Goal: Use online tool/utility: Utilize a website feature to perform a specific function

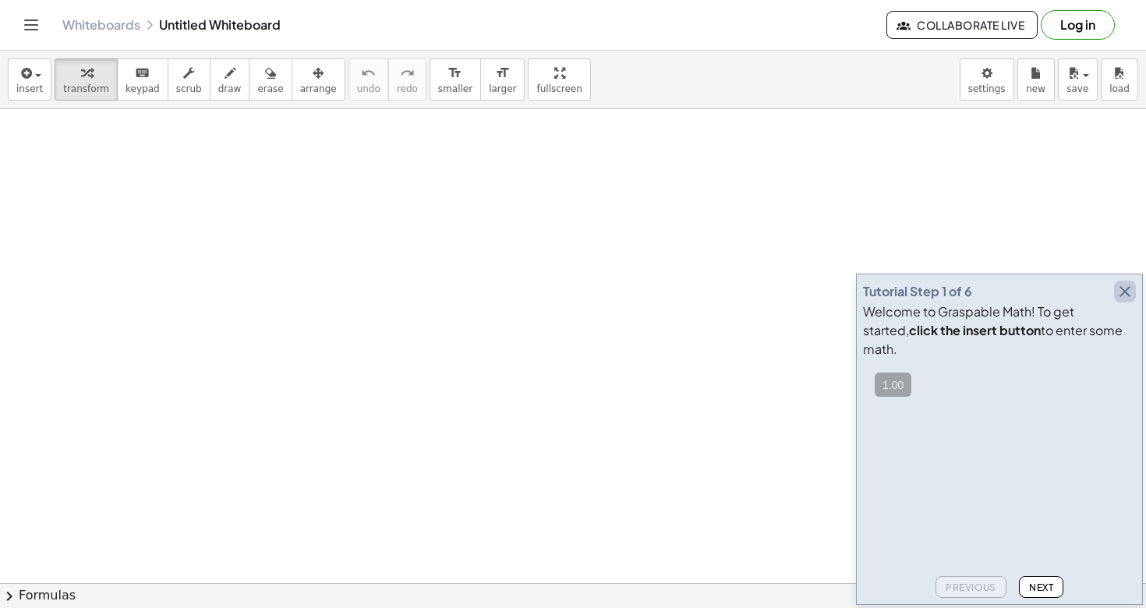
click at [1123, 301] on icon "button" at bounding box center [1124, 291] width 19 height 19
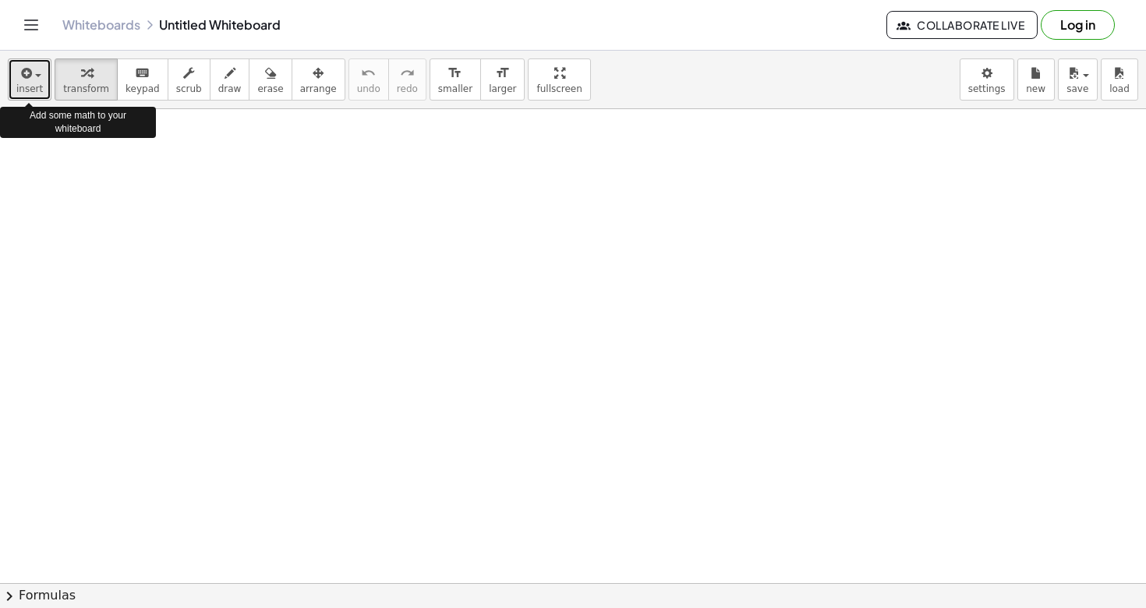
click at [39, 77] on div "button" at bounding box center [29, 72] width 27 height 19
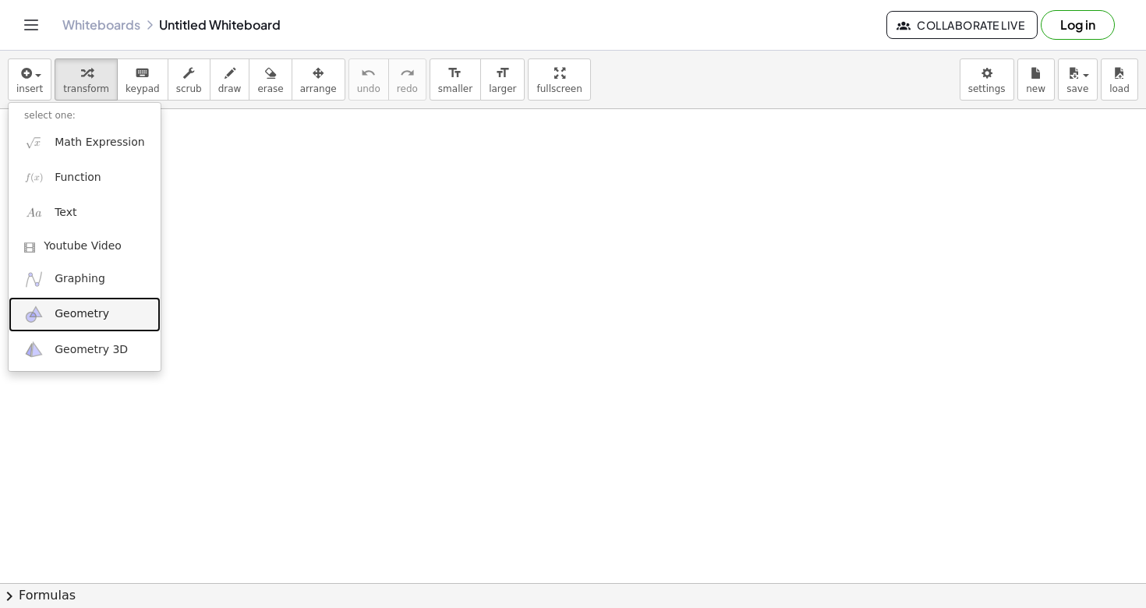
click at [101, 323] on link "Geometry" at bounding box center [85, 314] width 152 height 35
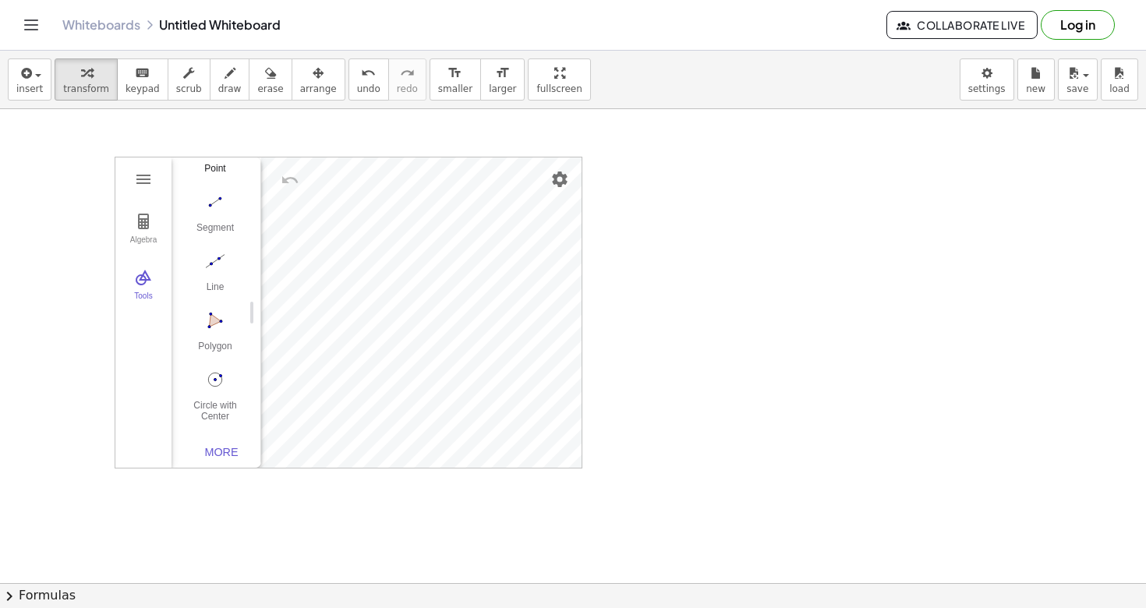
scroll to position [153, 0]
click at [213, 314] on img "Polygon. Select all vertices, then first vertex again" at bounding box center [215, 311] width 62 height 25
drag, startPoint x: 628, startPoint y: 212, endPoint x: 694, endPoint y: 265, distance: 84.2
click at [227, 320] on img "Polygon. Select all vertices, then first vertex again" at bounding box center [215, 311] width 62 height 25
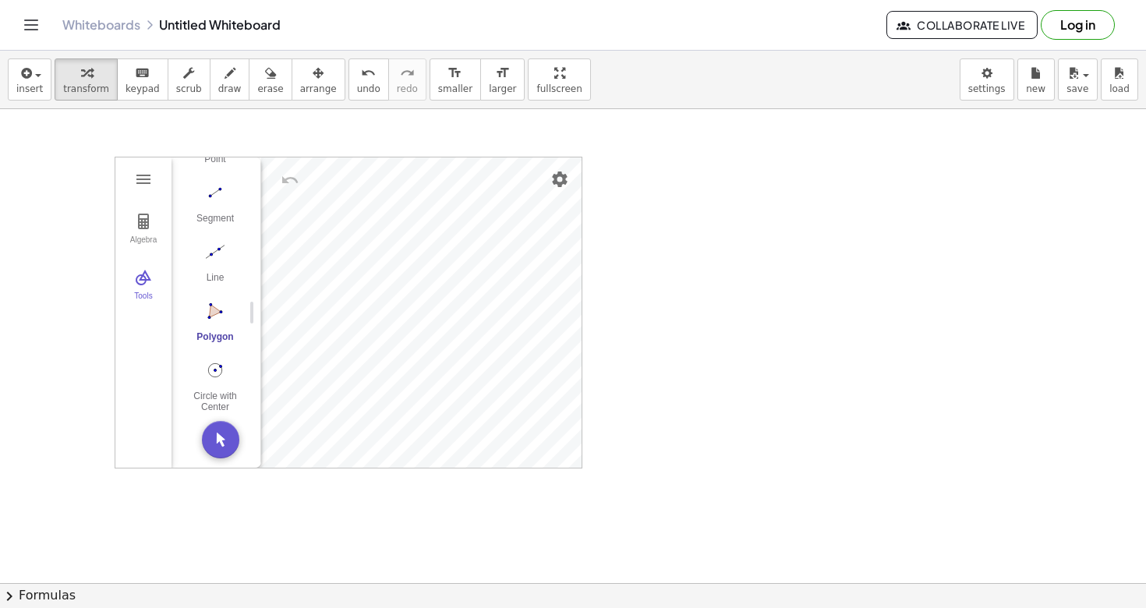
click at [221, 316] on img "Polygon. Select all vertices, then first vertex again" at bounding box center [215, 311] width 62 height 25
click at [219, 434] on img "Move. Drag or select object" at bounding box center [220, 439] width 37 height 37
click at [214, 320] on img "Polygon. Select all vertices, then first vertex again" at bounding box center [215, 311] width 62 height 25
click at [431, 329] on div "Algebra Tools GeoGebra Geometry Basic Tools Move Point Segment Line Polygon Cir…" at bounding box center [348, 312] width 466 height 310
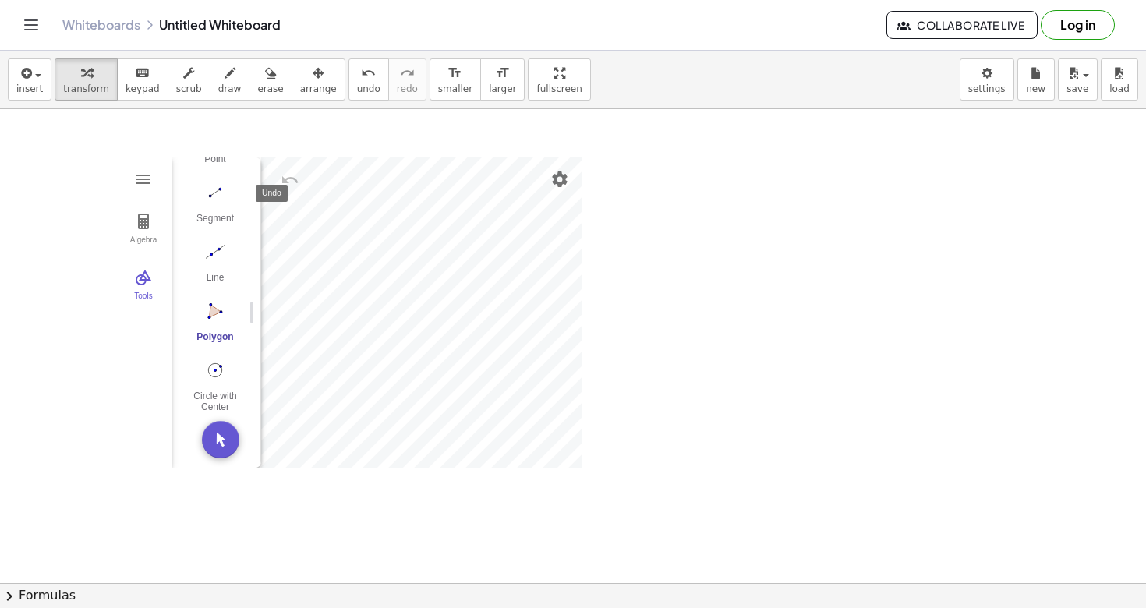
click at [302, 177] on button "Undo" at bounding box center [290, 180] width 28 height 28
click at [211, 254] on div "Move" at bounding box center [215, 258] width 62 height 22
click at [222, 313] on img "Polygon. Select all vertices, then first vertex again" at bounding box center [215, 311] width 62 height 25
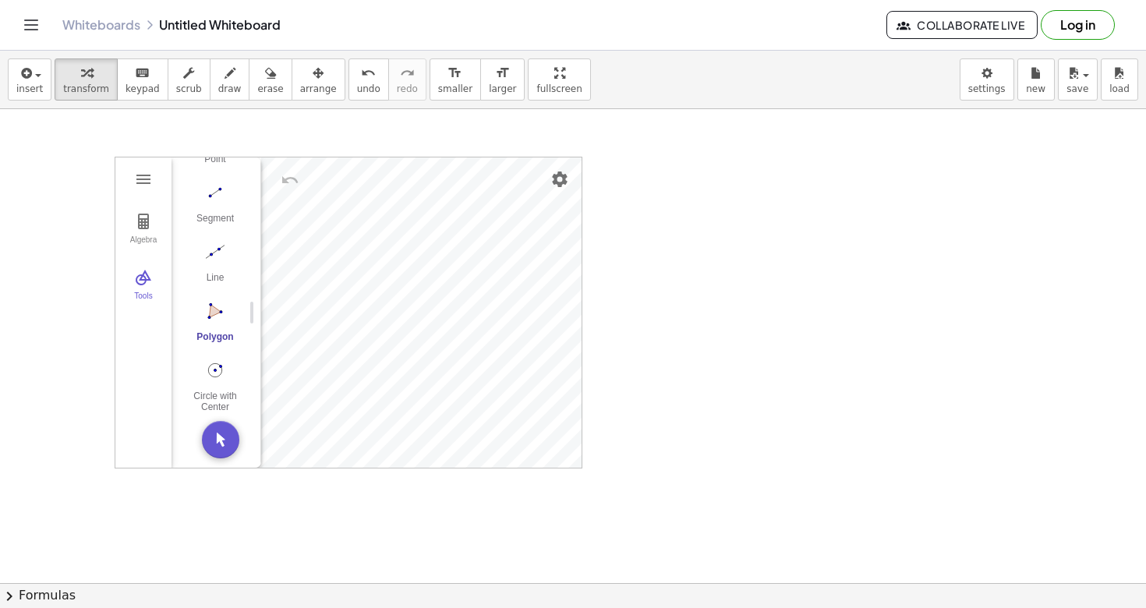
drag, startPoint x: 671, startPoint y: 169, endPoint x: 902, endPoint y: 169, distance: 230.7
click at [224, 444] on img "Move. Drag or select object" at bounding box center [220, 439] width 37 height 37
drag, startPoint x: 689, startPoint y: 178, endPoint x: 849, endPoint y: 178, distance: 159.8
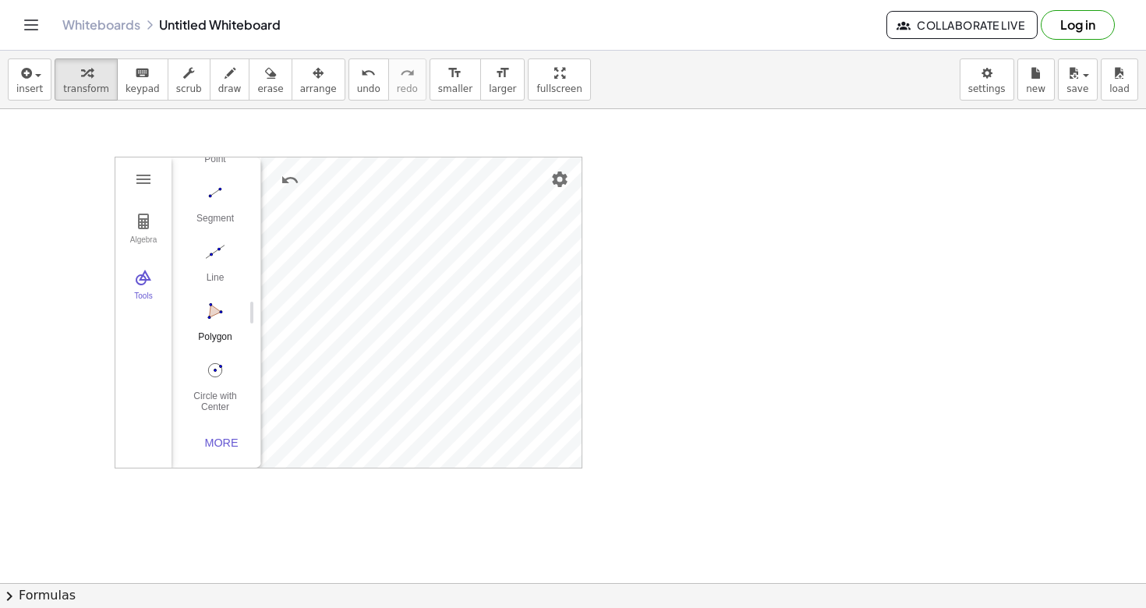
click at [210, 311] on img "Polygon. Select all vertices, then first vertex again" at bounding box center [215, 311] width 62 height 25
click at [221, 437] on img "Move. Drag or select object" at bounding box center [220, 439] width 37 height 37
click at [40, 79] on div "button" at bounding box center [29, 72] width 27 height 19
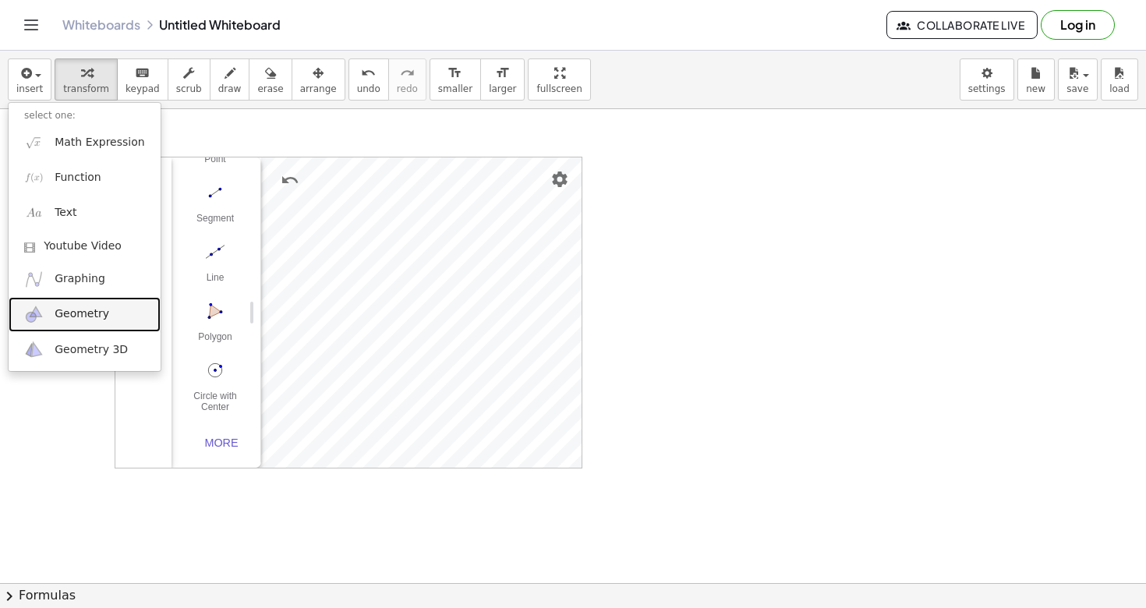
click at [83, 325] on link "Geometry" at bounding box center [85, 314] width 152 height 35
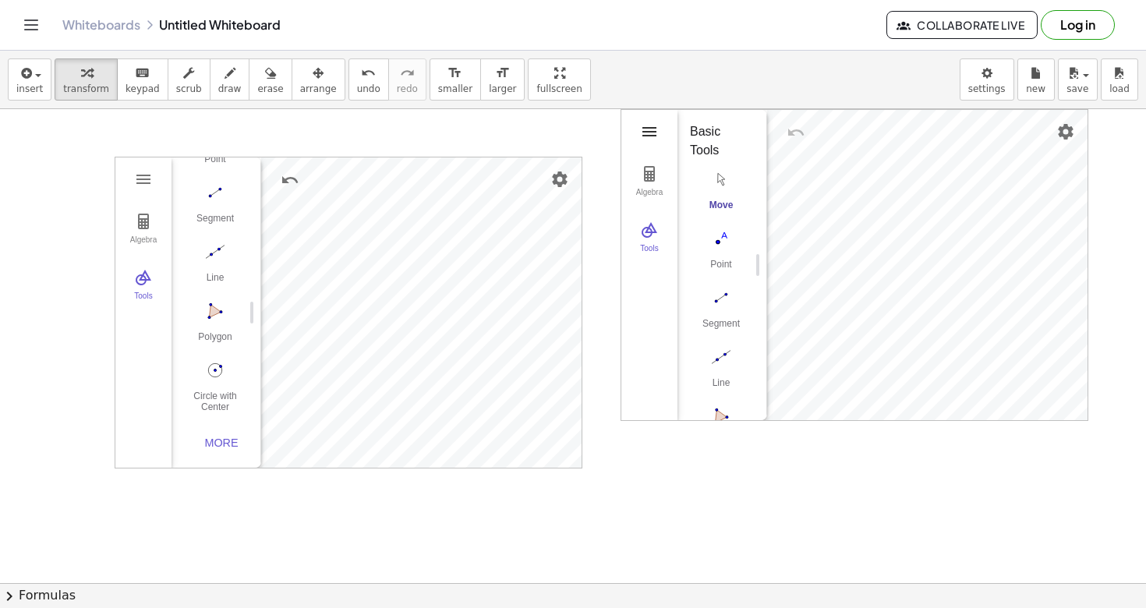
click at [654, 122] on img "Geometry" at bounding box center [649, 131] width 19 height 19
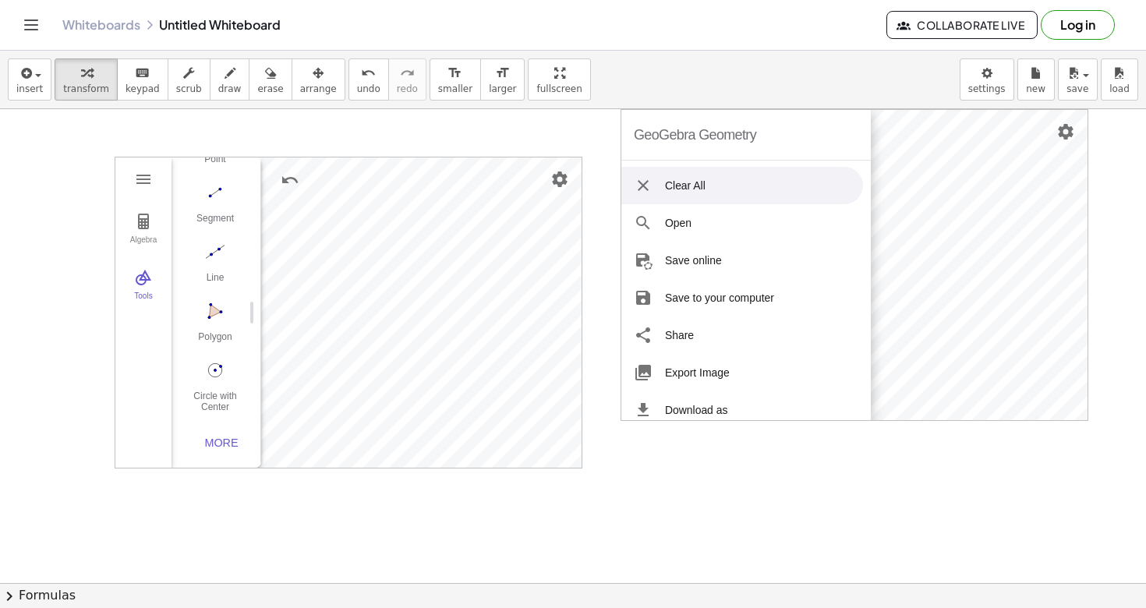
click at [696, 180] on li "Clear All" at bounding box center [742, 185] width 242 height 37
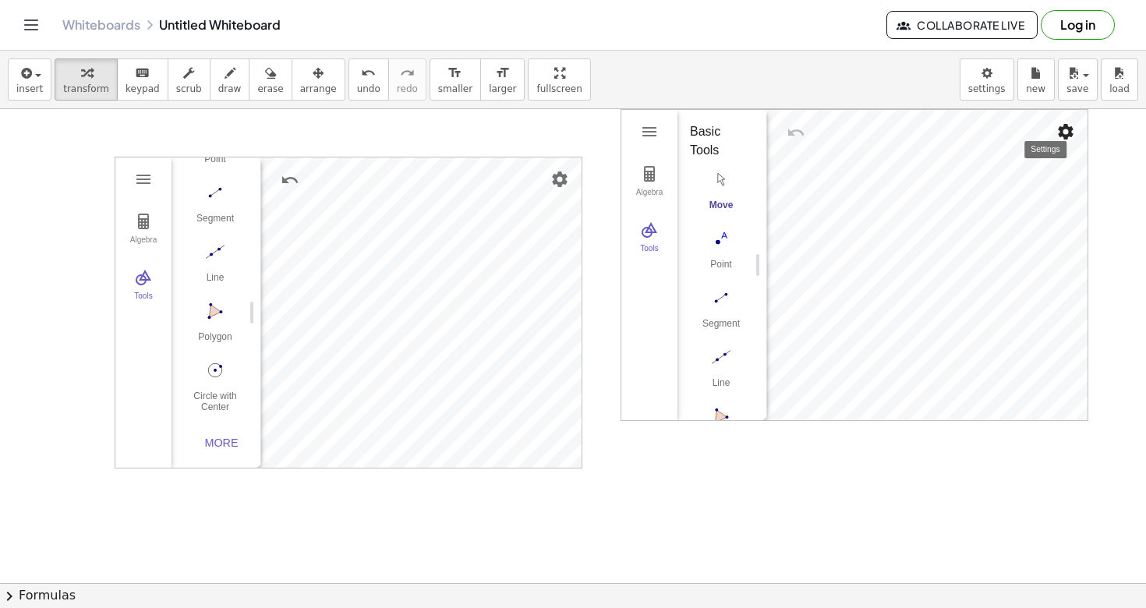
click at [1065, 131] on img "Settings" at bounding box center [1065, 131] width 19 height 19
click at [642, 122] on img "Geometry" at bounding box center [649, 131] width 19 height 19
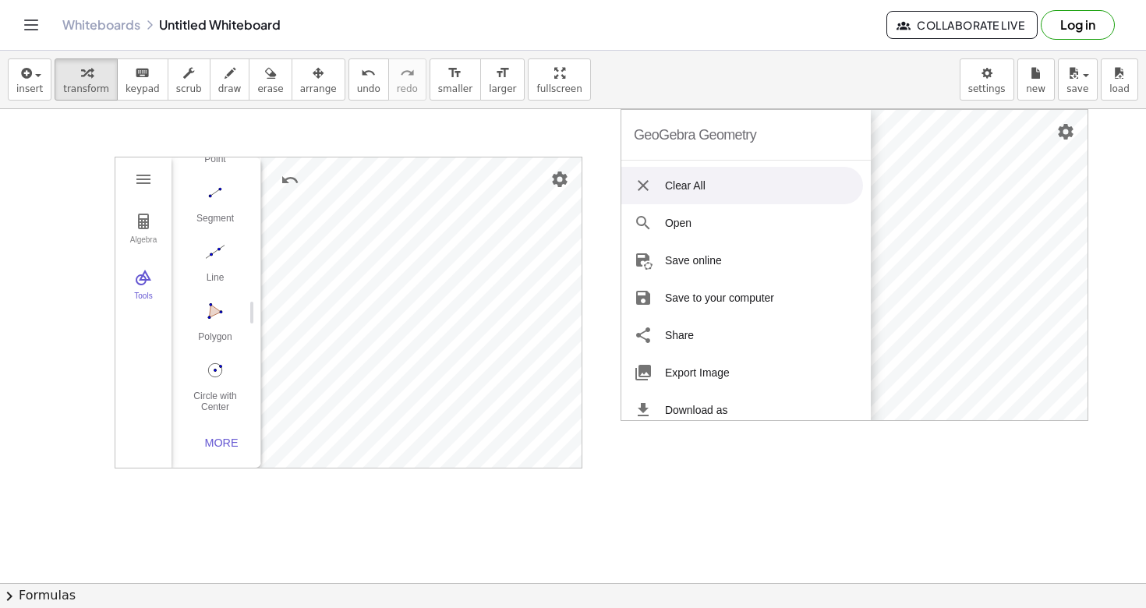
click at [716, 78] on div "insert select one: Math Expression Function Text Youtube Video Graphing Geometr…" at bounding box center [573, 80] width 1146 height 58
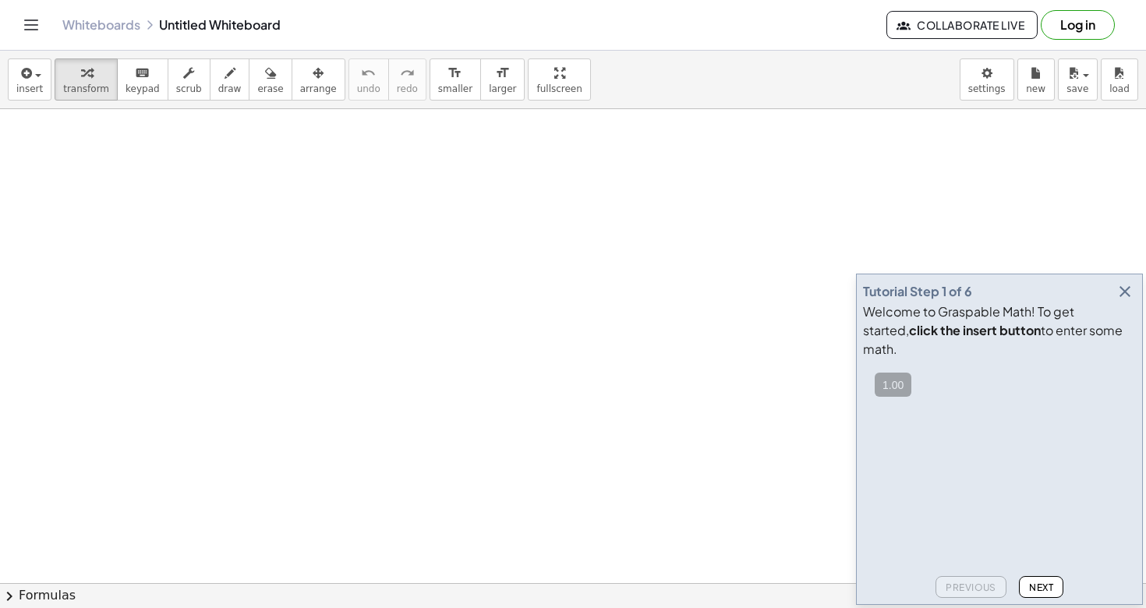
click at [1119, 301] on icon "button" at bounding box center [1124, 291] width 19 height 19
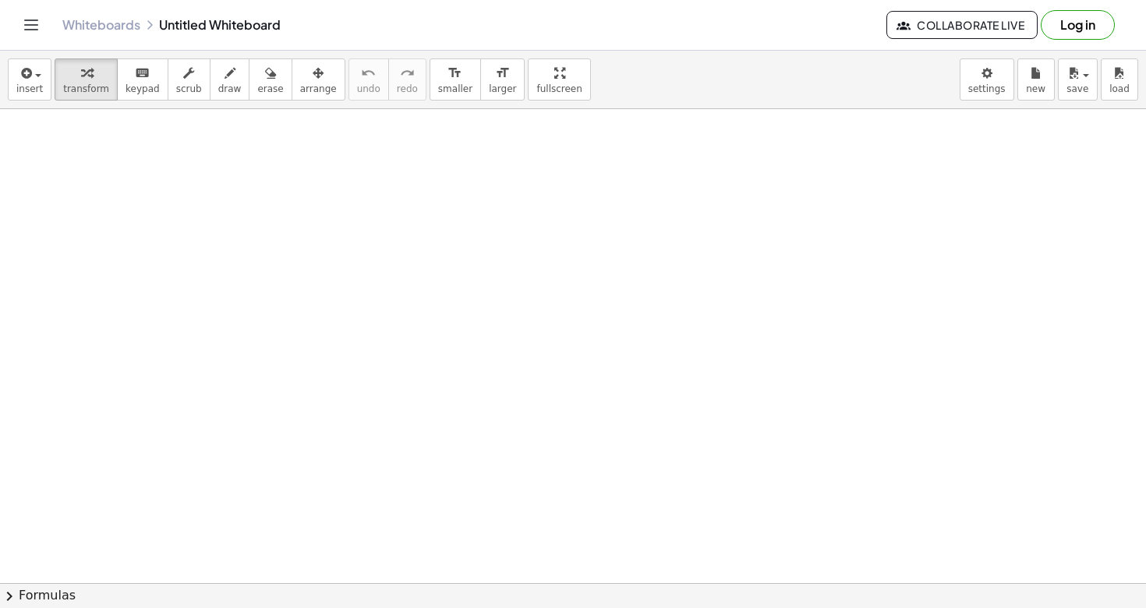
click at [27, 23] on icon "Toggle navigation" at bounding box center [31, 25] width 19 height 19
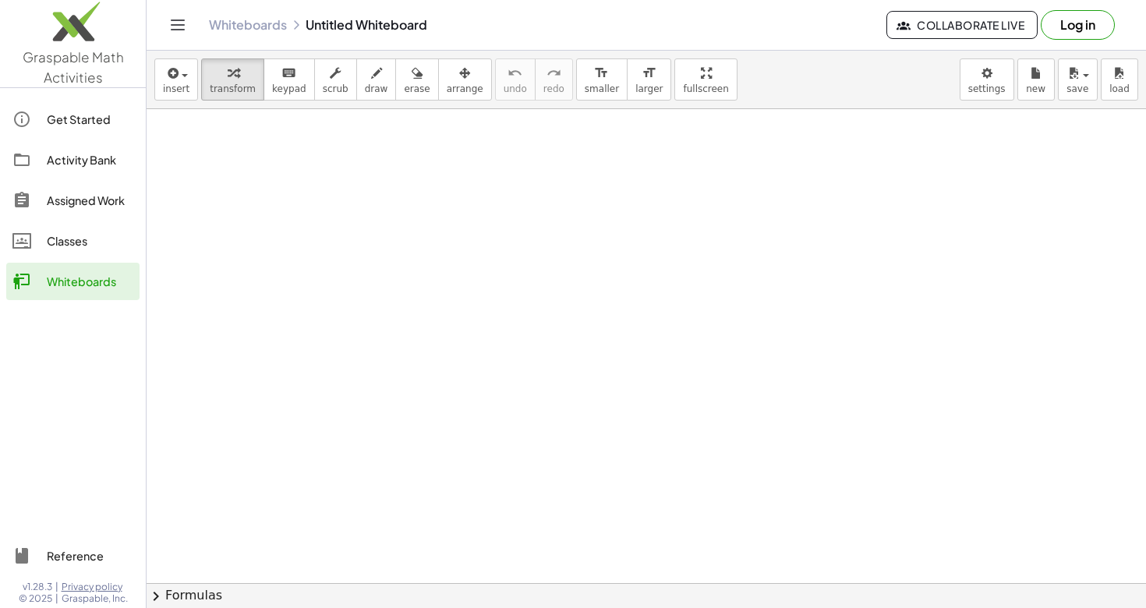
click at [177, 21] on icon "Toggle navigation" at bounding box center [177, 25] width 19 height 19
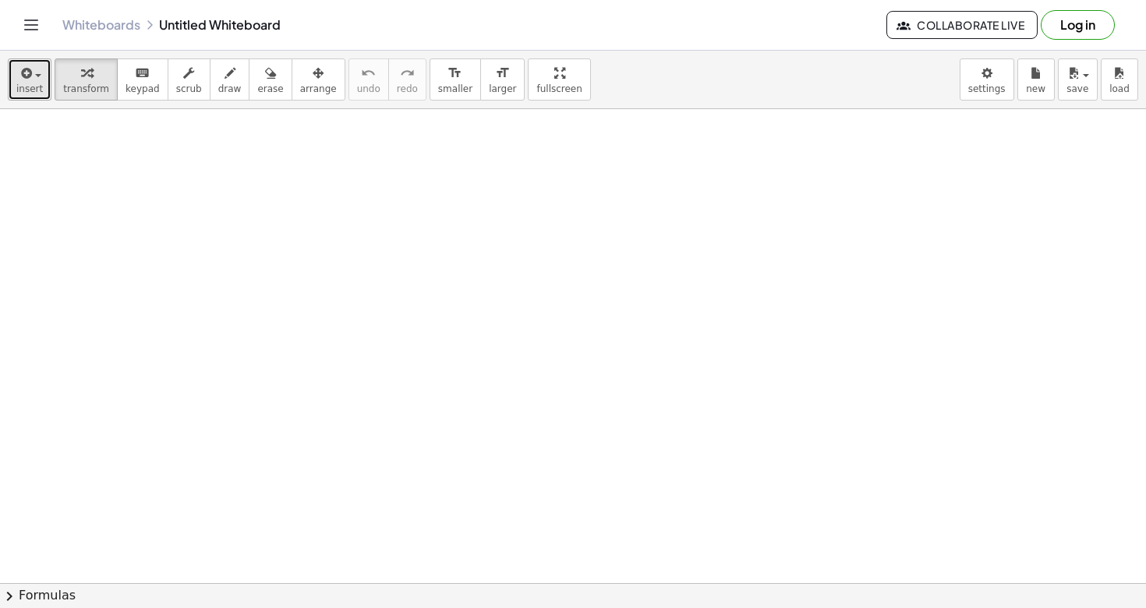
click at [34, 81] on button "insert" at bounding box center [30, 79] width 44 height 42
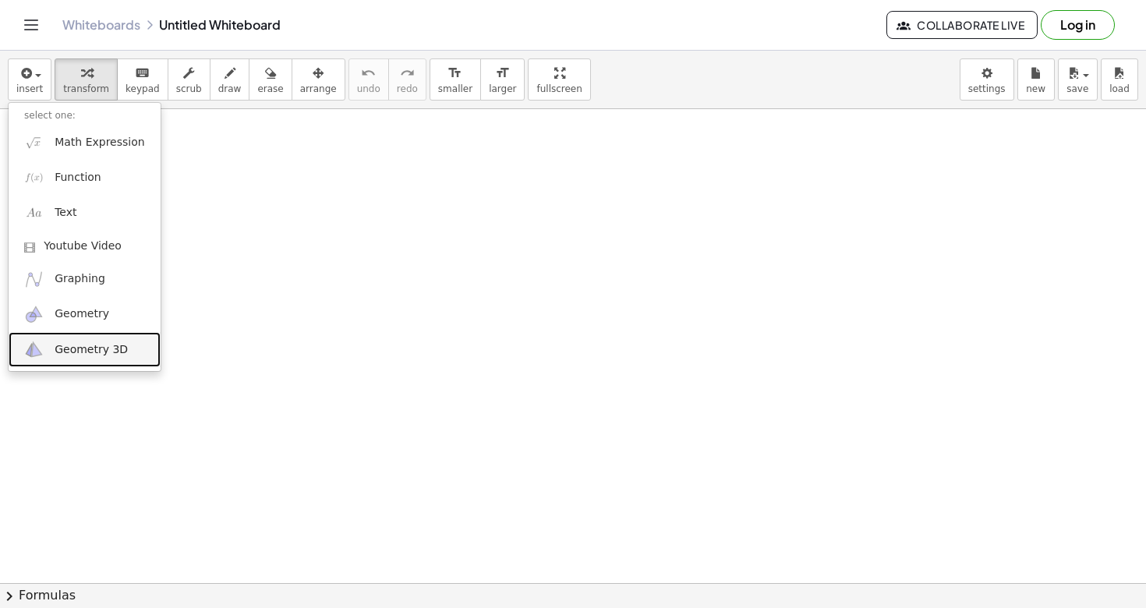
click at [62, 353] on span "Geometry 3D" at bounding box center [91, 350] width 73 height 16
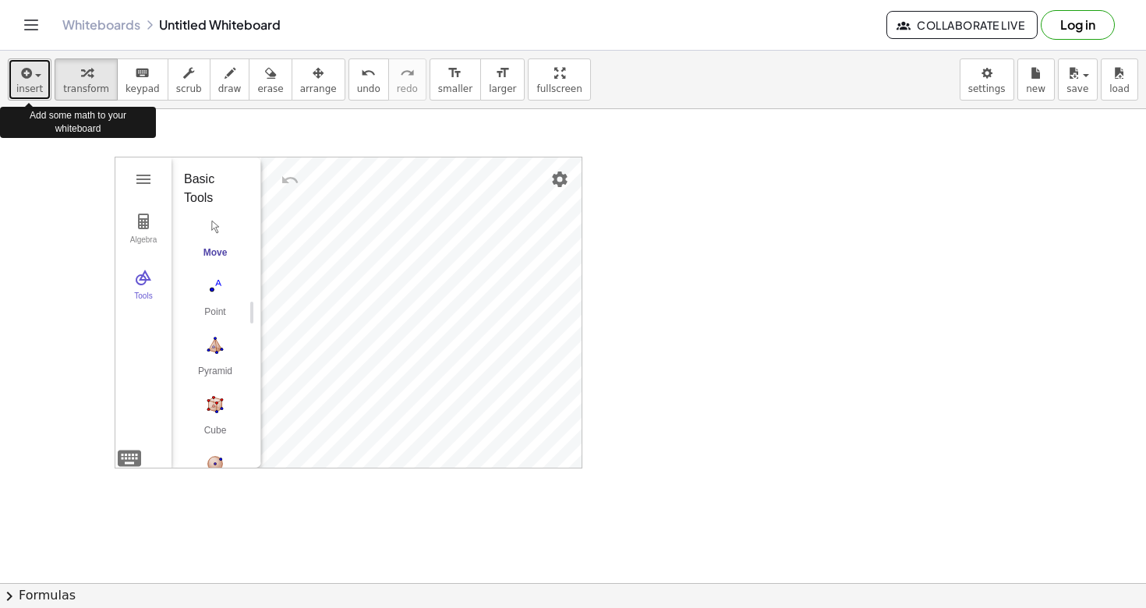
click at [27, 66] on icon "button" at bounding box center [25, 73] width 14 height 19
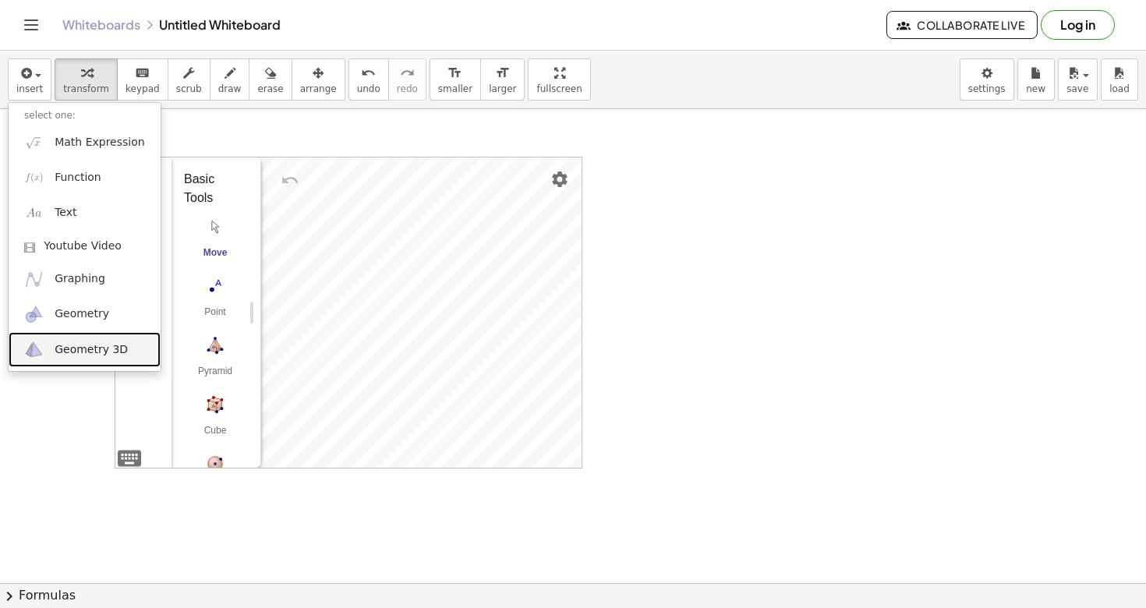
click at [97, 342] on span "Geometry 3D" at bounding box center [91, 350] width 73 height 16
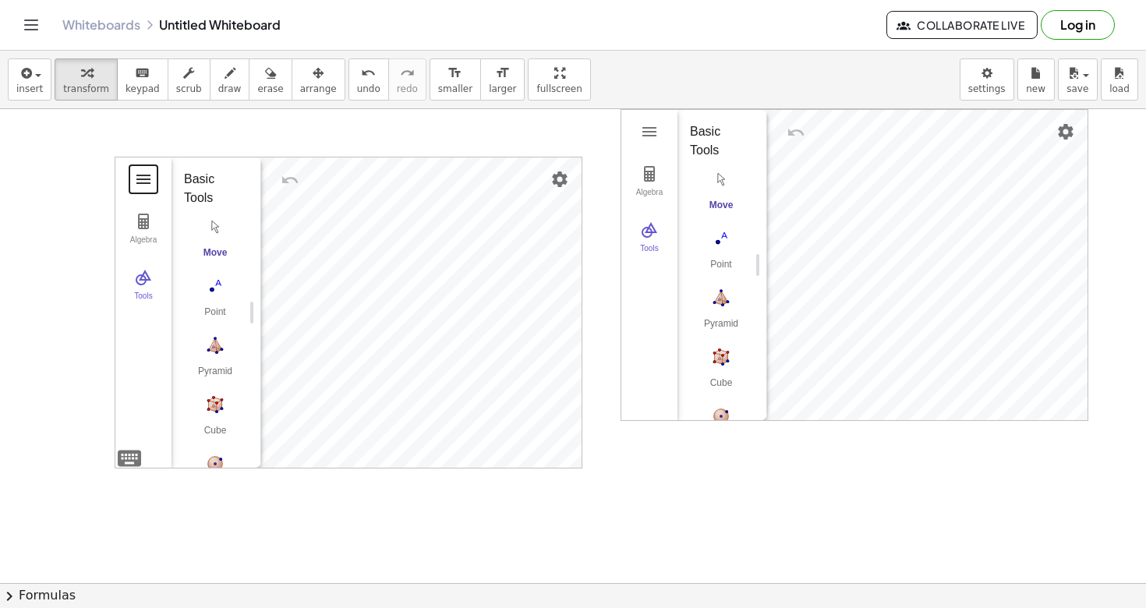
click at [153, 181] on button "3D Calculator" at bounding box center [143, 179] width 28 height 28
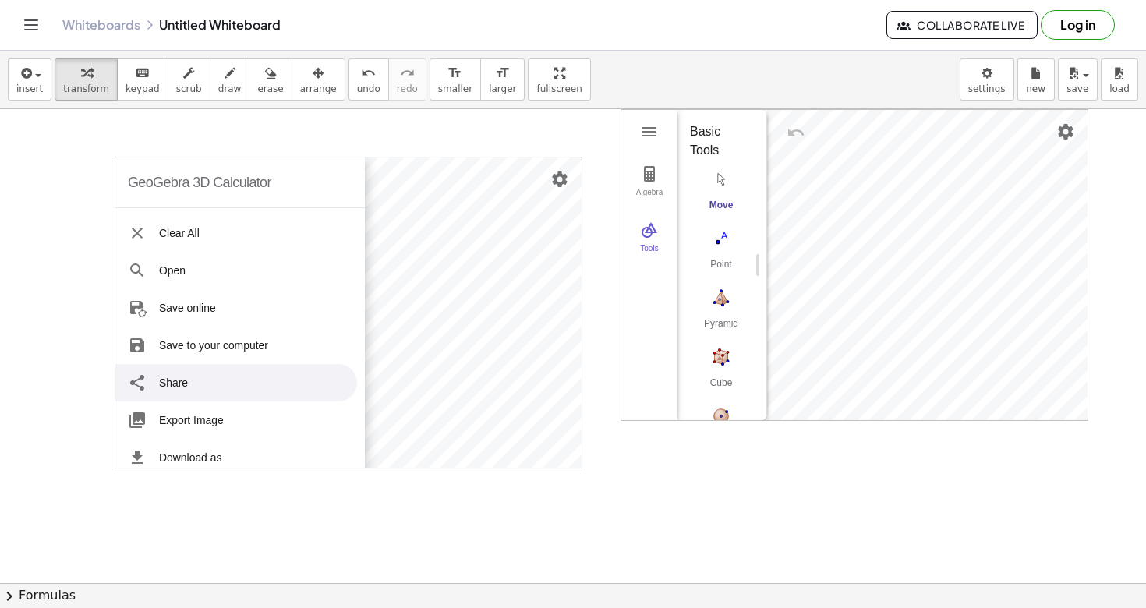
scroll to position [191, 0]
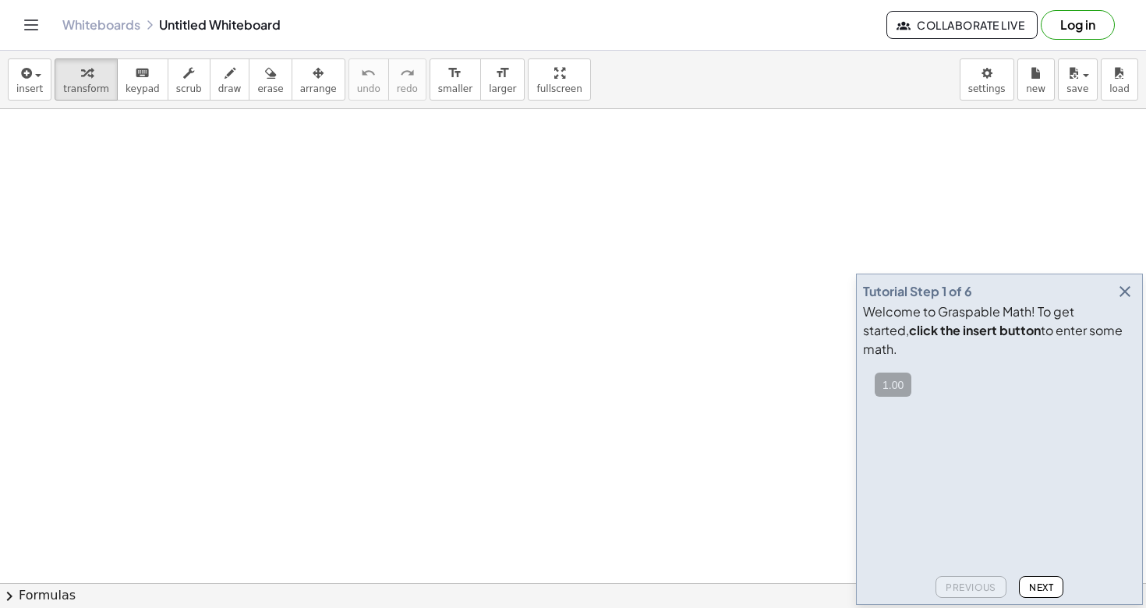
click at [1119, 301] on icon "button" at bounding box center [1124, 291] width 19 height 19
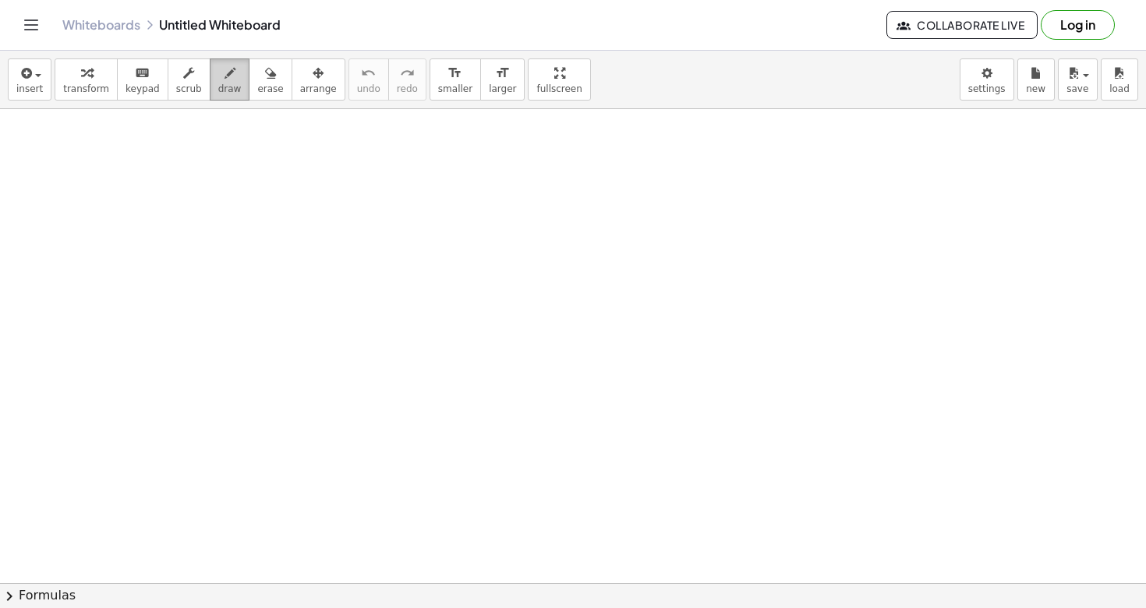
click at [224, 76] on icon "button" at bounding box center [229, 73] width 11 height 19
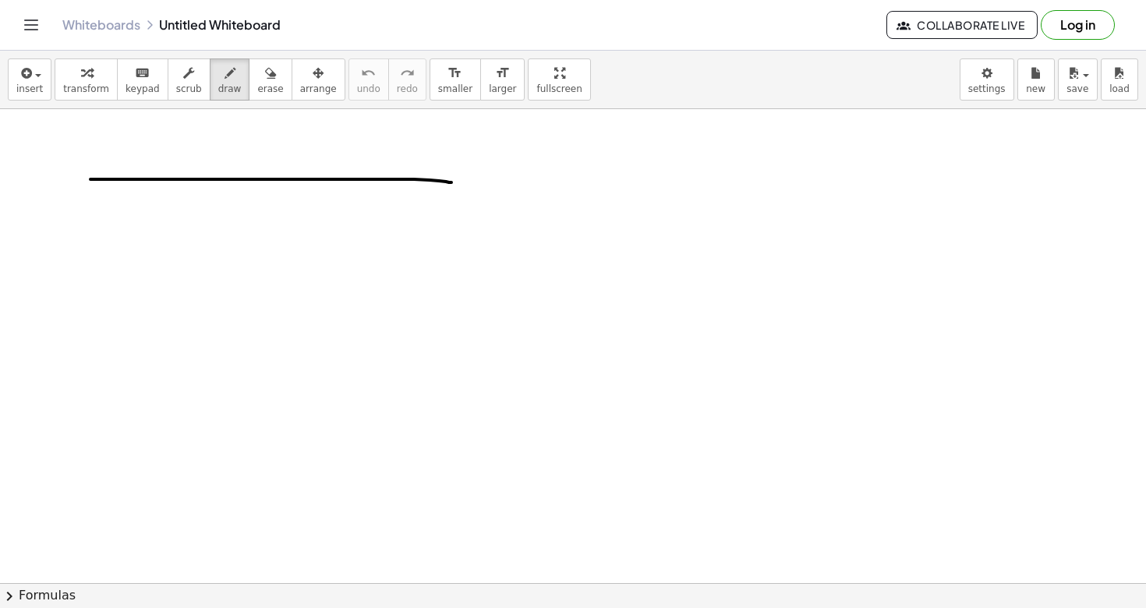
drag, startPoint x: 90, startPoint y: 179, endPoint x: 451, endPoint y: 182, distance: 360.9
drag, startPoint x: 88, startPoint y: 179, endPoint x: 87, endPoint y: 349, distance: 170.7
drag, startPoint x: 453, startPoint y: 186, endPoint x: 451, endPoint y: 345, distance: 159.0
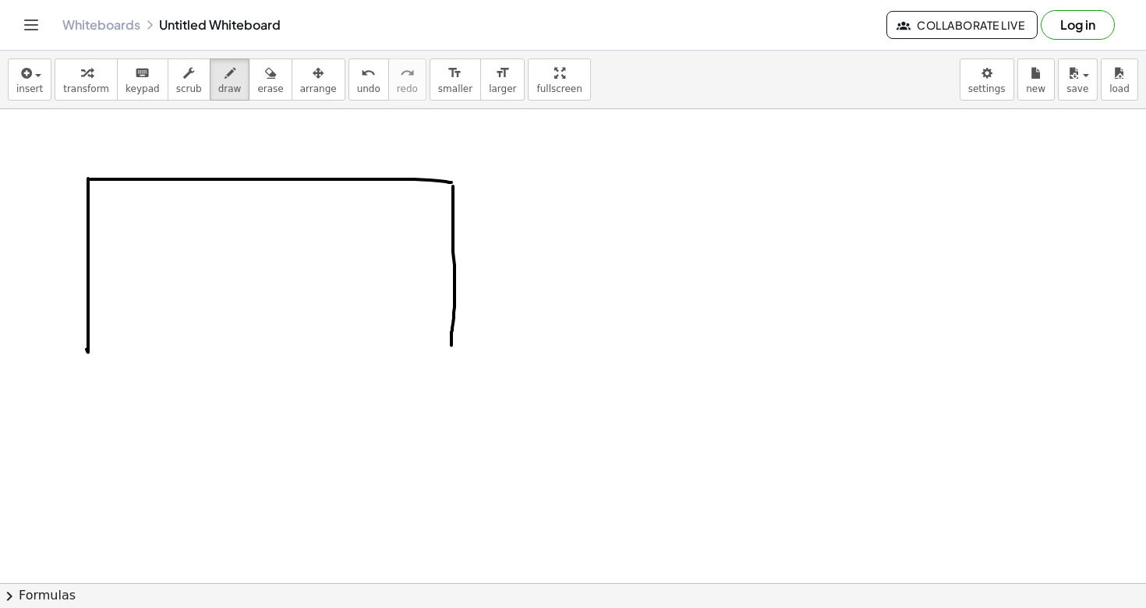
drag, startPoint x: 90, startPoint y: 353, endPoint x: 452, endPoint y: 350, distance: 362.5
drag, startPoint x: 193, startPoint y: 182, endPoint x: 193, endPoint y: 355, distance: 173.8
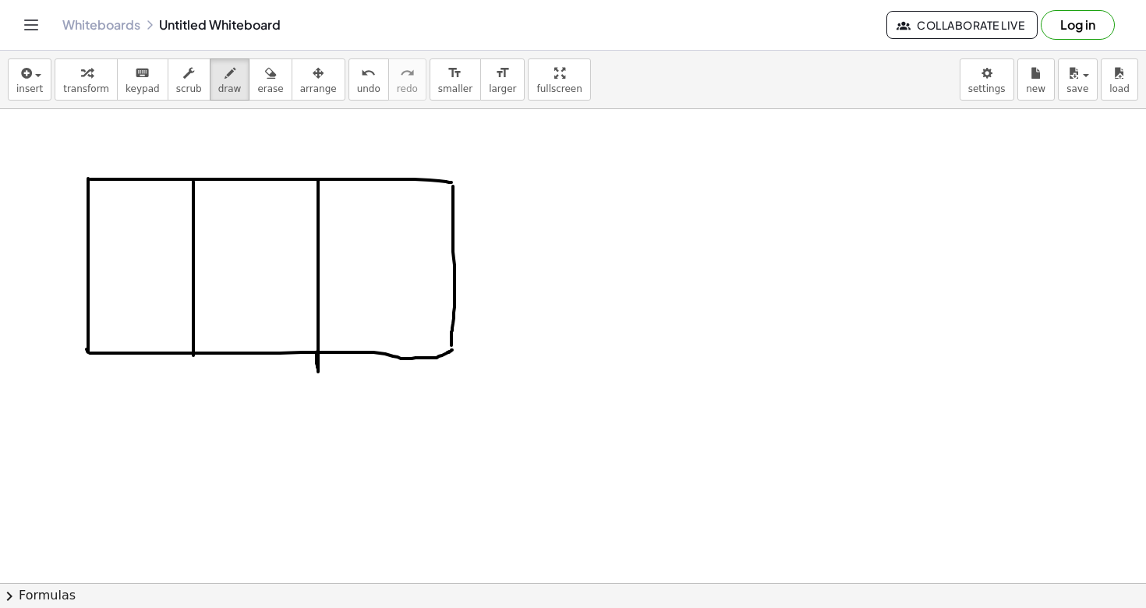
drag, startPoint x: 318, startPoint y: 182, endPoint x: 317, endPoint y: 352, distance: 169.9
click at [361, 77] on icon "undo" at bounding box center [368, 73] width 15 height 19
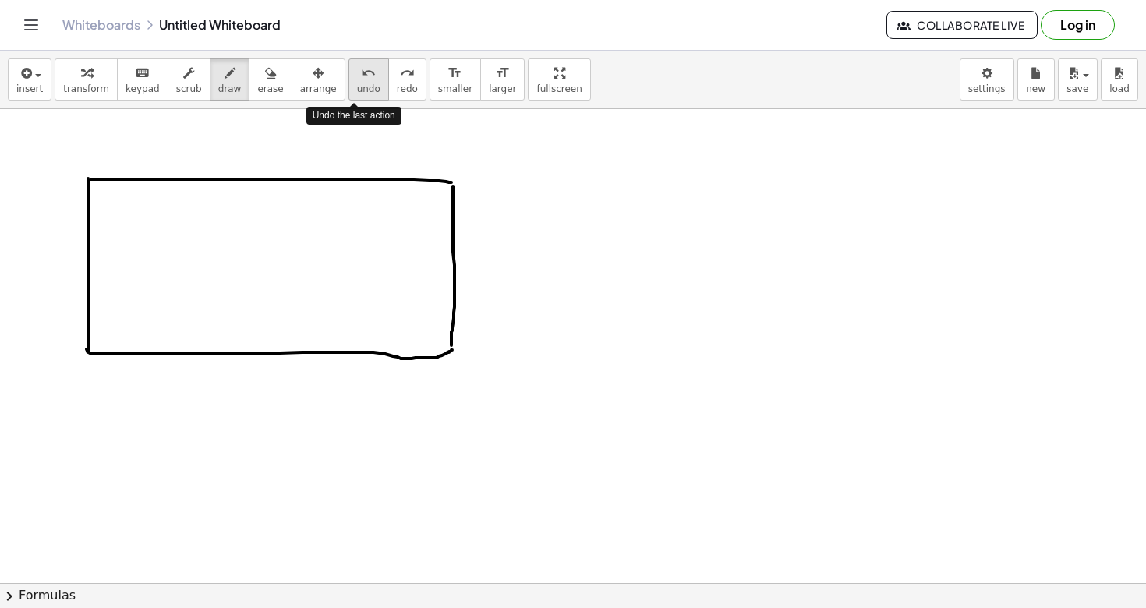
click at [361, 77] on icon "undo" at bounding box center [368, 73] width 15 height 19
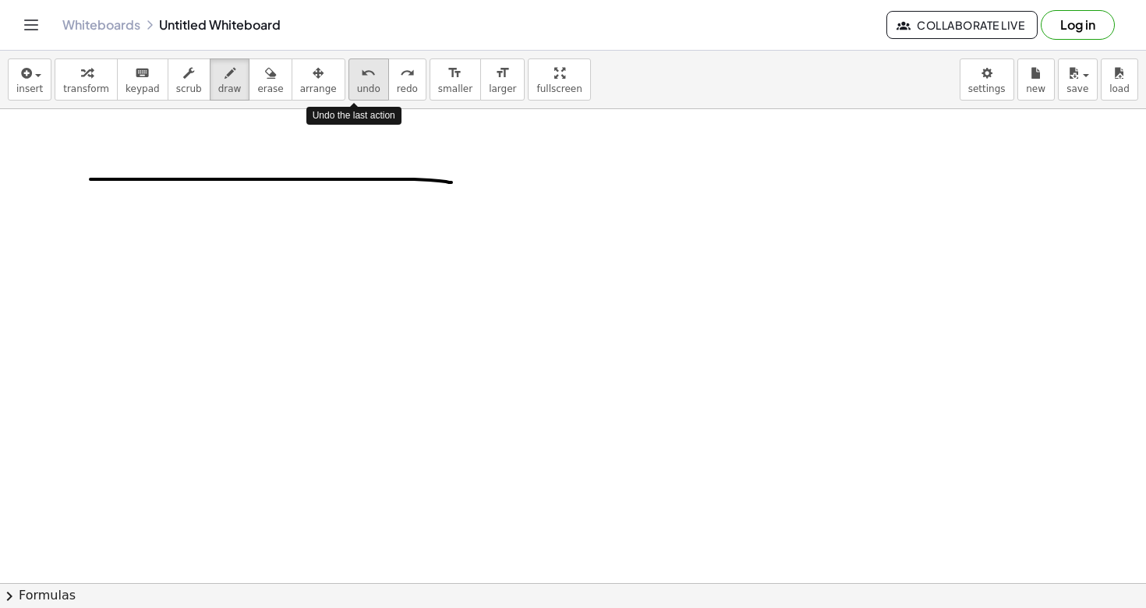
click at [361, 77] on icon "undo" at bounding box center [368, 73] width 15 height 19
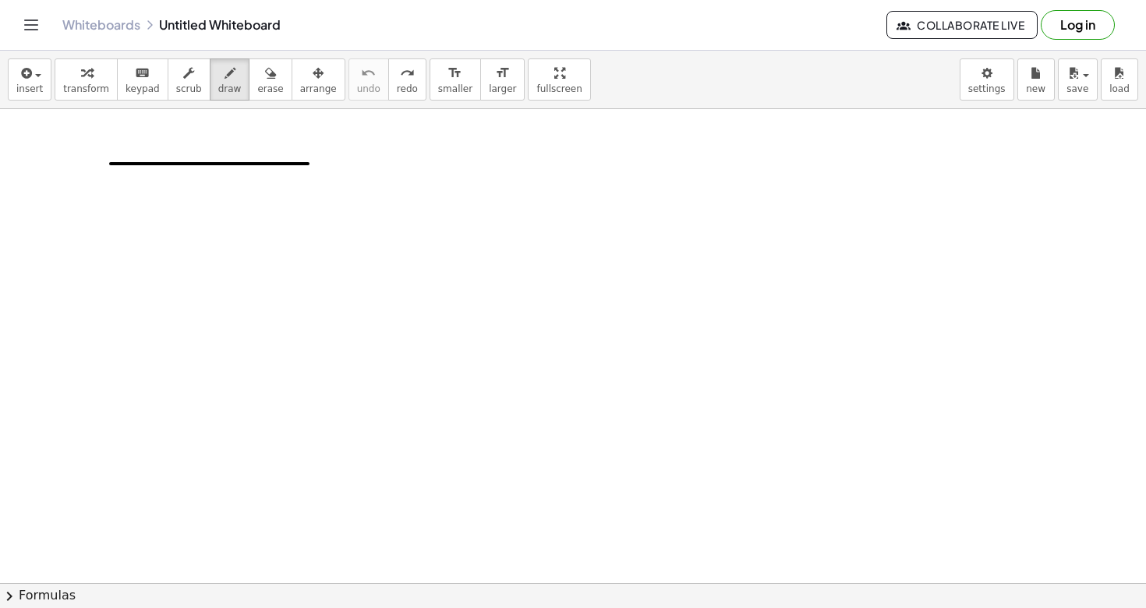
drag, startPoint x: 111, startPoint y: 164, endPoint x: 330, endPoint y: 164, distance: 219.0
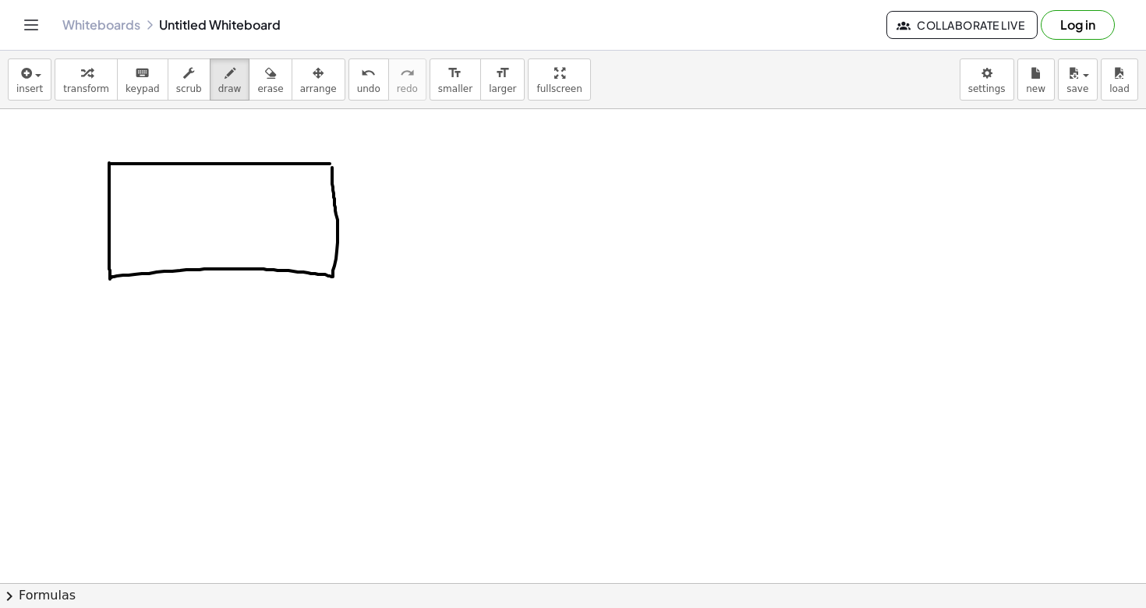
drag, startPoint x: 109, startPoint y: 163, endPoint x: 332, endPoint y: 168, distance: 223.0
drag, startPoint x: 218, startPoint y: 165, endPoint x: 218, endPoint y: 267, distance: 101.3
drag, startPoint x: 109, startPoint y: 194, endPoint x: 334, endPoint y: 194, distance: 224.5
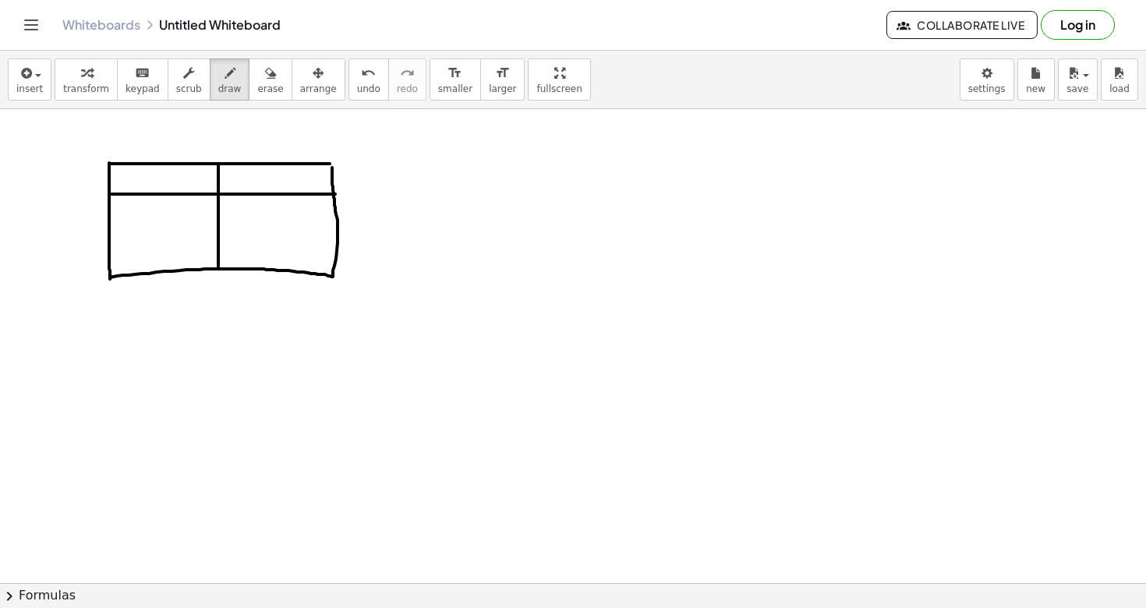
drag, startPoint x: 110, startPoint y: 230, endPoint x: 334, endPoint y: 227, distance: 224.5
click at [136, 76] on icon "keyboard" at bounding box center [142, 73] width 15 height 19
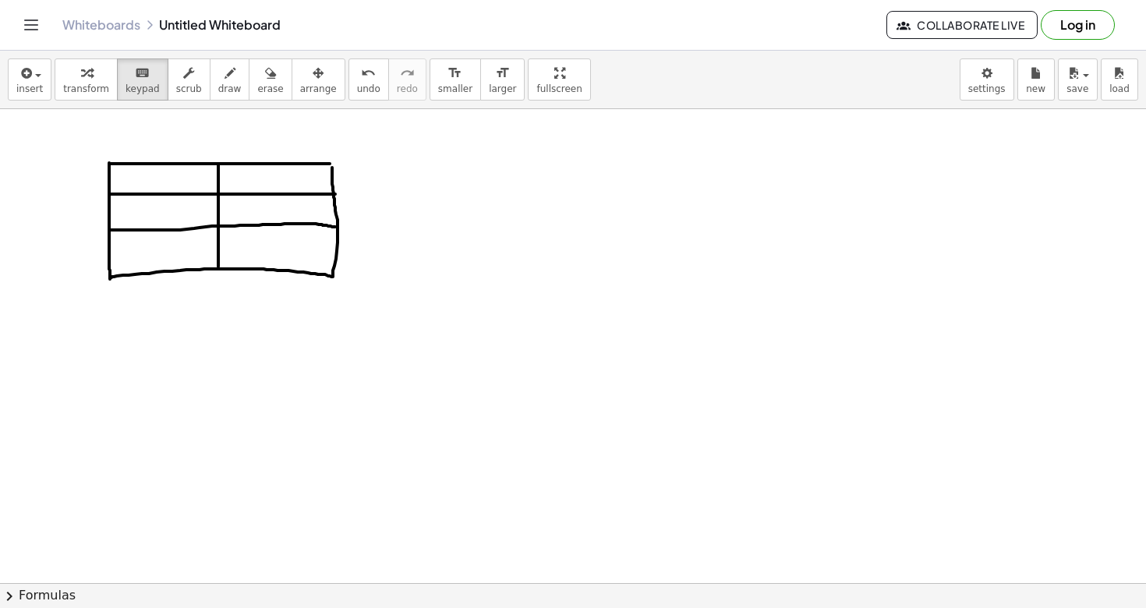
click at [35, 76] on span "button" at bounding box center [38, 75] width 6 height 3
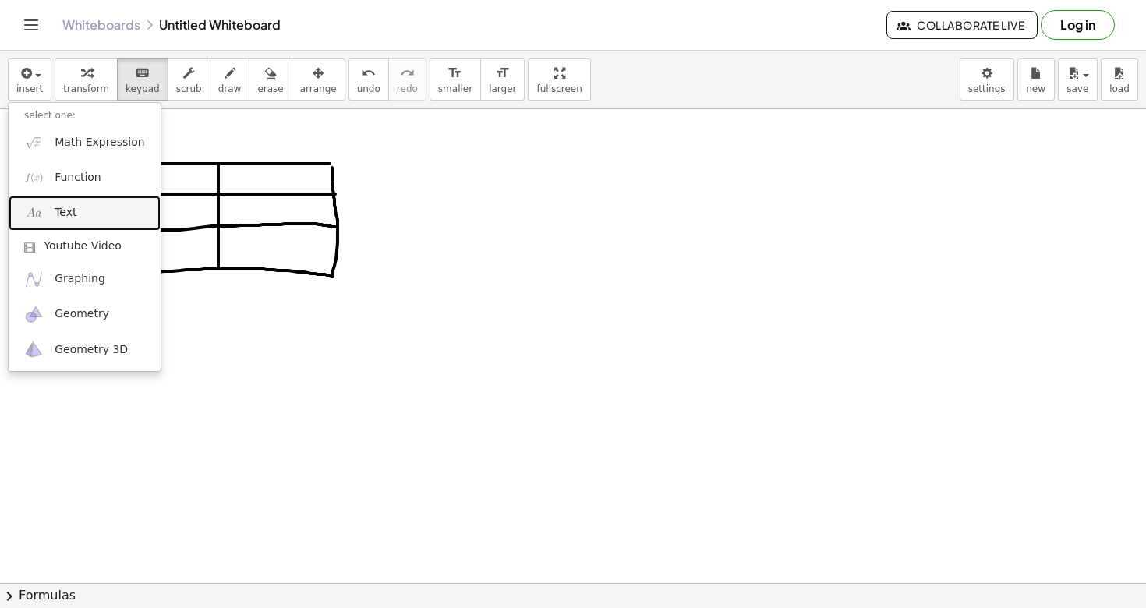
click at [69, 210] on span "Text" at bounding box center [66, 213] width 22 height 16
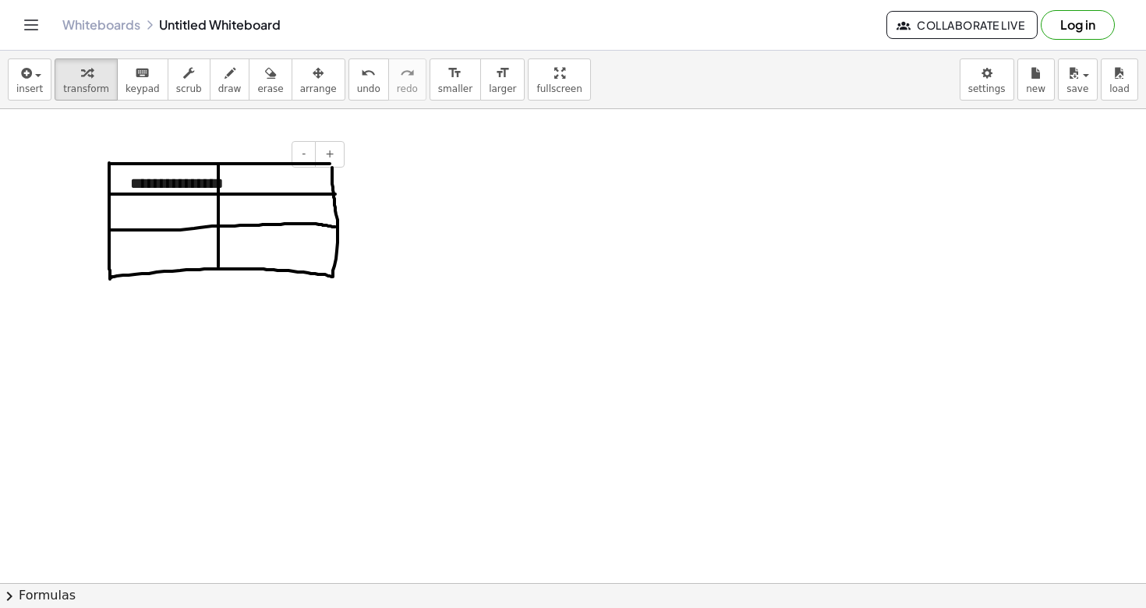
click at [214, 183] on div "**********" at bounding box center [232, 184] width 234 height 54
click at [348, 207] on div "*" at bounding box center [232, 184] width 234 height 54
click at [296, 185] on div "*" at bounding box center [232, 184] width 234 height 54
click at [333, 154] on span "+" at bounding box center [329, 153] width 9 height 12
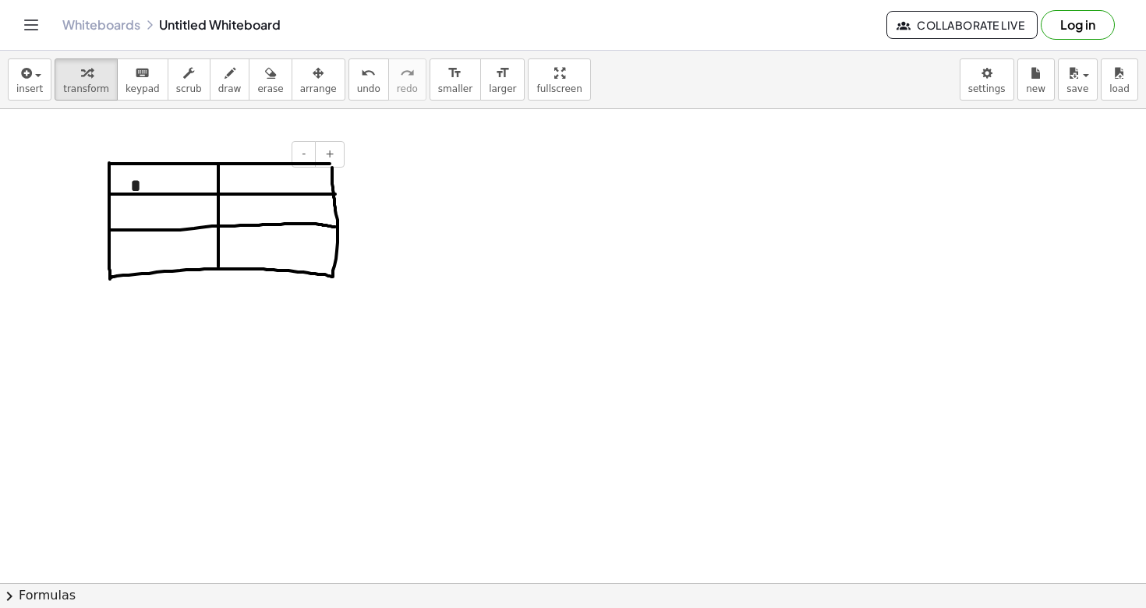
click at [131, 189] on div "*" at bounding box center [232, 186] width 234 height 58
drag, startPoint x: 125, startPoint y: 190, endPoint x: 149, endPoint y: 183, distance: 24.4
click at [150, 183] on div at bounding box center [147, 178] width 16 height 58
click at [30, 84] on span "insert" at bounding box center [29, 88] width 27 height 11
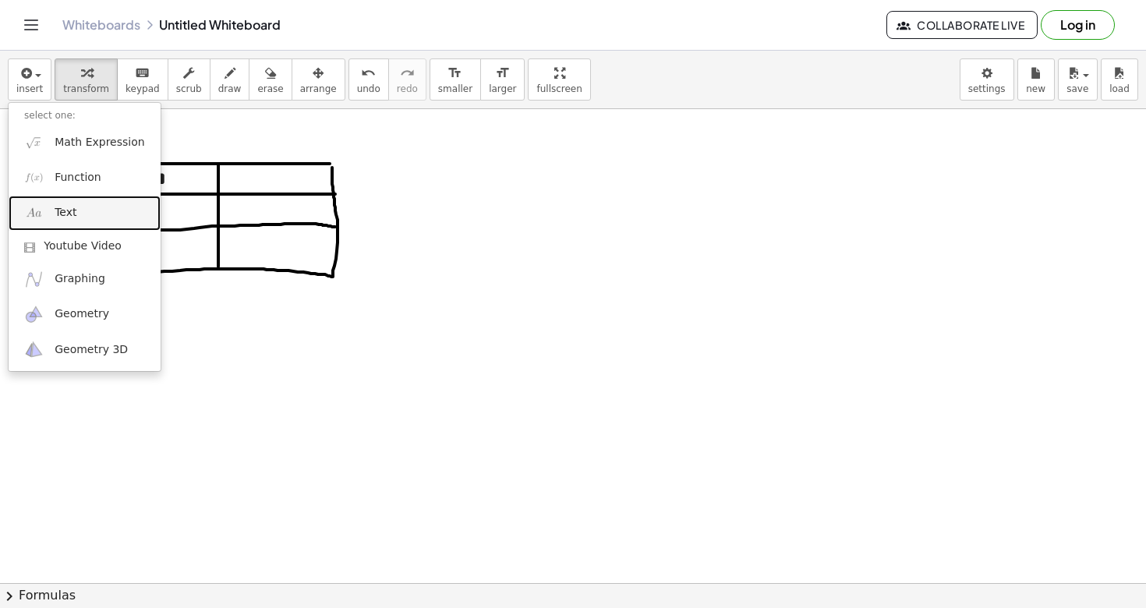
click at [95, 204] on link "Text" at bounding box center [85, 213] width 152 height 35
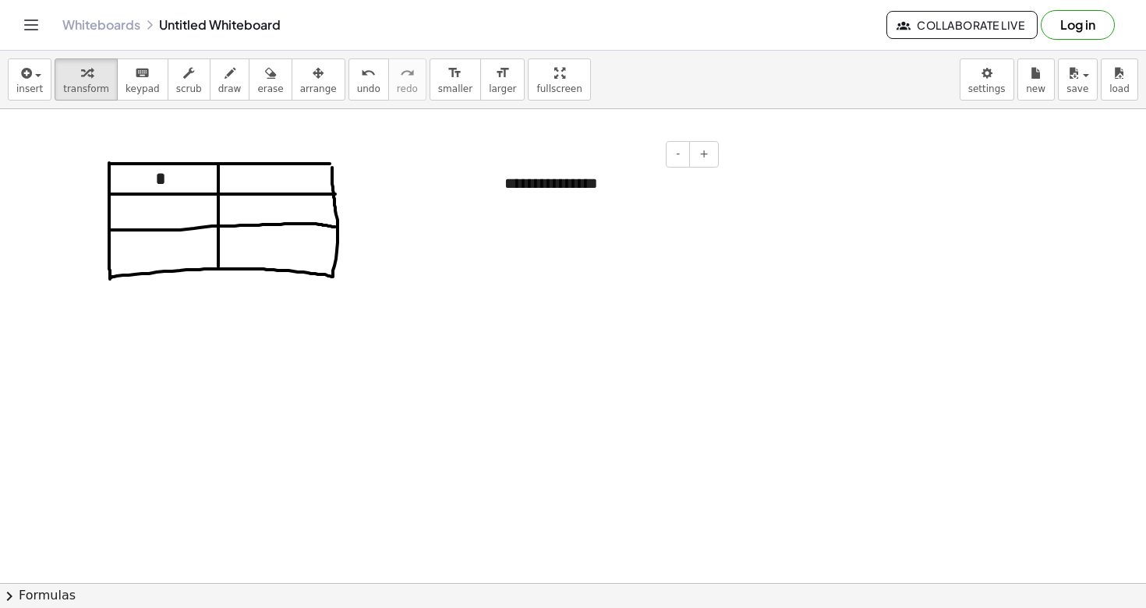
click at [600, 187] on div "**********" at bounding box center [606, 184] width 234 height 54
drag, startPoint x: 500, startPoint y: 187, endPoint x: 263, endPoint y: 183, distance: 237.0
click at [263, 183] on div at bounding box center [260, 181] width 16 height 54
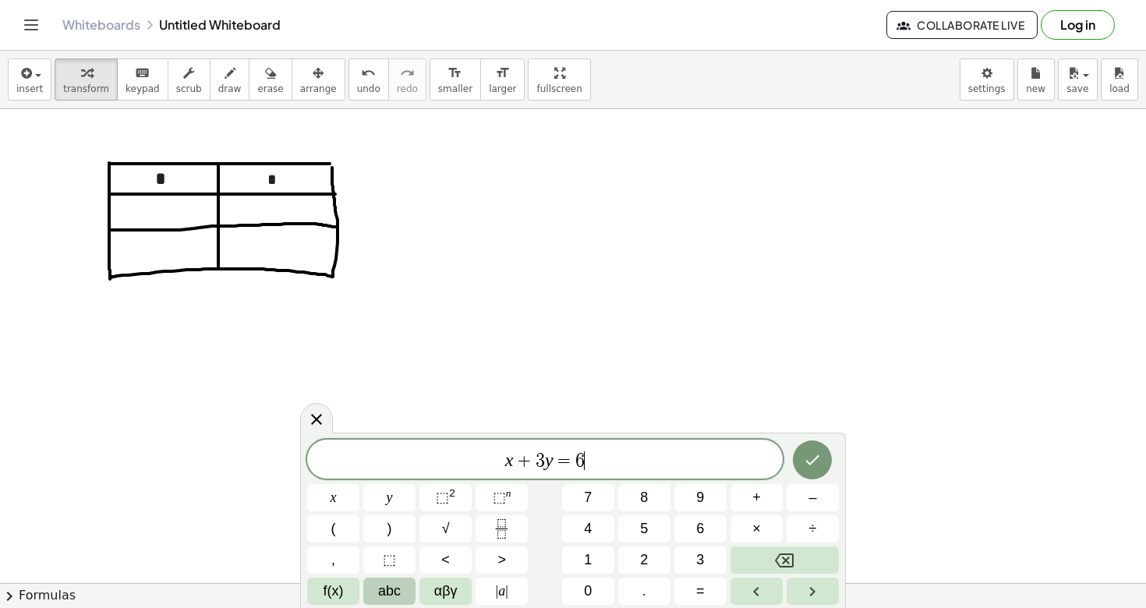
click at [390, 588] on span "abc" at bounding box center [389, 591] width 23 height 21
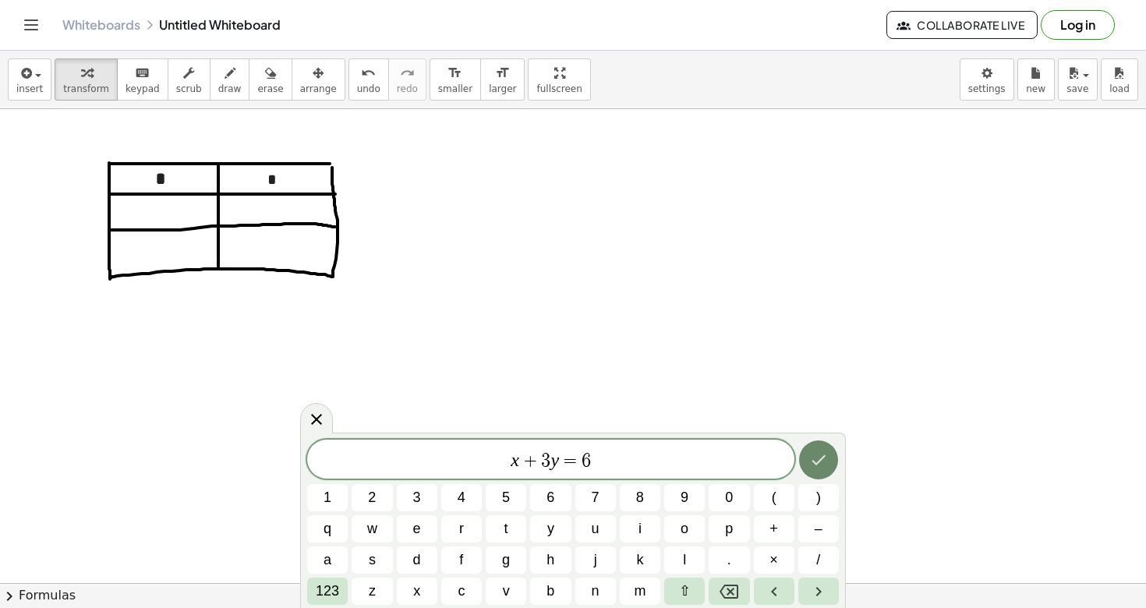
click at [820, 461] on icon "Done" at bounding box center [818, 460] width 19 height 19
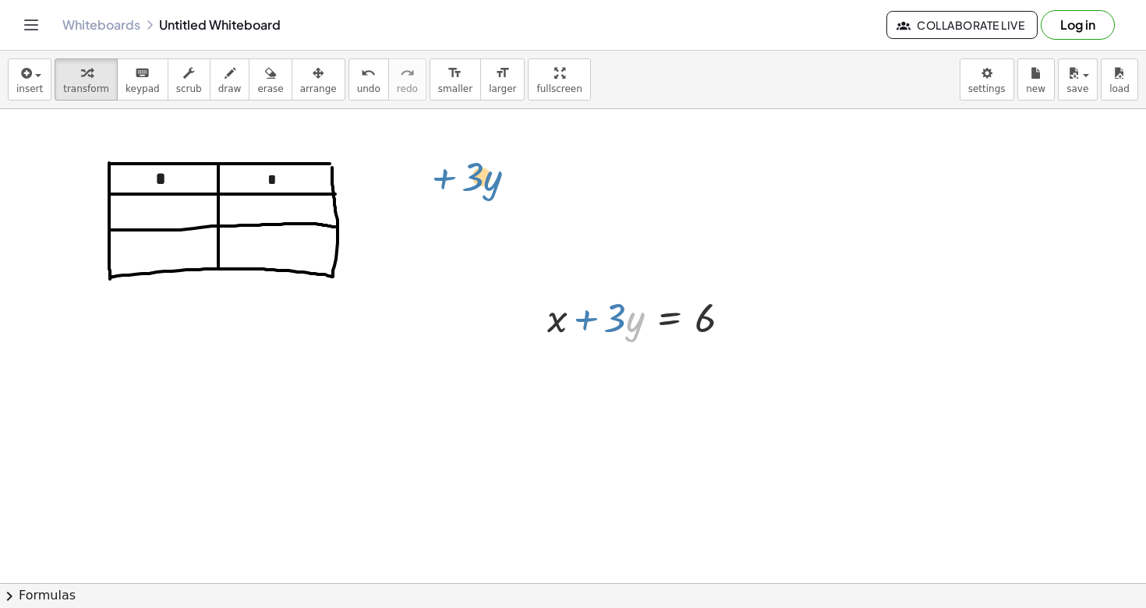
drag, startPoint x: 642, startPoint y: 325, endPoint x: 535, endPoint y: 232, distance: 142.6
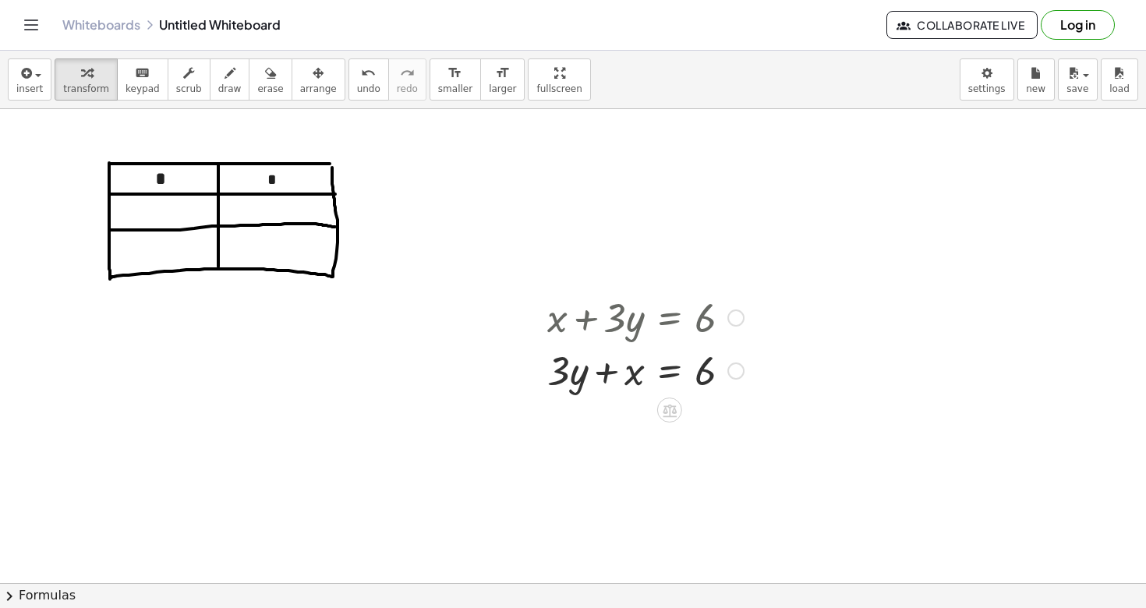
click at [731, 320] on div at bounding box center [735, 317] width 17 height 17
click at [785, 295] on span "Go back to this line" at bounding box center [815, 294] width 93 height 12
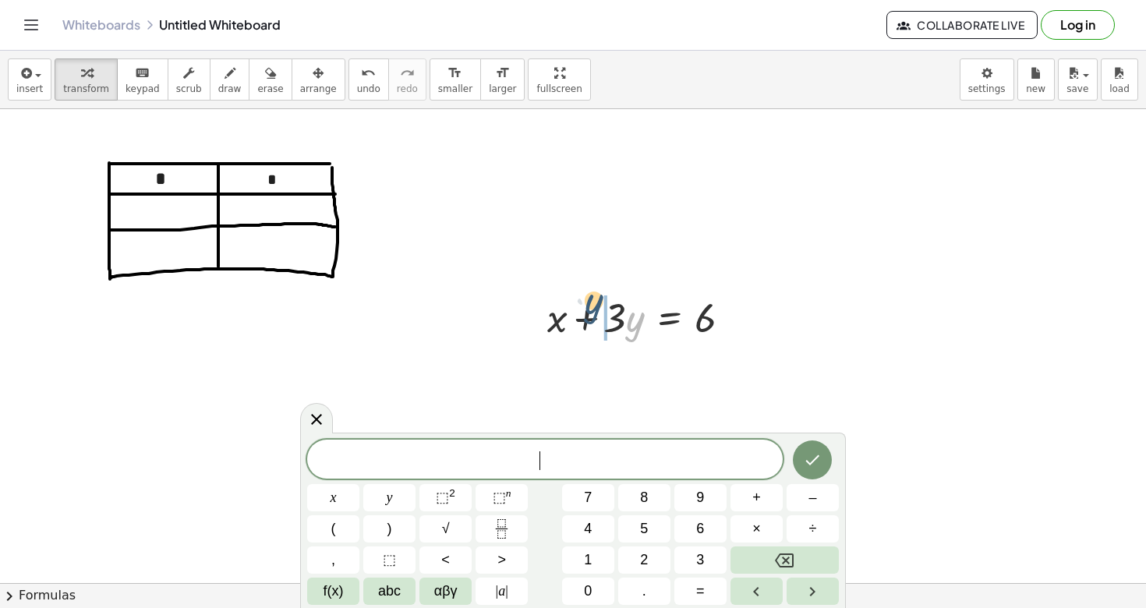
drag, startPoint x: 627, startPoint y: 321, endPoint x: 599, endPoint y: 309, distance: 30.4
click at [599, 309] on div at bounding box center [645, 316] width 212 height 53
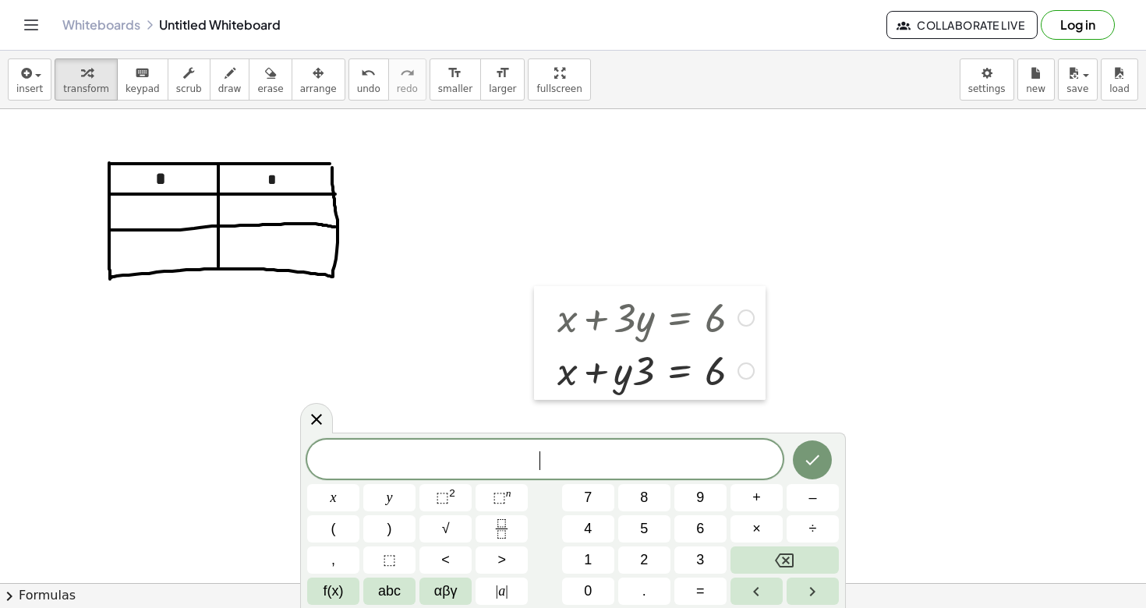
drag, startPoint x: 538, startPoint y: 302, endPoint x: 548, endPoint y: 301, distance: 10.2
click at [548, 301] on div at bounding box center [545, 343] width 23 height 114
click at [747, 319] on div at bounding box center [745, 317] width 17 height 17
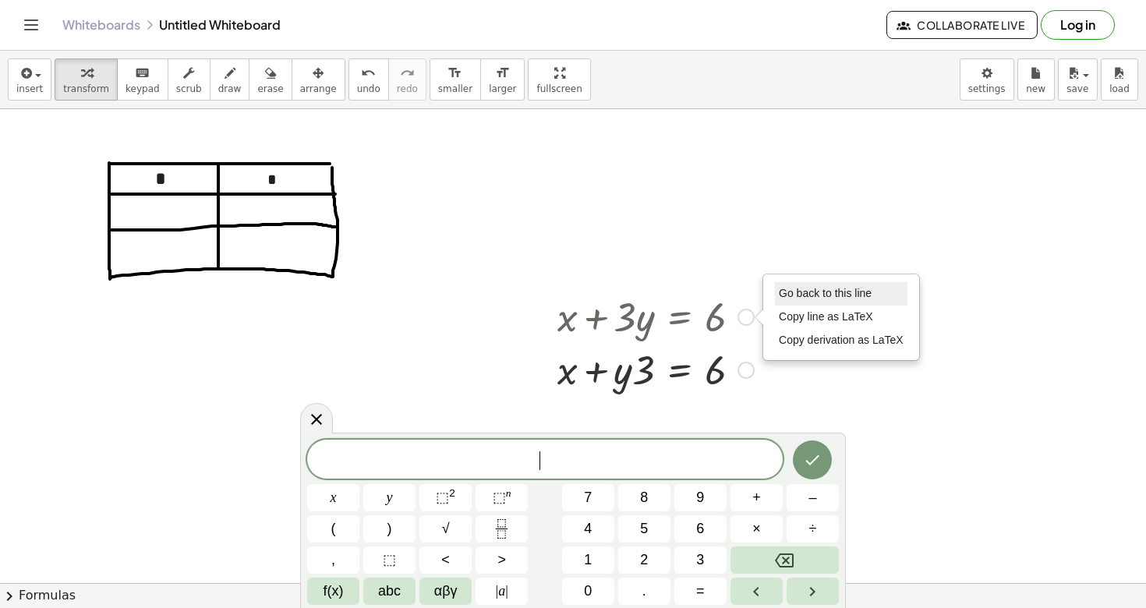
click at [792, 291] on span "Go back to this line" at bounding box center [825, 293] width 93 height 12
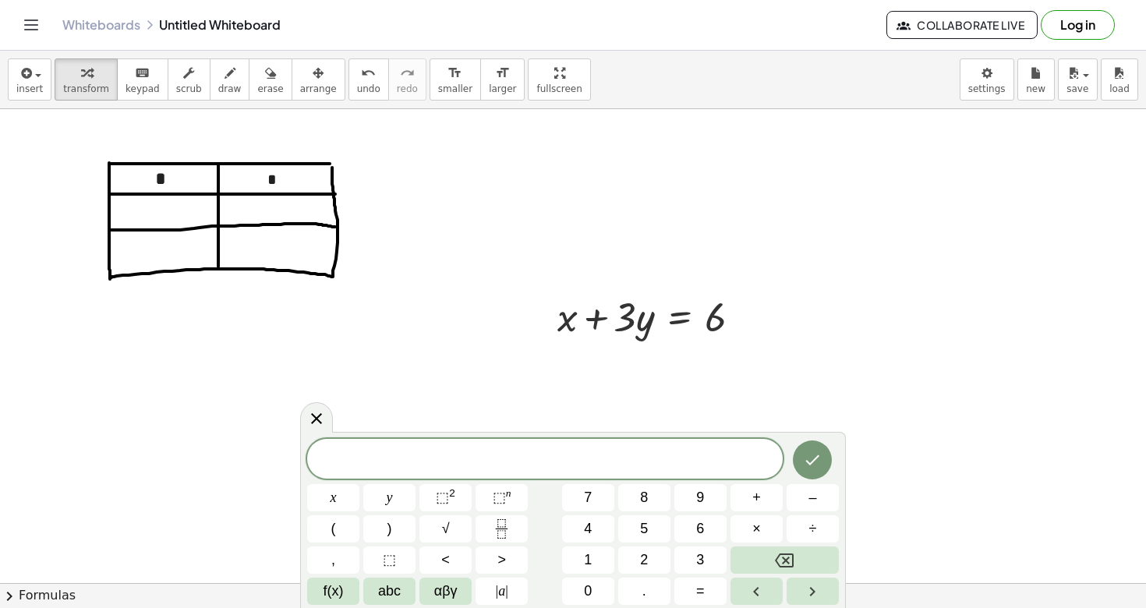
drag, startPoint x: 524, startPoint y: 275, endPoint x: 741, endPoint y: 380, distance: 241.6
click at [745, 320] on div "Go back to this line Copy line as LaTeX Copy derivation as LaTeX" at bounding box center [745, 317] width 17 height 17
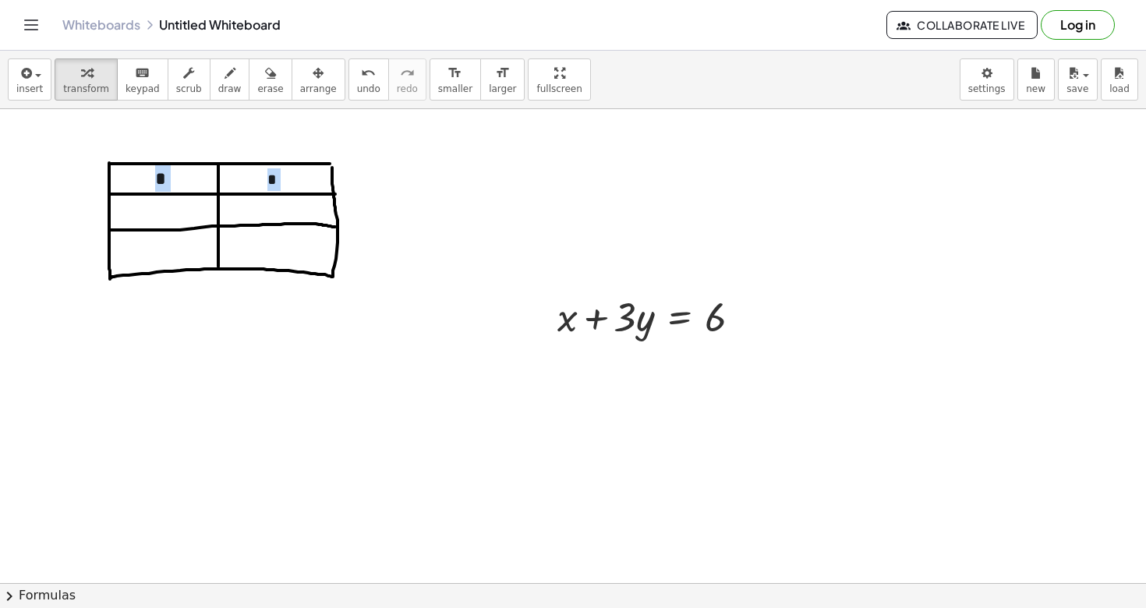
click at [87, 92] on span "transform" at bounding box center [86, 88] width 46 height 11
drag, startPoint x: 520, startPoint y: 288, endPoint x: 708, endPoint y: 354, distance: 199.2
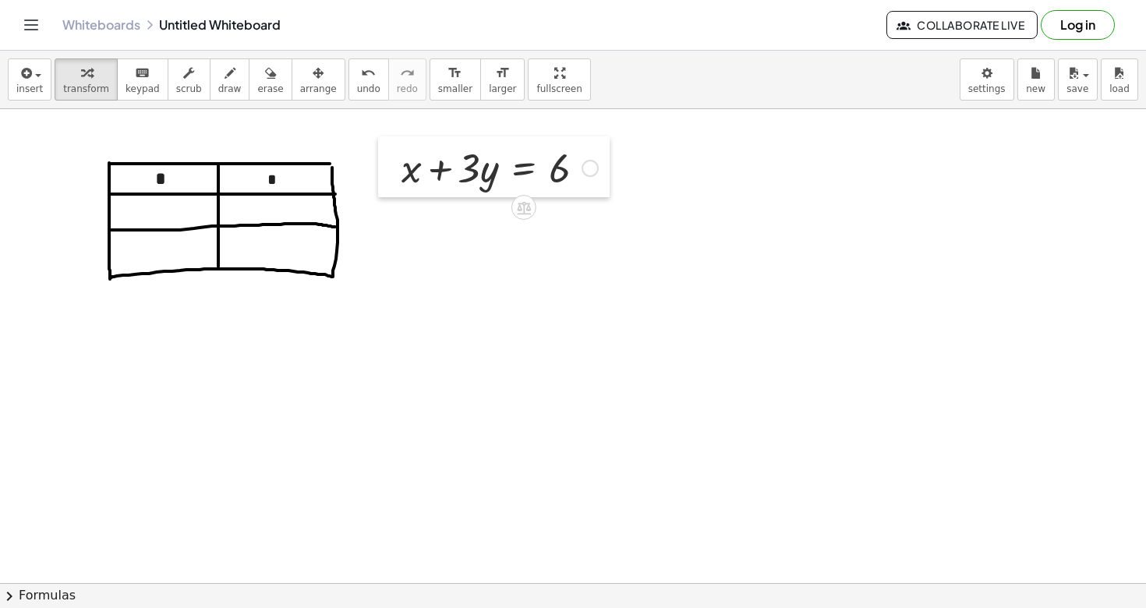
drag, startPoint x: 535, startPoint y: 301, endPoint x: 379, endPoint y: 152, distance: 215.6
click at [379, 152] on div at bounding box center [389, 166] width 23 height 61
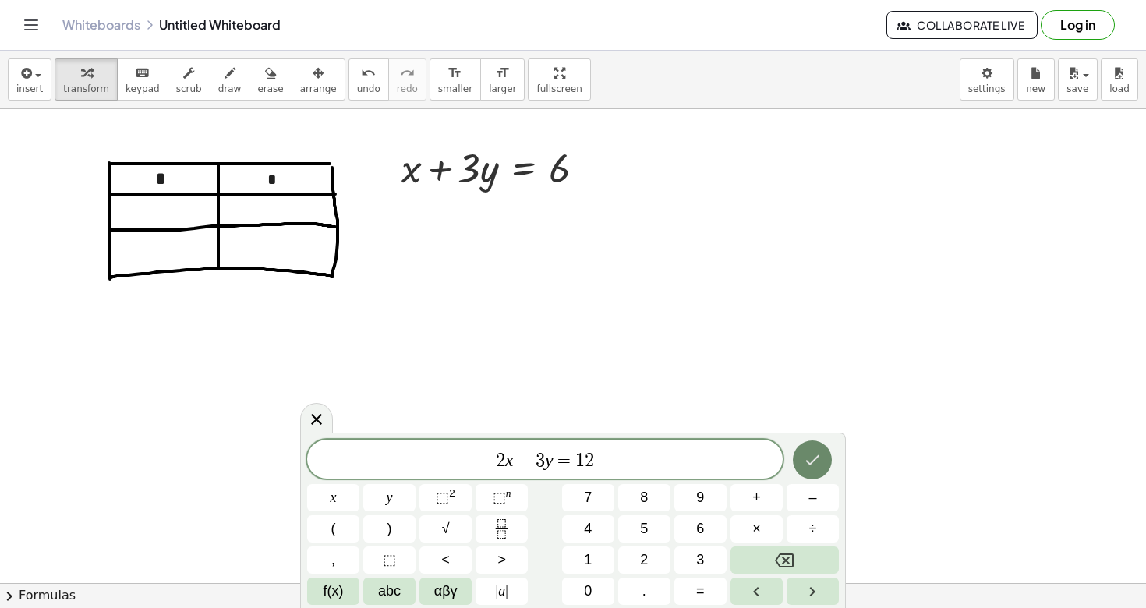
click at [809, 456] on icon "Done" at bounding box center [812, 460] width 19 height 19
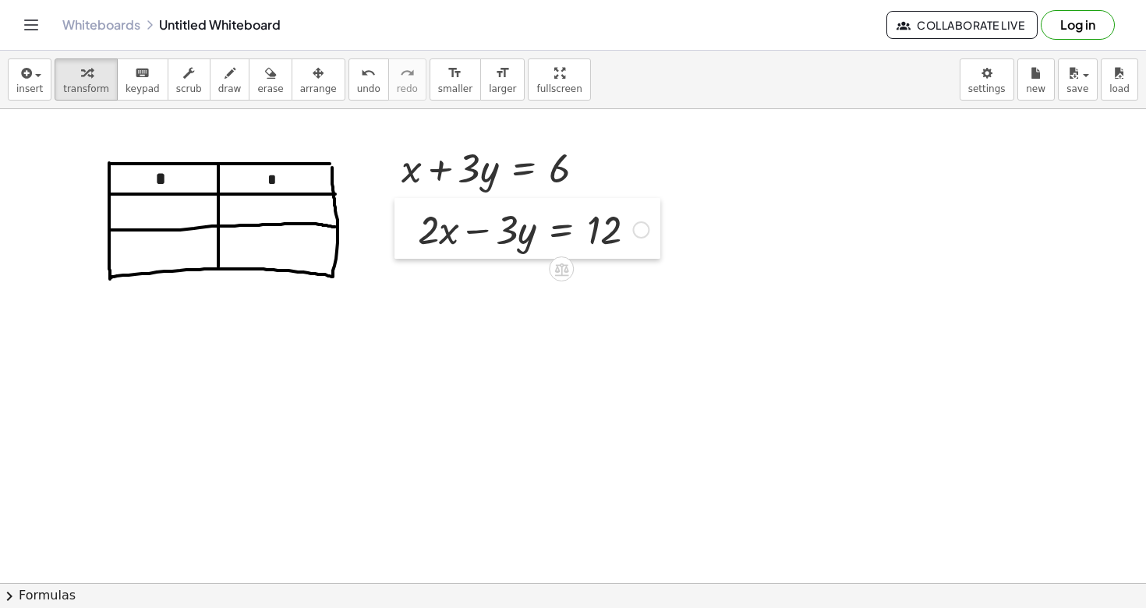
drag, startPoint x: 453, startPoint y: 360, endPoint x: 408, endPoint y: 233, distance: 134.6
click at [408, 233] on div at bounding box center [405, 228] width 23 height 61
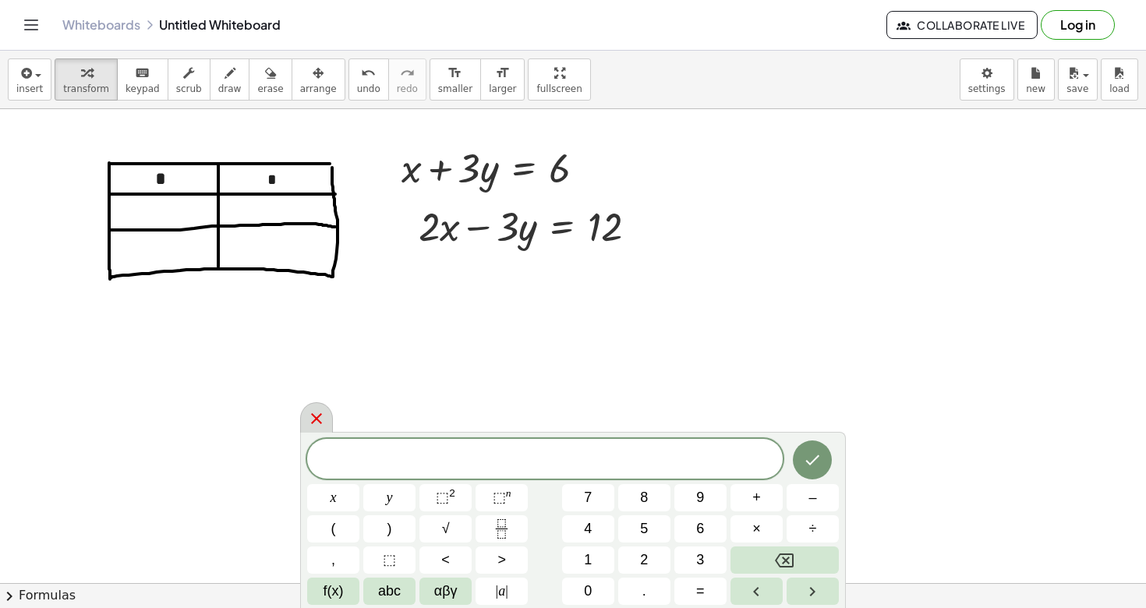
click at [319, 413] on icon at bounding box center [316, 418] width 19 height 19
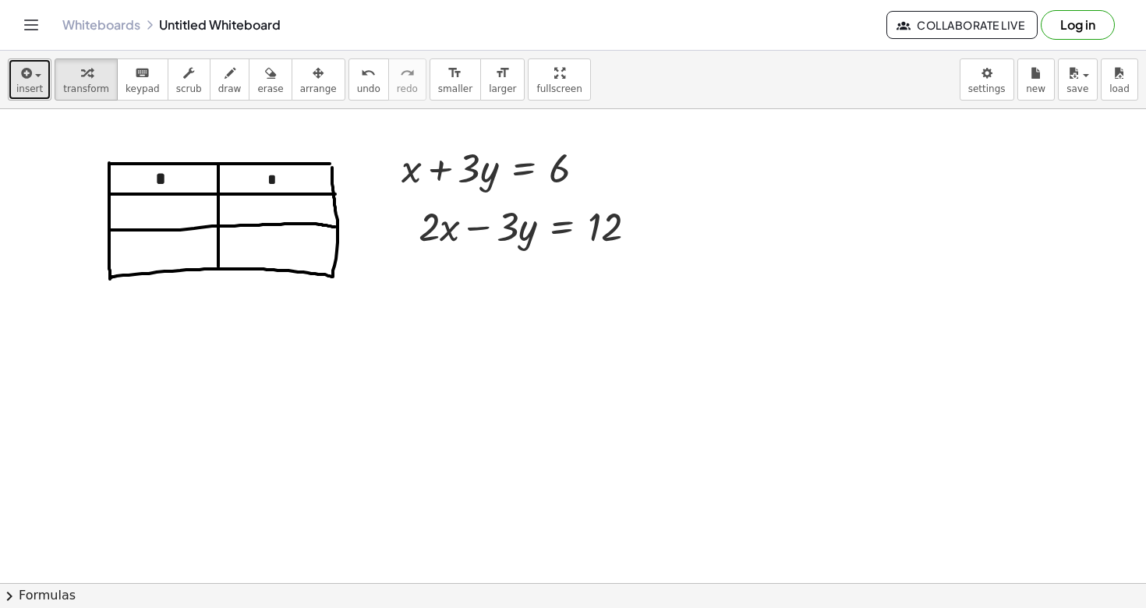
click at [23, 69] on icon "button" at bounding box center [25, 73] width 14 height 19
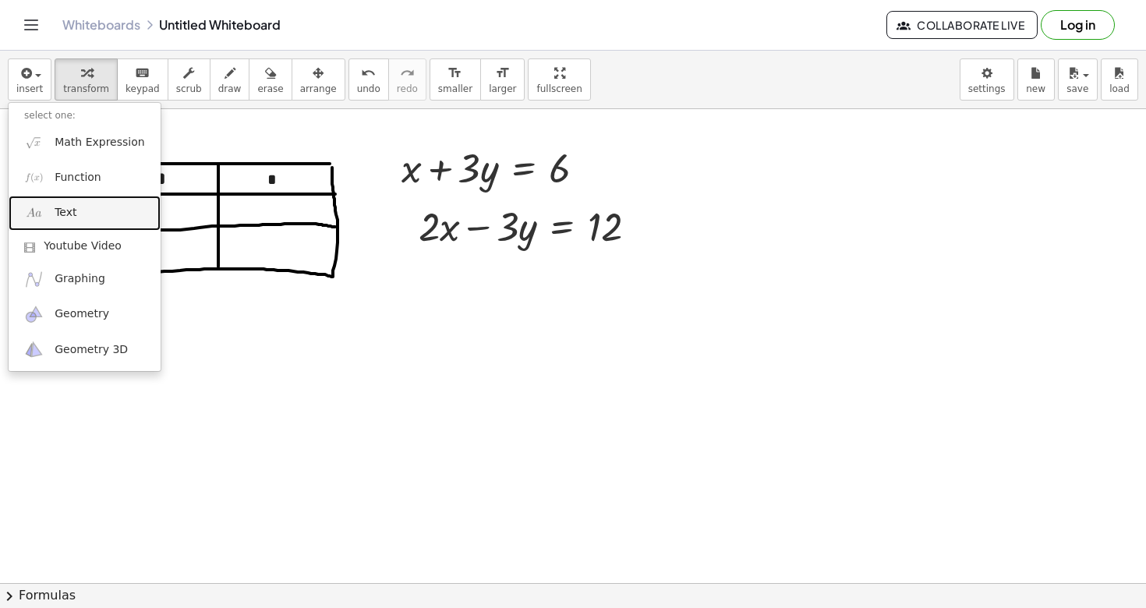
click at [62, 217] on span "Text" at bounding box center [66, 213] width 22 height 16
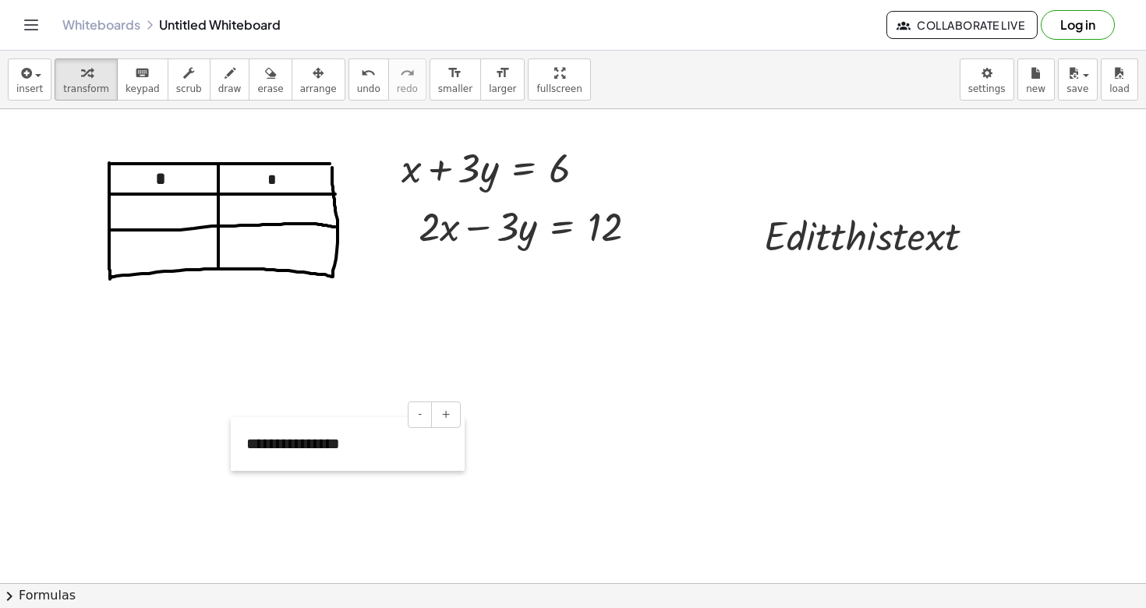
drag, startPoint x: 781, startPoint y: 188, endPoint x: 235, endPoint y: 447, distance: 604.9
click at [235, 447] on div at bounding box center [239, 444] width 16 height 54
click at [980, 238] on div at bounding box center [979, 236] width 17 height 17
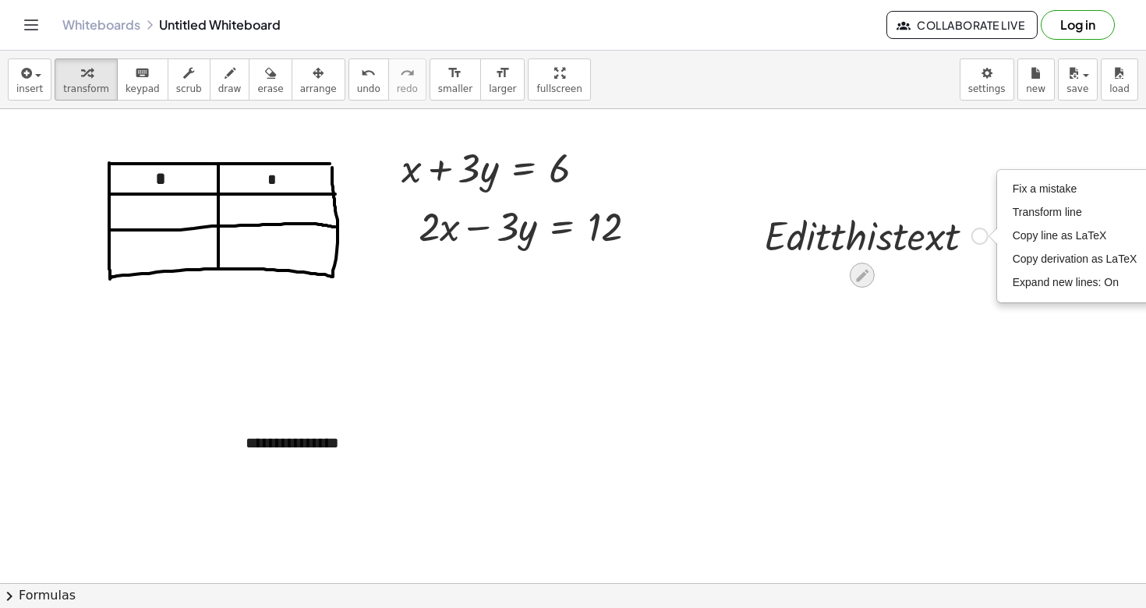
click at [861, 270] on icon at bounding box center [862, 275] width 16 height 16
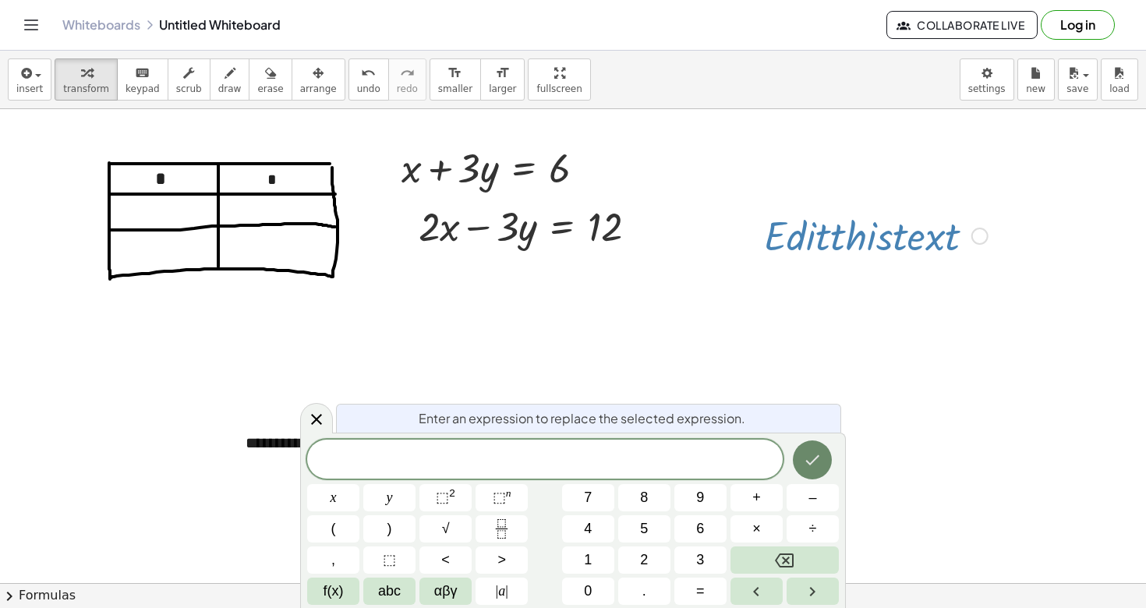
click at [813, 454] on icon "Done" at bounding box center [812, 460] width 19 height 19
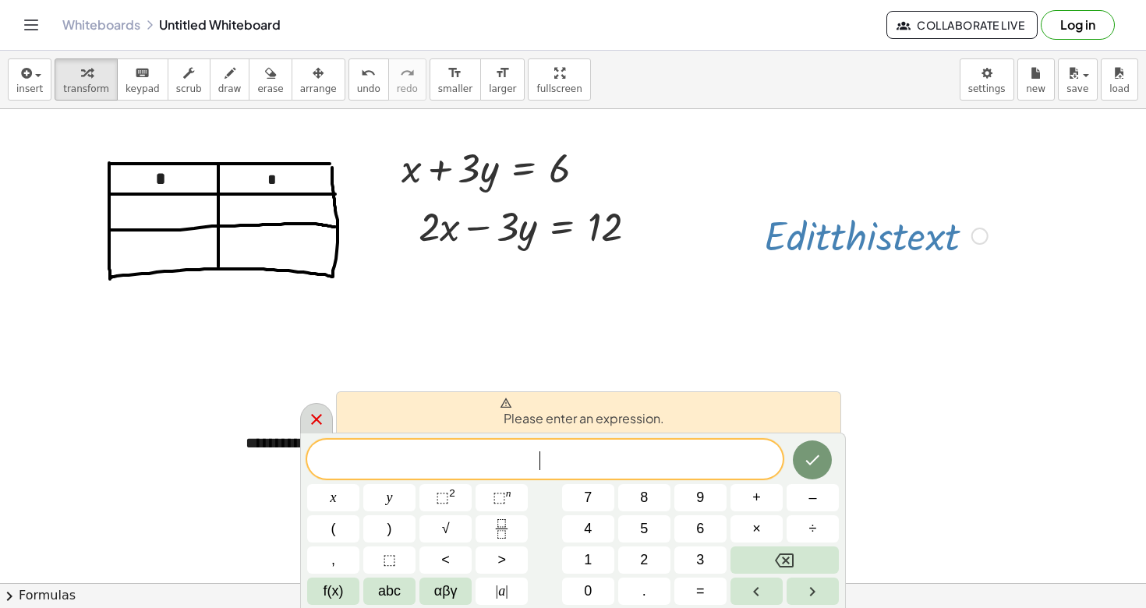
click at [313, 421] on icon at bounding box center [316, 419] width 19 height 19
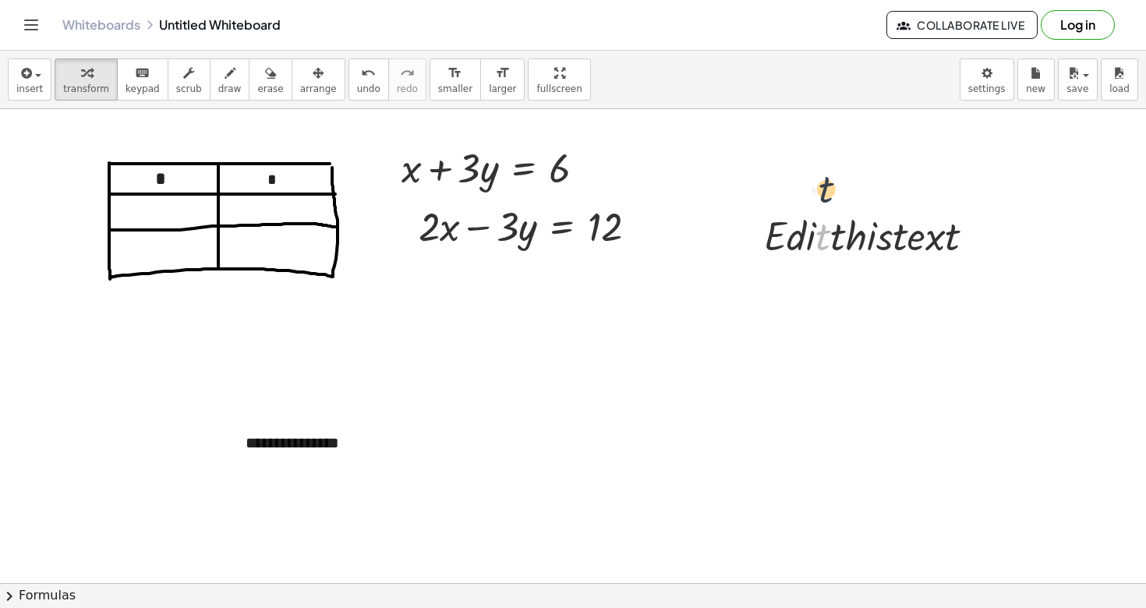
drag, startPoint x: 817, startPoint y: 240, endPoint x: 820, endPoint y: 192, distance: 48.4
click at [338, 442] on div "**********" at bounding box center [347, 443] width 234 height 54
click at [257, 467] on div "**********" at bounding box center [347, 465] width 203 height 23
click at [339, 470] on div "**********" at bounding box center [347, 465] width 203 height 23
click at [355, 430] on div "**********" at bounding box center [347, 454] width 234 height 76
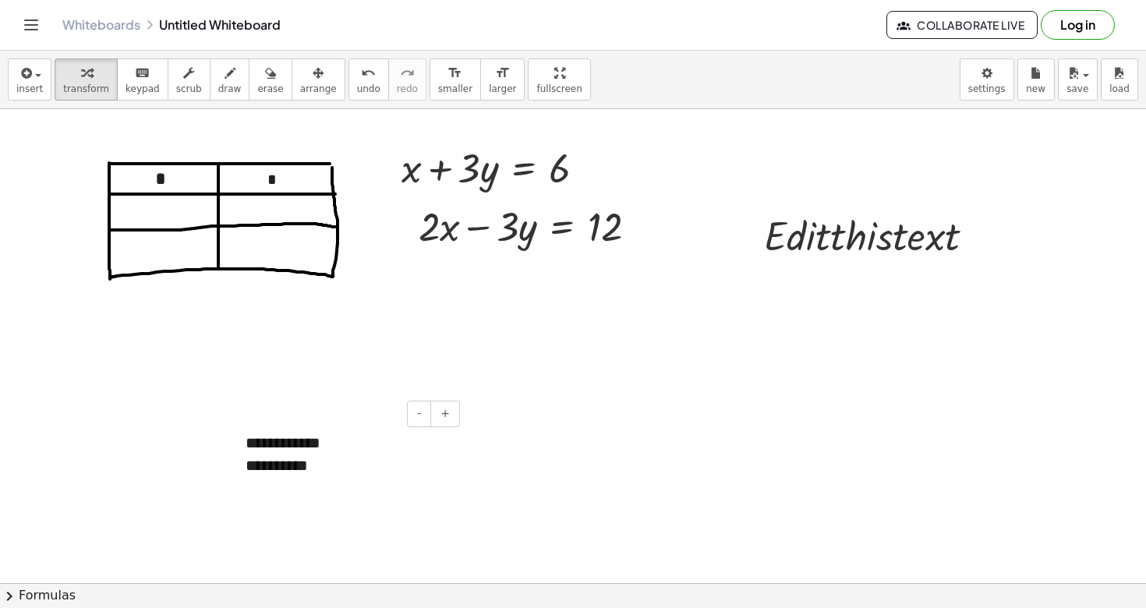
click at [356, 444] on div "**********" at bounding box center [347, 454] width 234 height 76
click at [353, 465] on div "**********" at bounding box center [347, 465] width 203 height 23
click at [354, 447] on div "**********" at bounding box center [347, 454] width 234 height 76
click at [347, 472] on div "**********" at bounding box center [347, 465] width 203 height 23
click at [263, 486] on div "*" at bounding box center [347, 487] width 203 height 23
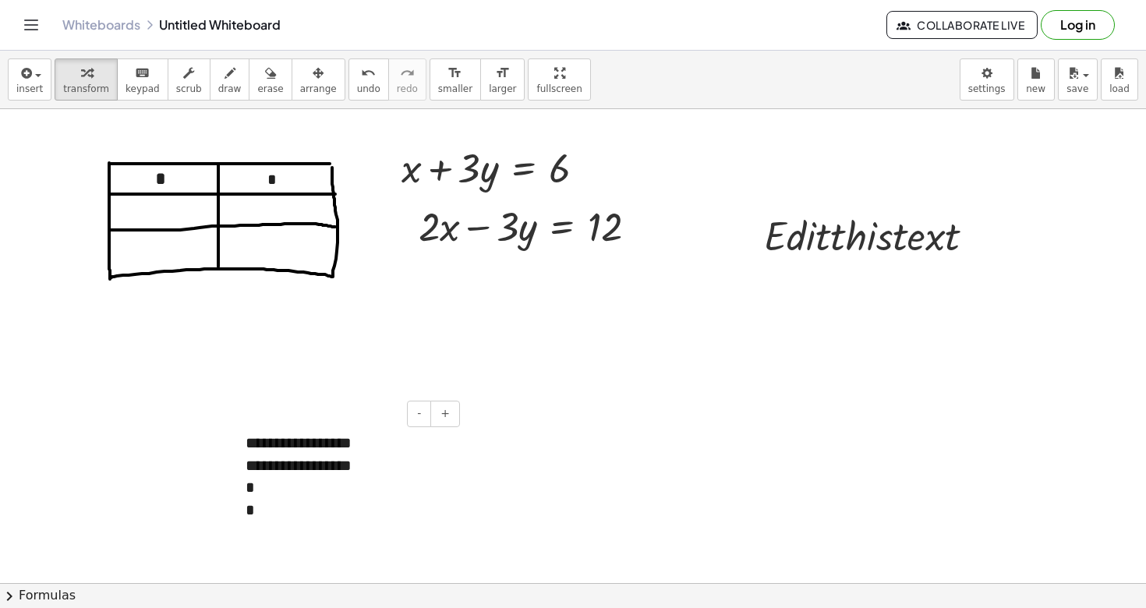
click at [256, 513] on div "*" at bounding box center [347, 510] width 203 height 23
click at [451, 514] on div "**********" at bounding box center [347, 476] width 234 height 120
click at [448, 511] on div "**********" at bounding box center [347, 476] width 234 height 120
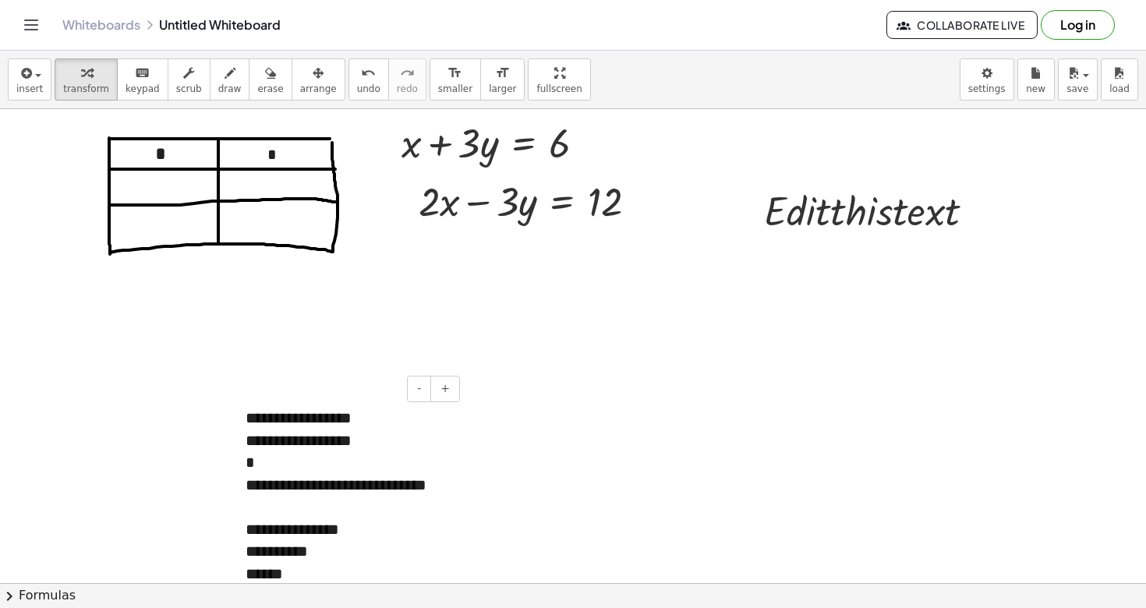
scroll to position [48, 0]
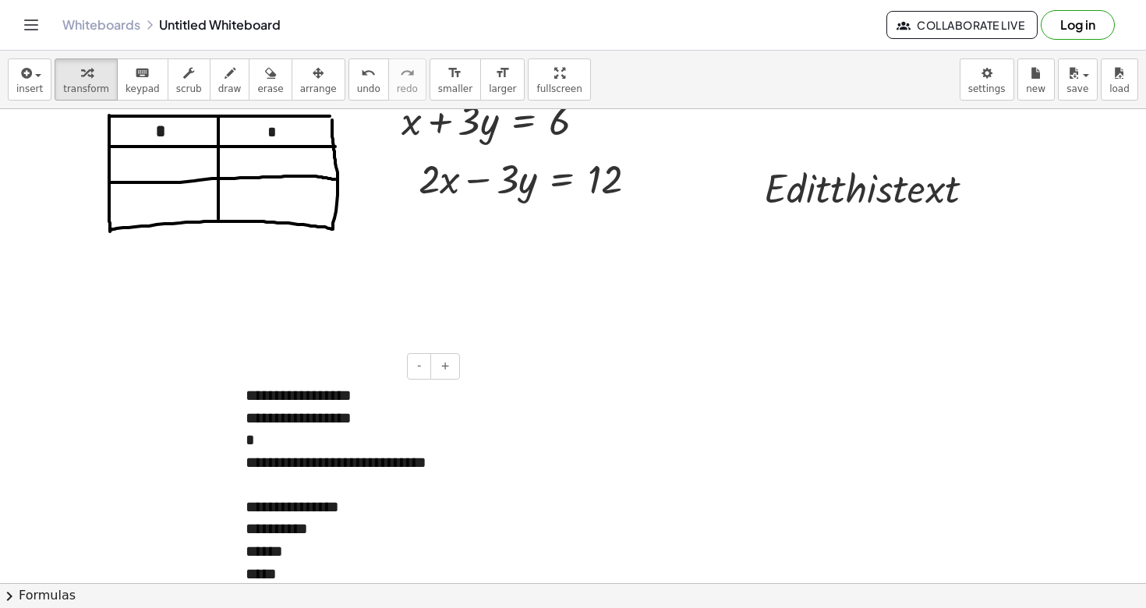
click at [405, 461] on div "**********" at bounding box center [347, 462] width 203 height 23
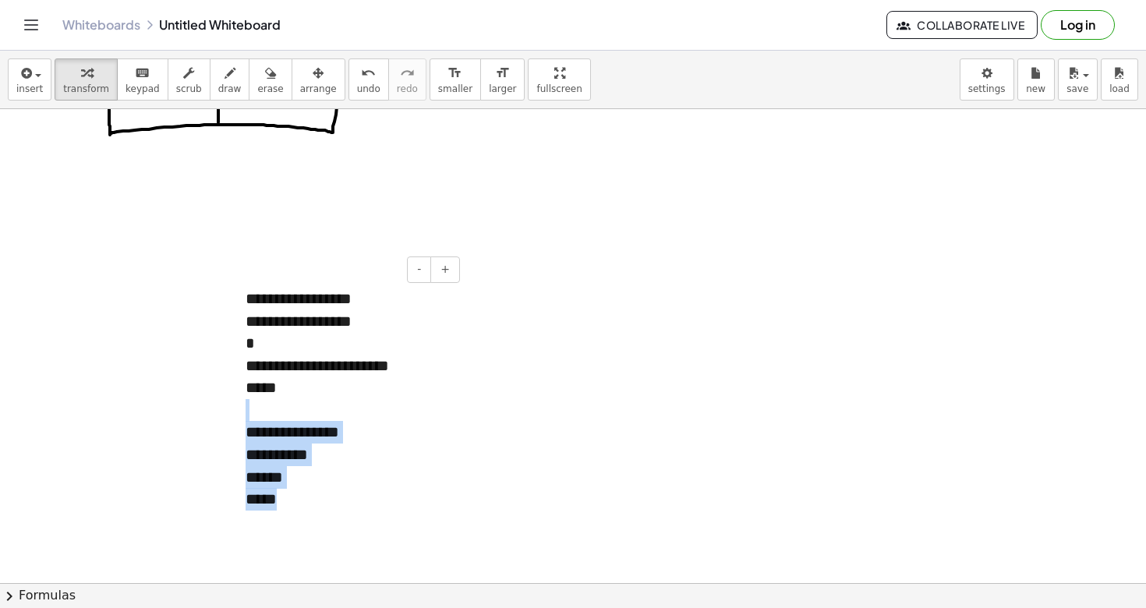
drag, startPoint x: 288, startPoint y: 387, endPoint x: 219, endPoint y: 387, distance: 68.6
click at [218, 387] on div "**********" at bounding box center [573, 489] width 1146 height 1049
click at [309, 491] on div "*****" at bounding box center [347, 499] width 203 height 23
drag, startPoint x: 292, startPoint y: 499, endPoint x: 234, endPoint y: 499, distance: 57.7
click at [233, 499] on div "**********" at bounding box center [347, 399] width 234 height 254
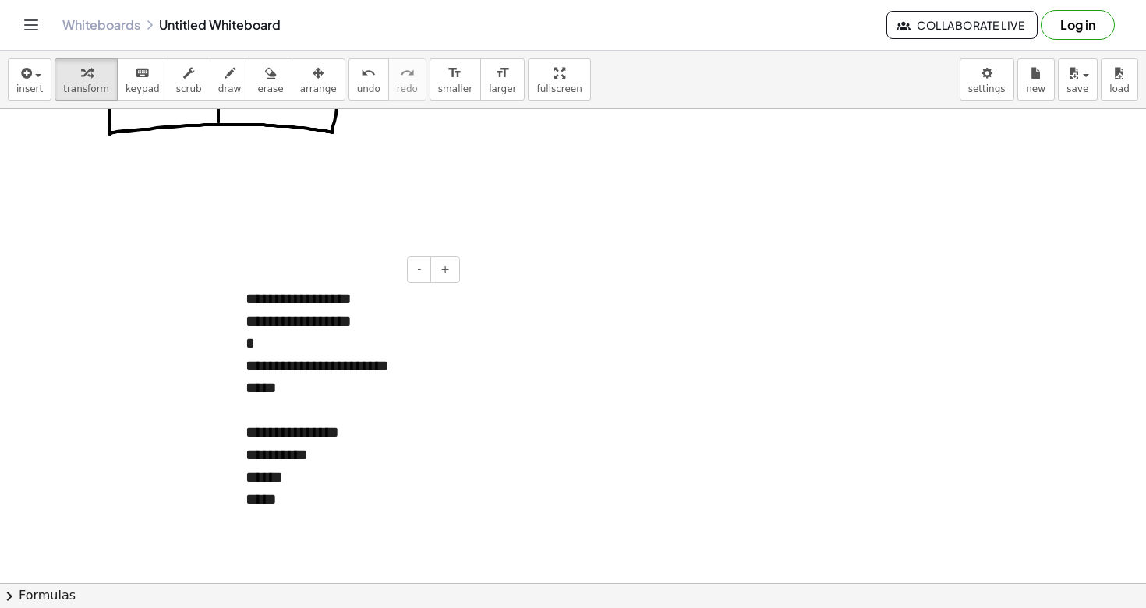
click at [376, 446] on div "**********" at bounding box center [347, 455] width 203 height 23
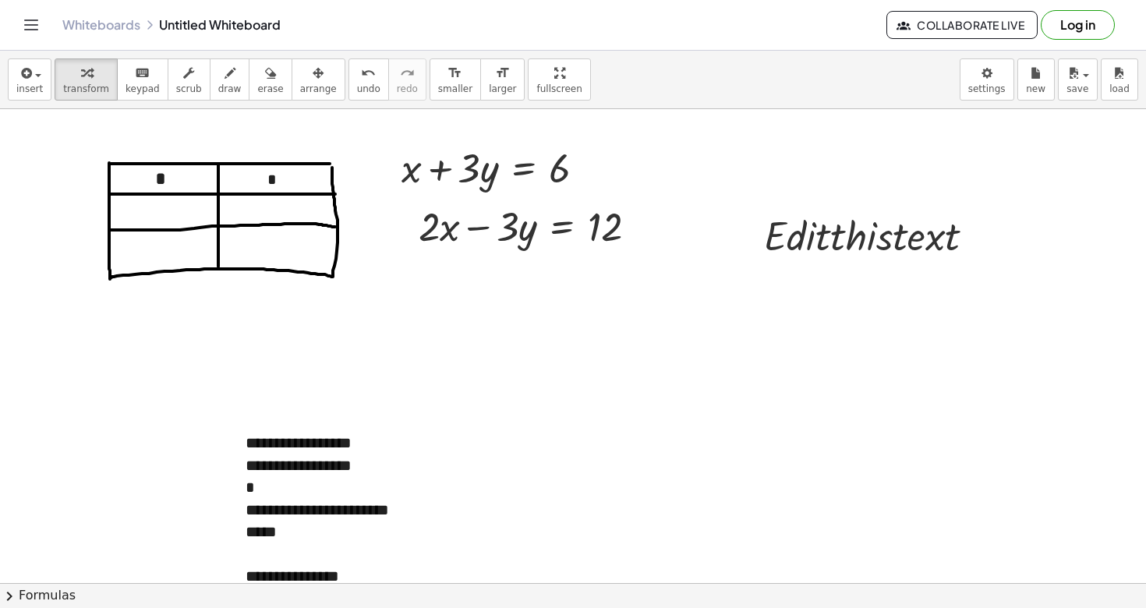
scroll to position [1, 0]
click at [175, 206] on div "*" at bounding box center [257, 178] width 234 height 58
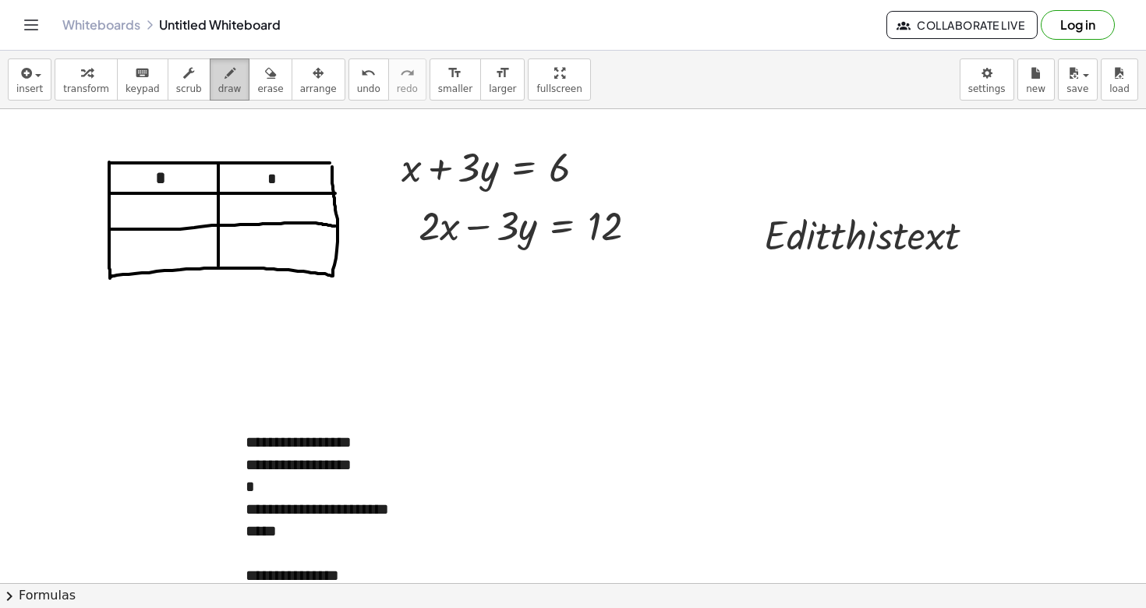
click at [229, 83] on span "draw" at bounding box center [229, 88] width 23 height 11
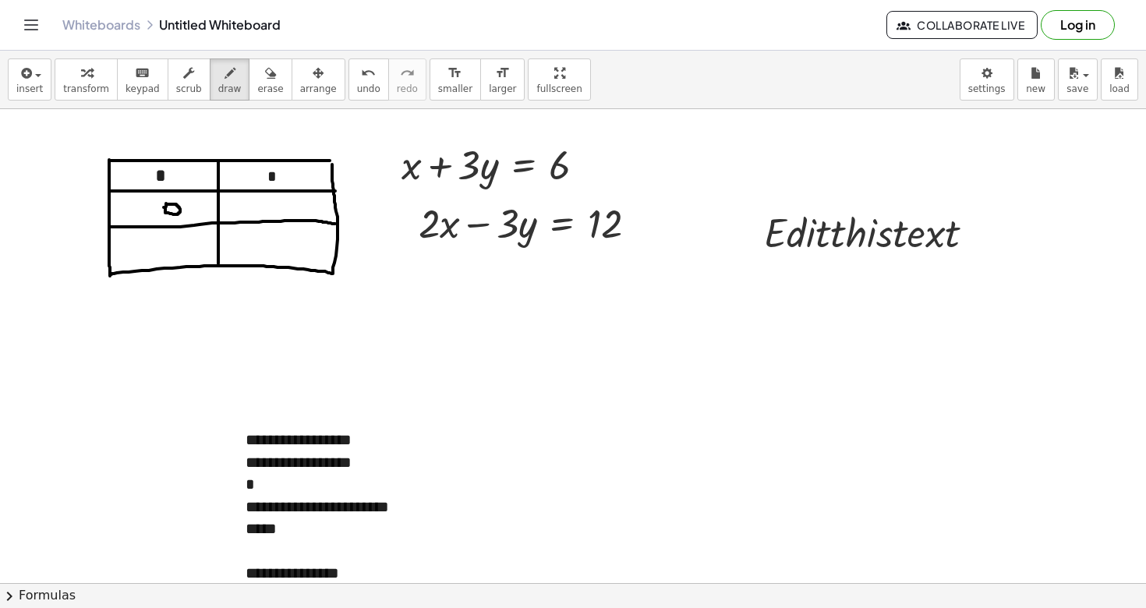
scroll to position [0, 0]
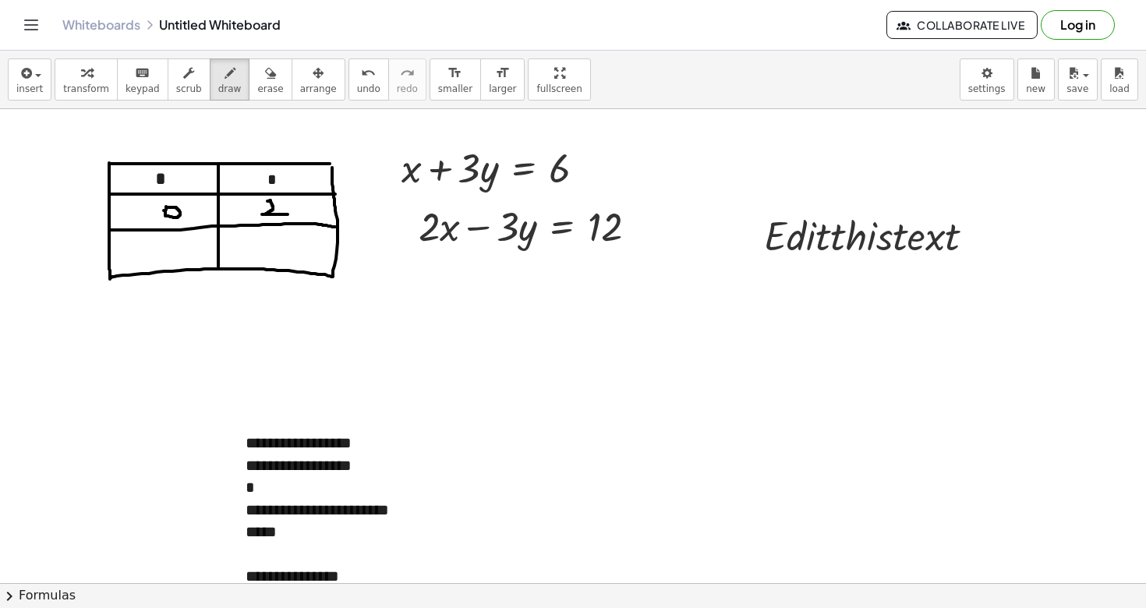
drag, startPoint x: 268, startPoint y: 201, endPoint x: 288, endPoint y: 214, distance: 24.2
drag, startPoint x: 497, startPoint y: 161, endPoint x: 489, endPoint y: 155, distance: 10.0
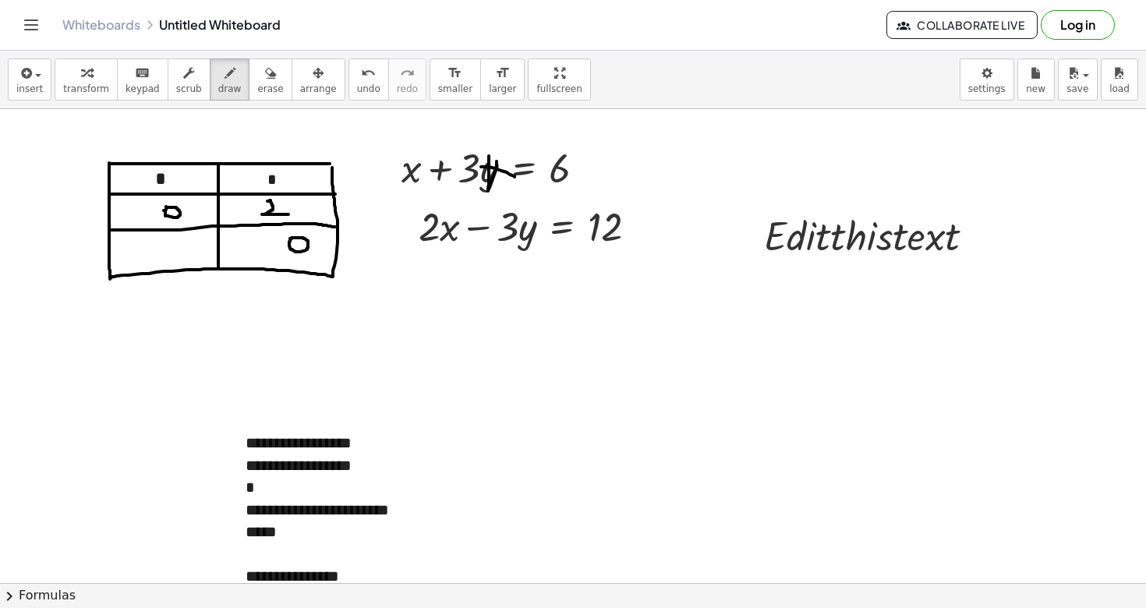
drag, startPoint x: 481, startPoint y: 167, endPoint x: 514, endPoint y: 177, distance: 35.0
click at [361, 69] on icon "undo" at bounding box center [368, 73] width 15 height 19
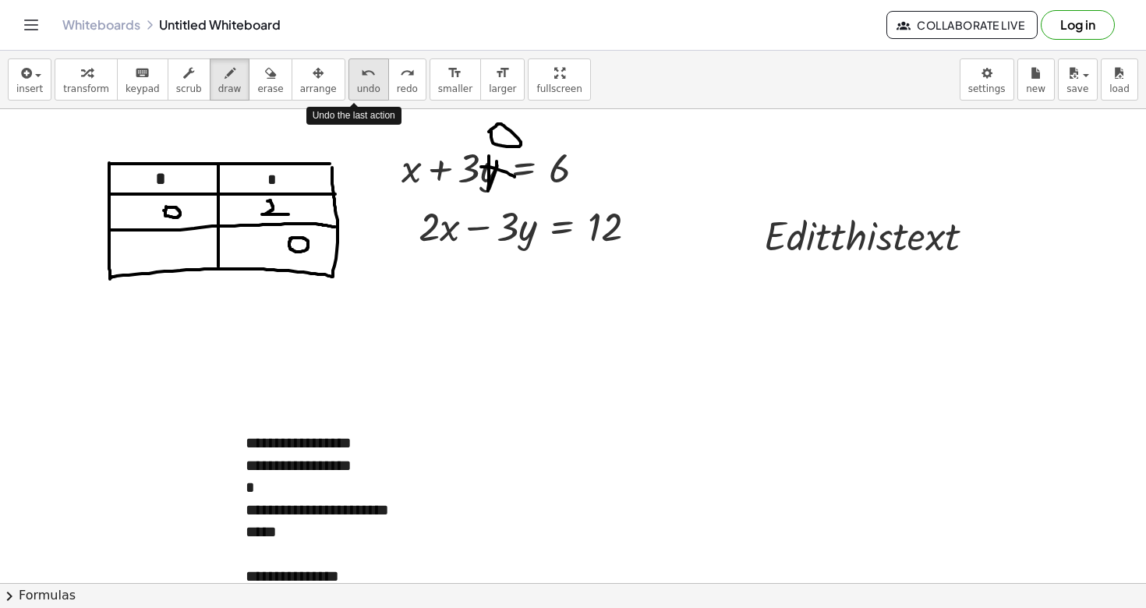
click at [361, 69] on icon "undo" at bounding box center [368, 73] width 15 height 19
click at [361, 70] on icon "undo" at bounding box center [368, 73] width 15 height 19
drag, startPoint x: 168, startPoint y: 242, endPoint x: 152, endPoint y: 251, distance: 18.5
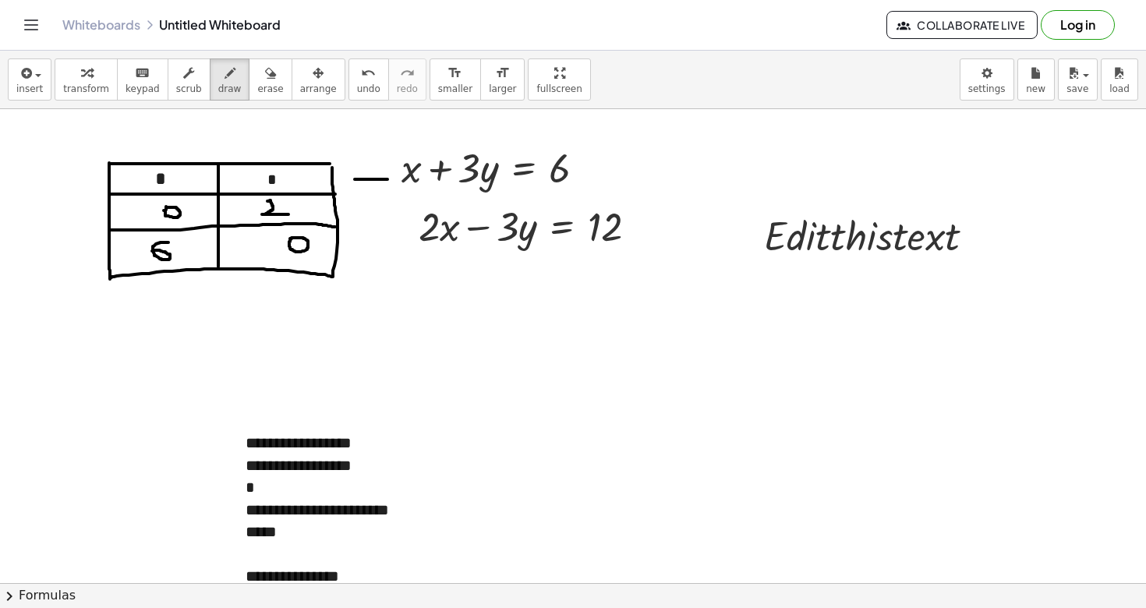
drag, startPoint x: 355, startPoint y: 179, endPoint x: 387, endPoint y: 179, distance: 32.7
drag, startPoint x: 362, startPoint y: 171, endPoint x: 359, endPoint y: 182, distance: 12.1
click at [148, 85] on span "keypad" at bounding box center [142, 88] width 34 height 11
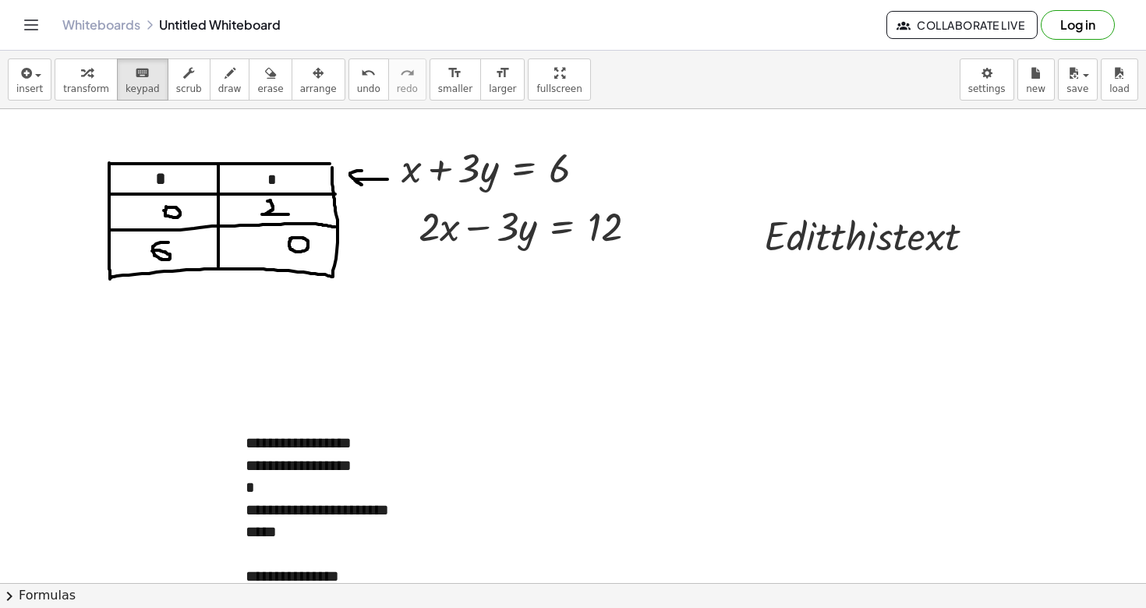
click at [127, 83] on span "keypad" at bounding box center [142, 88] width 34 height 11
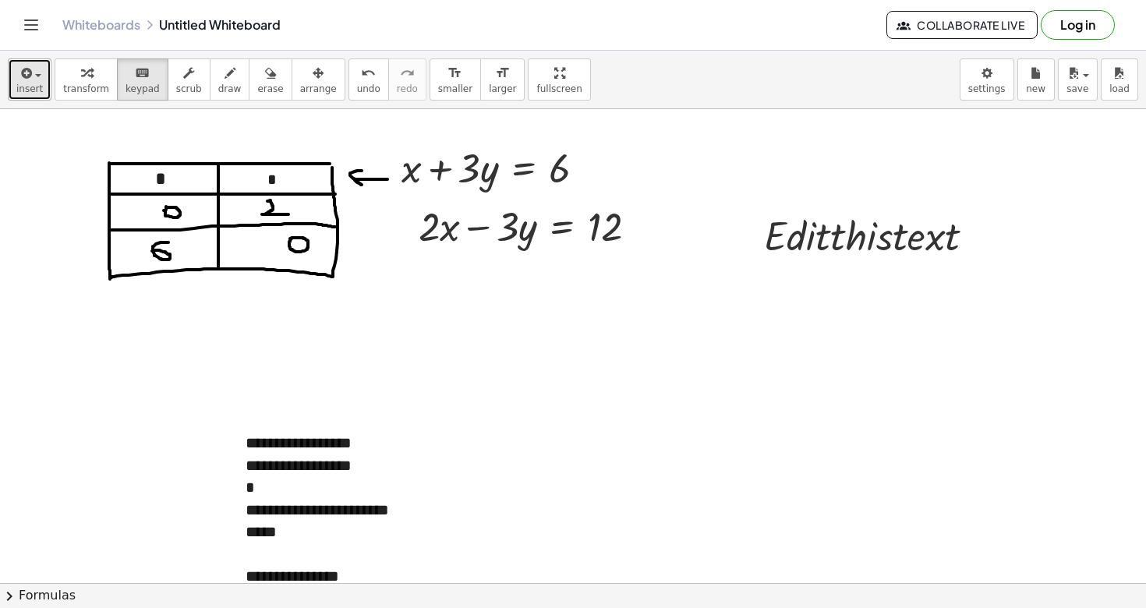
click at [27, 72] on icon "button" at bounding box center [25, 73] width 14 height 19
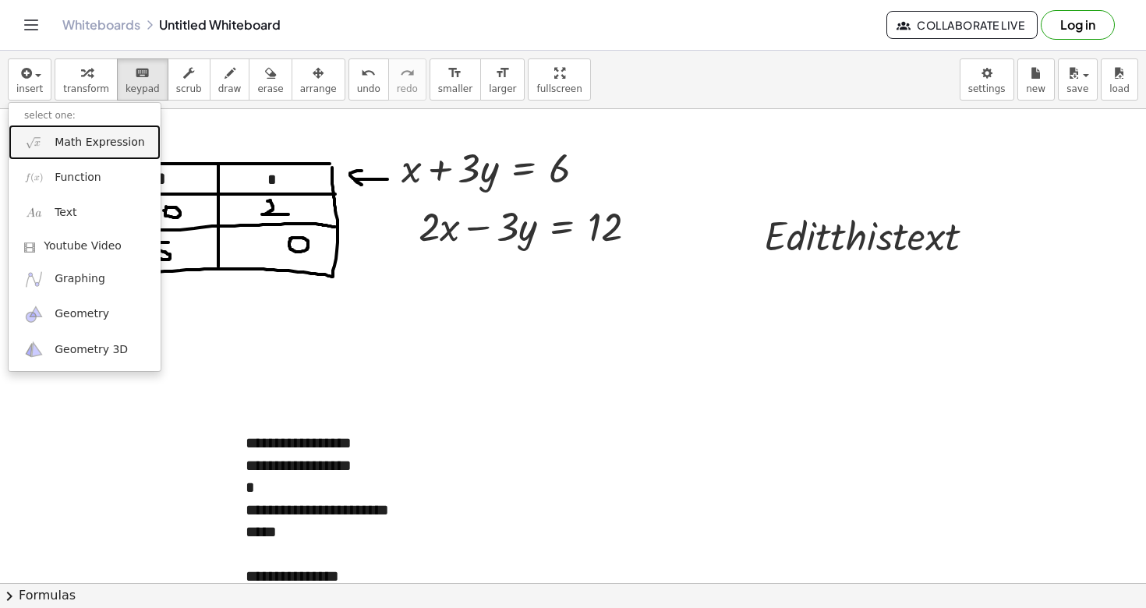
click at [79, 147] on span "Math Expression" at bounding box center [100, 143] width 90 height 16
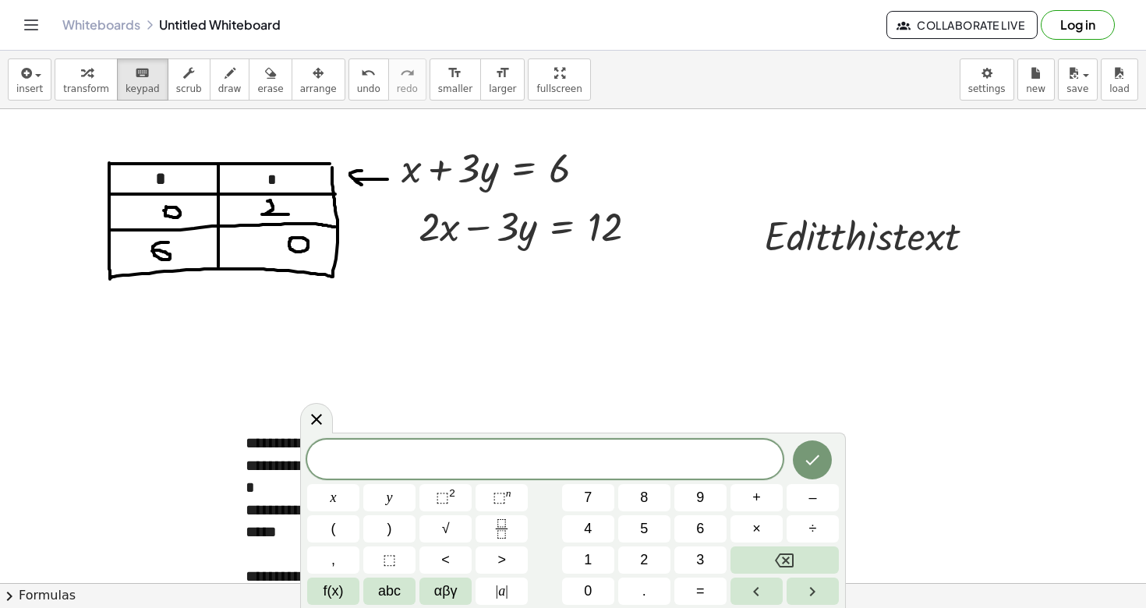
click at [556, 463] on span "​" at bounding box center [544, 461] width 475 height 22
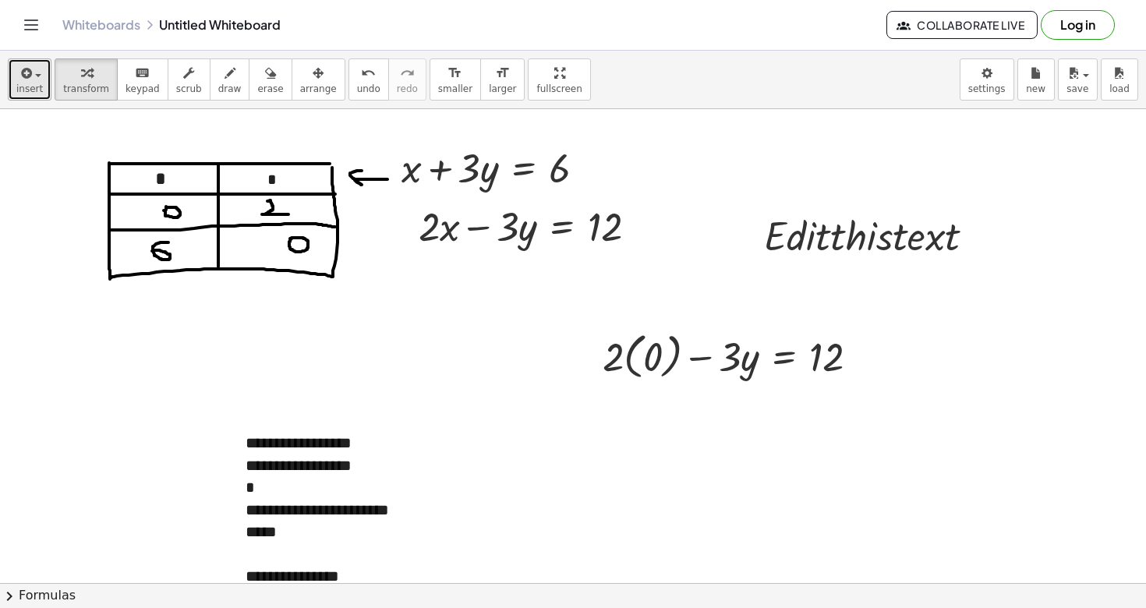
click at [35, 88] on span "insert" at bounding box center [29, 88] width 27 height 11
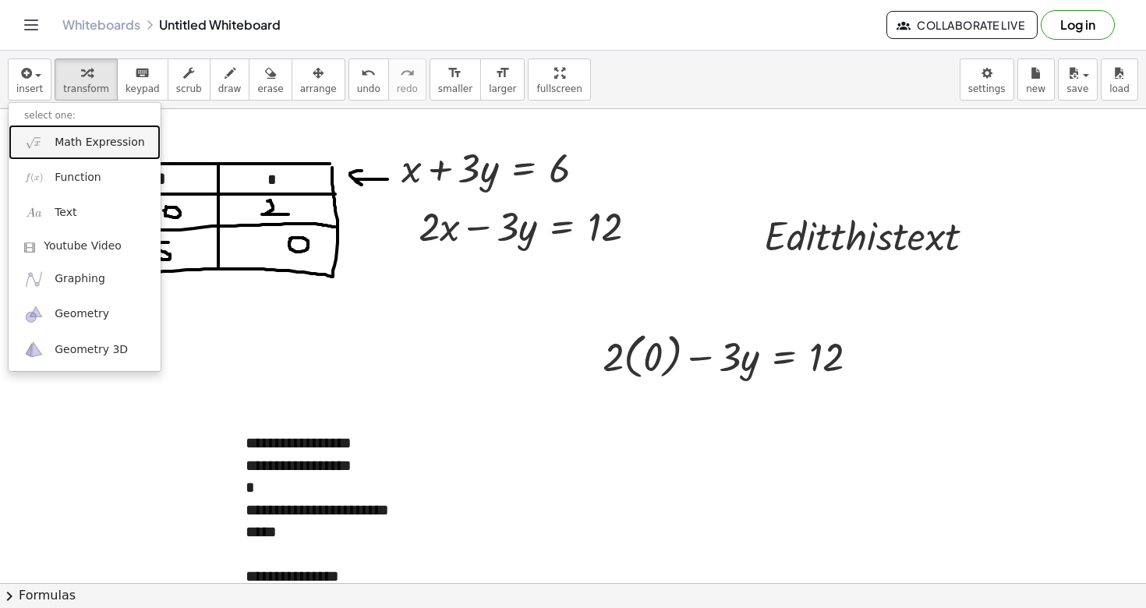
click at [91, 142] on span "Math Expression" at bounding box center [100, 143] width 90 height 16
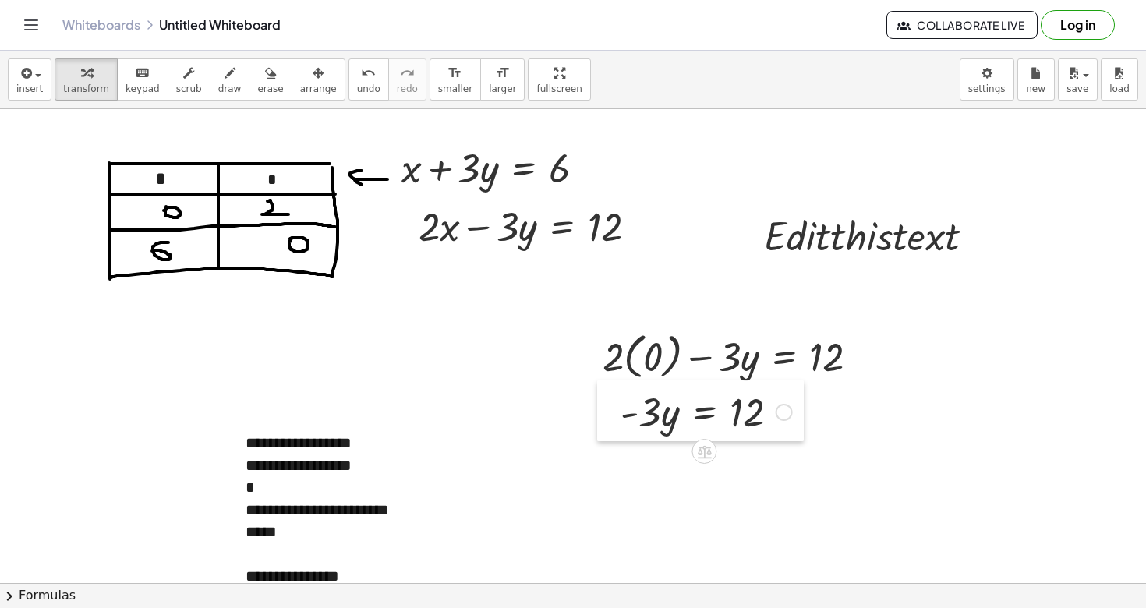
drag, startPoint x: 593, startPoint y: 465, endPoint x: 611, endPoint y: 404, distance: 63.4
click at [611, 404] on div at bounding box center [608, 410] width 23 height 61
click at [34, 84] on span "insert" at bounding box center [29, 88] width 27 height 11
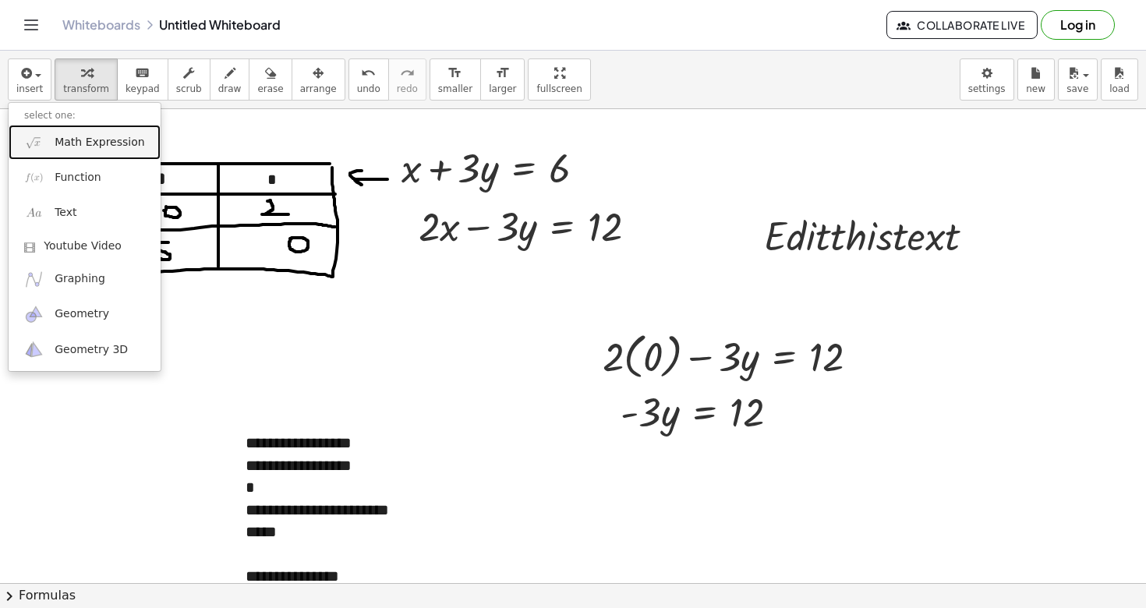
click at [75, 150] on span "Math Expression" at bounding box center [100, 143] width 90 height 16
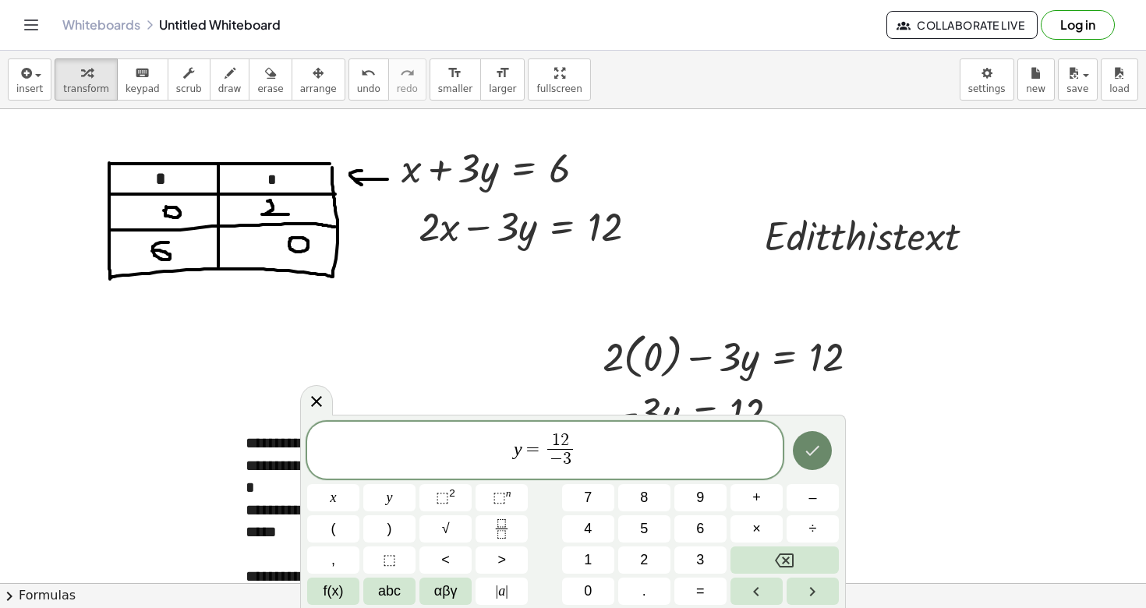
click at [828, 458] on button "Done" at bounding box center [812, 450] width 39 height 39
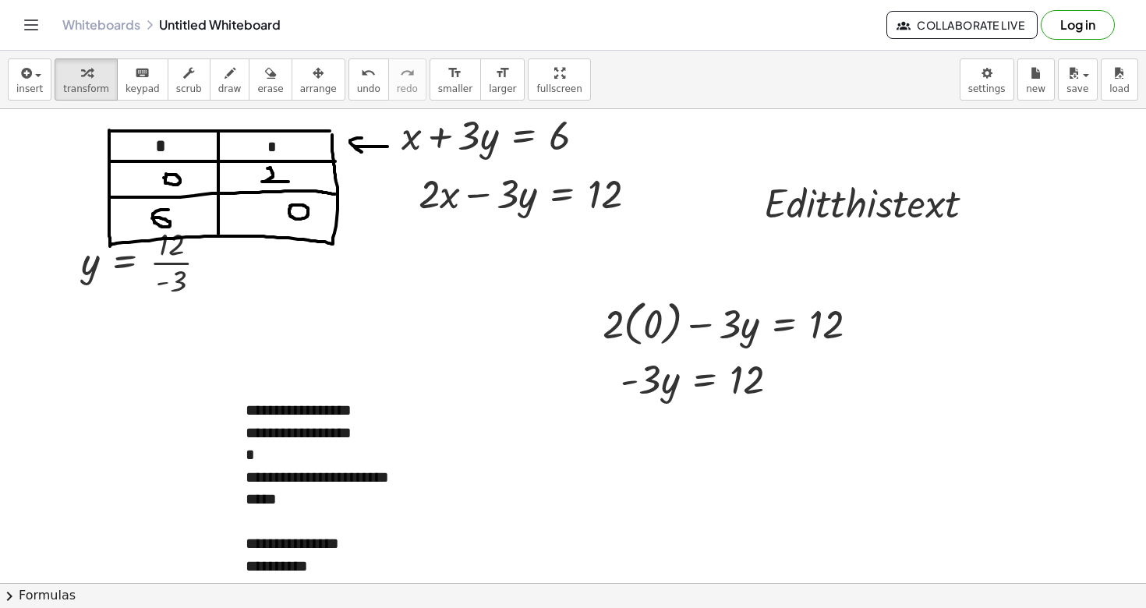
scroll to position [30, 0]
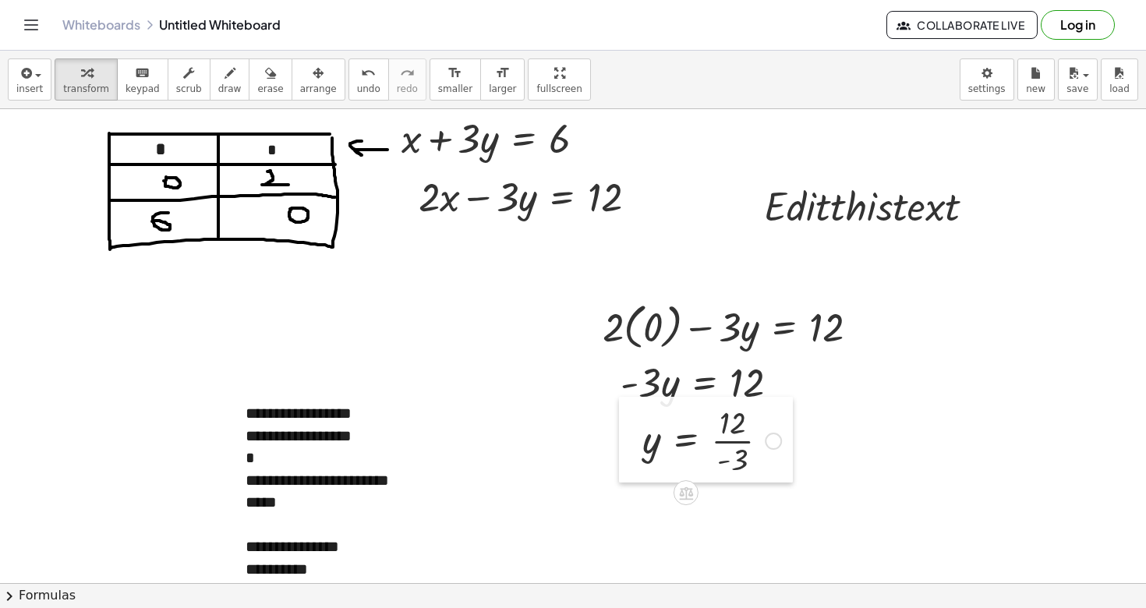
drag, startPoint x: 75, startPoint y: 258, endPoint x: 635, endPoint y: 433, distance: 586.5
click at [635, 433] on div at bounding box center [630, 440] width 23 height 86
click at [40, 74] on span "button" at bounding box center [38, 75] width 6 height 3
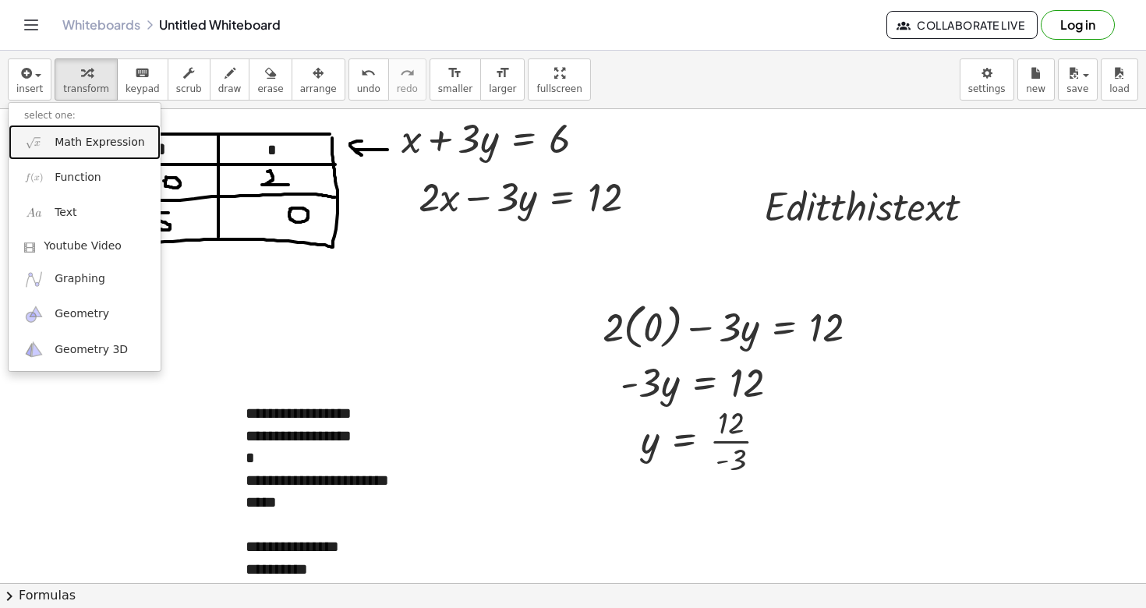
click at [93, 150] on link "Math Expression" at bounding box center [85, 142] width 152 height 35
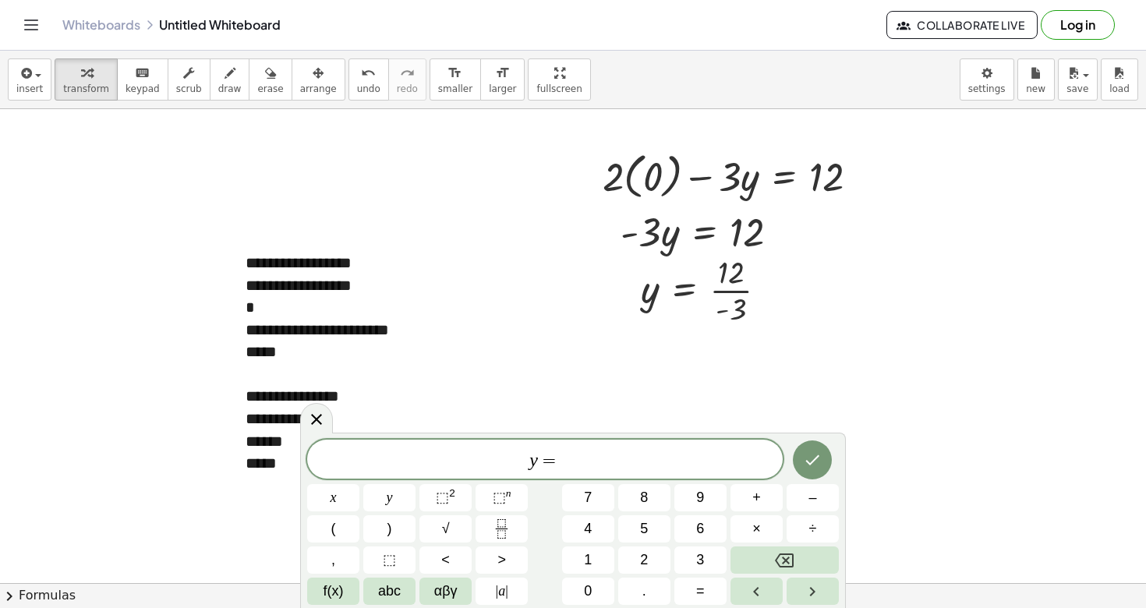
scroll to position [179, 0]
click at [818, 260] on div at bounding box center [573, 454] width 1146 height 1049
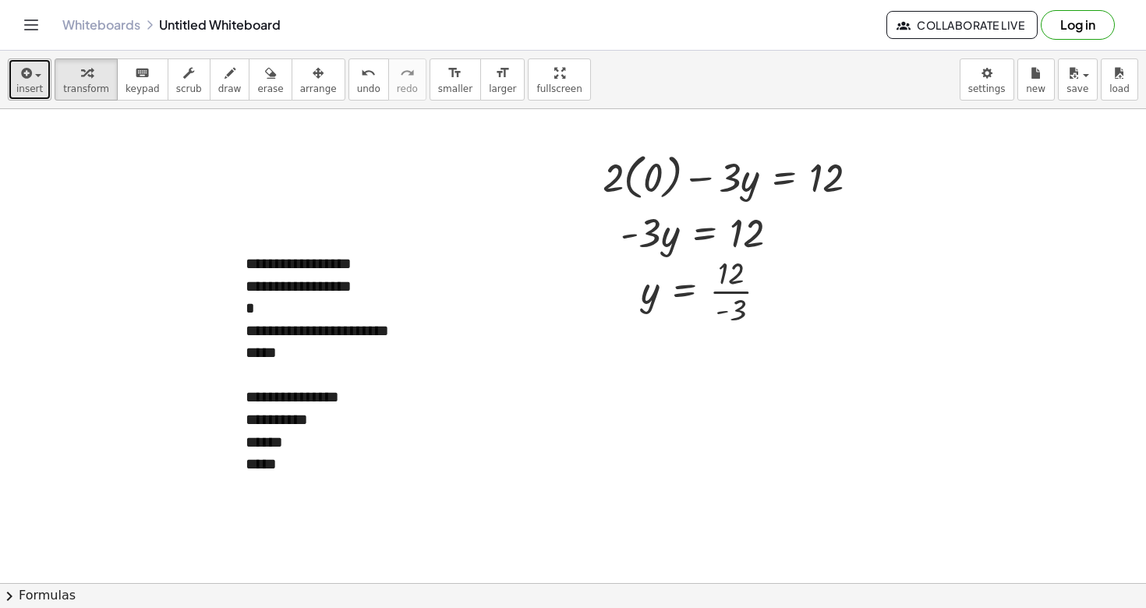
click at [29, 80] on icon "button" at bounding box center [25, 73] width 14 height 19
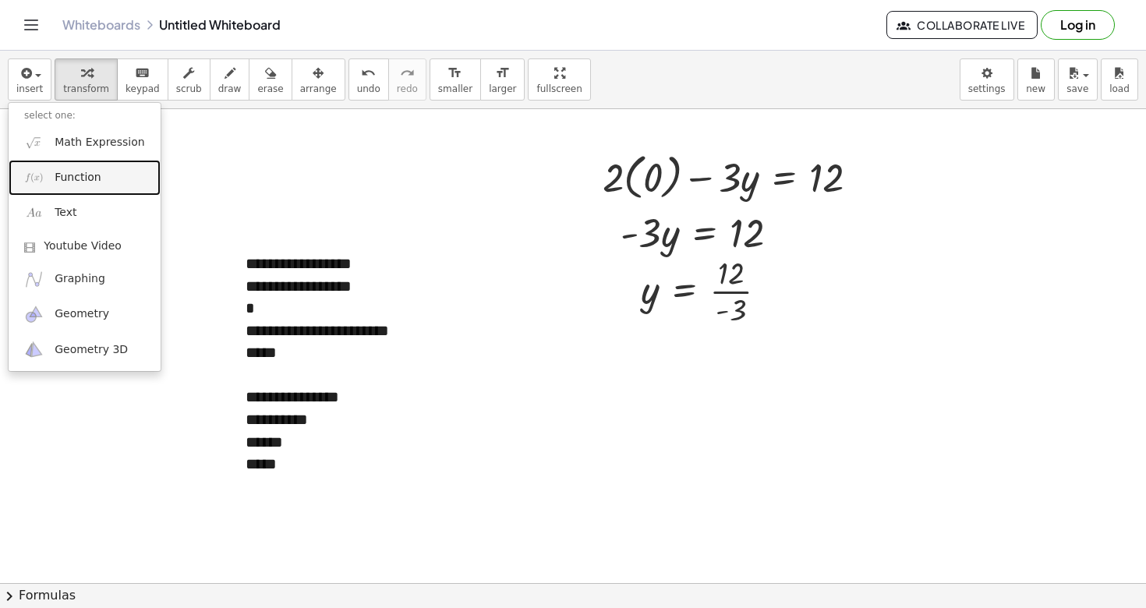
click at [84, 161] on link "Function" at bounding box center [85, 177] width 152 height 35
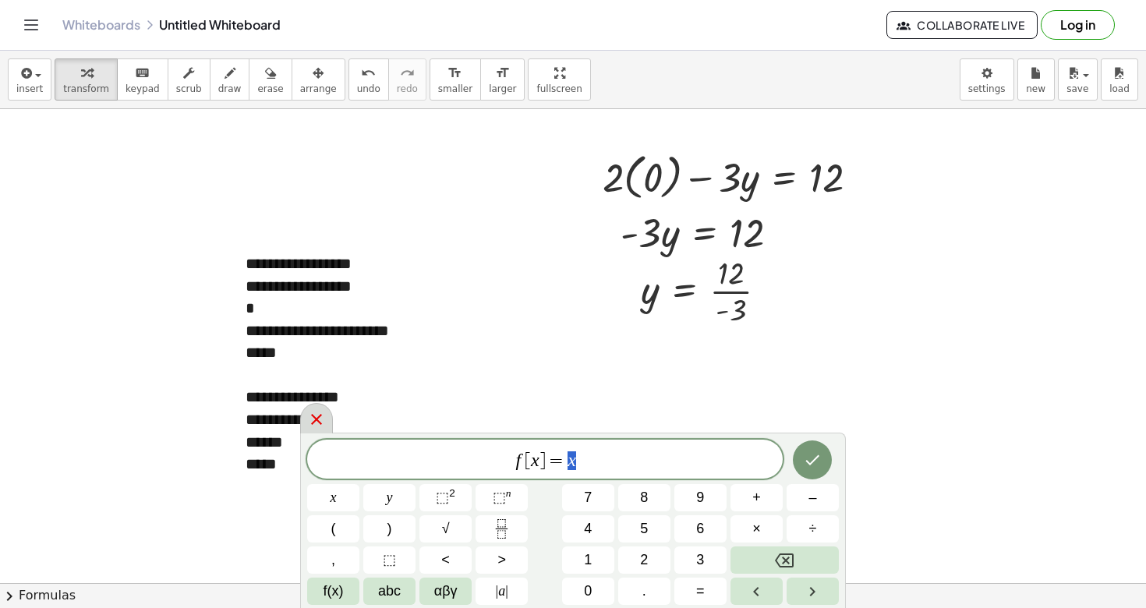
click at [323, 423] on icon at bounding box center [316, 419] width 19 height 19
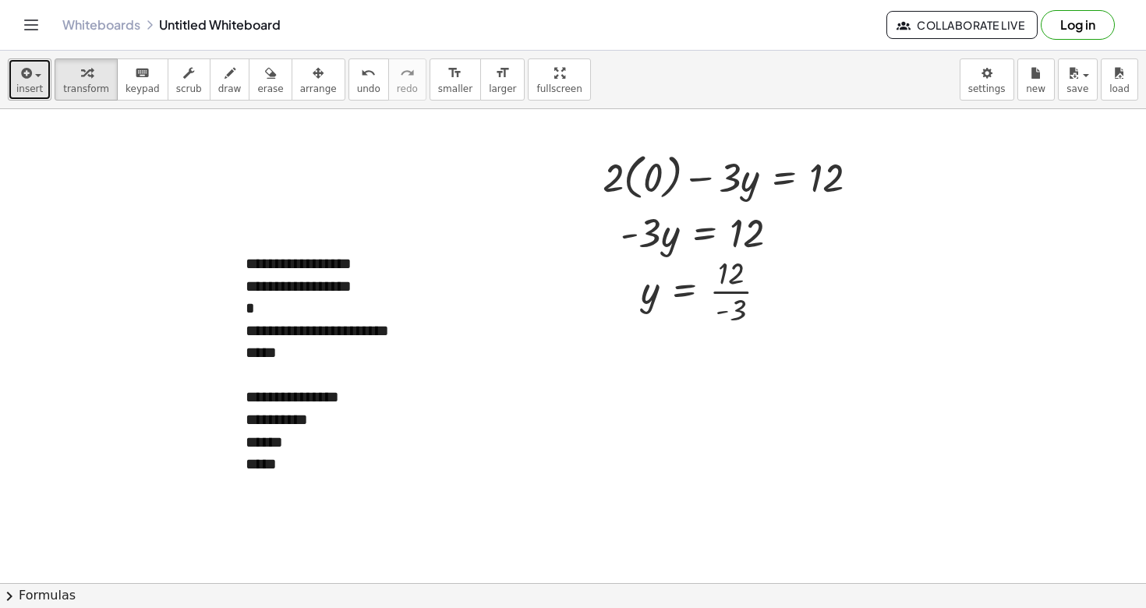
click at [41, 75] on div "button" at bounding box center [29, 72] width 27 height 19
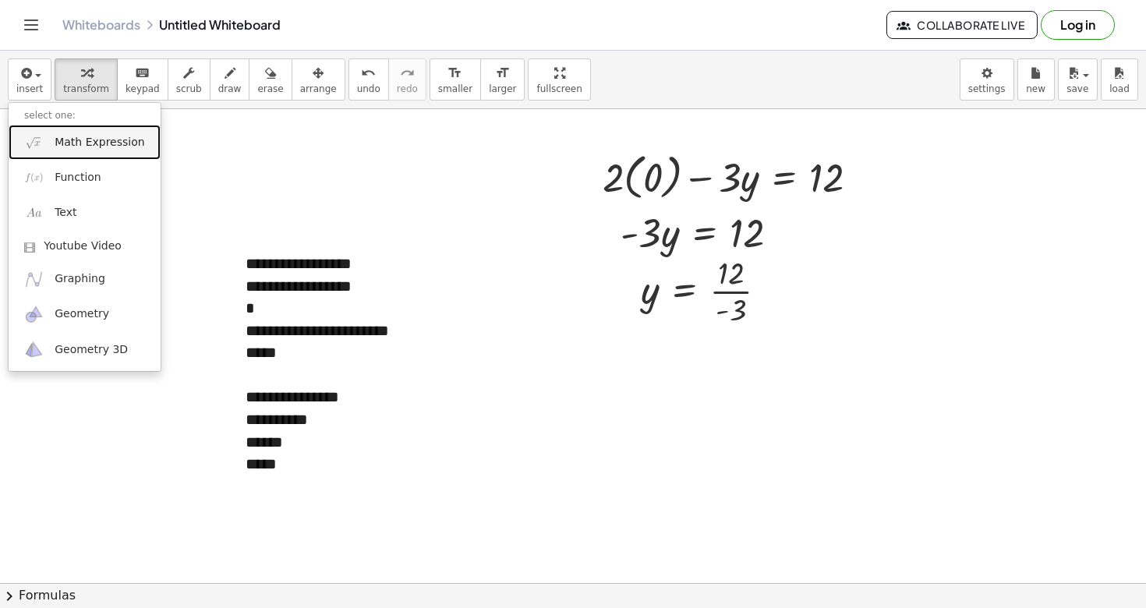
click at [66, 142] on span "Math Expression" at bounding box center [100, 143] width 90 height 16
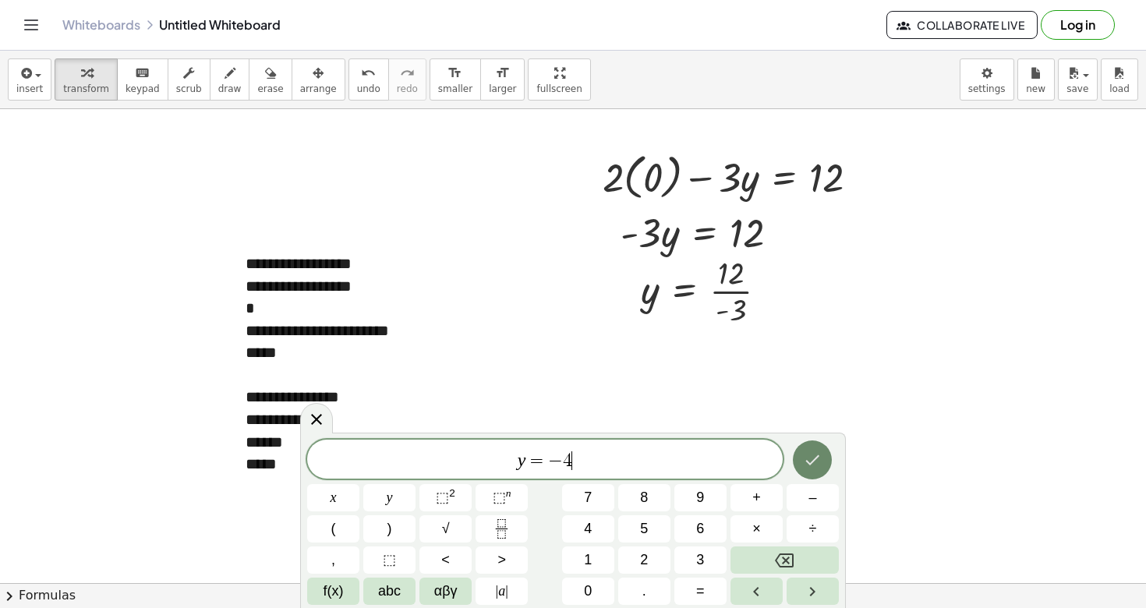
click at [812, 463] on icon "Done" at bounding box center [812, 460] width 19 height 19
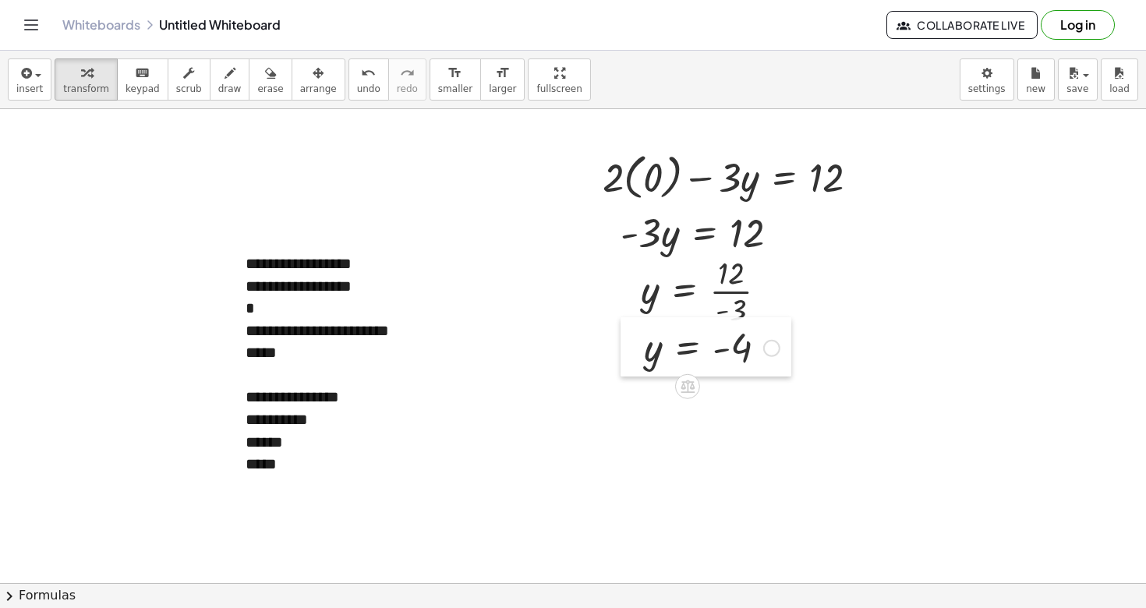
drag, startPoint x: 590, startPoint y: 423, endPoint x: 631, endPoint y: 348, distance: 86.2
click at [631, 348] on div at bounding box center [631, 346] width 23 height 59
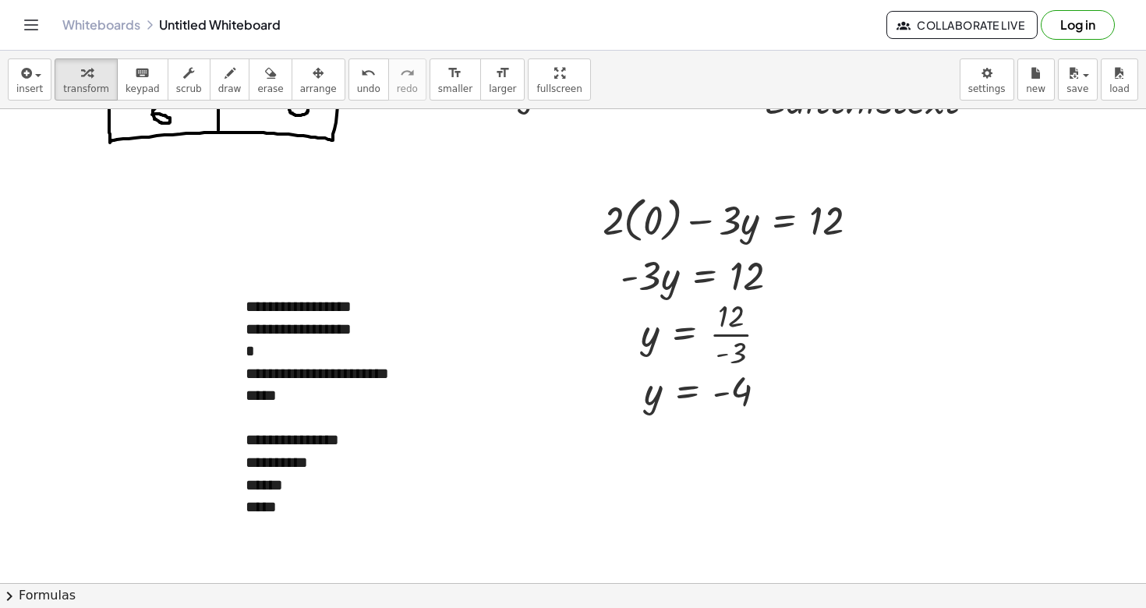
scroll to position [0, 0]
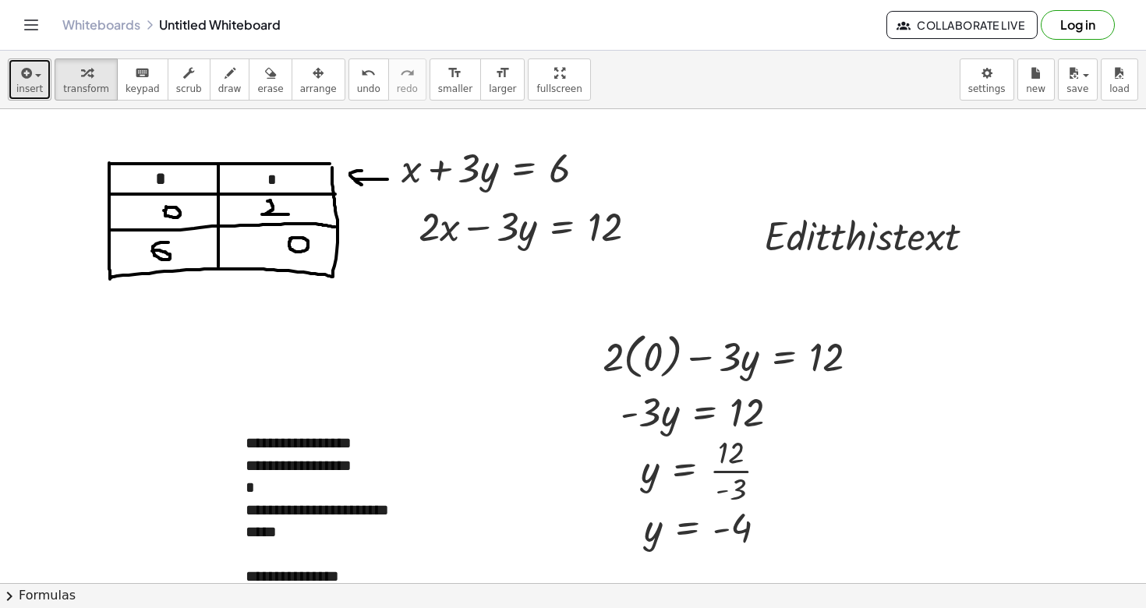
click at [37, 83] on span "insert" at bounding box center [29, 88] width 27 height 11
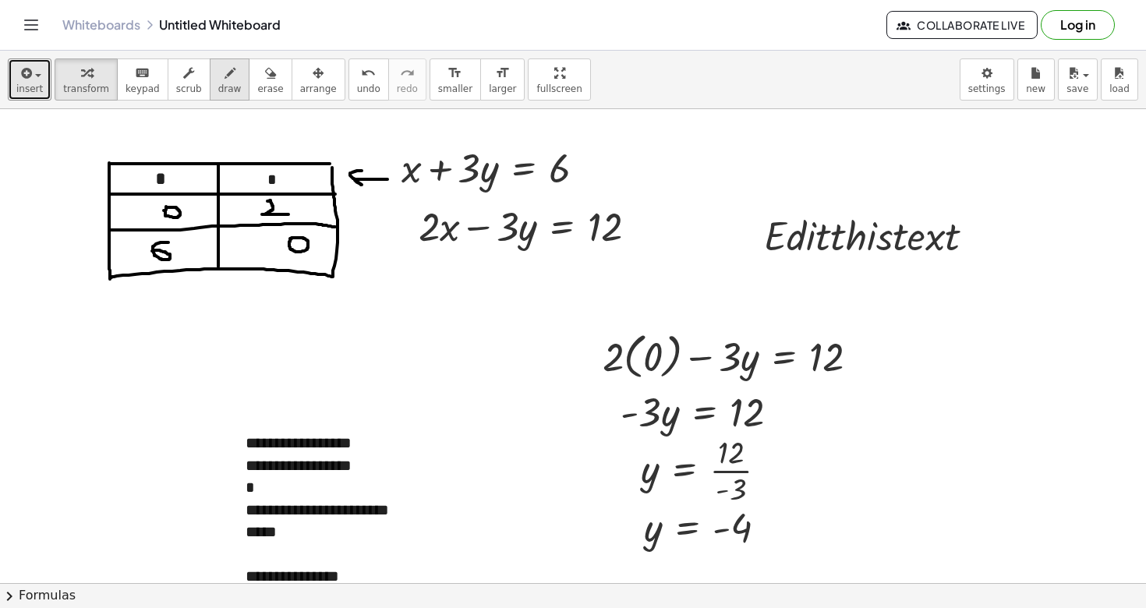
click at [234, 72] on button "draw" at bounding box center [230, 79] width 41 height 42
click at [224, 71] on icon "button" at bounding box center [229, 73] width 11 height 19
drag, startPoint x: 825, startPoint y: 408, endPoint x: 825, endPoint y: 527, distance: 119.3
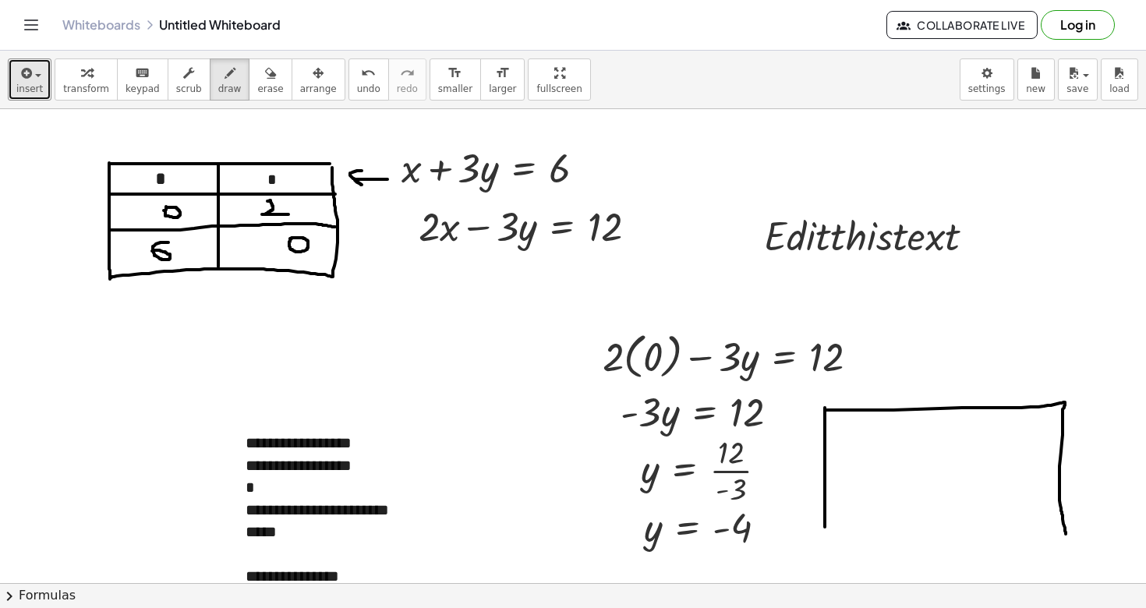
drag, startPoint x: 825, startPoint y: 410, endPoint x: 1066, endPoint y: 532, distance: 269.1
drag, startPoint x: 823, startPoint y: 525, endPoint x: 1071, endPoint y: 527, distance: 247.9
drag, startPoint x: 828, startPoint y: 472, endPoint x: 1058, endPoint y: 472, distance: 229.9
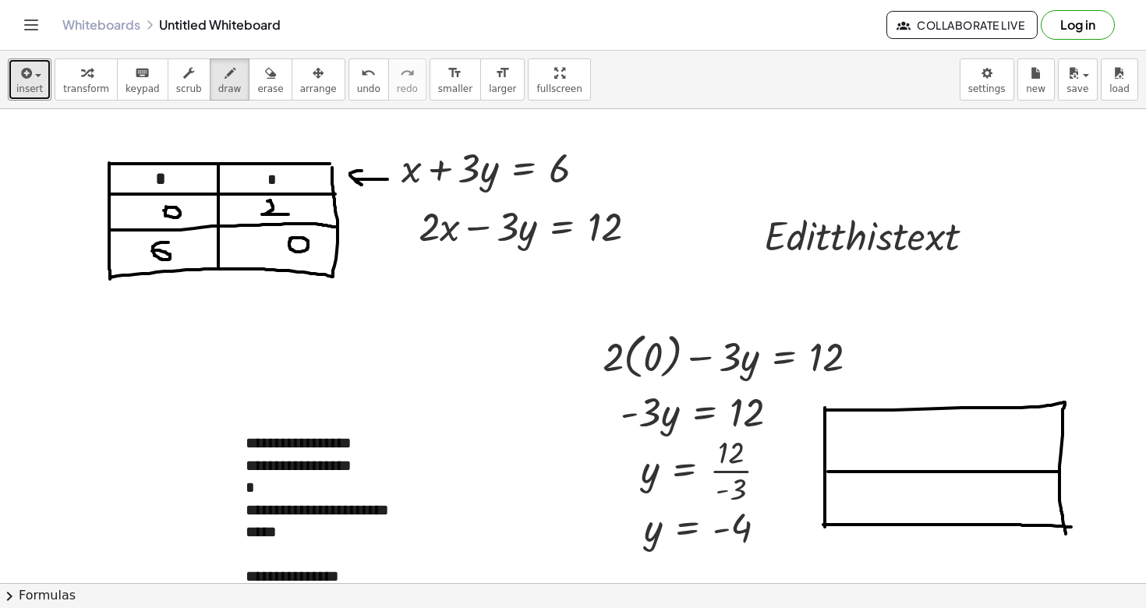
drag, startPoint x: 829, startPoint y: 440, endPoint x: 1062, endPoint y: 442, distance: 233.1
drag, startPoint x: 942, startPoint y: 408, endPoint x: 942, endPoint y: 529, distance: 120.8
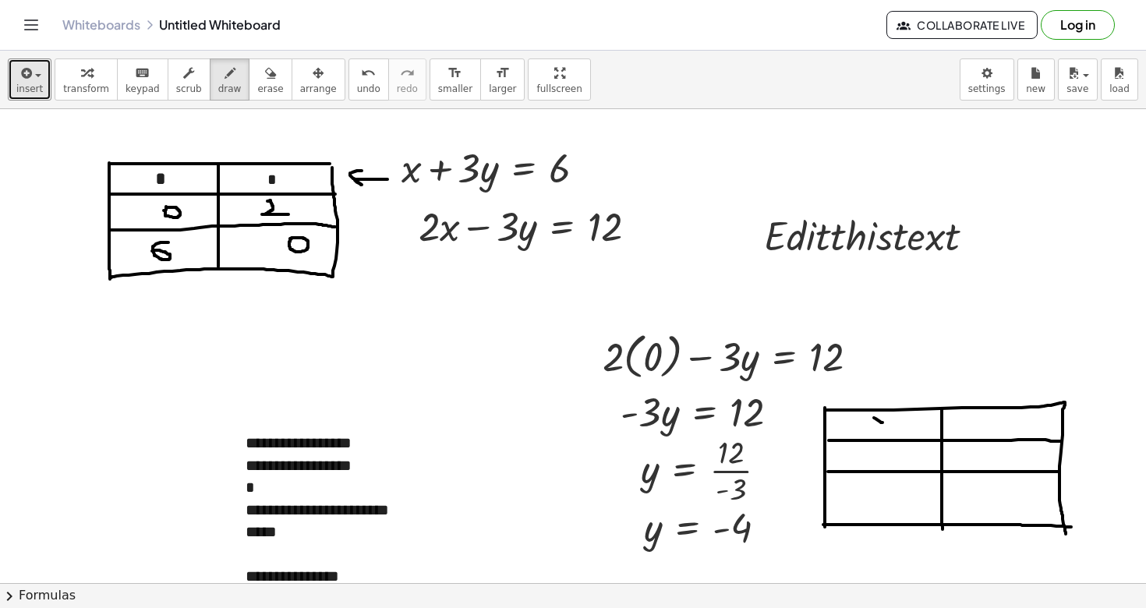
drag, startPoint x: 874, startPoint y: 418, endPoint x: 887, endPoint y: 426, distance: 15.4
drag, startPoint x: 886, startPoint y: 417, endPoint x: 875, endPoint y: 428, distance: 16.0
drag, startPoint x: 981, startPoint y: 415, endPoint x: 970, endPoint y: 437, distance: 24.4
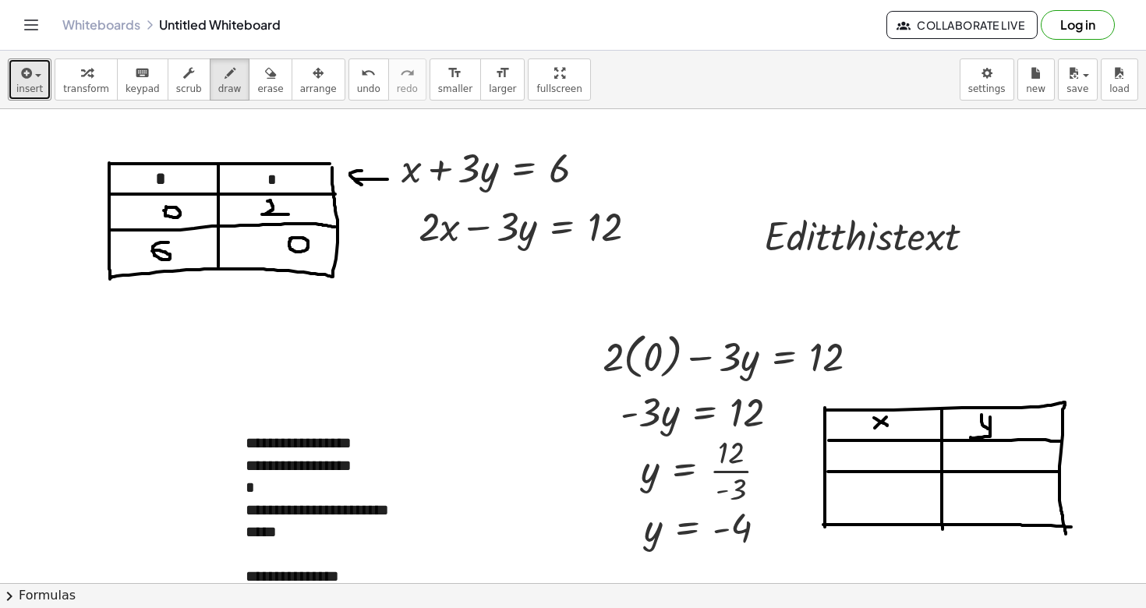
drag, startPoint x: 966, startPoint y: 458, endPoint x: 979, endPoint y: 458, distance: 13.3
drag, startPoint x: 985, startPoint y: 447, endPoint x: 1004, endPoint y: 471, distance: 30.6
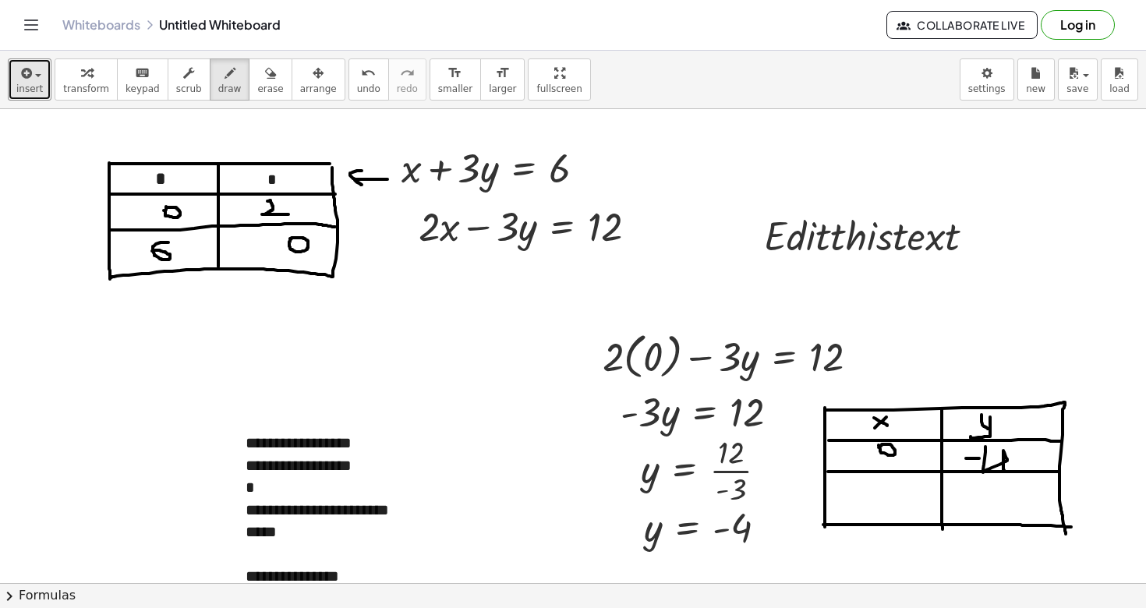
drag, startPoint x: 876, startPoint y: 488, endPoint x: 862, endPoint y: 504, distance: 21.0
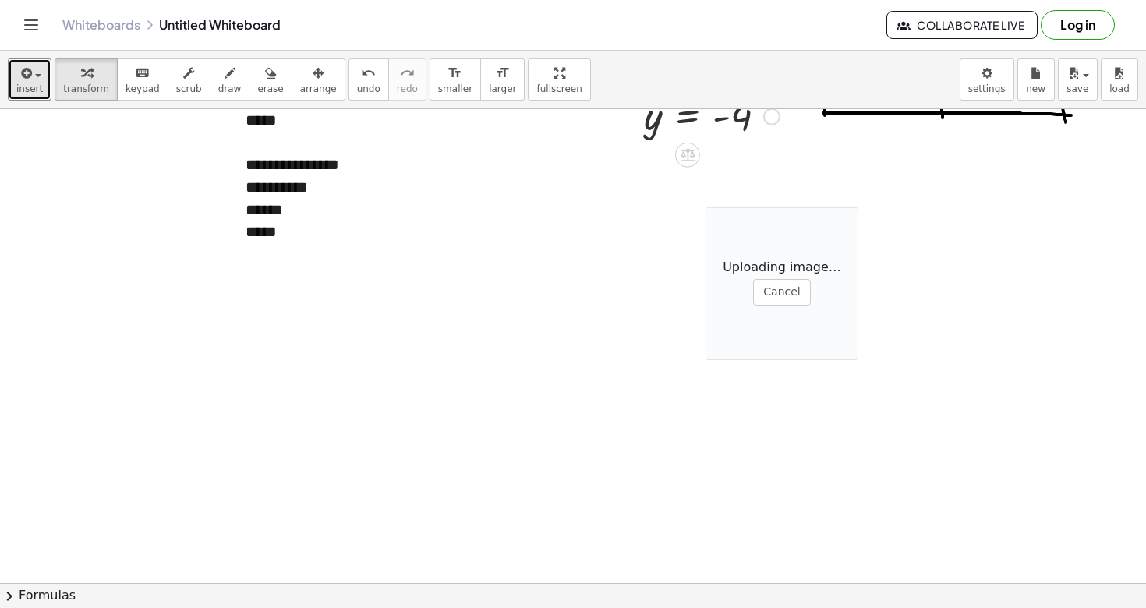
scroll to position [415, 0]
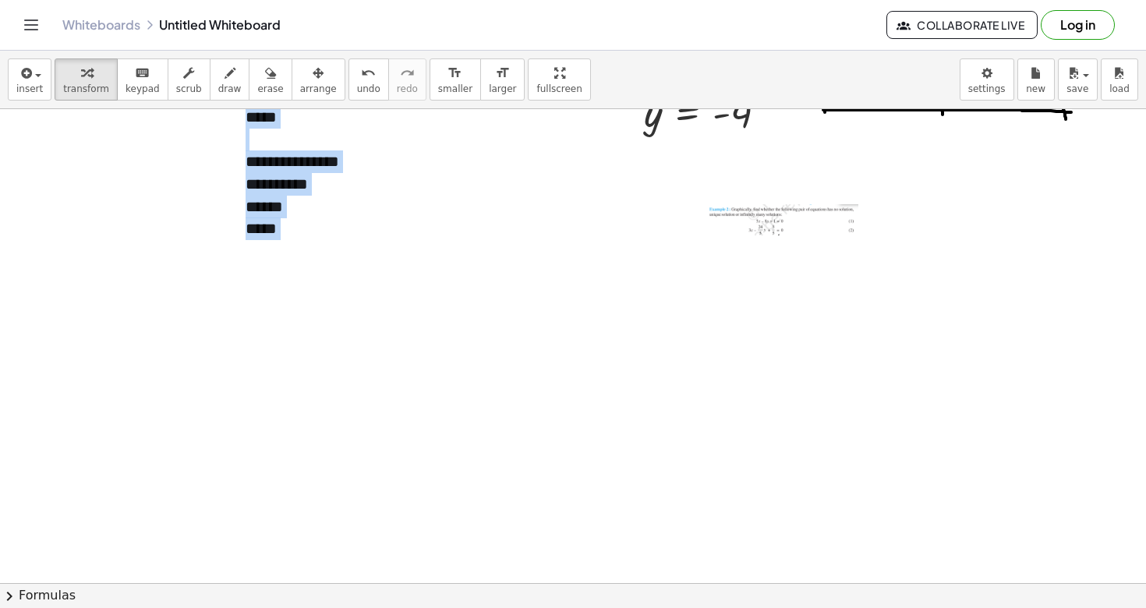
drag, startPoint x: 746, startPoint y: 213, endPoint x: 525, endPoint y: 278, distance: 230.9
click at [525, 278] on div "**********" at bounding box center [573, 218] width 1146 height 1049
click at [193, 182] on div at bounding box center [573, 218] width 1146 height 1049
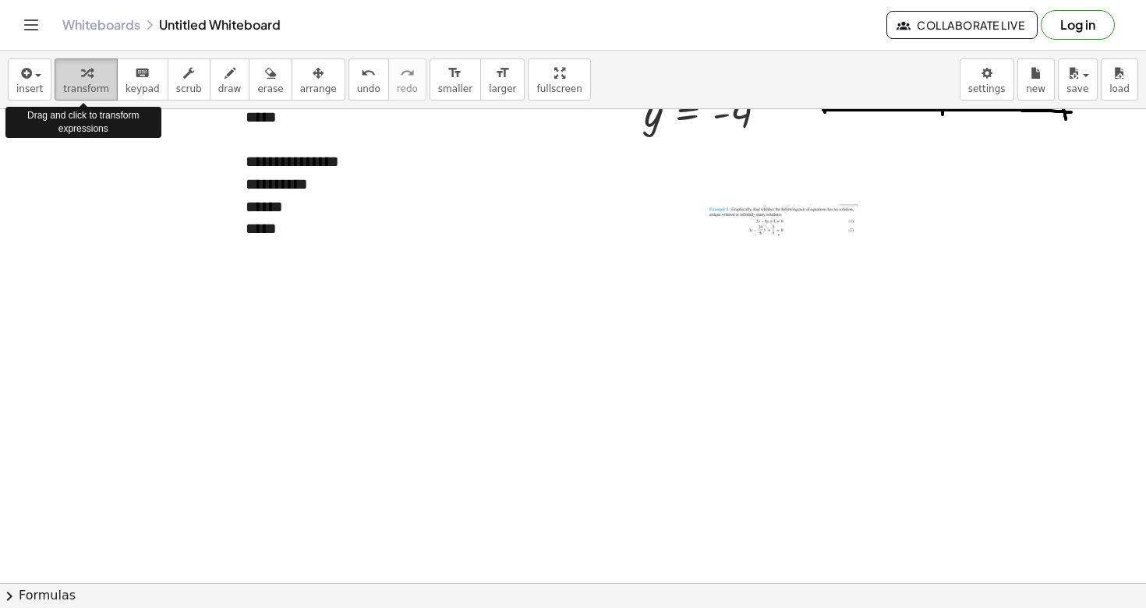
click at [97, 84] on span "transform" at bounding box center [86, 88] width 46 height 11
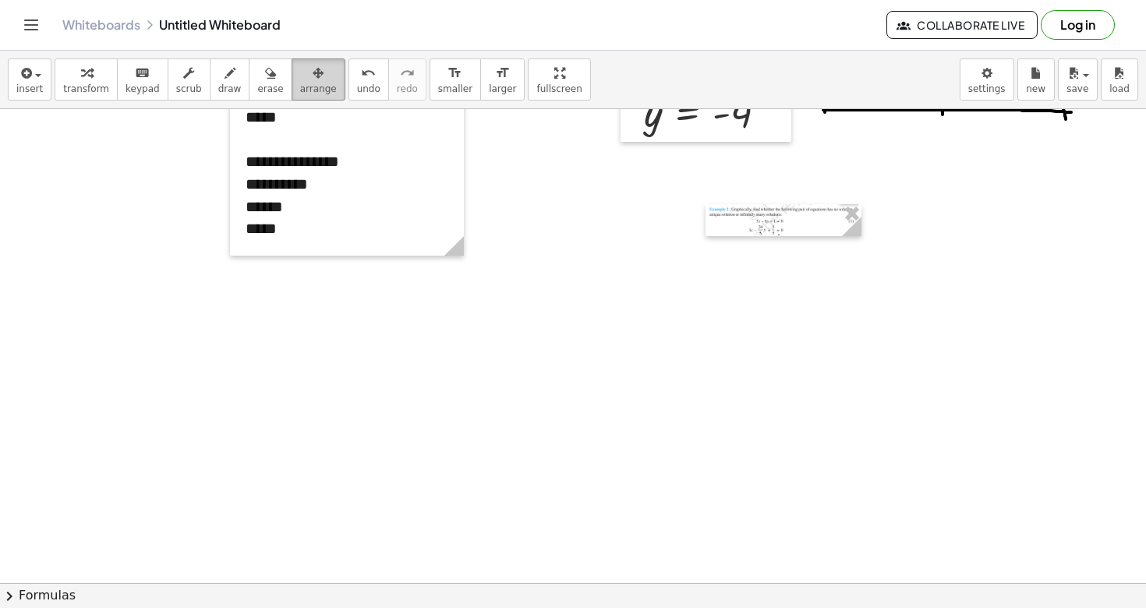
click at [292, 75] on button "arrange" at bounding box center [319, 79] width 54 height 42
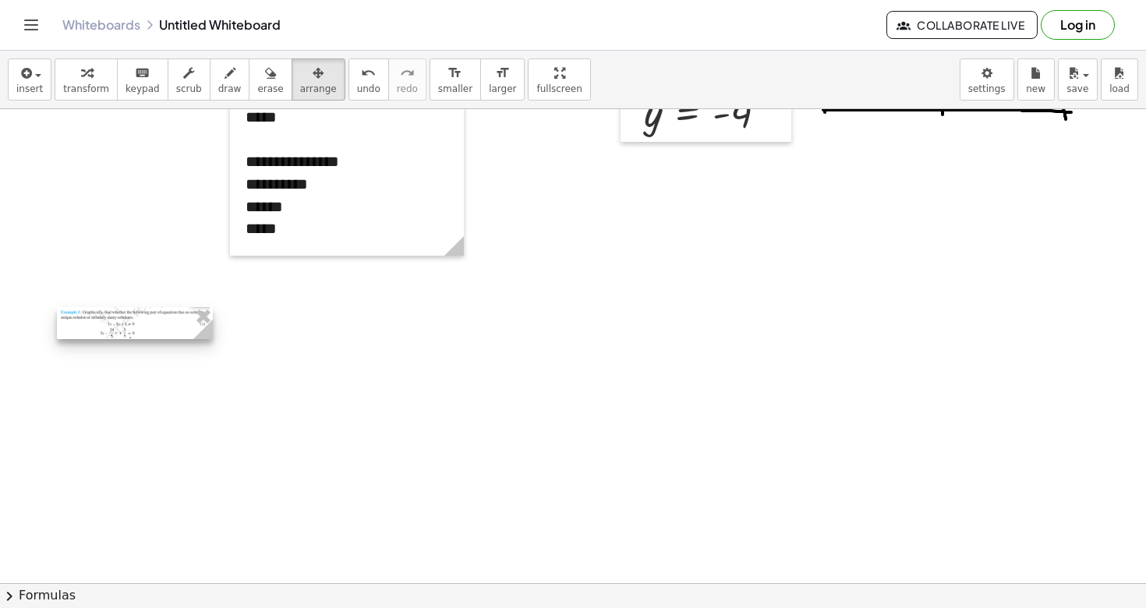
drag, startPoint x: 803, startPoint y: 221, endPoint x: 154, endPoint y: 325, distance: 657.5
click at [154, 324] on div at bounding box center [135, 323] width 156 height 32
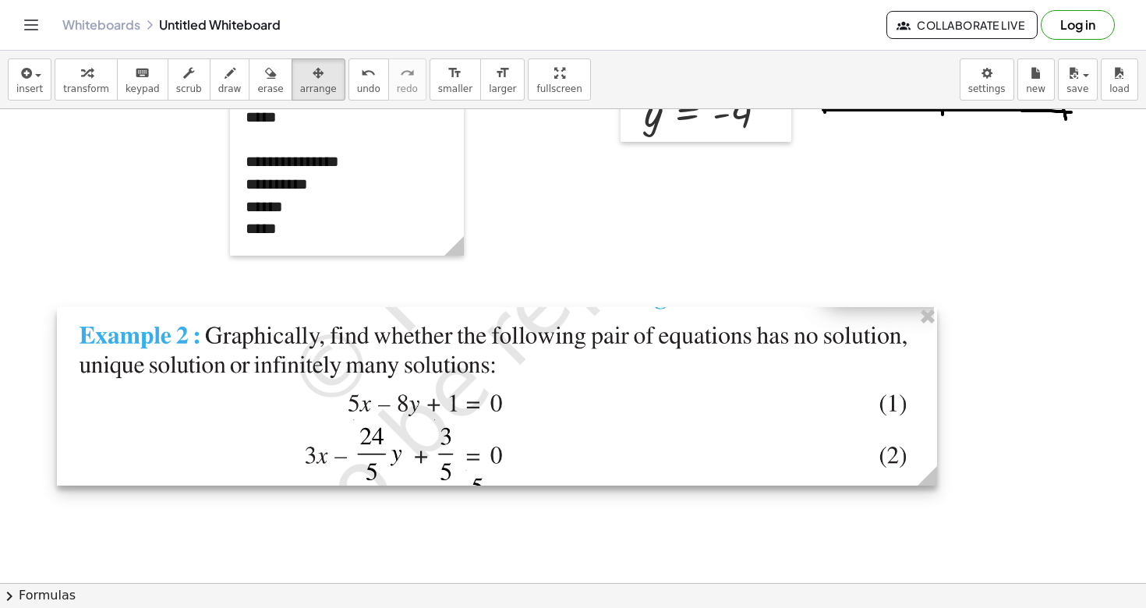
drag, startPoint x: 210, startPoint y: 336, endPoint x: 934, endPoint y: 479, distance: 737.4
click at [935, 479] on icon at bounding box center [926, 475] width 19 height 19
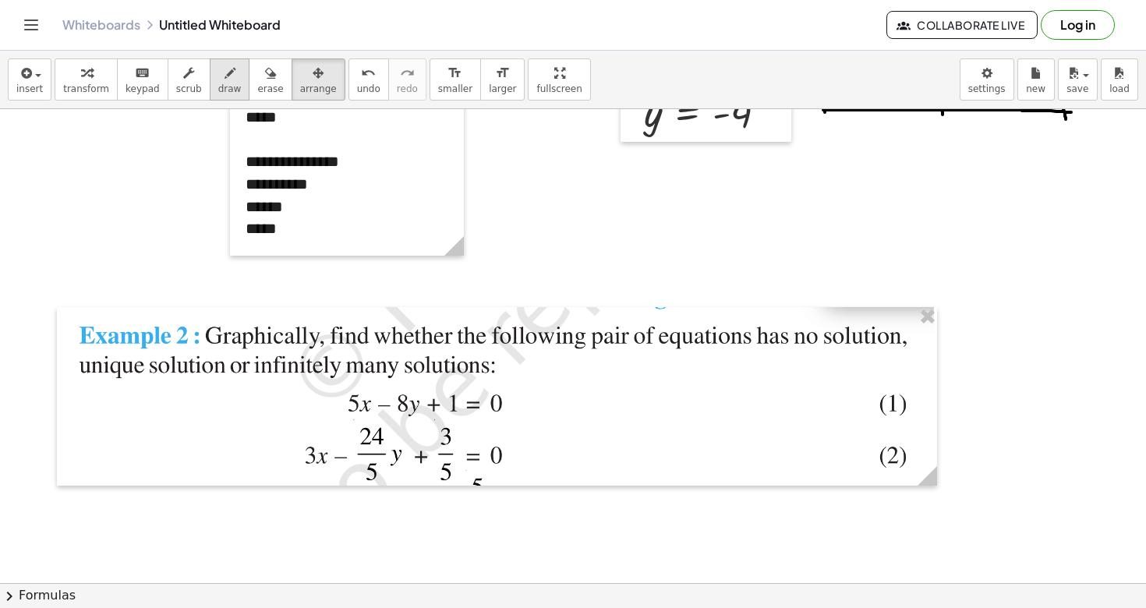
click at [214, 82] on button "draw" at bounding box center [230, 79] width 41 height 42
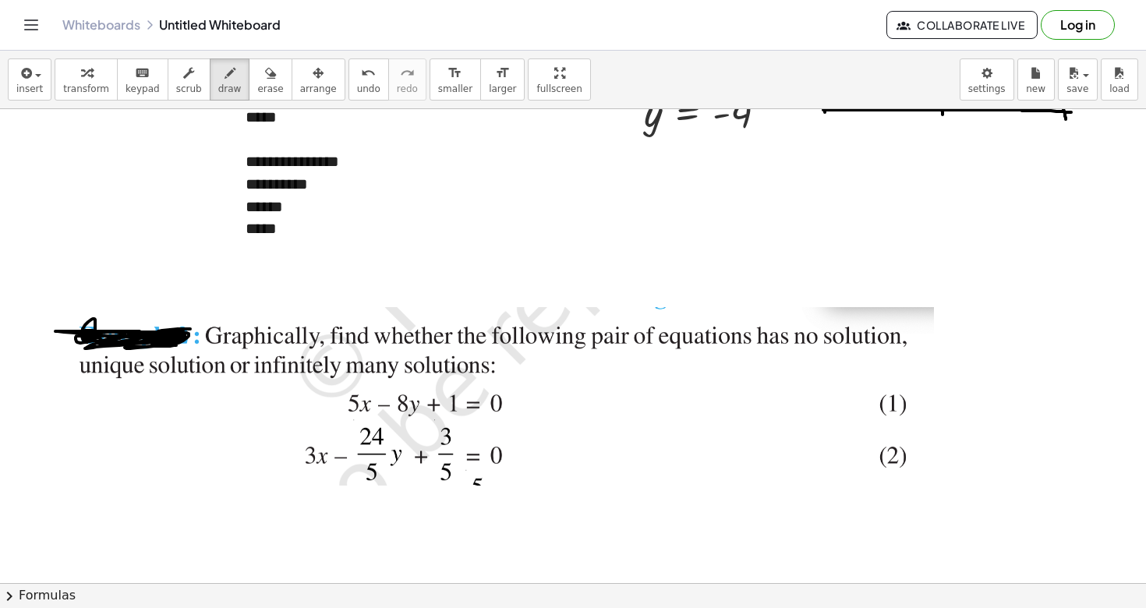
drag, startPoint x: 78, startPoint y: 332, endPoint x: 113, endPoint y: 338, distance: 35.6
click at [112, 338] on div at bounding box center [573, 218] width 1146 height 1049
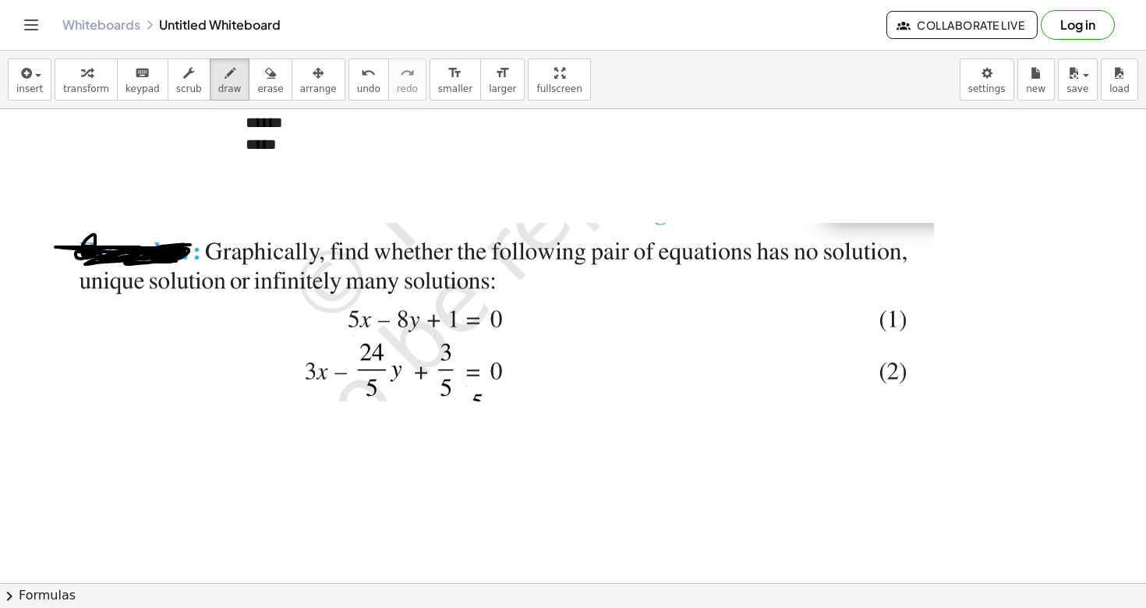
scroll to position [496, 0]
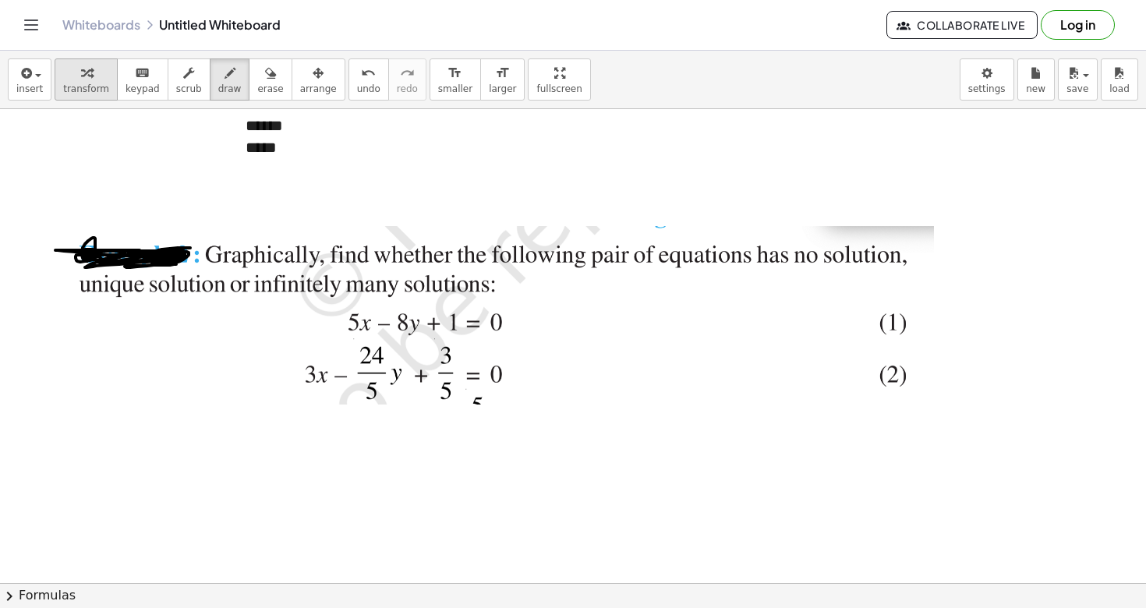
click at [71, 94] on button "transform" at bounding box center [86, 79] width 63 height 42
click at [90, 90] on span "transform" at bounding box center [86, 88] width 46 height 11
drag, startPoint x: 342, startPoint y: 320, endPoint x: 467, endPoint y: 320, distance: 124.7
click at [467, 320] on div at bounding box center [497, 315] width 880 height 179
click at [26, 63] on div "button" at bounding box center [29, 72] width 27 height 19
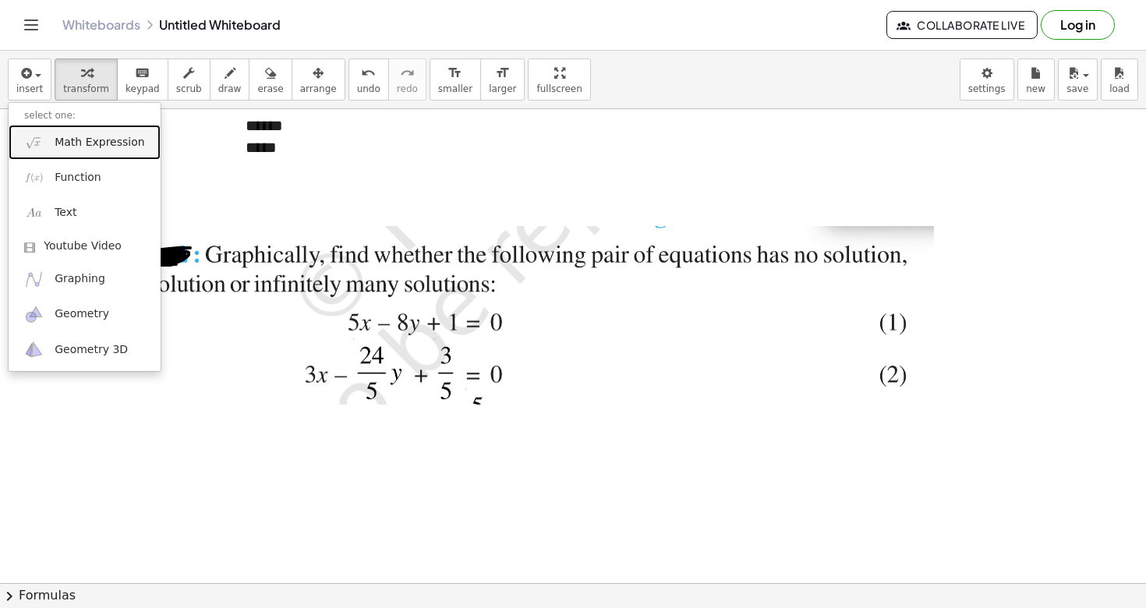
click at [77, 150] on link "Math Expression" at bounding box center [85, 142] width 152 height 35
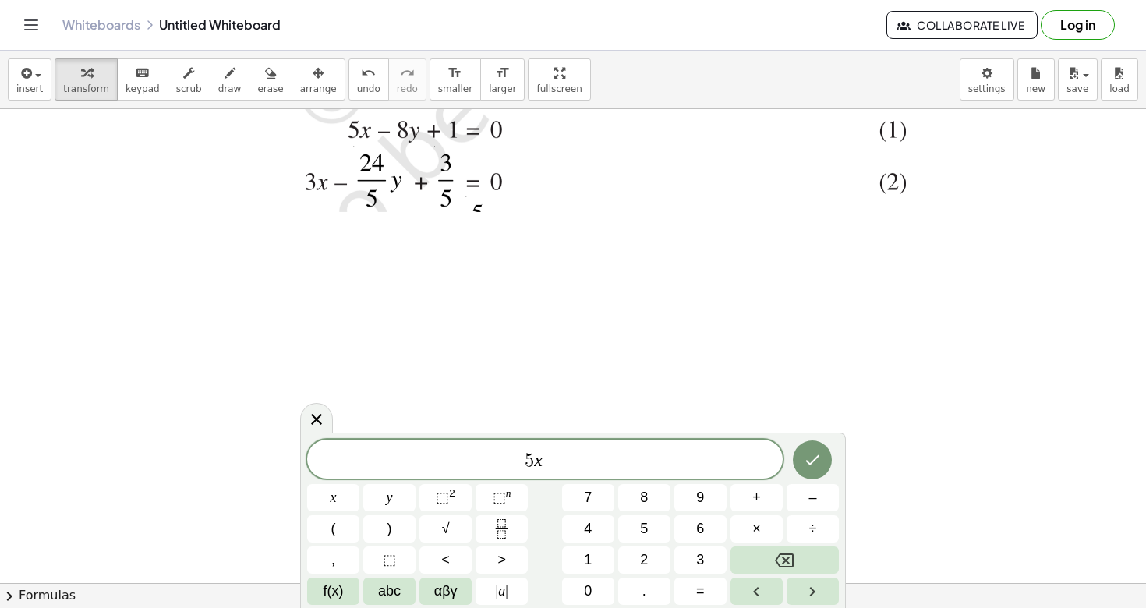
scroll to position [720, 0]
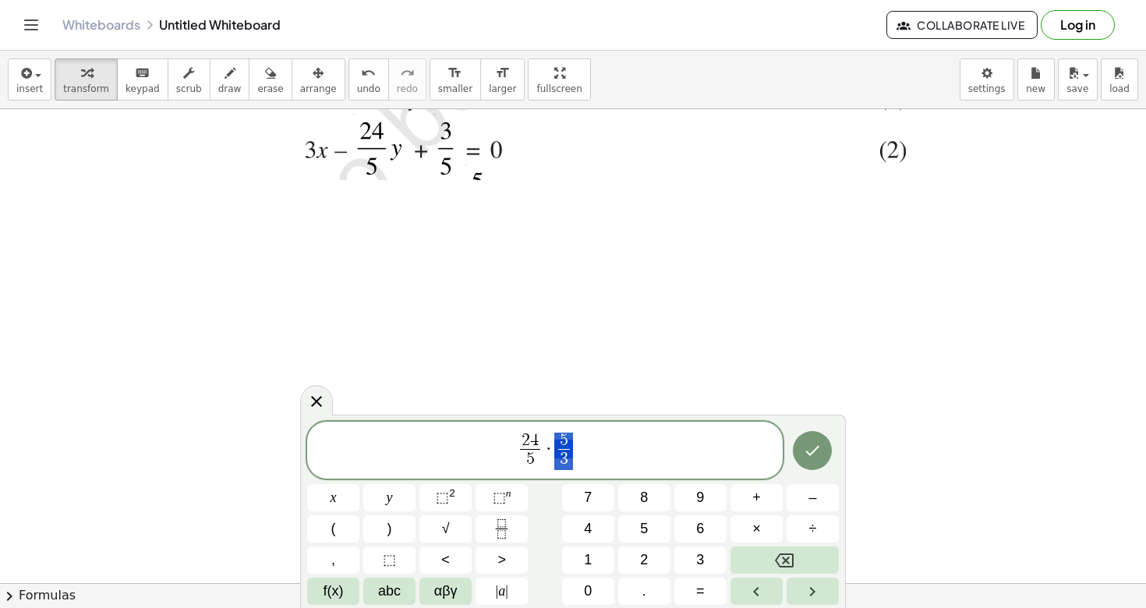
drag, startPoint x: 559, startPoint y: 437, endPoint x: 587, endPoint y: 437, distance: 28.1
drag, startPoint x: 567, startPoint y: 437, endPoint x: 558, endPoint y: 437, distance: 8.6
drag, startPoint x: 536, startPoint y: 457, endPoint x: 518, endPoint y: 457, distance: 18.7
click at [579, 456] on span "2 4 5 ​ · 5 3 ​" at bounding box center [544, 451] width 475 height 41
drag, startPoint x: 571, startPoint y: 458, endPoint x: 560, endPoint y: 458, distance: 11.7
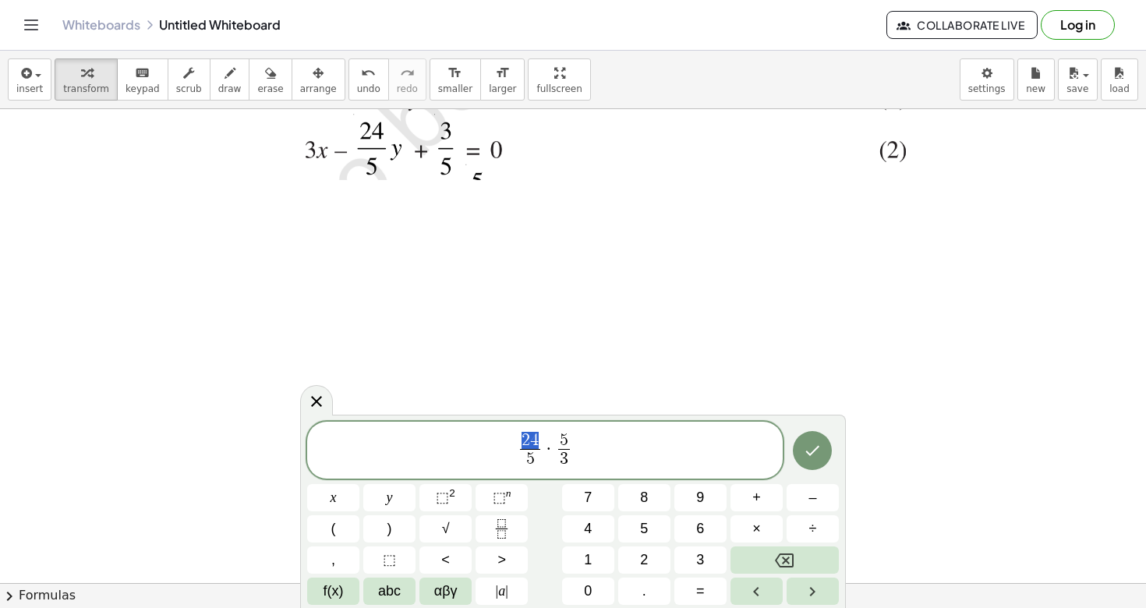
drag, startPoint x: 539, startPoint y: 440, endPoint x: 523, endPoint y: 440, distance: 16.4
click at [523, 440] on span "2 4" at bounding box center [530, 441] width 20 height 17
click at [580, 444] on span "2 4 5 ​ · 5 3 ​ ​" at bounding box center [544, 451] width 475 height 41
drag, startPoint x: 574, startPoint y: 462, endPoint x: 502, endPoint y: 442, distance: 75.3
click at [502, 442] on span "2 4 5 ​ · 5 3 ​" at bounding box center [544, 451] width 475 height 41
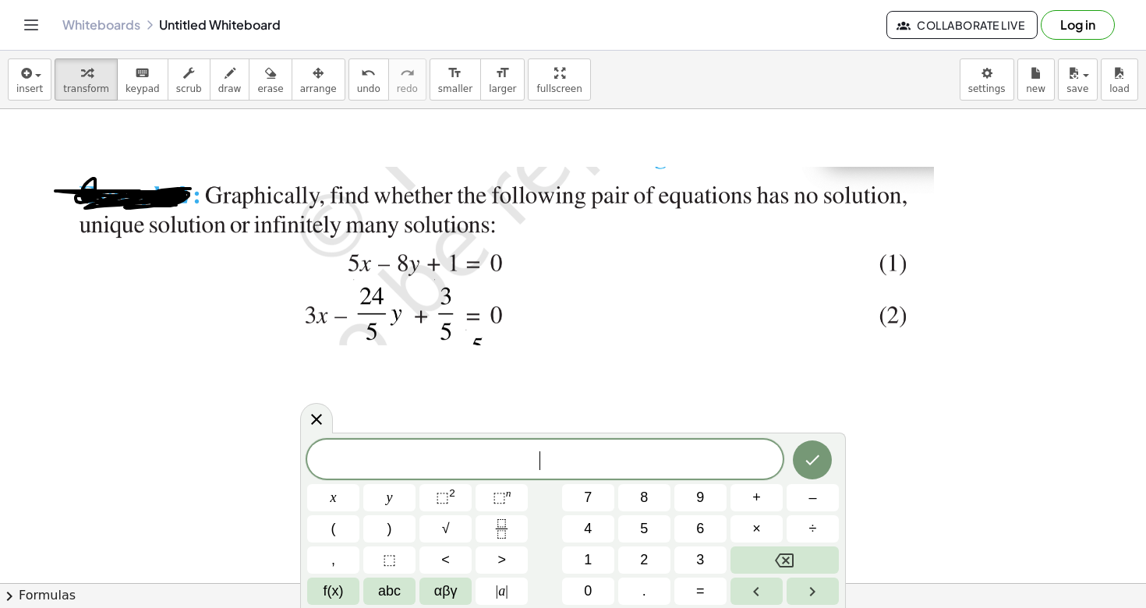
scroll to position [554, 0]
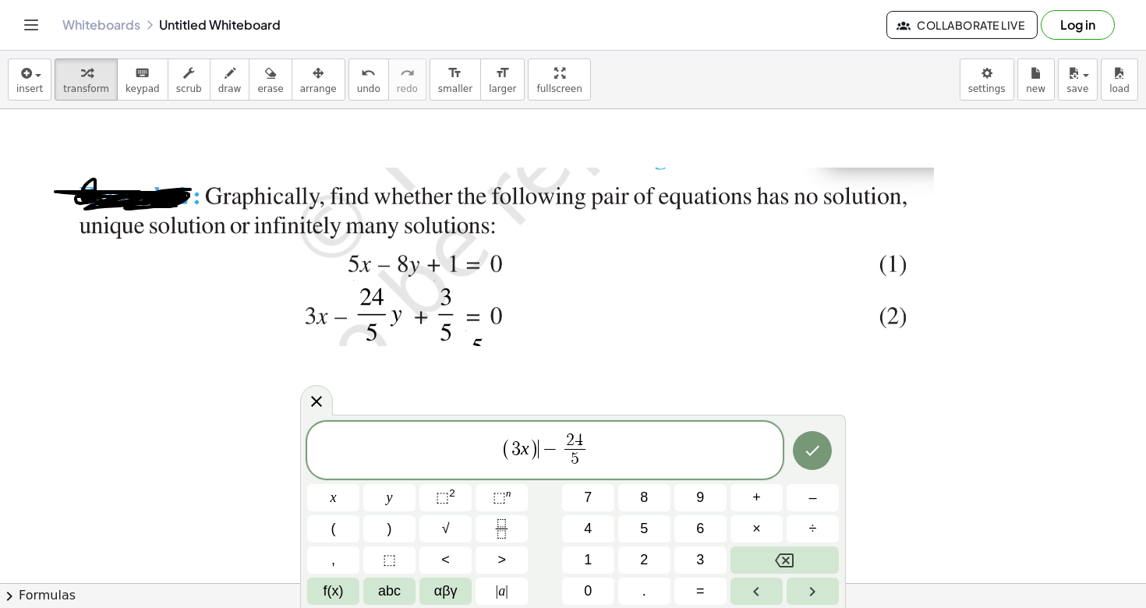
click at [539, 460] on span "( 3 x ) ​ − 2 4 5 ​" at bounding box center [544, 451] width 475 height 41
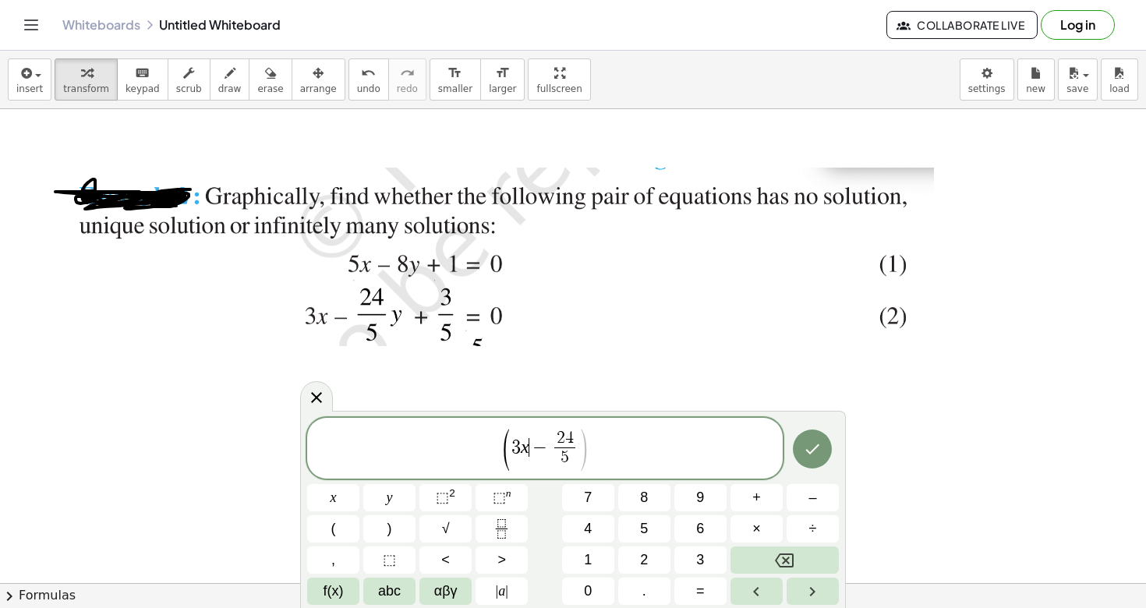
click at [581, 449] on span ")" at bounding box center [584, 450] width 12 height 46
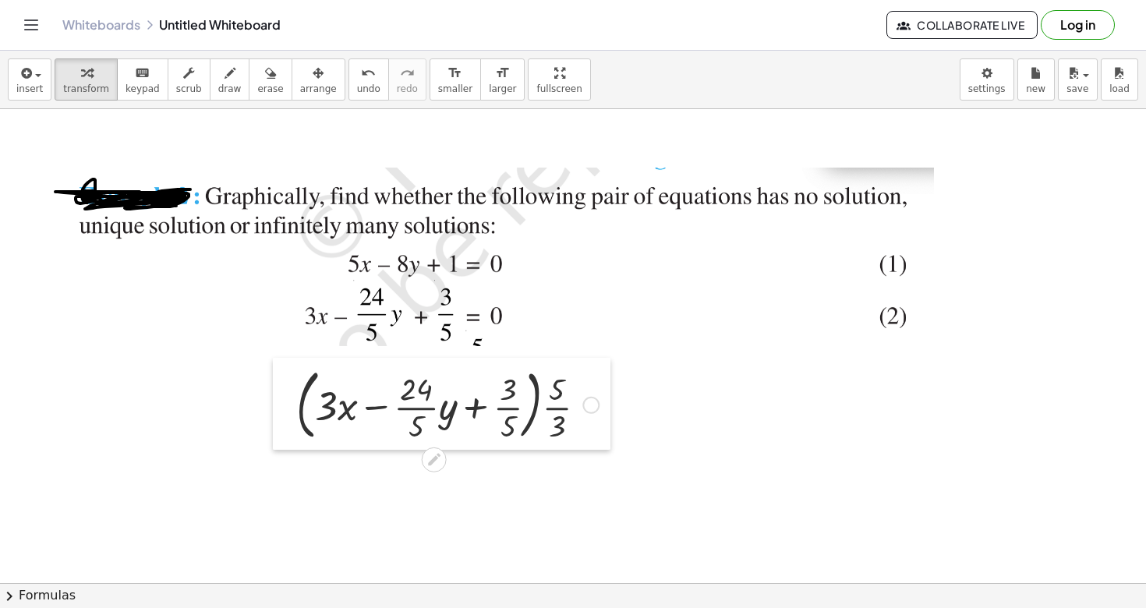
drag, startPoint x: 122, startPoint y: 437, endPoint x: 281, endPoint y: 377, distance: 169.0
click at [281, 377] on div at bounding box center [284, 404] width 23 height 92
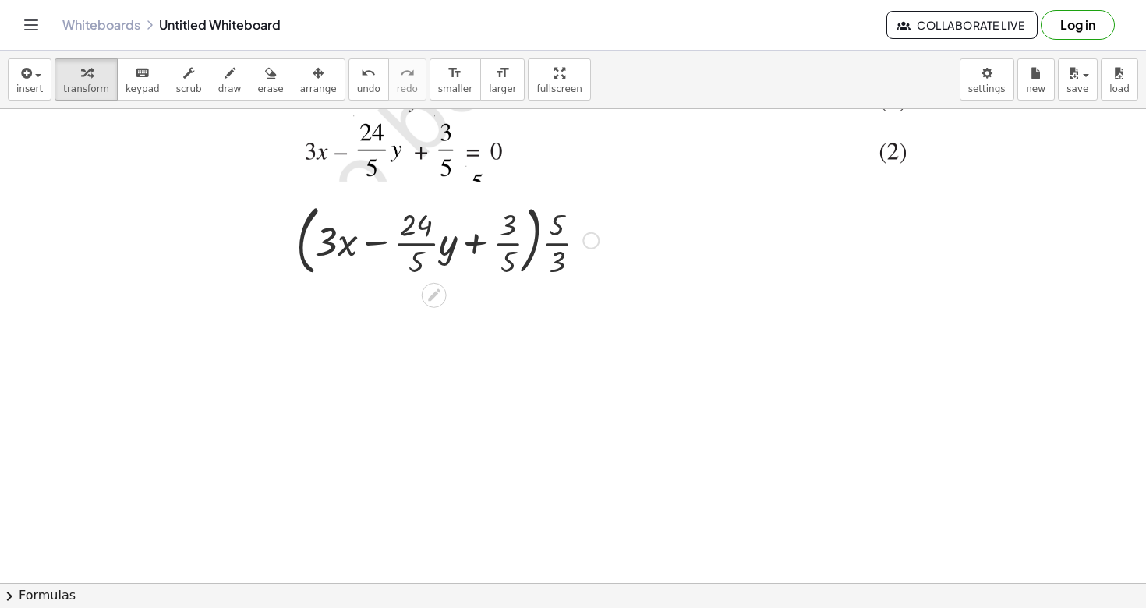
scroll to position [748, 0]
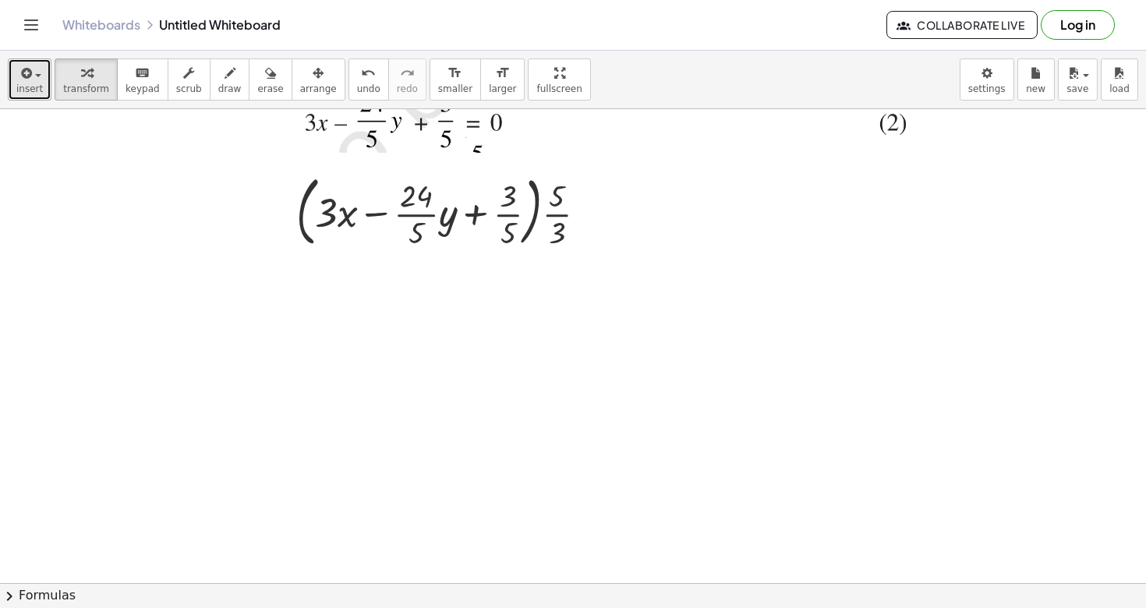
click at [34, 87] on span "insert" at bounding box center [29, 88] width 27 height 11
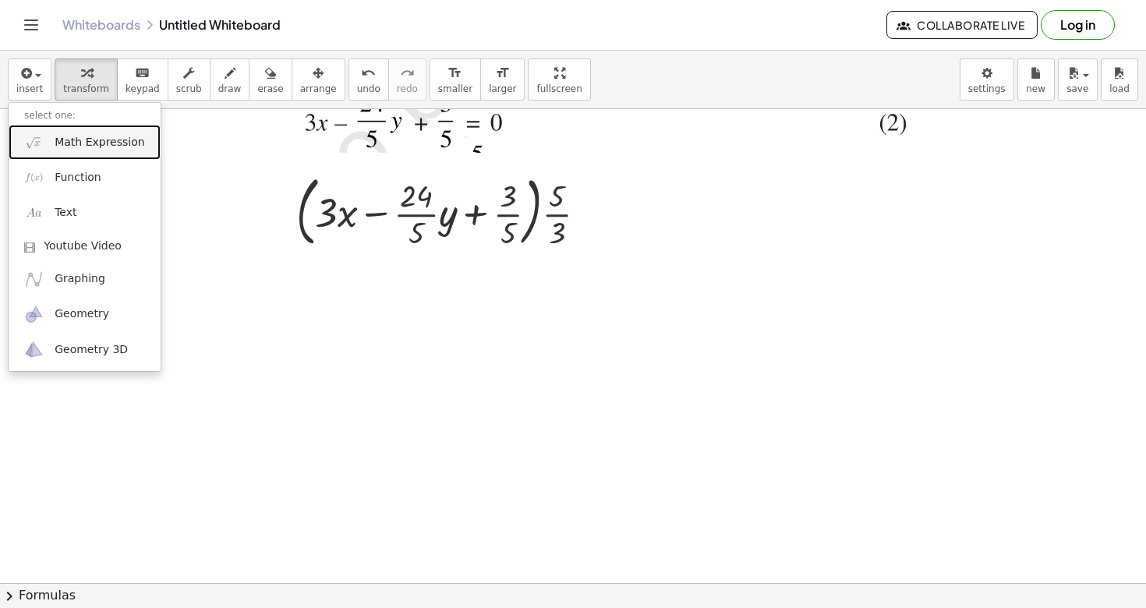
click at [62, 137] on span "Math Expression" at bounding box center [100, 143] width 90 height 16
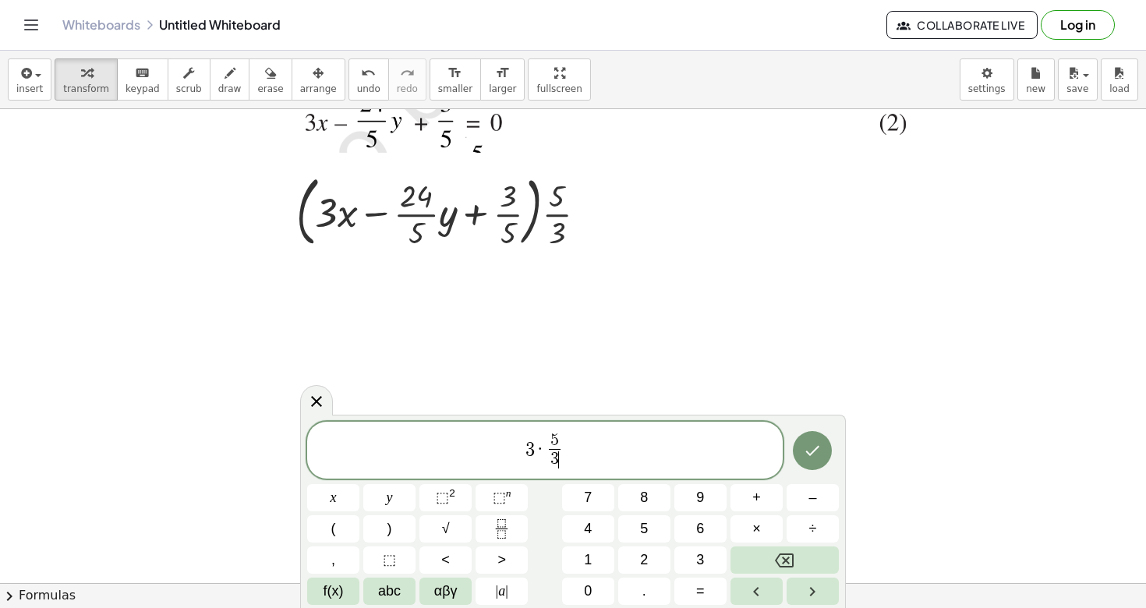
click at [523, 448] on span "3 · 5 3 ​ ​" at bounding box center [544, 451] width 475 height 41
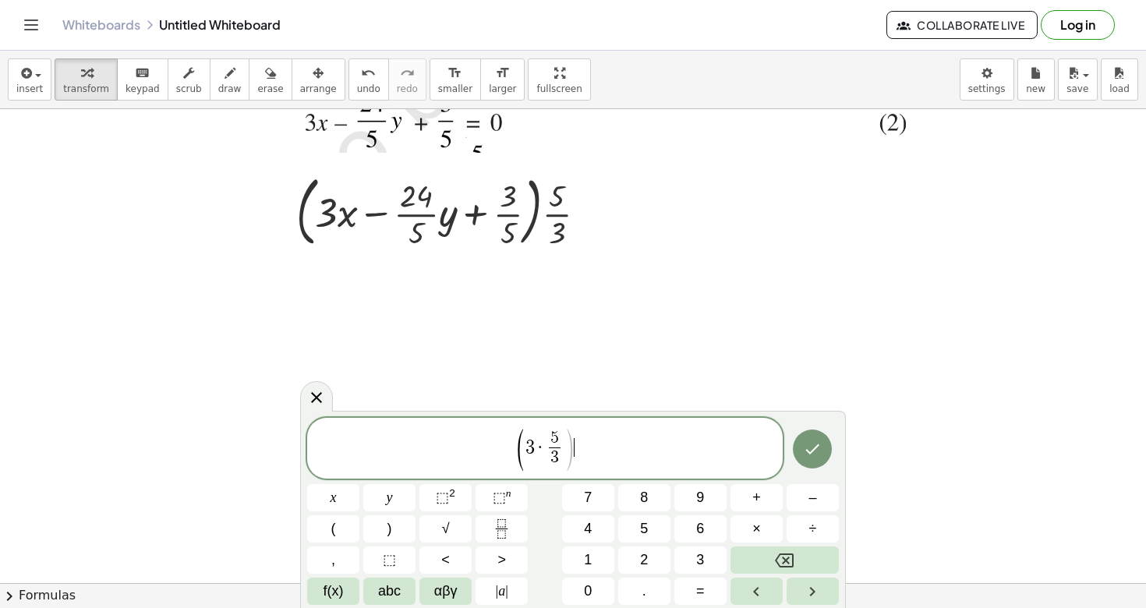
click at [574, 444] on span ")" at bounding box center [569, 450] width 12 height 46
click at [813, 444] on icon "Done" at bounding box center [812, 449] width 19 height 19
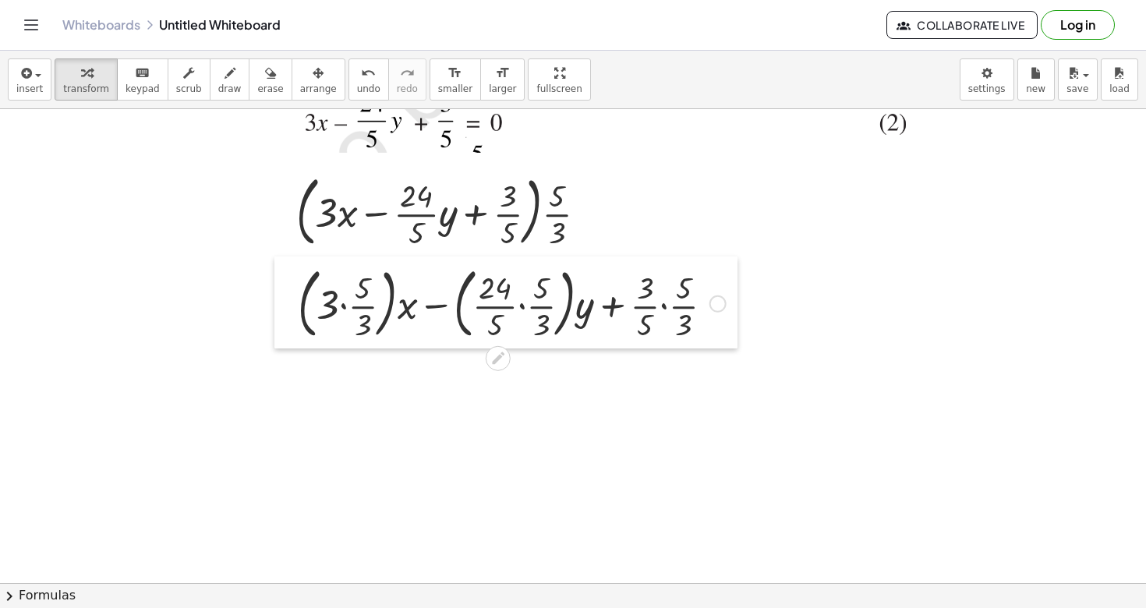
drag, startPoint x: 123, startPoint y: 341, endPoint x: 283, endPoint y: 275, distance: 173.0
click at [283, 275] on div at bounding box center [285, 302] width 23 height 92
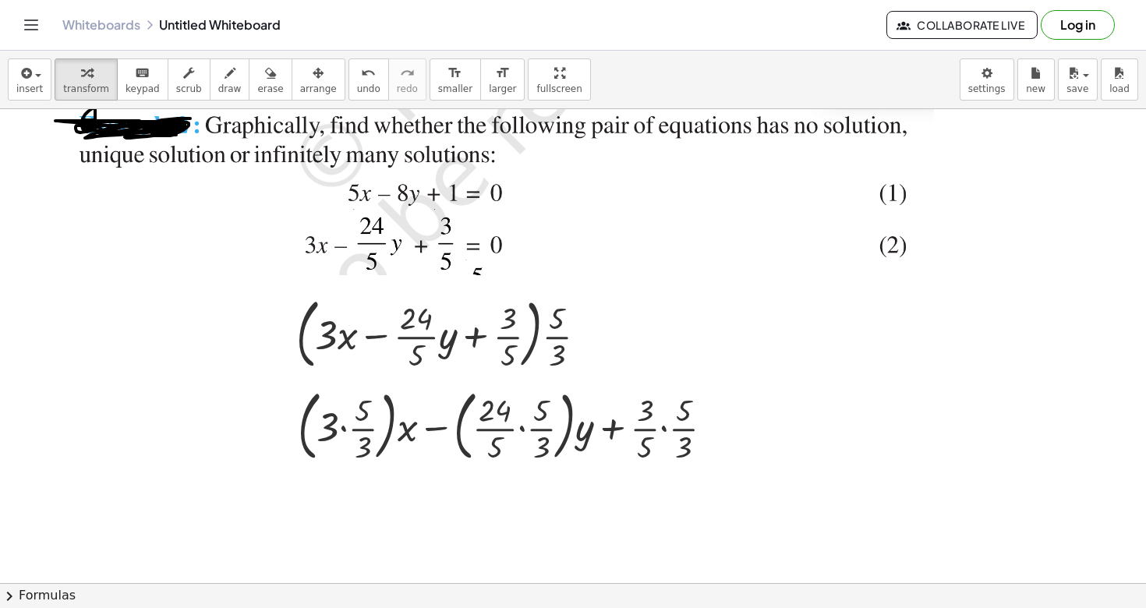
scroll to position [620, 0]
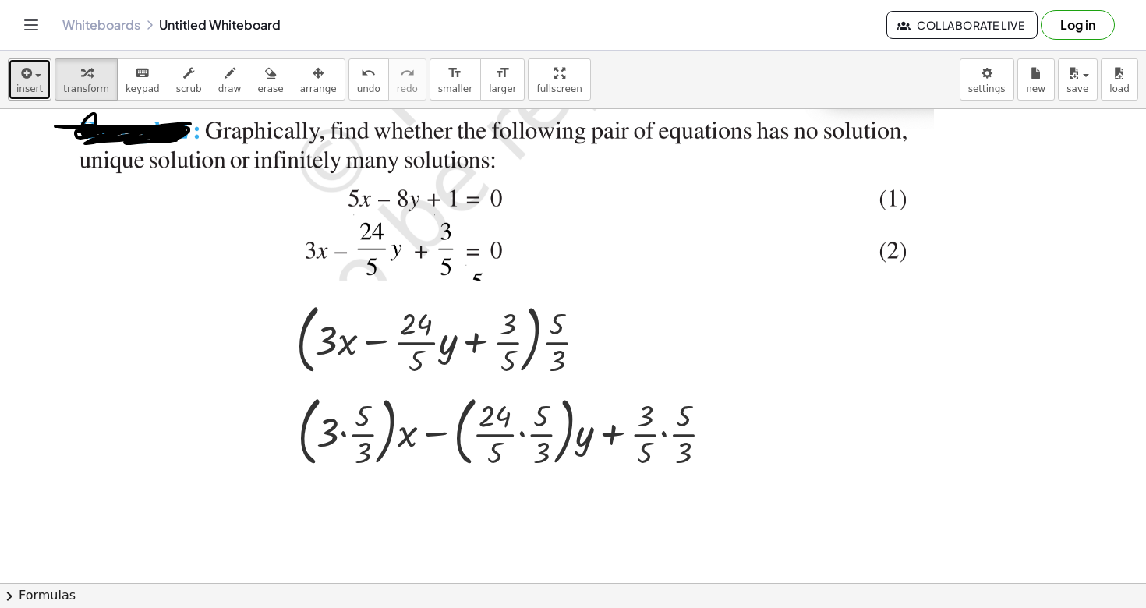
click at [32, 68] on div "button" at bounding box center [29, 72] width 27 height 19
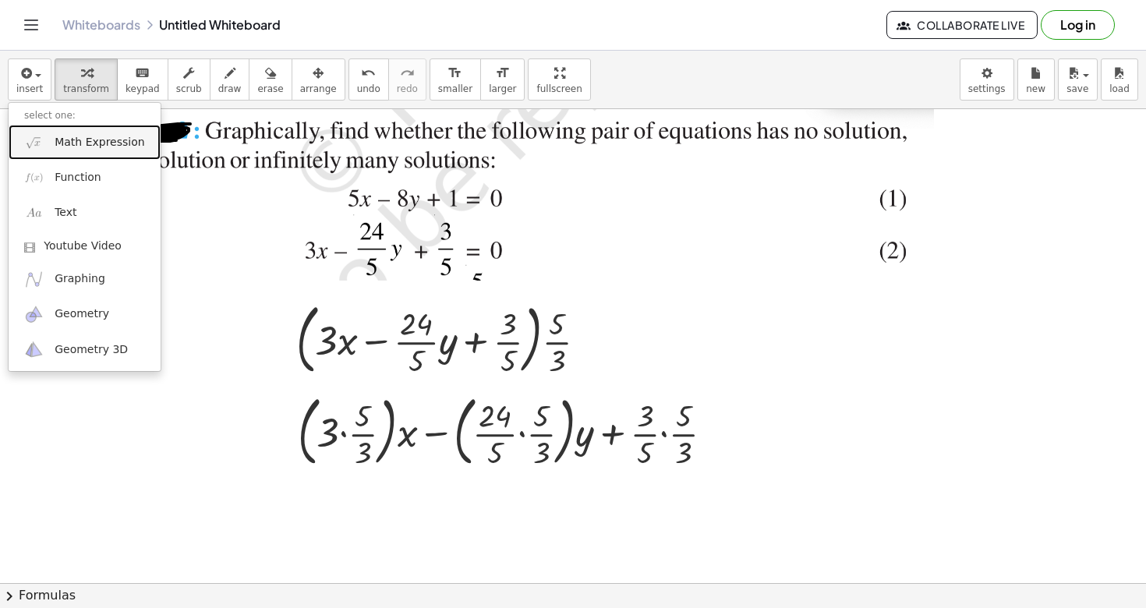
click at [91, 142] on span "Math Expression" at bounding box center [100, 143] width 90 height 16
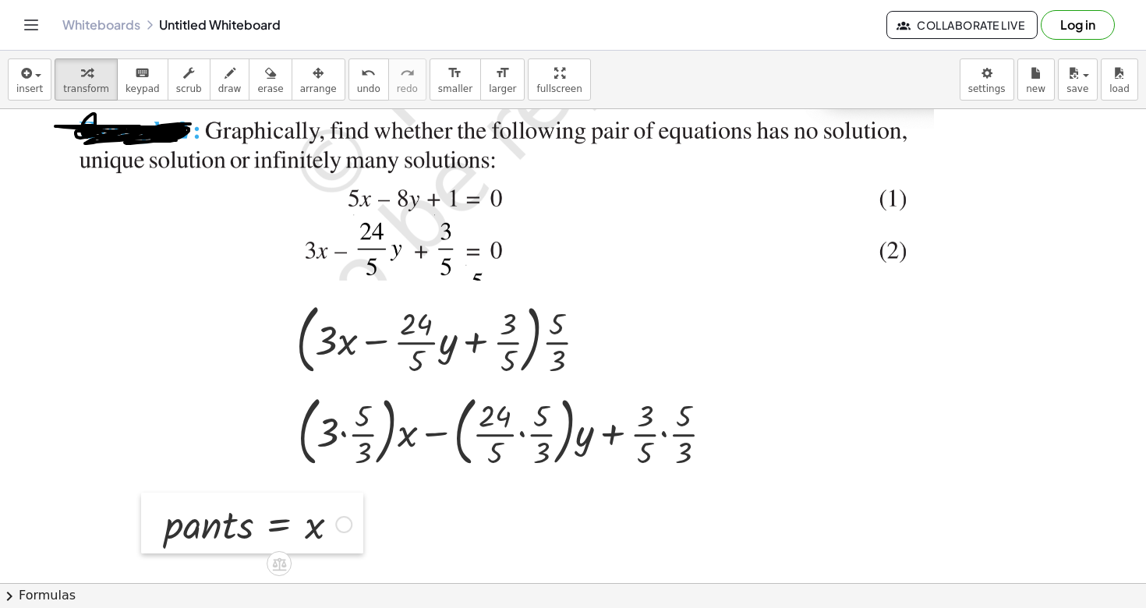
drag, startPoint x: 804, startPoint y: 349, endPoint x: 150, endPoint y: 520, distance: 675.9
click at [150, 520] on div at bounding box center [152, 523] width 23 height 61
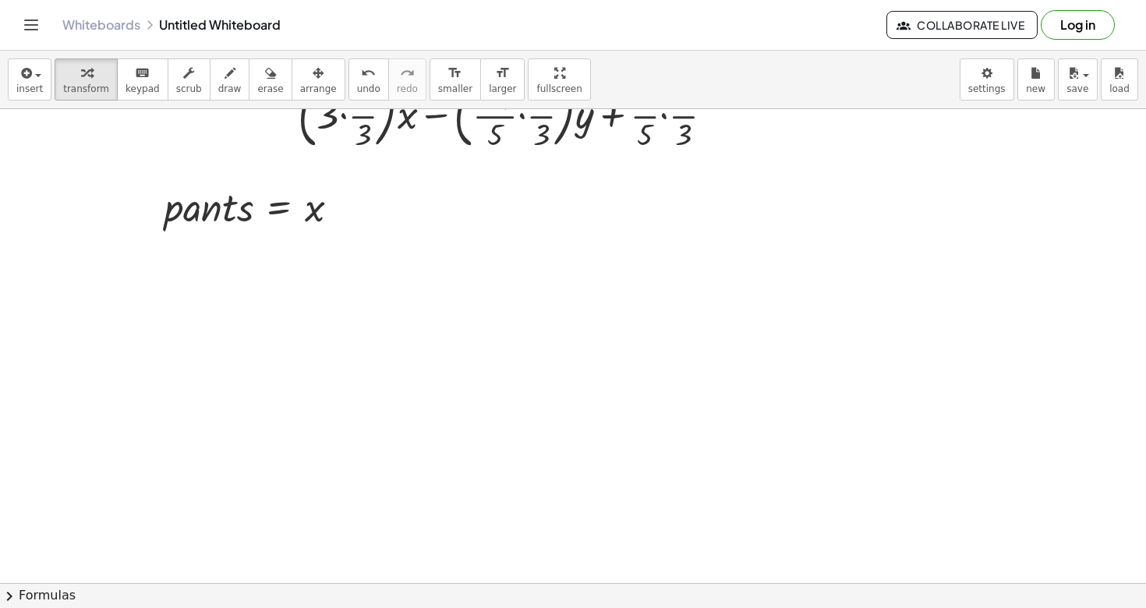
scroll to position [939, 0]
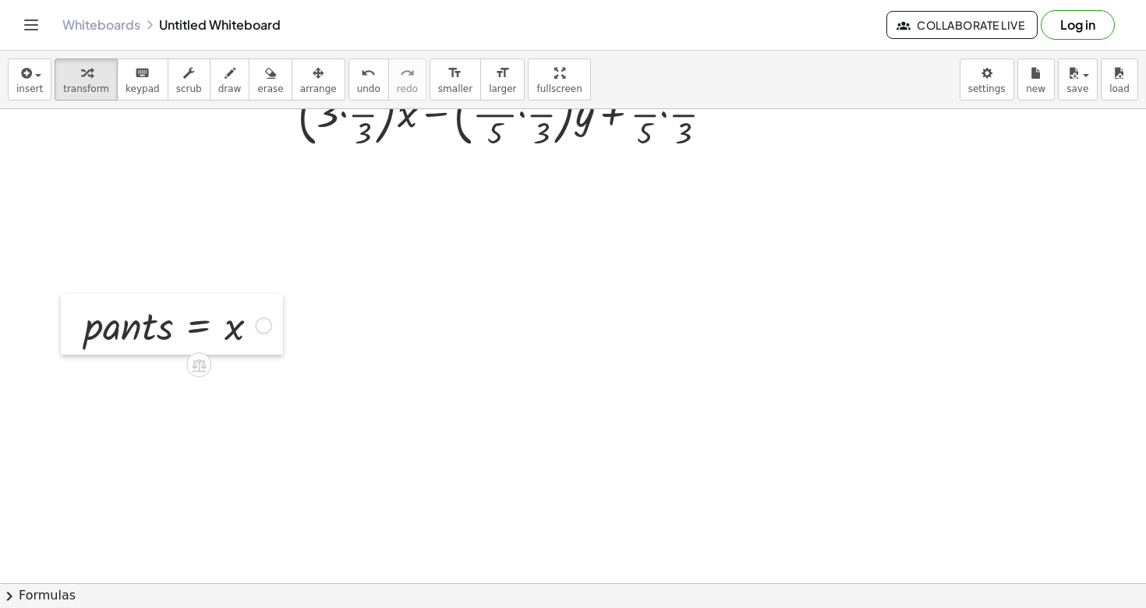
drag, startPoint x: 153, startPoint y: 203, endPoint x: 72, endPoint y: 323, distance: 144.4
click at [72, 323] on div at bounding box center [72, 324] width 23 height 61
click at [34, 80] on div "button" at bounding box center [29, 72] width 27 height 19
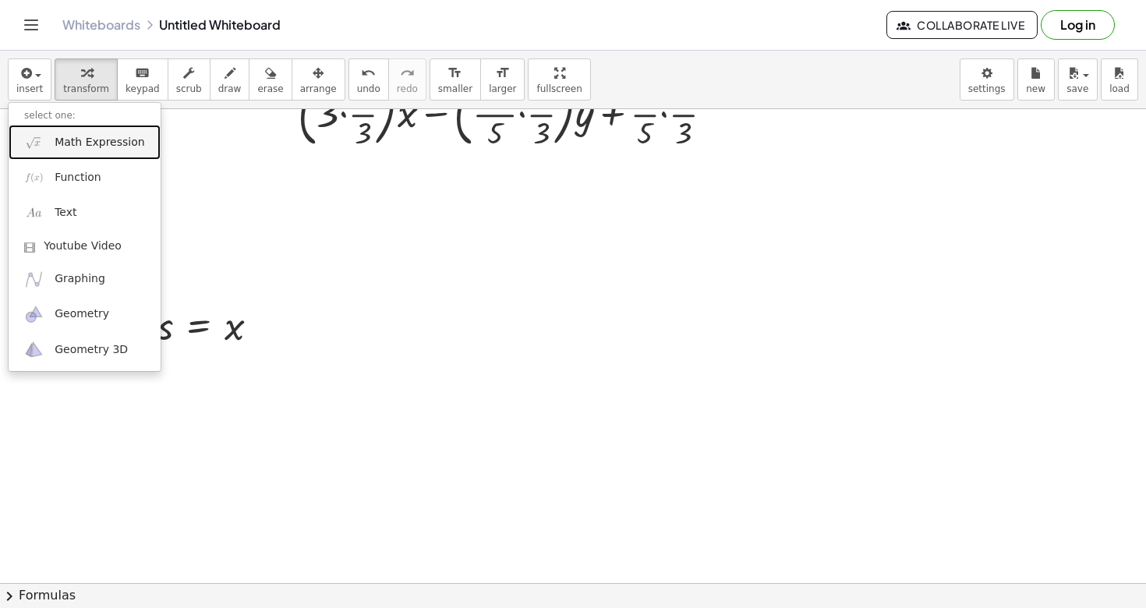
click at [93, 145] on span "Math Expression" at bounding box center [100, 143] width 90 height 16
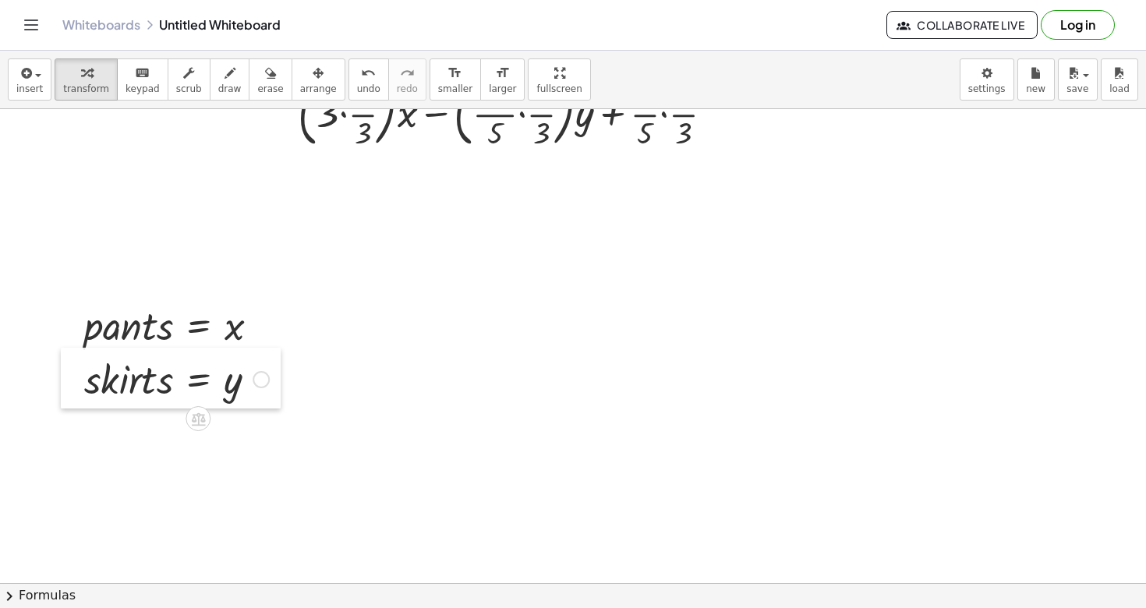
drag, startPoint x: 407, startPoint y: 224, endPoint x: 69, endPoint y: 369, distance: 367.0
click at [69, 369] on div at bounding box center [72, 378] width 23 height 61
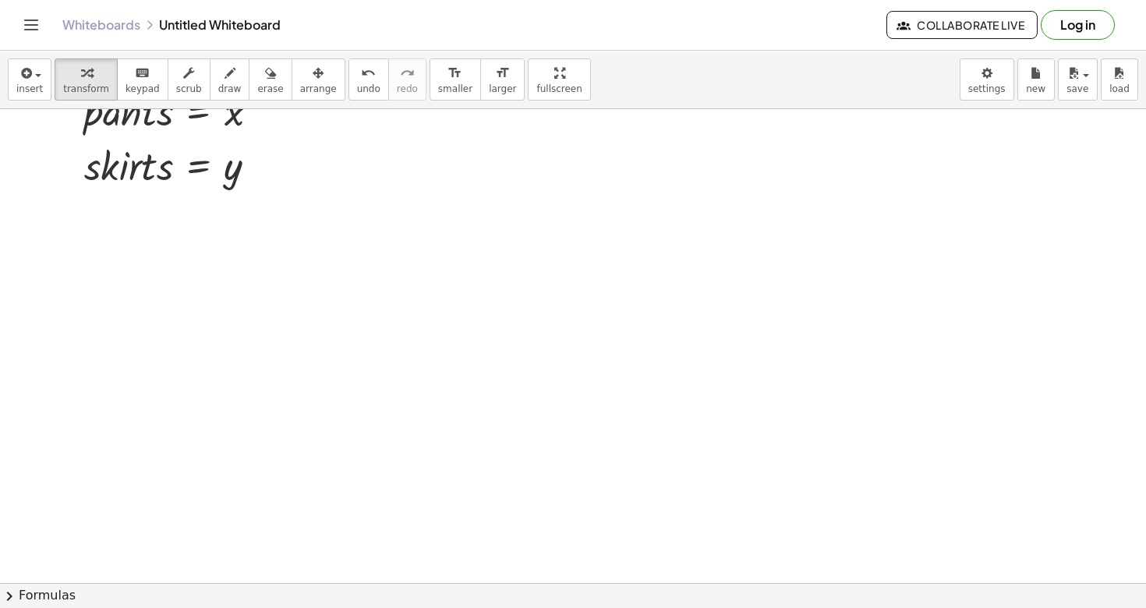
scroll to position [1048, 0]
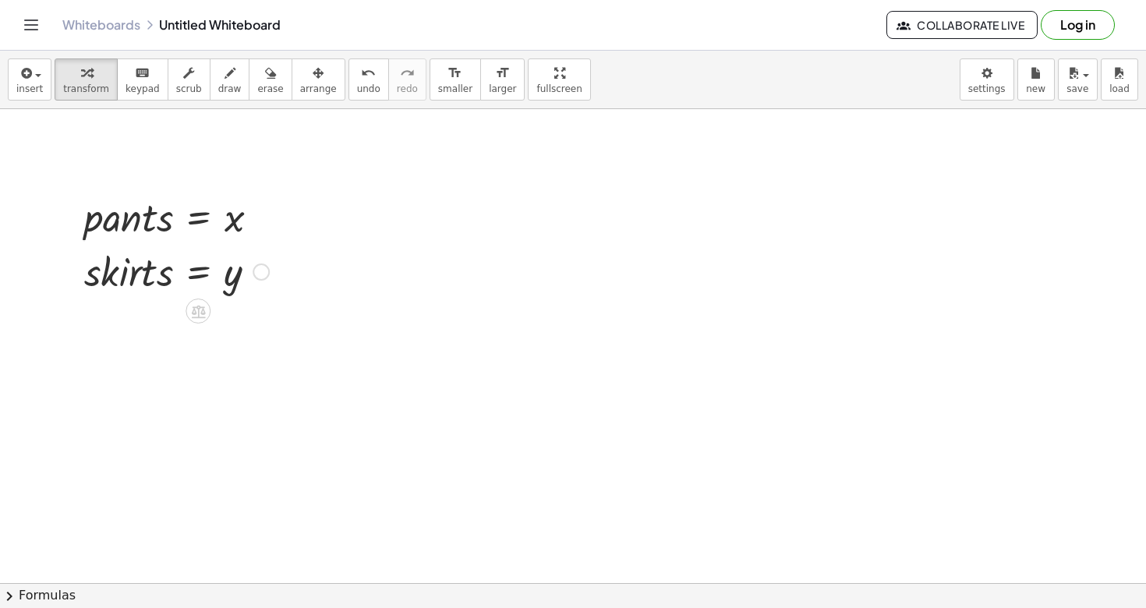
click at [225, 266] on div at bounding box center [176, 270] width 200 height 53
click at [235, 276] on div at bounding box center [176, 270] width 200 height 53
click at [239, 281] on div at bounding box center [176, 270] width 200 height 53
click at [192, 305] on icon at bounding box center [198, 311] width 16 height 16
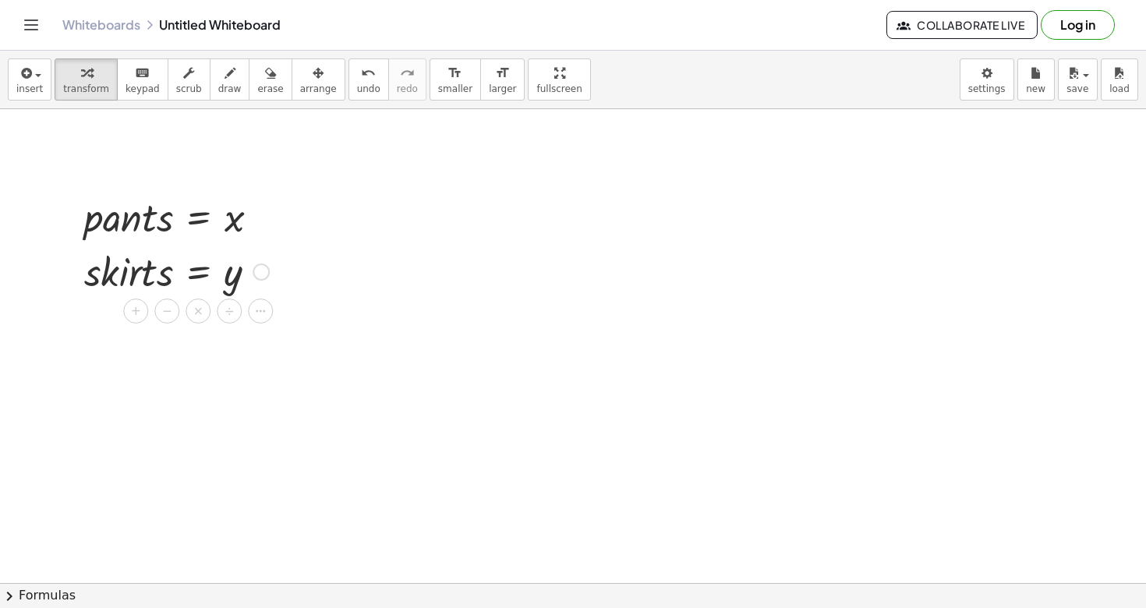
click at [258, 276] on div at bounding box center [261, 271] width 17 height 17
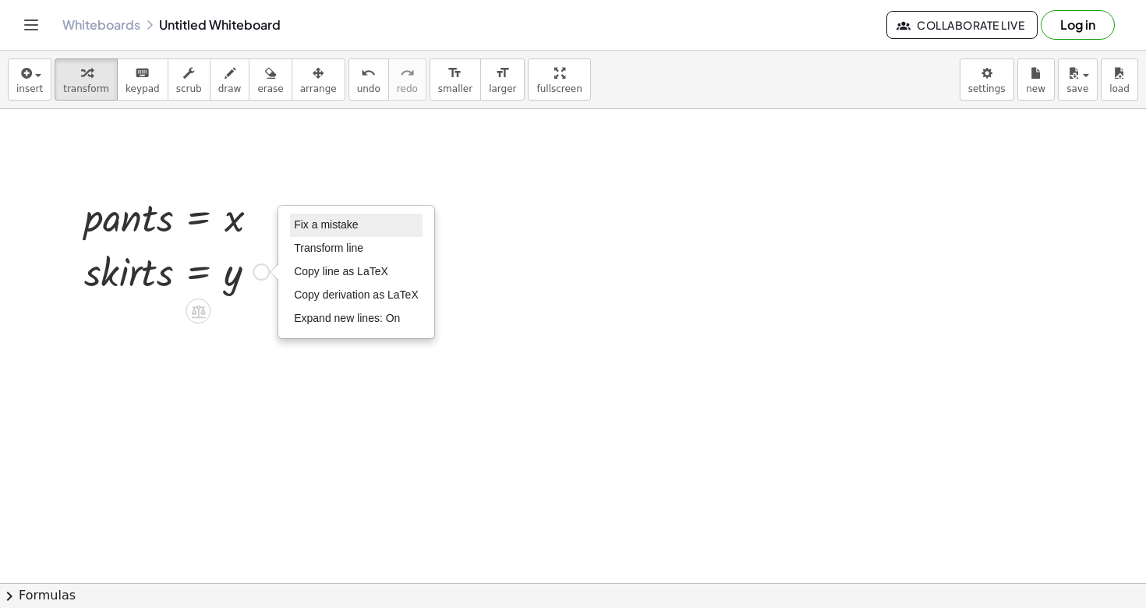
click at [323, 221] on span "Fix a mistake" at bounding box center [326, 224] width 64 height 12
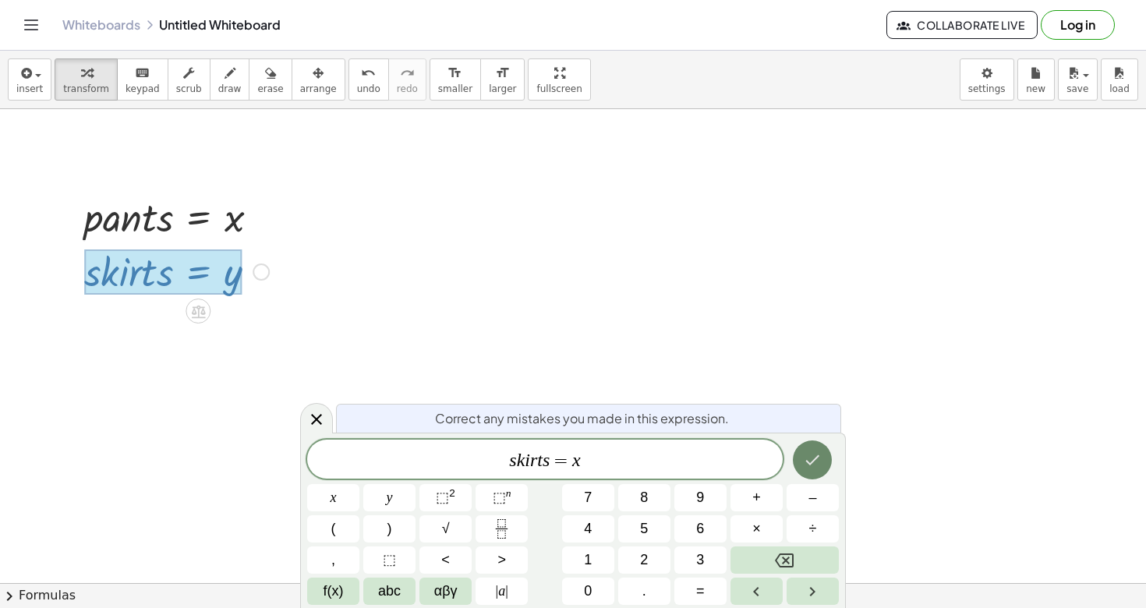
click at [801, 463] on button "Done" at bounding box center [812, 459] width 39 height 39
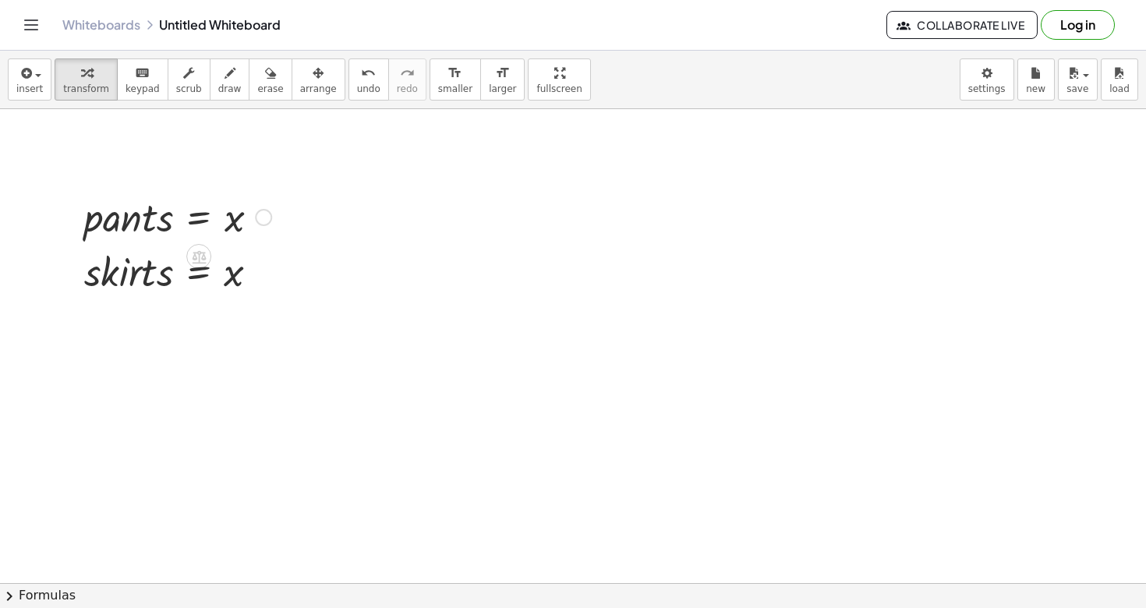
click at [262, 216] on div at bounding box center [263, 217] width 17 height 17
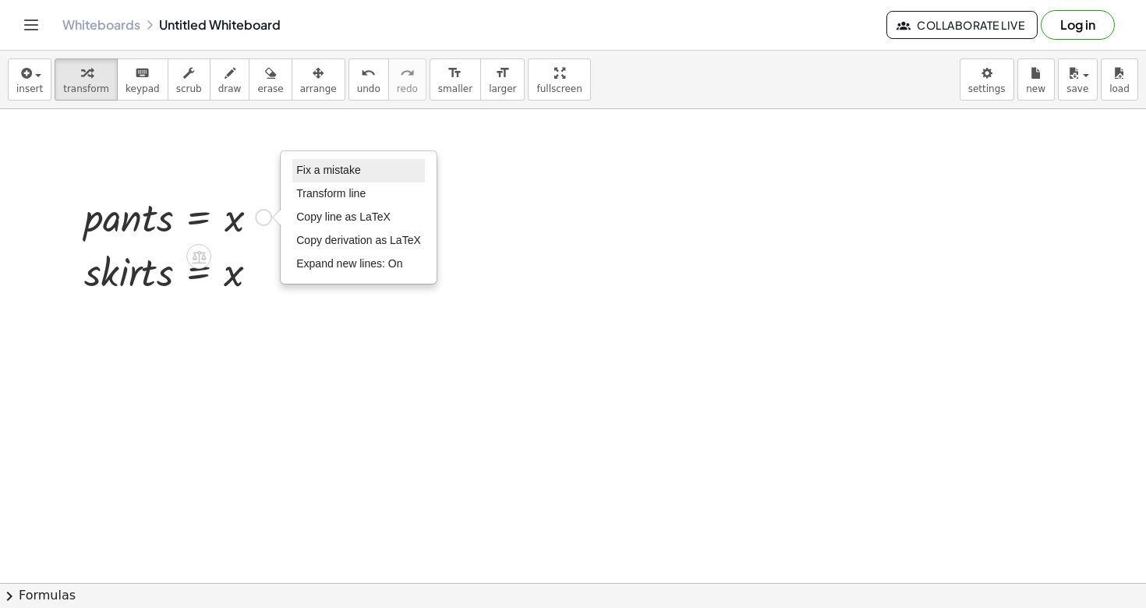
click at [331, 169] on span "Fix a mistake" at bounding box center [328, 170] width 64 height 12
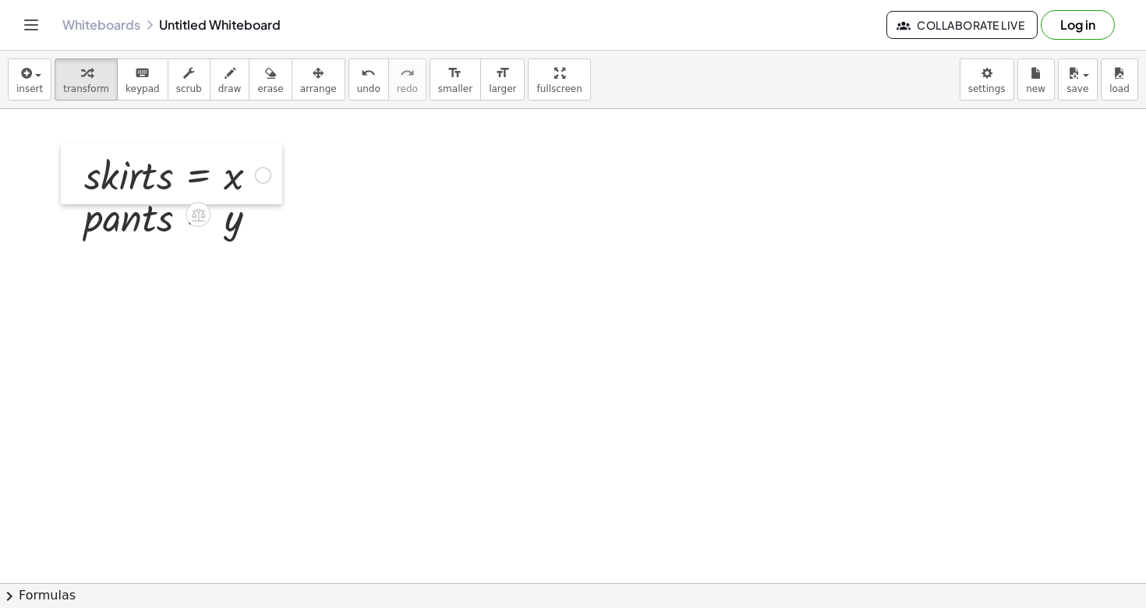
drag, startPoint x: 76, startPoint y: 271, endPoint x: 76, endPoint y: 175, distance: 96.7
click at [76, 175] on div at bounding box center [72, 173] width 23 height 61
click at [26, 69] on icon "button" at bounding box center [25, 73] width 14 height 19
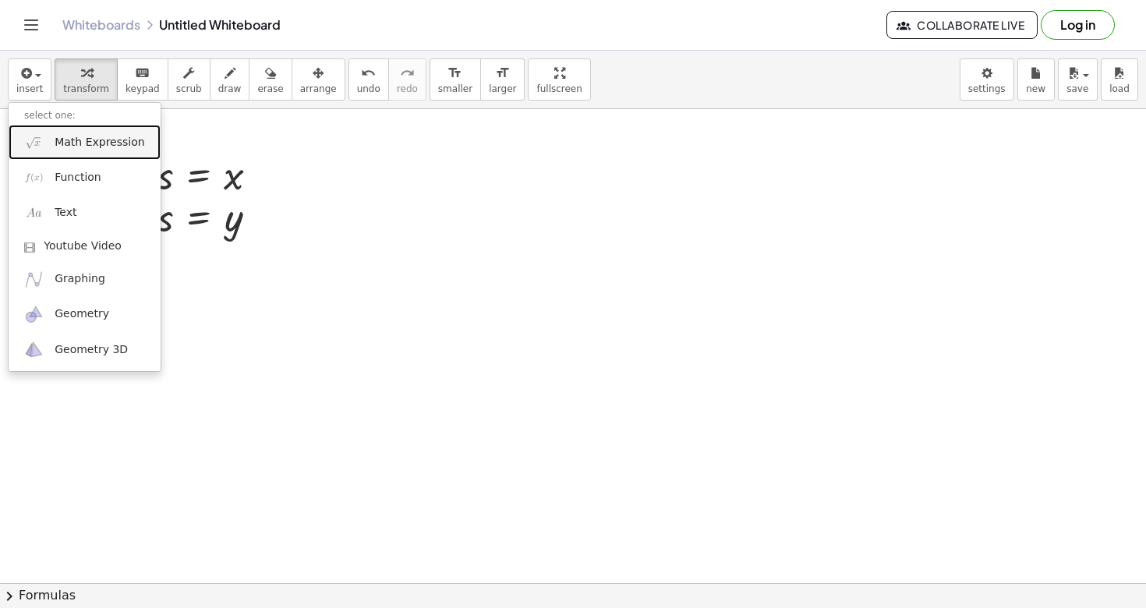
click at [74, 133] on link "Math Expression" at bounding box center [85, 142] width 152 height 35
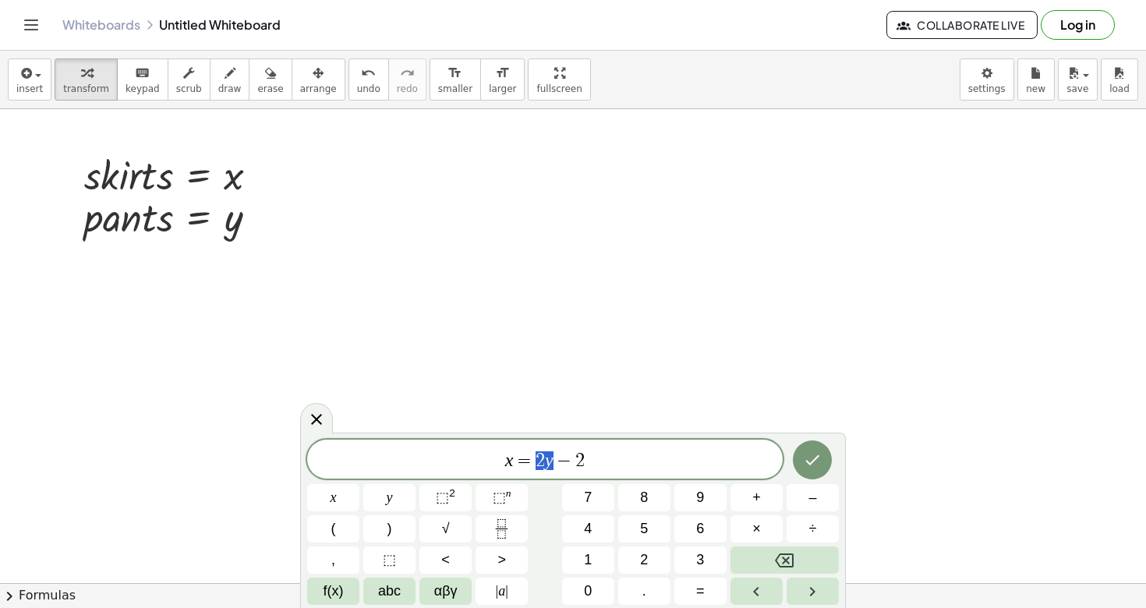
drag, startPoint x: 536, startPoint y: 458, endPoint x: 550, endPoint y: 460, distance: 15.0
click at [583, 460] on span "x = 2 y − 2 ​" at bounding box center [544, 461] width 475 height 22
drag, startPoint x: 514, startPoint y: 459, endPoint x: 490, endPoint y: 459, distance: 23.4
click at [490, 459] on span "x ​ = 2 y − 2" at bounding box center [544, 461] width 475 height 22
click at [825, 463] on button "Done" at bounding box center [812, 459] width 39 height 39
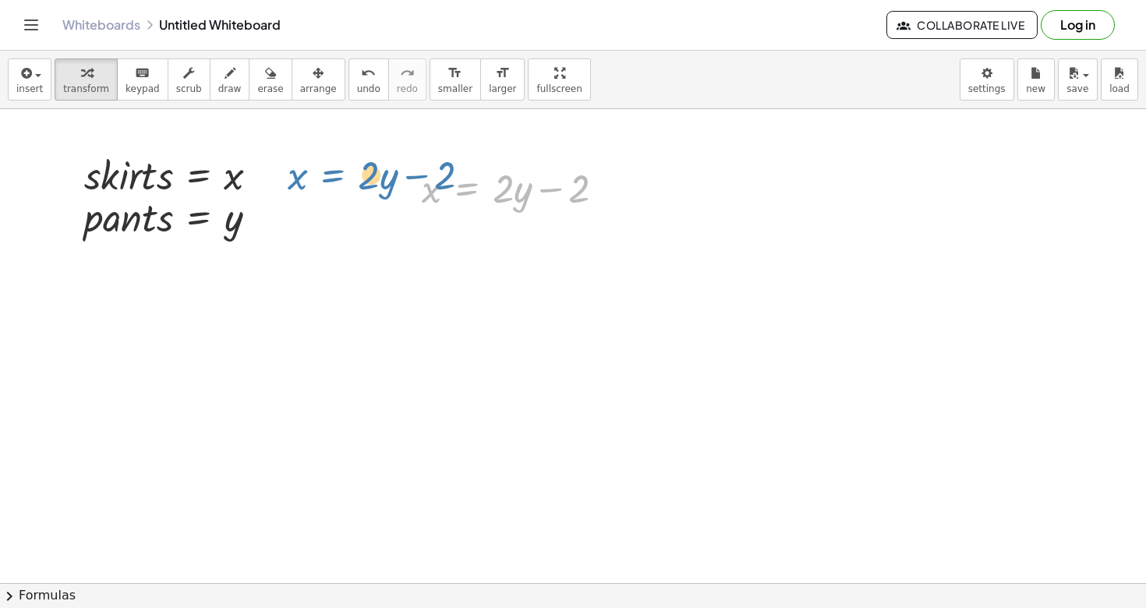
drag, startPoint x: 481, startPoint y: 182, endPoint x: 348, endPoint y: 168, distance: 133.9
click at [348, 168] on div "**********" at bounding box center [573, 9] width 1146 height 1896
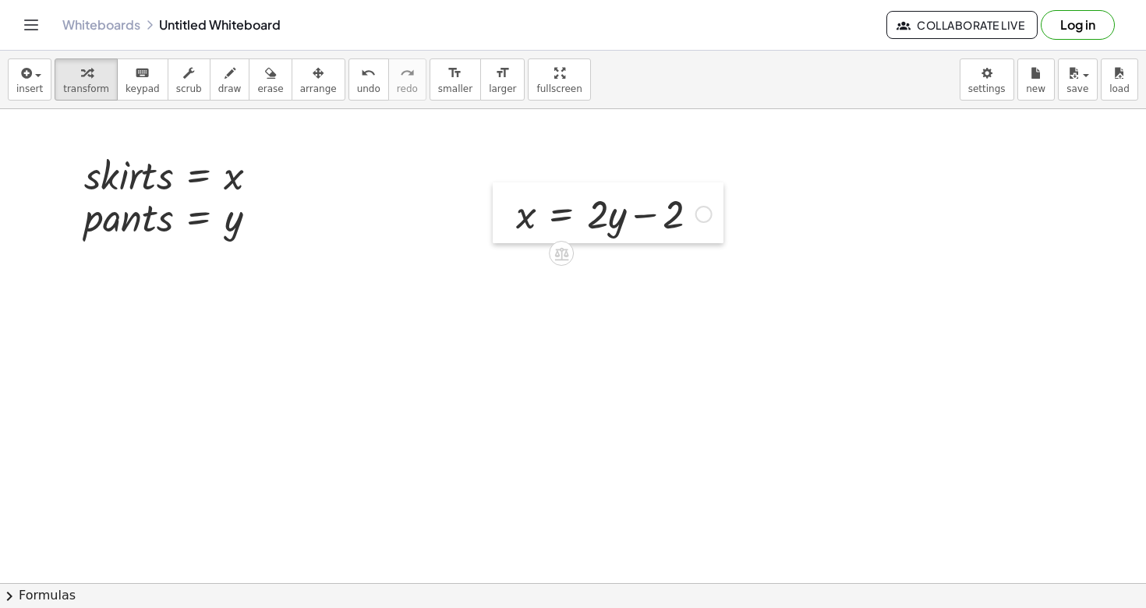
drag, startPoint x: 401, startPoint y: 186, endPoint x: 496, endPoint y: 212, distance: 97.8
click at [496, 212] on div at bounding box center [504, 212] width 23 height 61
click at [32, 80] on span "button" at bounding box center [33, 74] width 3 height 11
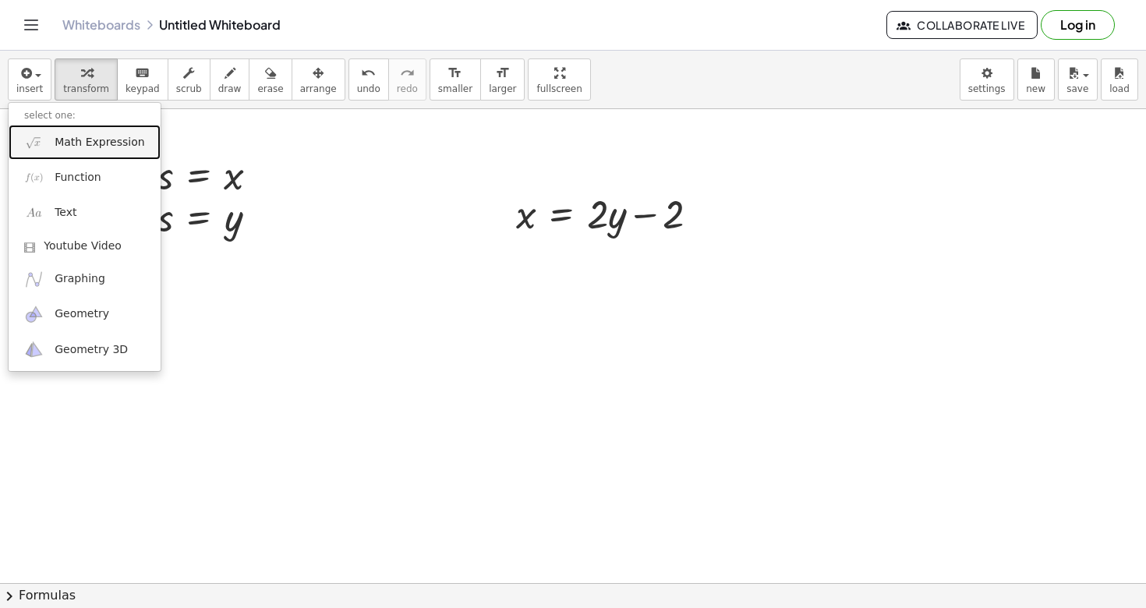
click at [94, 130] on link "Math Expression" at bounding box center [85, 142] width 152 height 35
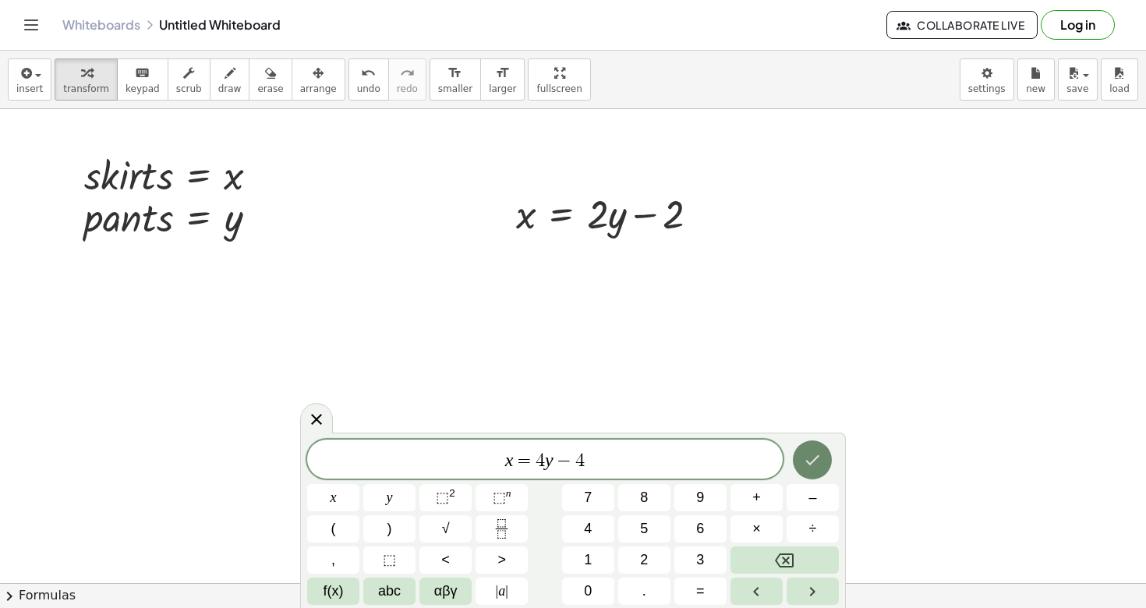
click at [813, 467] on icon "Done" at bounding box center [812, 460] width 19 height 19
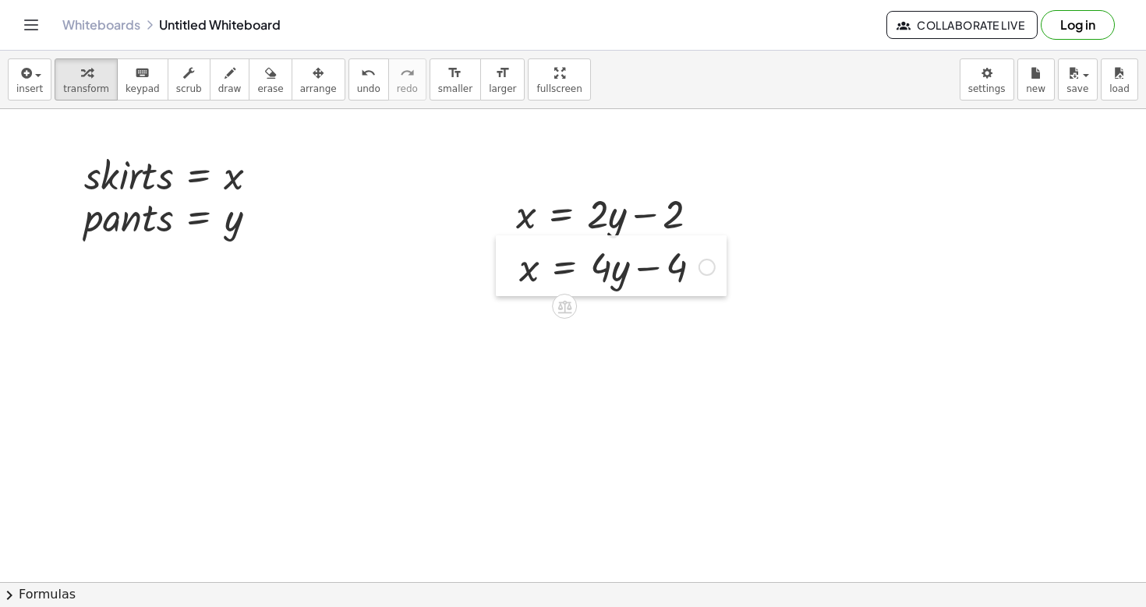
drag, startPoint x: 129, startPoint y: 324, endPoint x: 509, endPoint y: 262, distance: 385.5
click at [509, 262] on div at bounding box center [507, 265] width 23 height 61
click at [415, 408] on div at bounding box center [573, 9] width 1146 height 1896
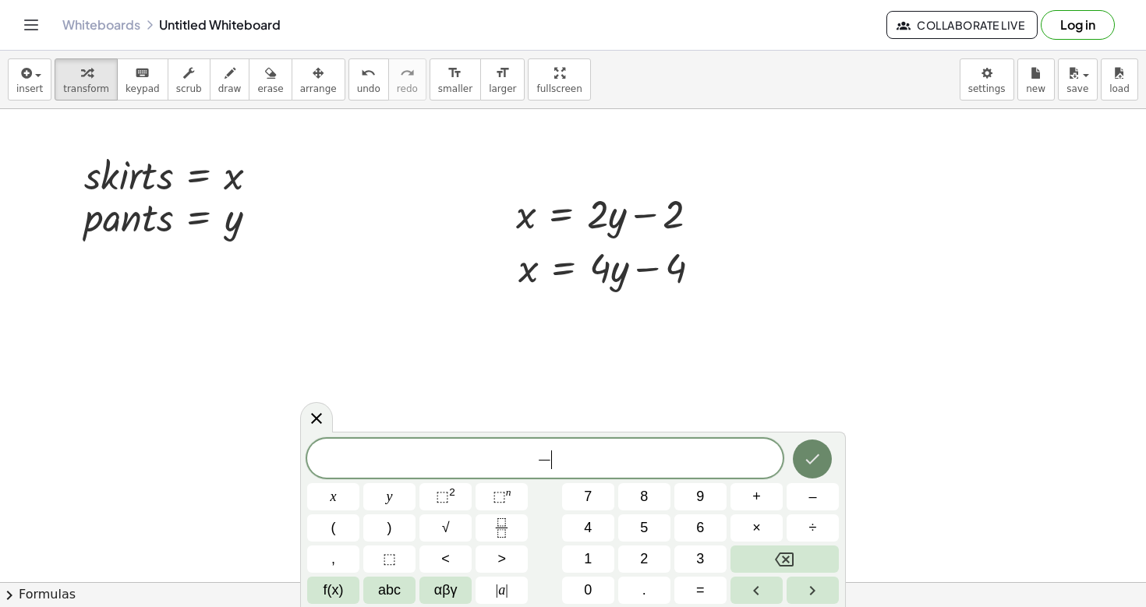
click at [815, 443] on button "Done" at bounding box center [812, 459] width 39 height 39
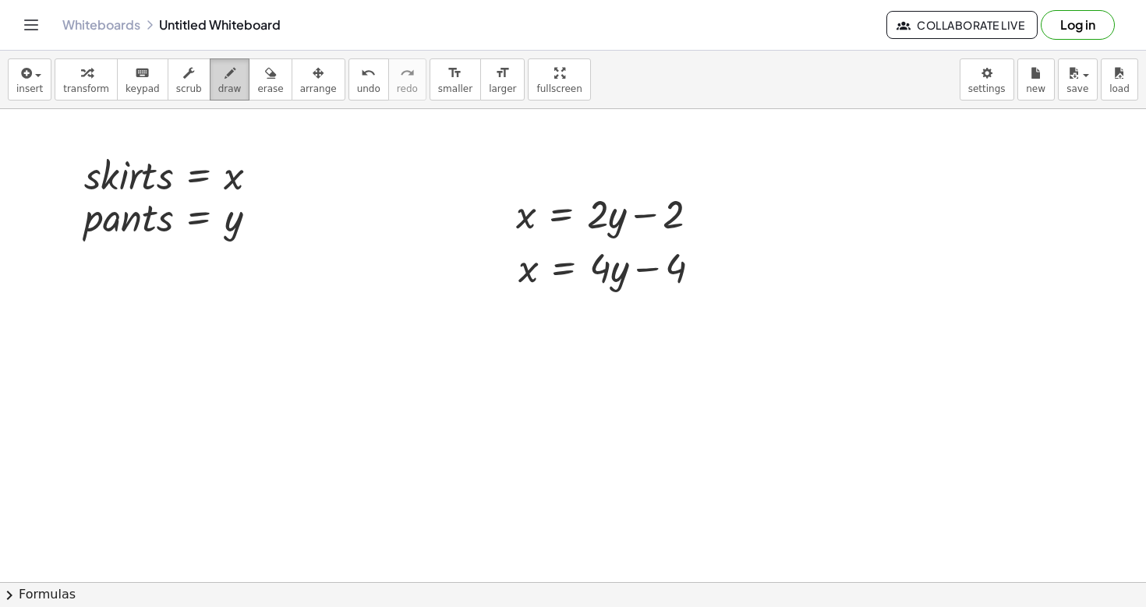
click at [210, 78] on button "draw" at bounding box center [230, 79] width 41 height 42
drag, startPoint x: 487, startPoint y: 312, endPoint x: 519, endPoint y: 310, distance: 32.0
click at [519, 310] on div at bounding box center [573, 9] width 1146 height 1896
click at [24, 70] on icon "button" at bounding box center [25, 73] width 14 height 19
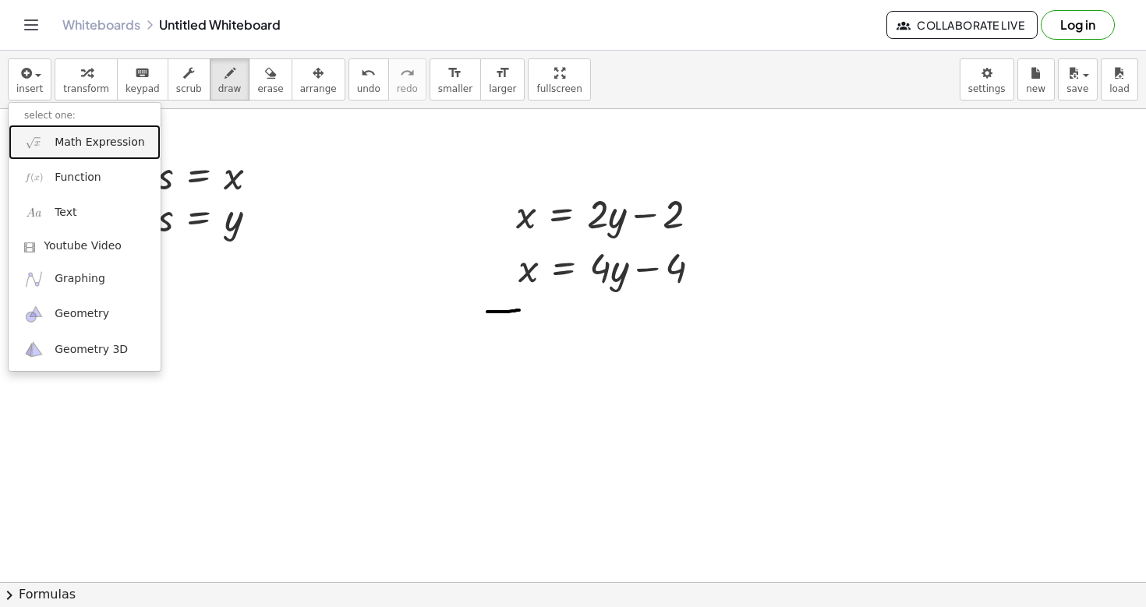
click at [83, 141] on span "Math Expression" at bounding box center [100, 143] width 90 height 16
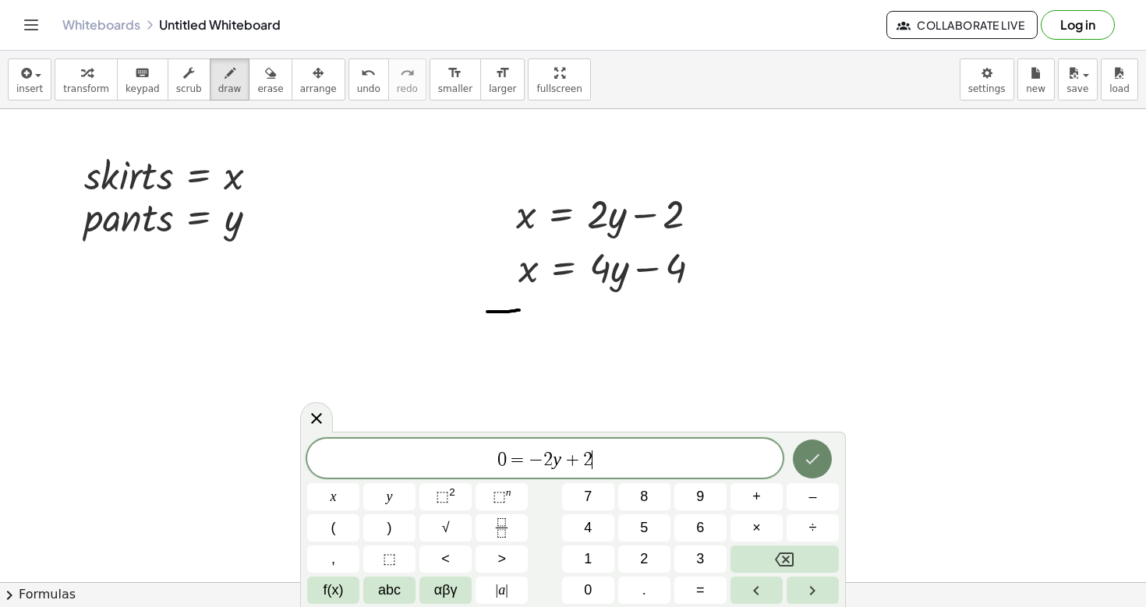
click at [814, 458] on icon "Done" at bounding box center [812, 459] width 19 height 19
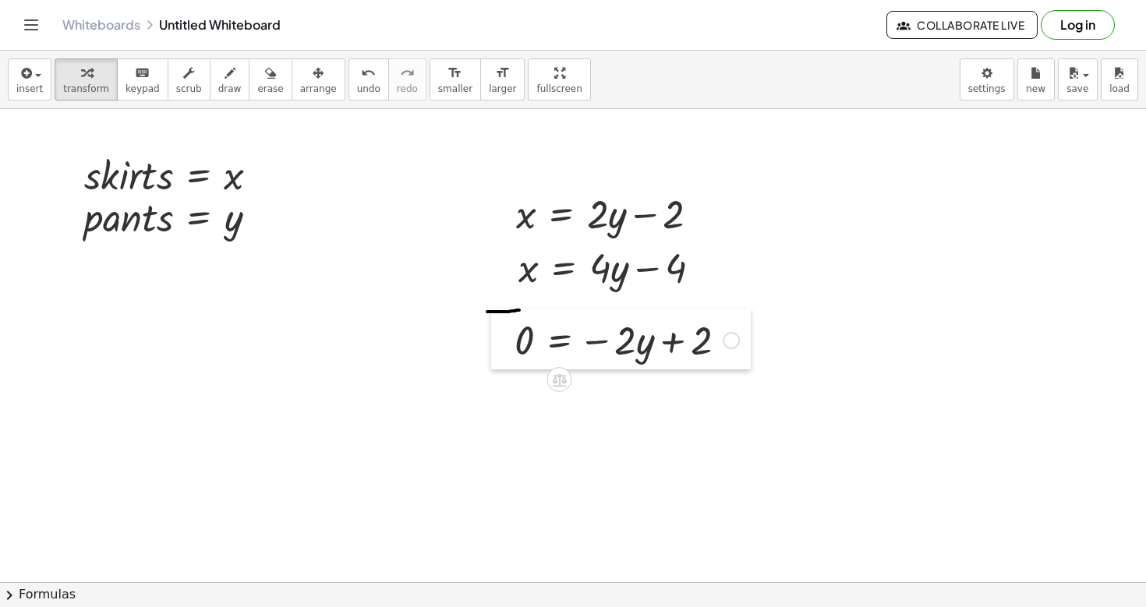
drag, startPoint x: 127, startPoint y: 315, endPoint x: 504, endPoint y: 325, distance: 376.6
click at [504, 325] on div at bounding box center [502, 339] width 23 height 61
click at [44, 80] on button "insert" at bounding box center [30, 79] width 44 height 42
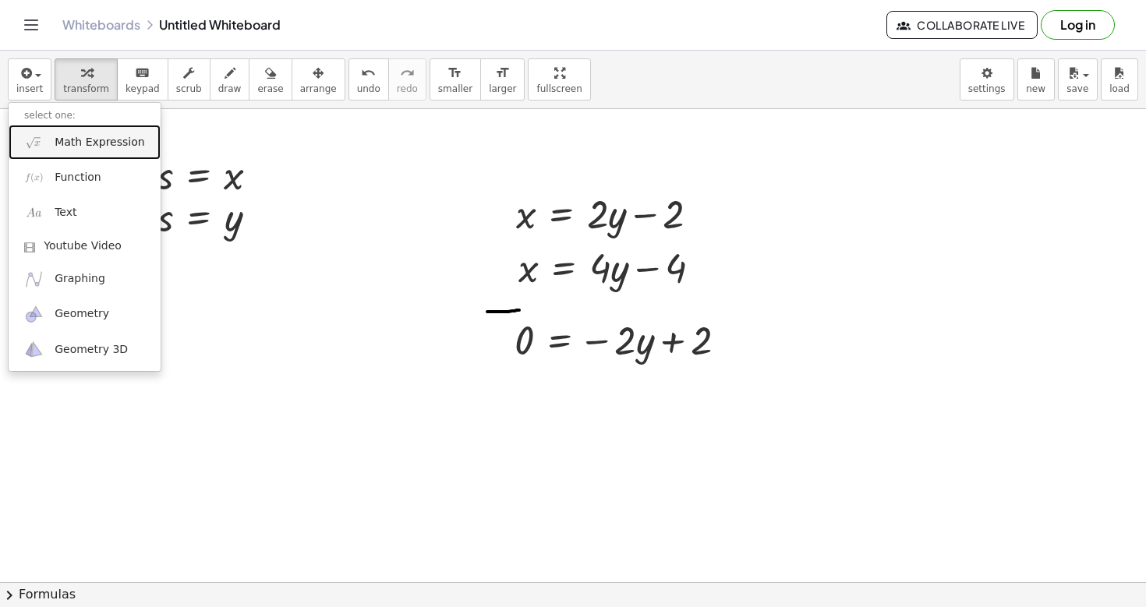
click at [65, 136] on span "Math Expression" at bounding box center [100, 143] width 90 height 16
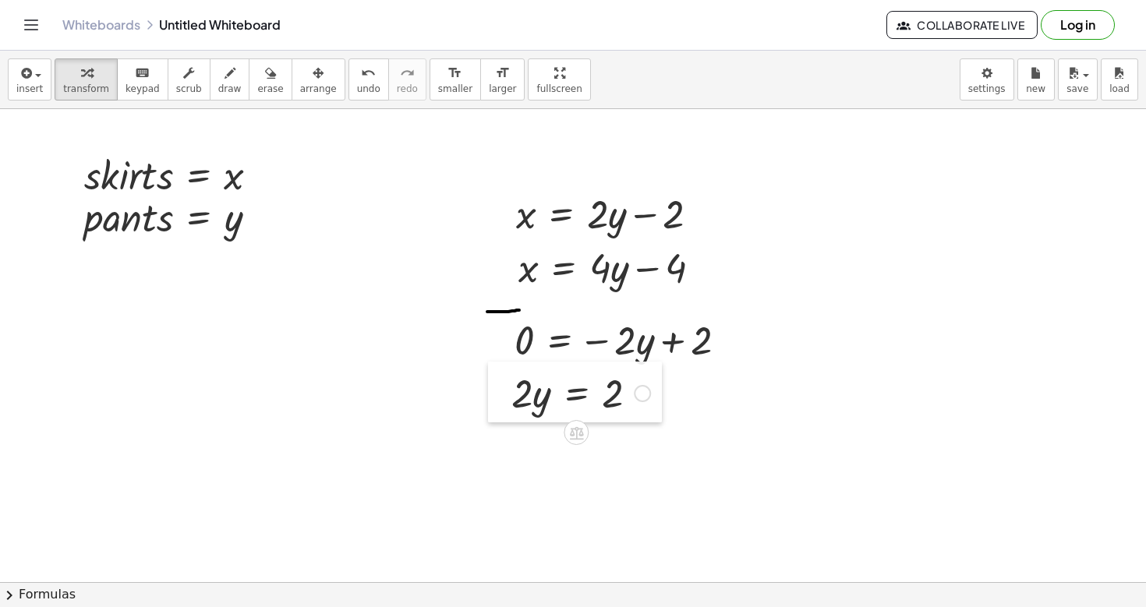
drag, startPoint x: 847, startPoint y: 186, endPoint x: 494, endPoint y: 391, distance: 408.3
click at [494, 391] on div at bounding box center [499, 392] width 23 height 61
click at [41, 81] on button "insert" at bounding box center [30, 79] width 44 height 42
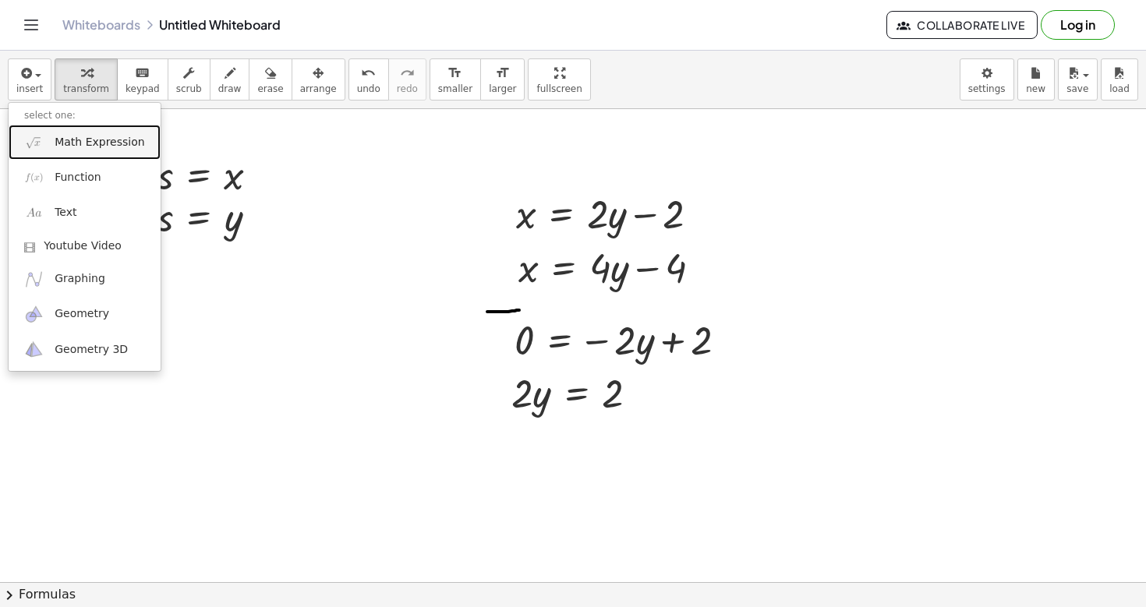
click at [97, 143] on span "Math Expression" at bounding box center [100, 143] width 90 height 16
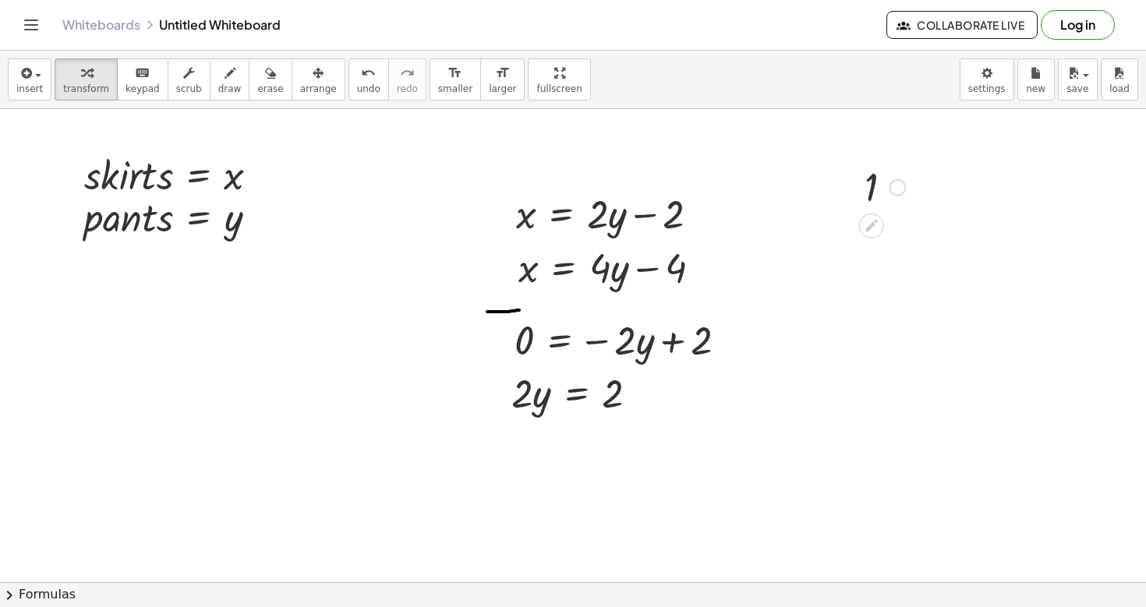
click at [889, 186] on div at bounding box center [897, 187] width 17 height 17
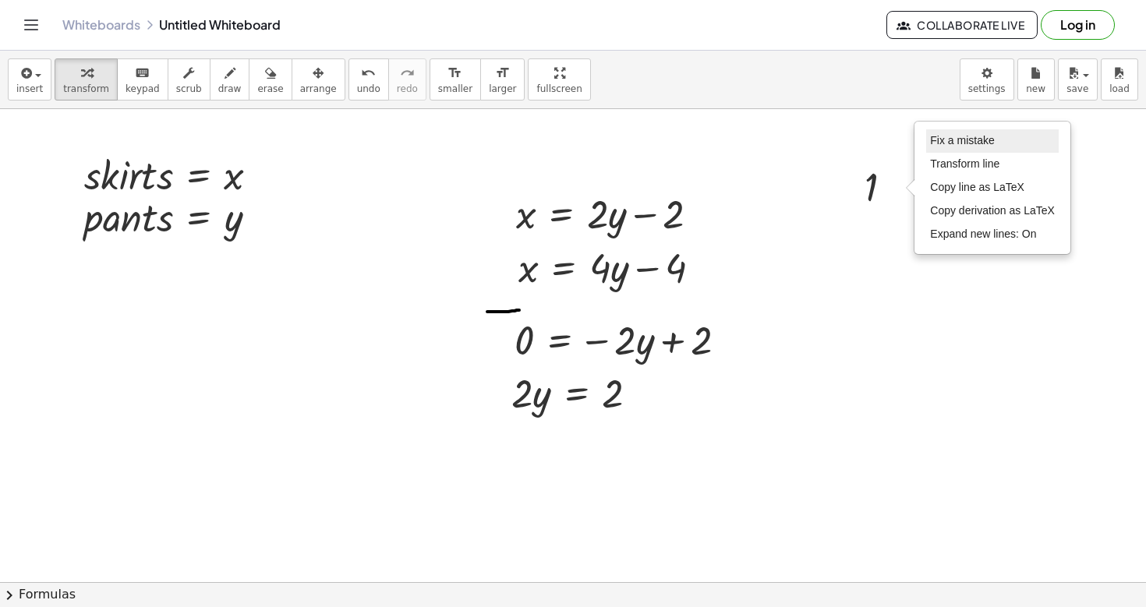
click at [979, 145] on span "Fix a mistake" at bounding box center [962, 140] width 64 height 12
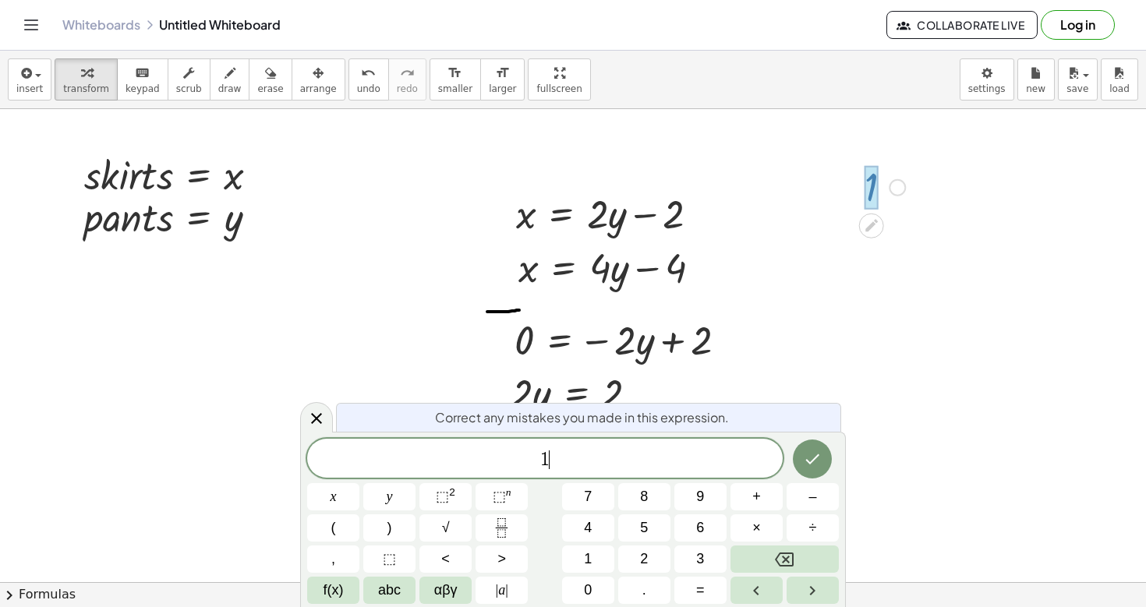
click at [979, 145] on span "Fix a mistake" at bounding box center [962, 140] width 64 height 12
click at [814, 459] on icon "Done" at bounding box center [813, 459] width 14 height 10
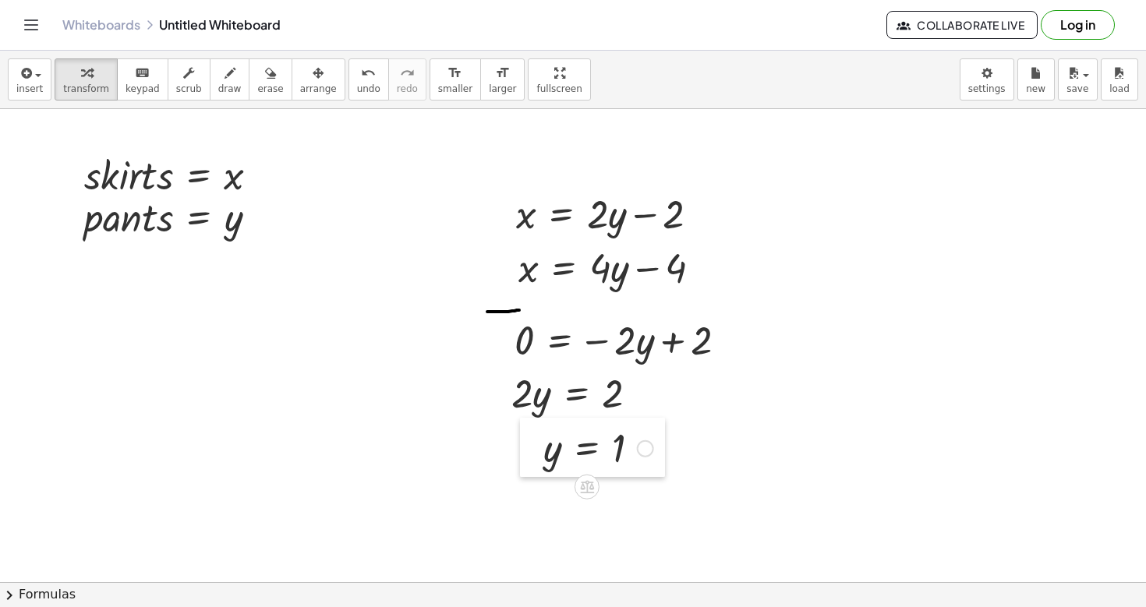
drag, startPoint x: 817, startPoint y: 190, endPoint x: 532, endPoint y: 451, distance: 386.2
click at [532, 451] on div at bounding box center [531, 447] width 23 height 59
click at [32, 79] on span "button" at bounding box center [33, 74] width 3 height 11
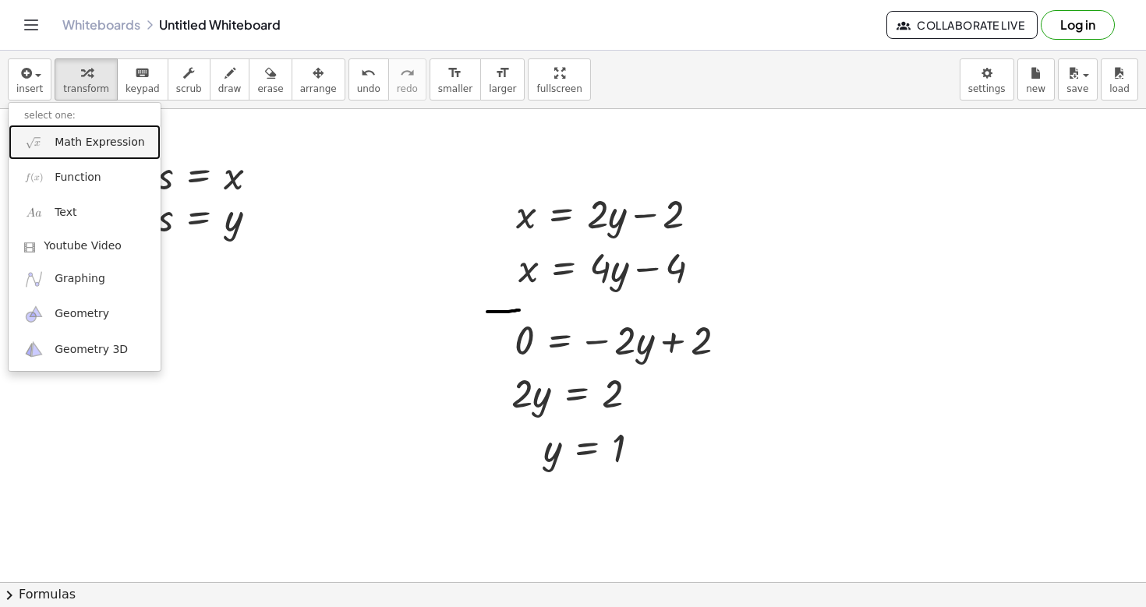
click at [84, 154] on link "Math Expression" at bounding box center [85, 142] width 152 height 35
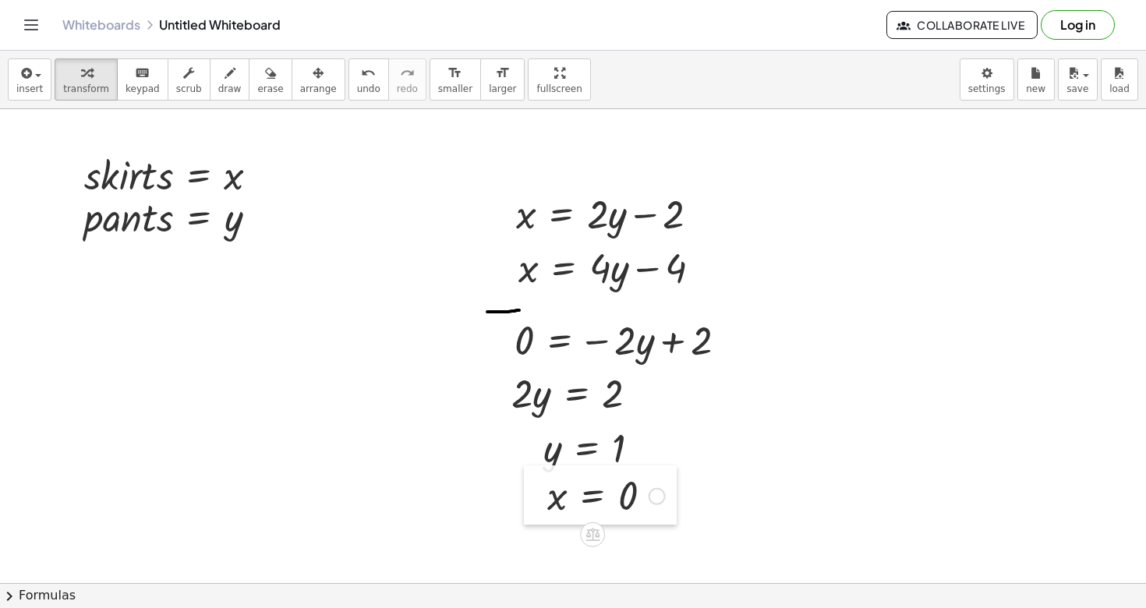
drag, startPoint x: 852, startPoint y: 183, endPoint x: 535, endPoint y: 492, distance: 442.6
click at [535, 492] on div at bounding box center [535, 494] width 23 height 59
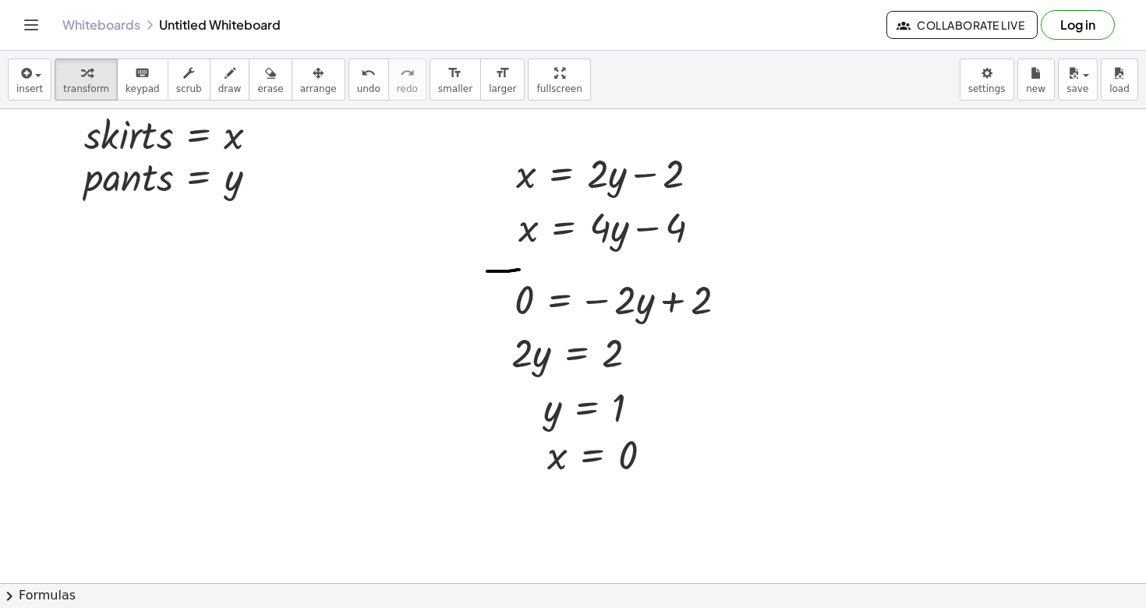
scroll to position [1069, 0]
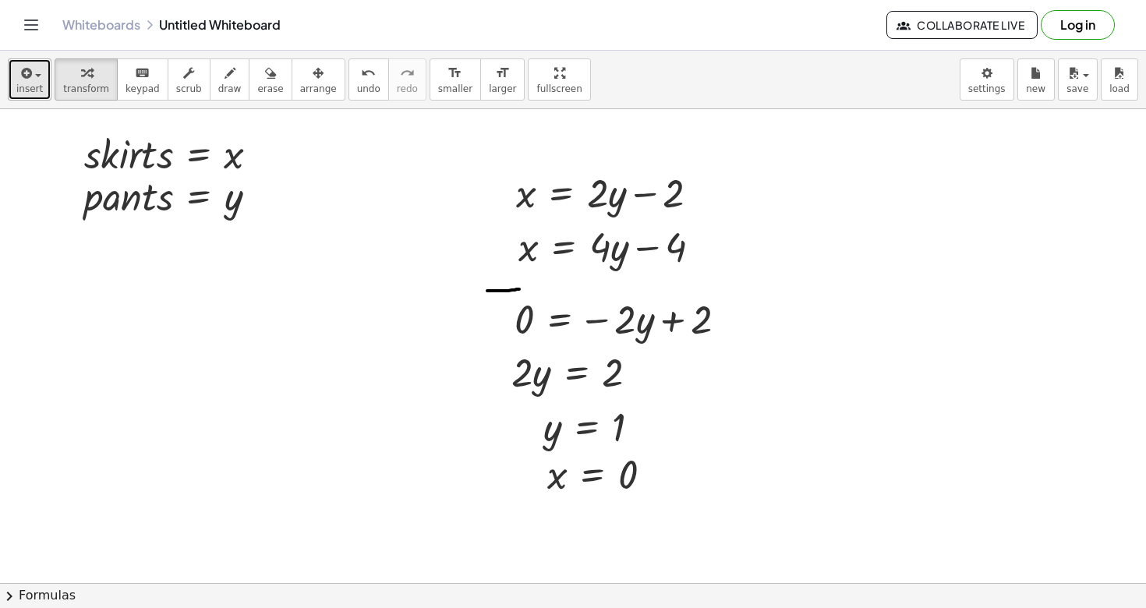
click at [42, 67] on button "insert" at bounding box center [30, 79] width 44 height 42
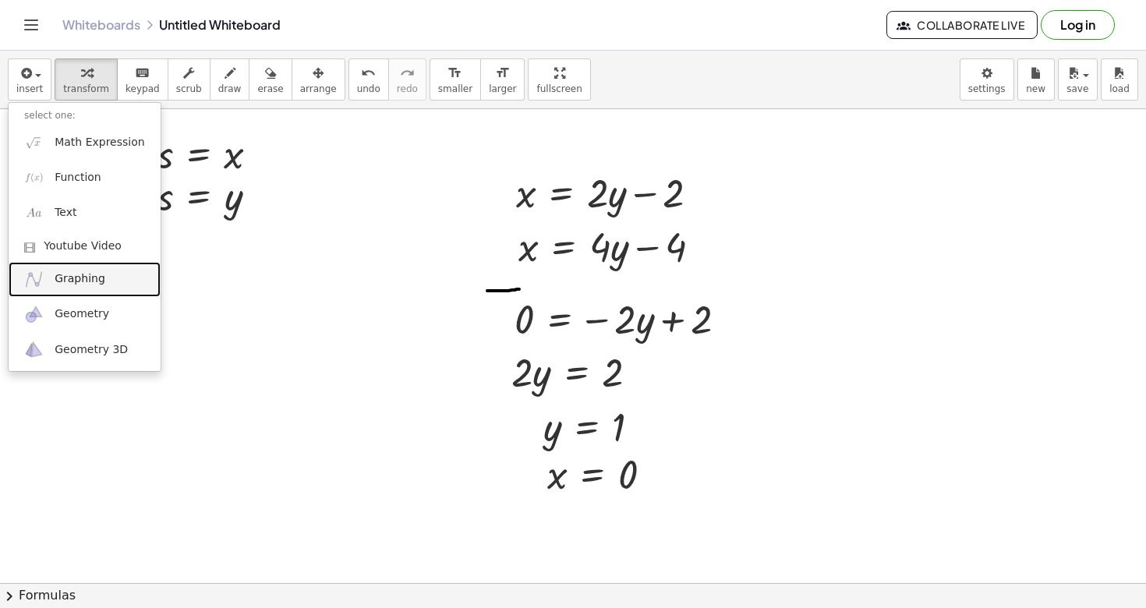
click at [69, 288] on link "Graphing" at bounding box center [85, 279] width 152 height 35
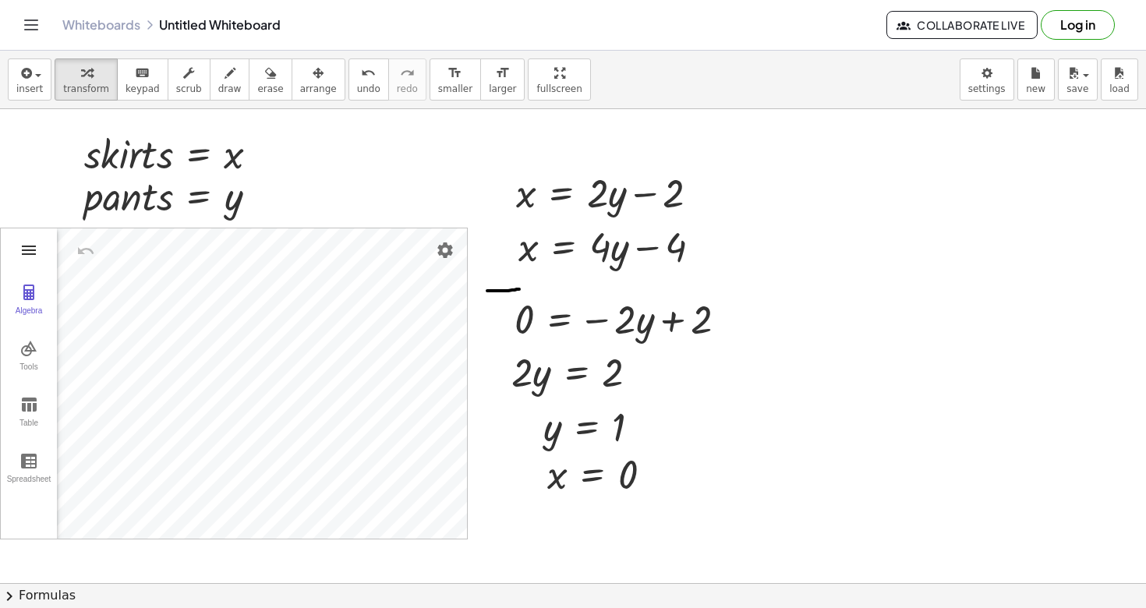
click at [26, 255] on img "Graphing Calculator" at bounding box center [28, 250] width 19 height 19
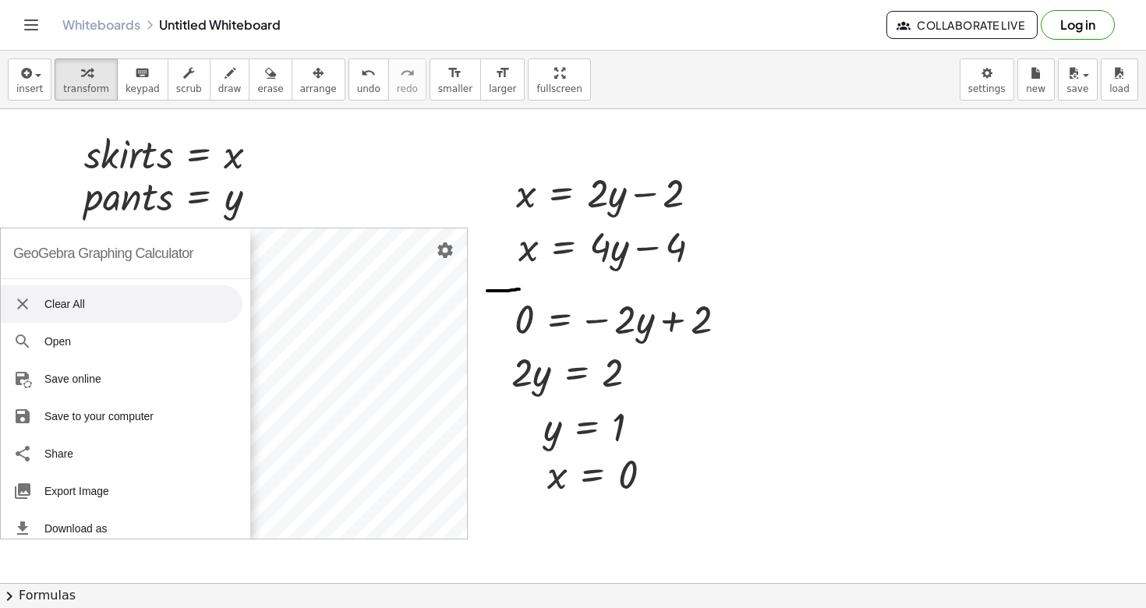
click at [58, 302] on li "Clear All" at bounding box center [122, 303] width 242 height 37
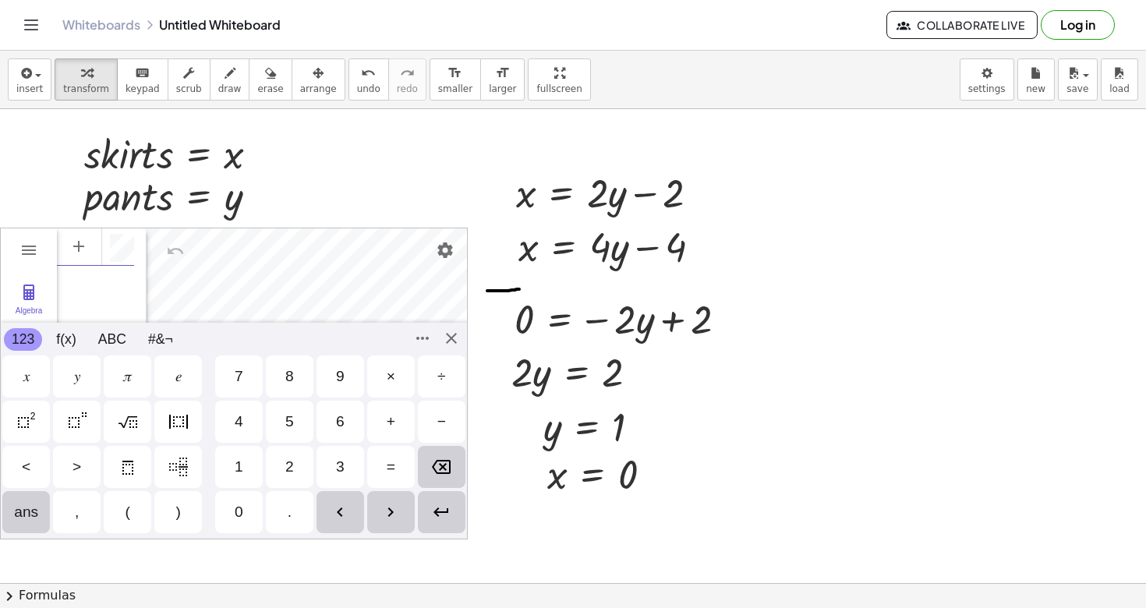
click at [11, 517] on div "GeoGebra Graphing Calculator Clear All Open Save online Save to your computer S…" at bounding box center [234, 384] width 468 height 312
click at [29, 248] on img "Graphing Calculator" at bounding box center [28, 250] width 19 height 19
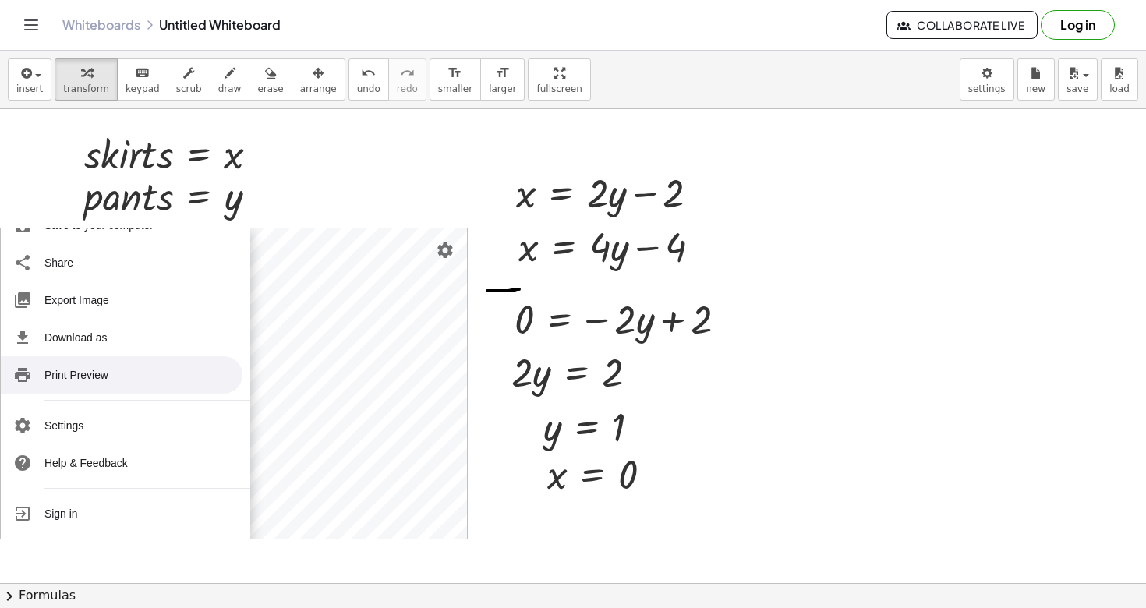
scroll to position [1125, 0]
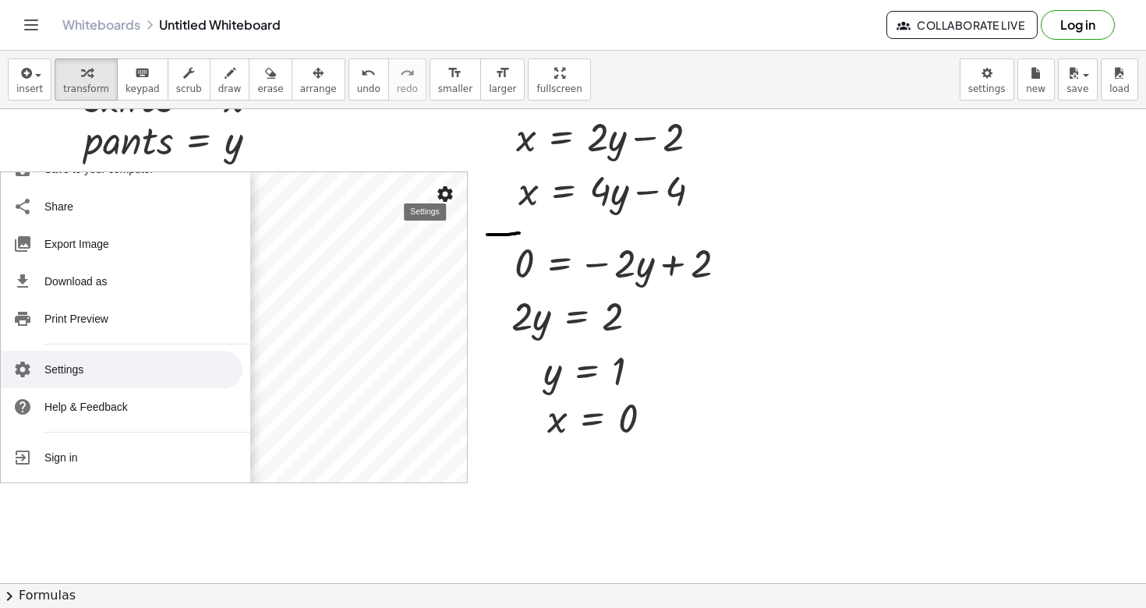
click at [448, 193] on img "Settings" at bounding box center [445, 194] width 19 height 19
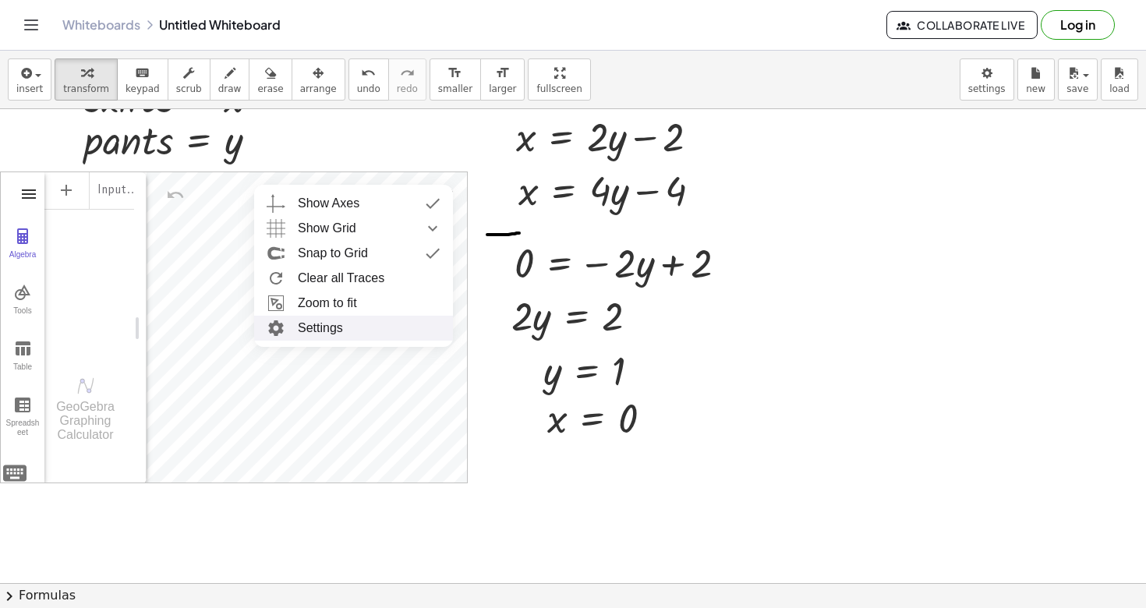
click at [20, 195] on img "Graphing Calculator" at bounding box center [28, 194] width 19 height 19
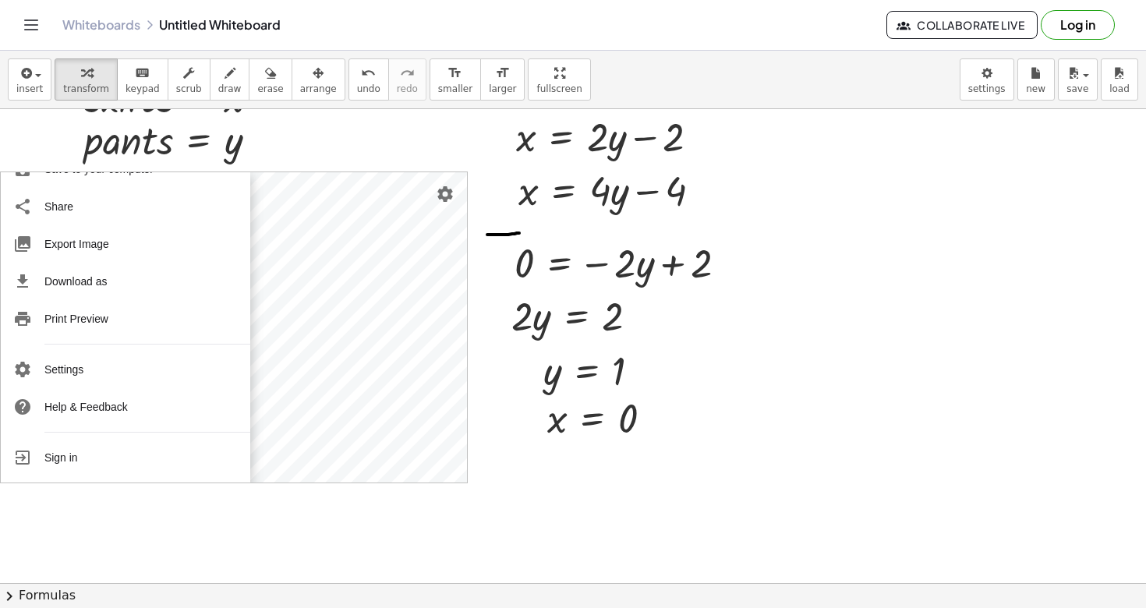
scroll to position [0, 0]
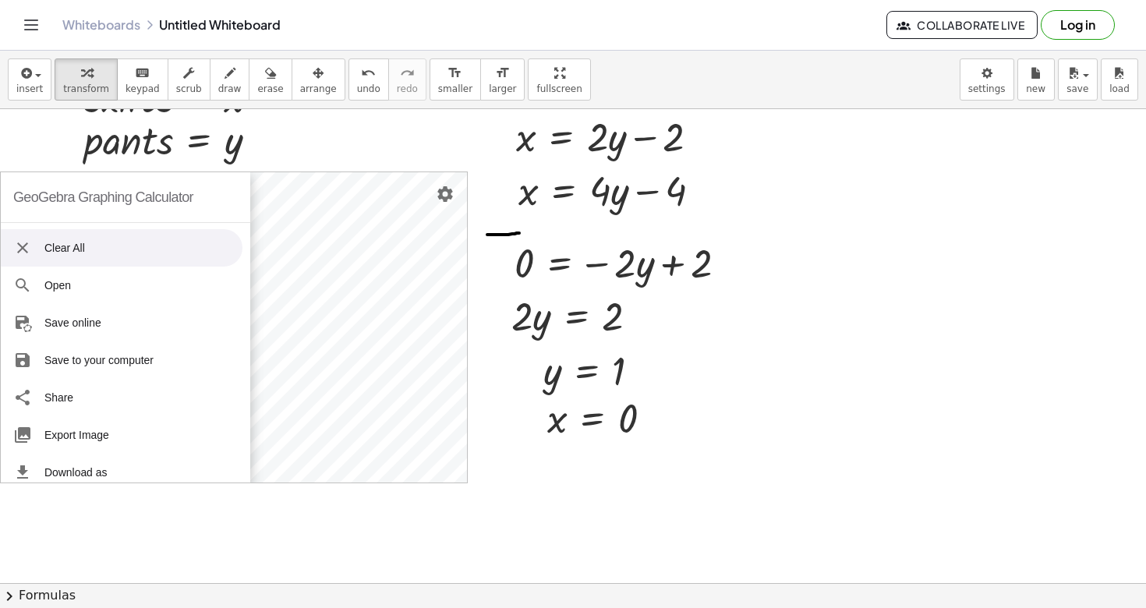
click at [68, 255] on li "Clear All" at bounding box center [122, 247] width 242 height 37
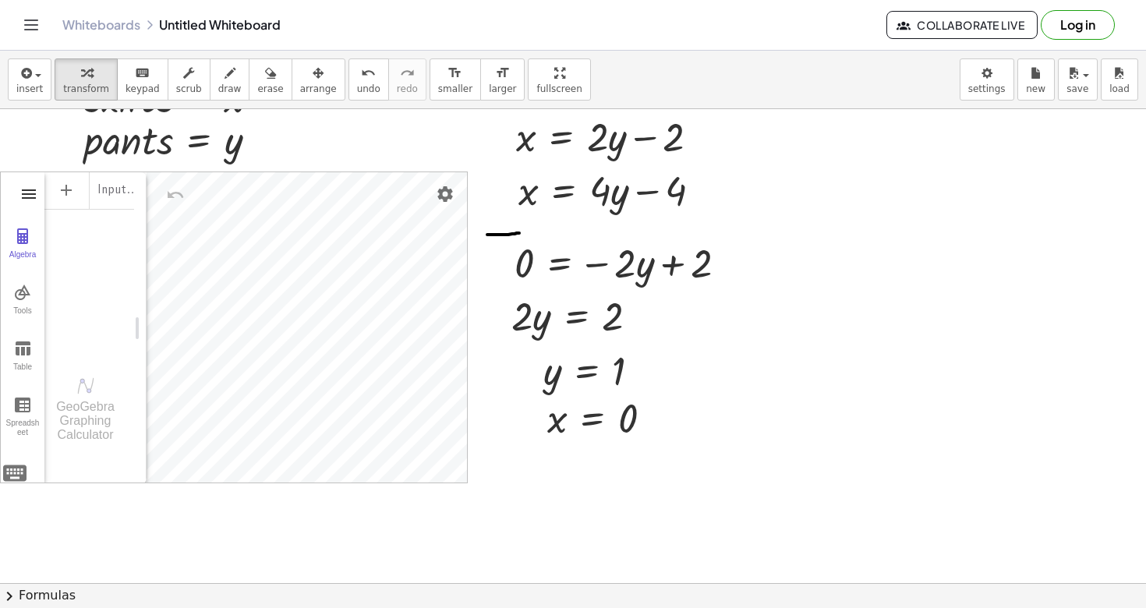
click at [32, 201] on img "Graphing Calculator" at bounding box center [28, 194] width 19 height 19
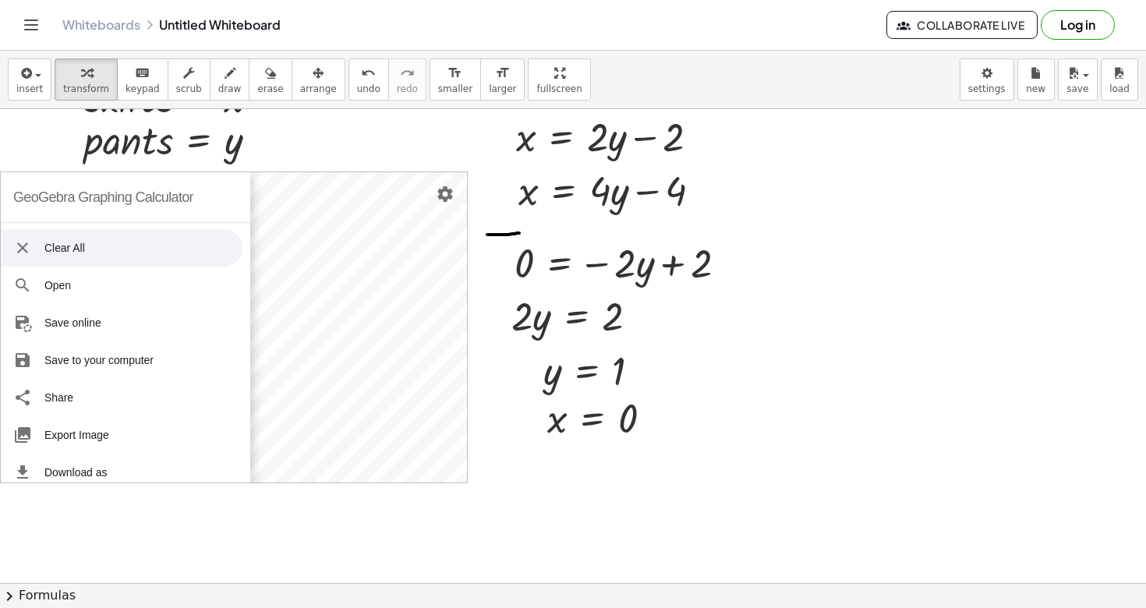
click at [16, 242] on img "Graphing Calculator" at bounding box center [22, 248] width 19 height 19
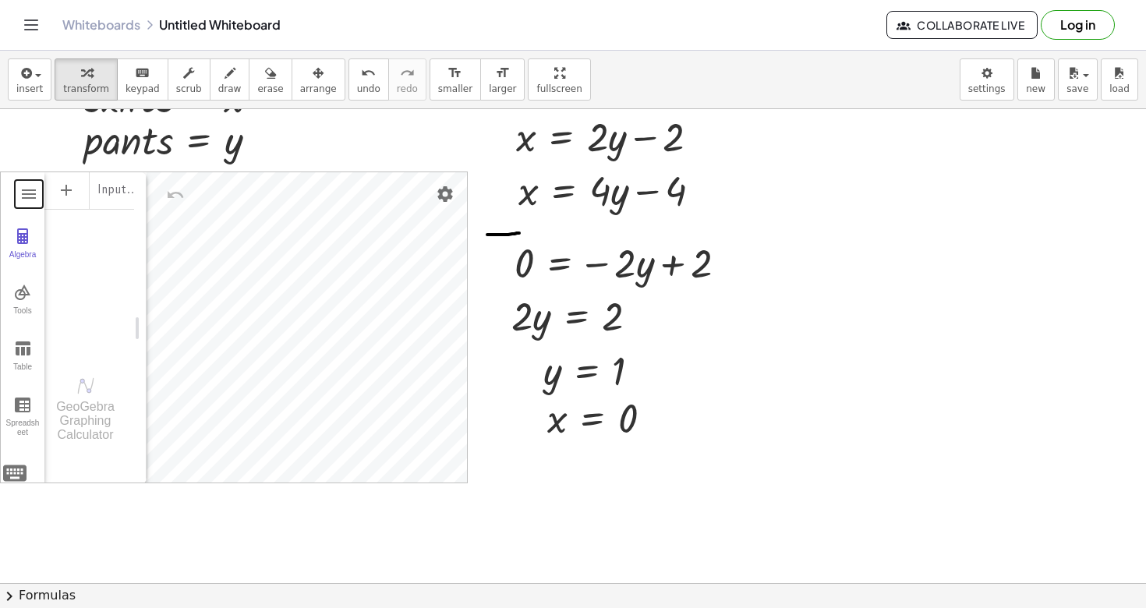
drag, startPoint x: 26, startPoint y: 182, endPoint x: 93, endPoint y: 232, distance: 83.1
click at [93, 232] on div "GeoGebra Graphing Calculator Clear All Open Save online Save to your computer S…" at bounding box center [234, 327] width 468 height 312
click at [447, 189] on img "Settings" at bounding box center [445, 194] width 19 height 19
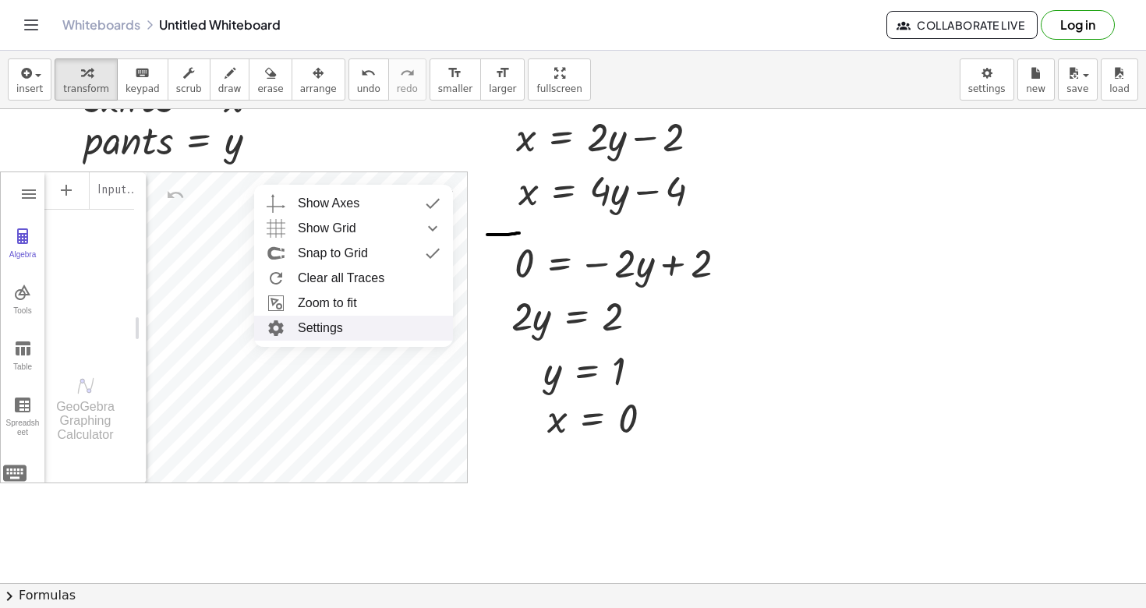
click at [363, 323] on li "Settings" at bounding box center [353, 328] width 199 height 25
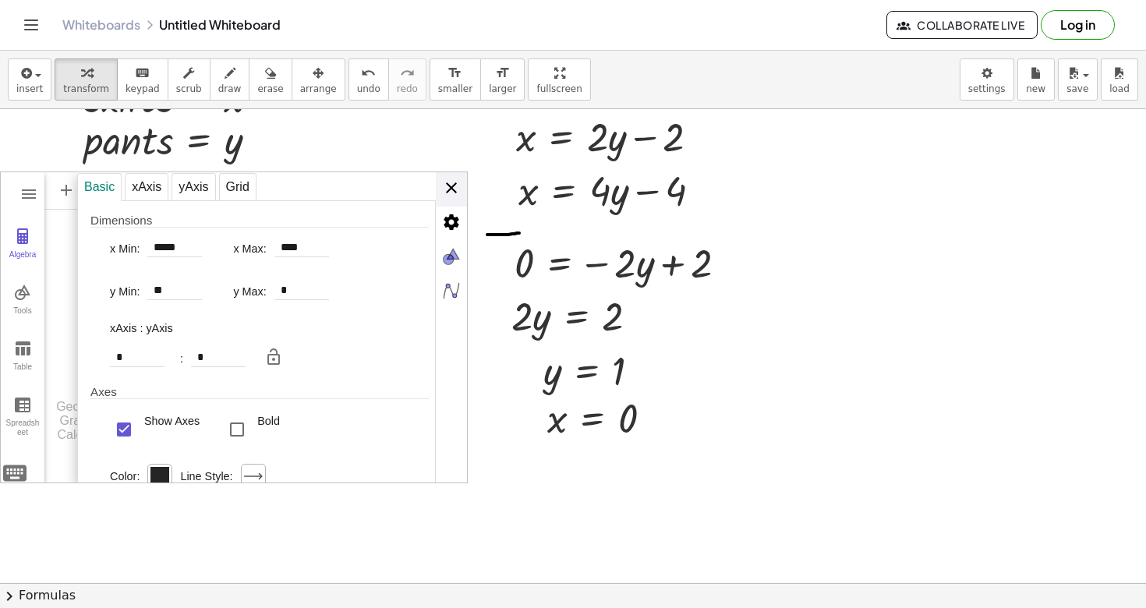
click at [454, 196] on div "Basic xAxis yAxis Grid Dimensions x Min: ***** x Max: **** y Min: ** y Max: * x…" at bounding box center [272, 328] width 390 height 312
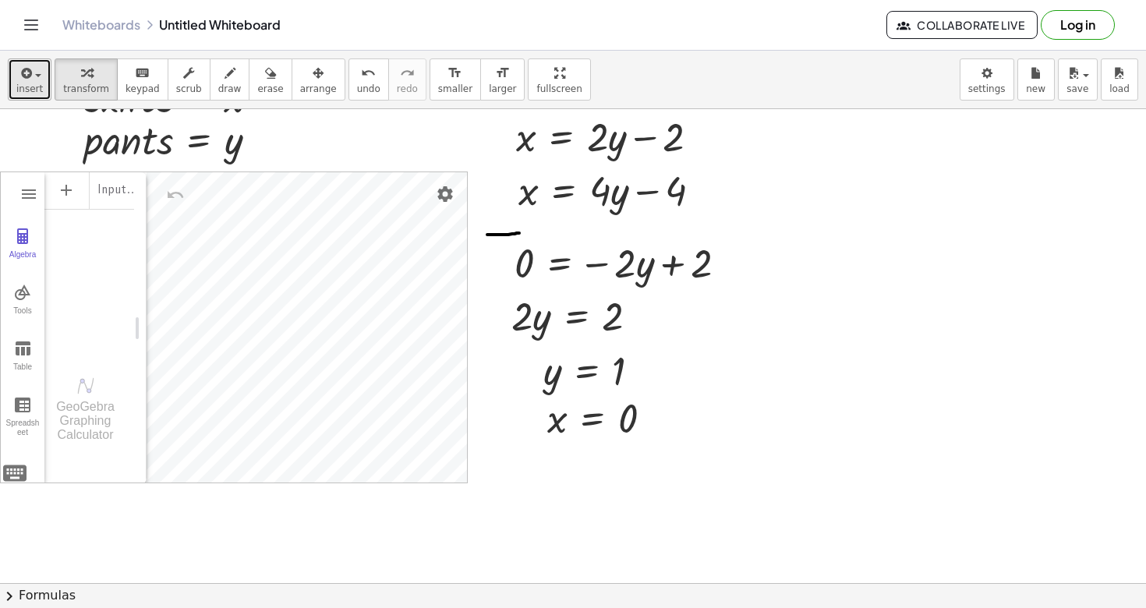
click at [44, 71] on button "insert" at bounding box center [30, 79] width 44 height 42
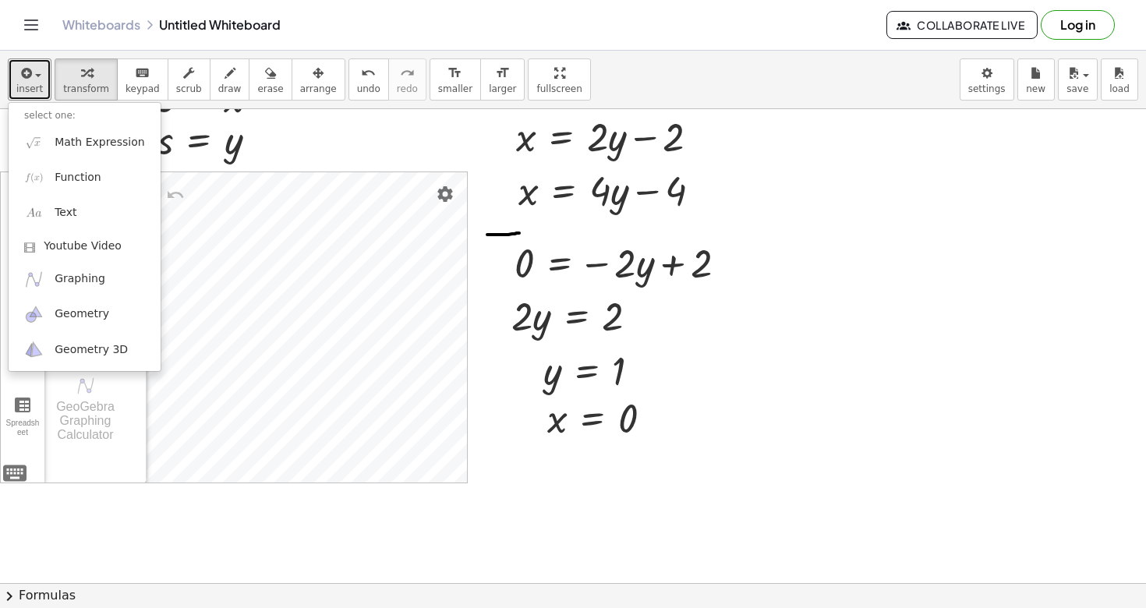
click at [306, 125] on div at bounding box center [573, 169] width 1146 height 2370
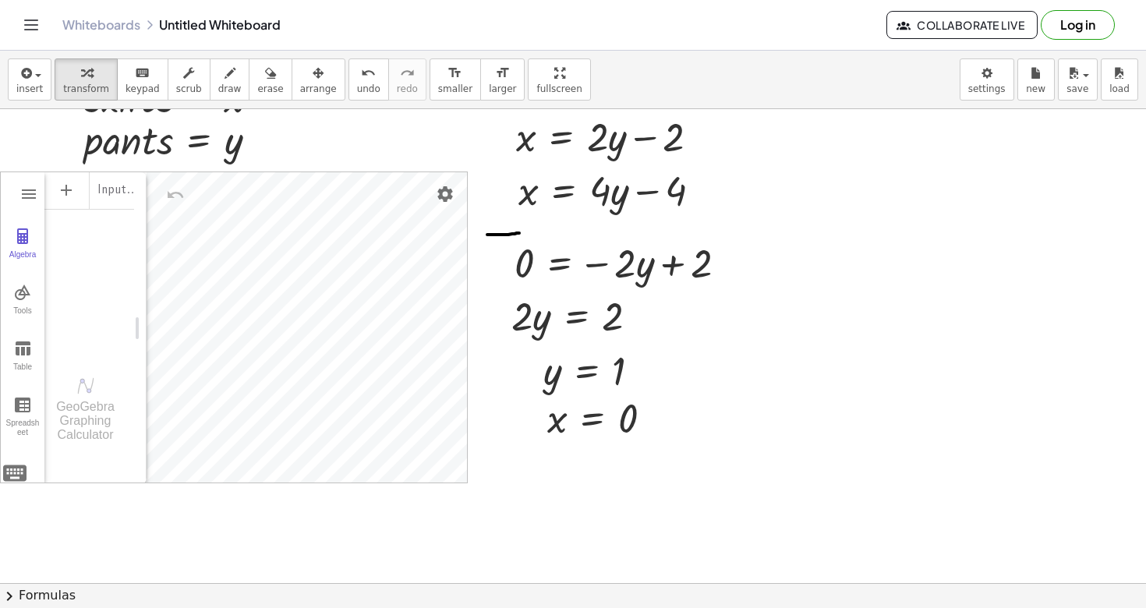
click at [36, 26] on icon "Toggle navigation" at bounding box center [31, 25] width 19 height 19
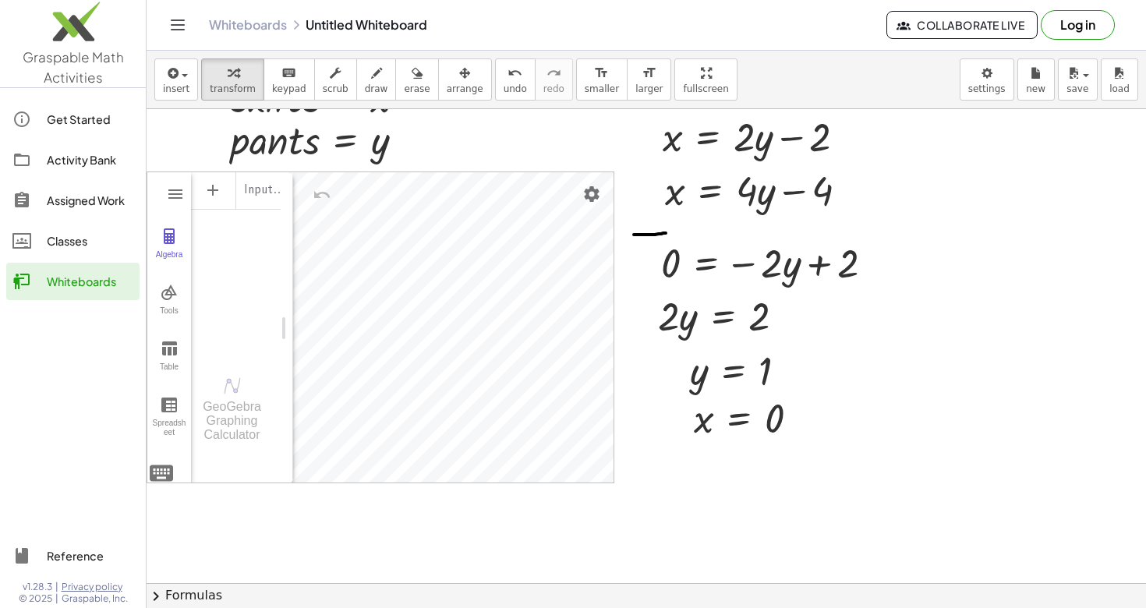
click at [172, 40] on div "Whiteboards Untitled Whiteboard Collaborate Live Log in" at bounding box center [646, 25] width 962 height 50
click at [172, 35] on button "Toggle navigation" at bounding box center [177, 24] width 25 height 25
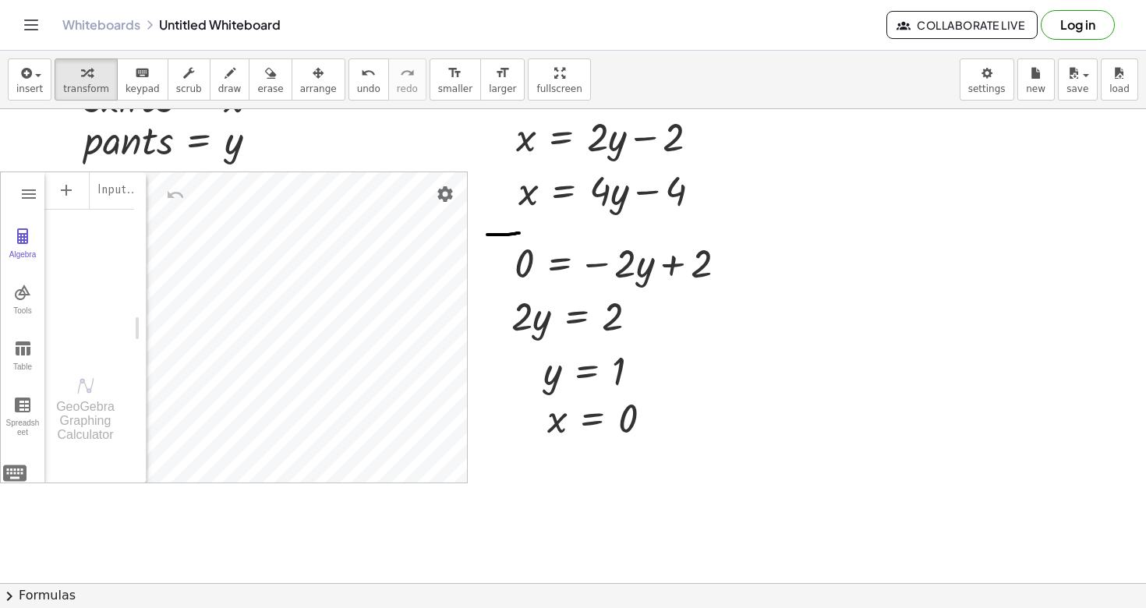
click at [218, 519] on div at bounding box center [573, 169] width 1146 height 2370
click at [87, 406] on div "GeoGebra Graphing Calculator" at bounding box center [85, 421] width 82 height 42
click at [27, 32] on icon "Toggle navigation" at bounding box center [31, 25] width 19 height 19
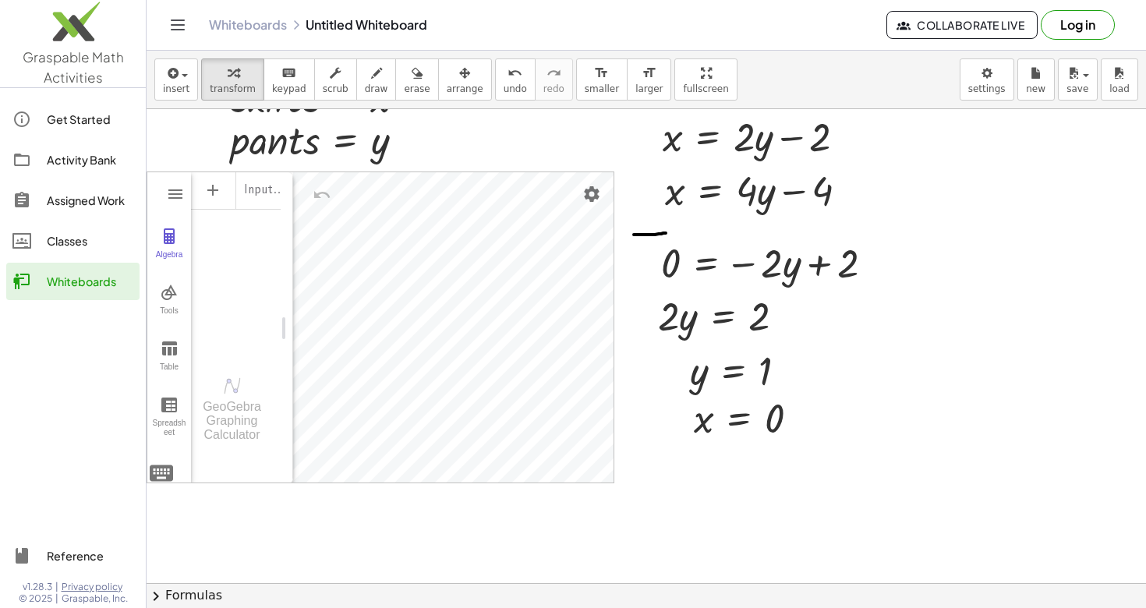
click at [171, 26] on icon "Toggle navigation" at bounding box center [177, 25] width 19 height 19
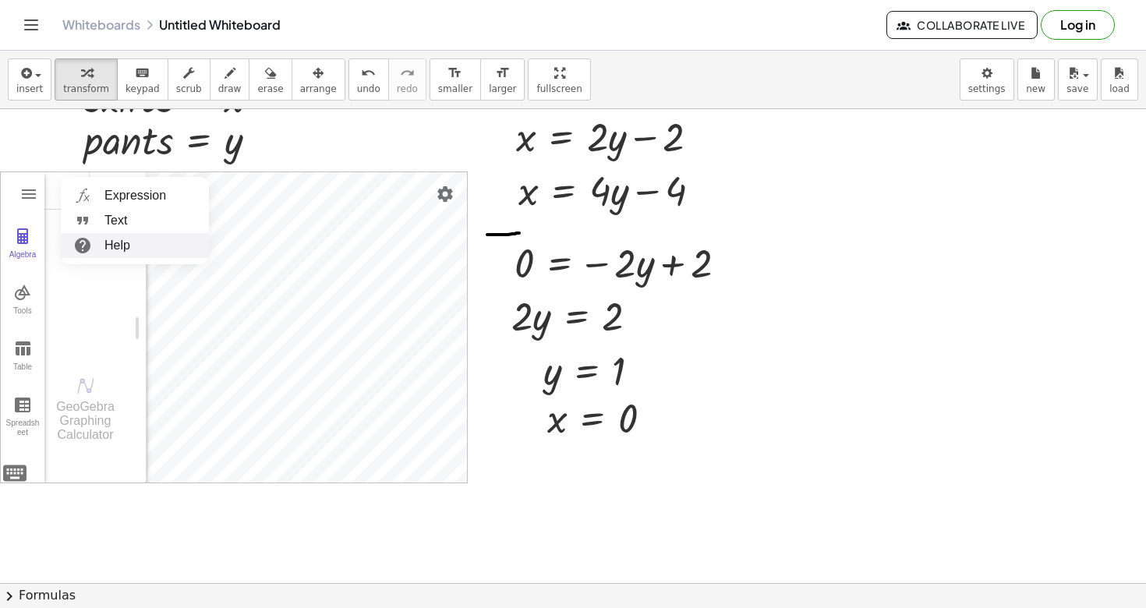
click at [85, 281] on div "Input…" at bounding box center [89, 262] width 90 height 183
click at [40, 194] on button "Graphing Calculator" at bounding box center [29, 194] width 28 height 28
click at [179, 193] on img "Undo" at bounding box center [175, 195] width 19 height 19
click at [348, 80] on button "undo undo" at bounding box center [368, 79] width 41 height 42
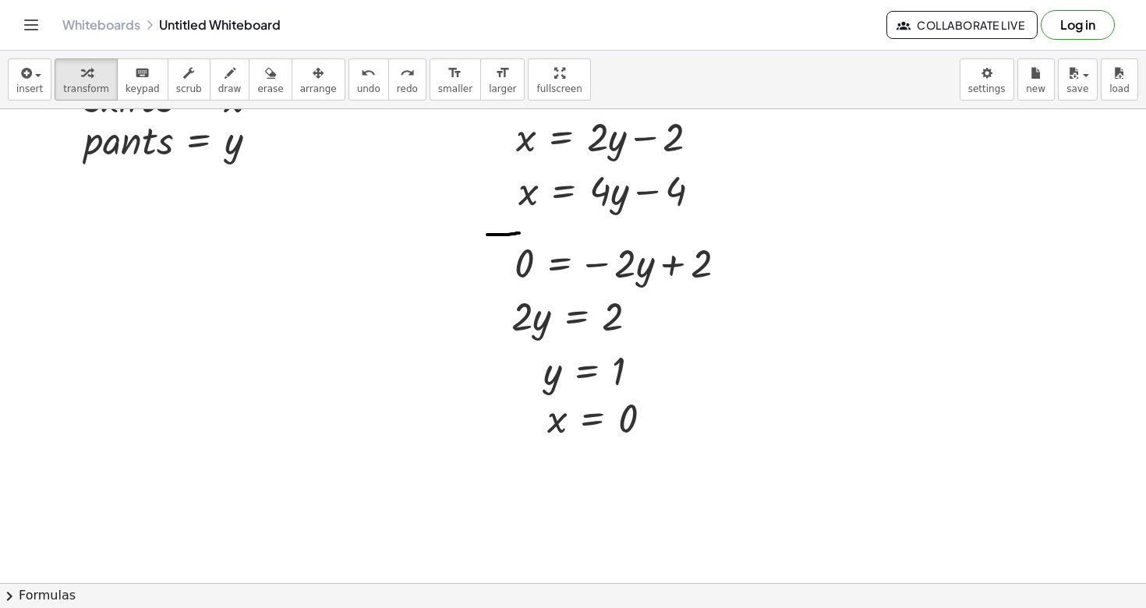
click at [285, 325] on div at bounding box center [573, 169] width 1146 height 2370
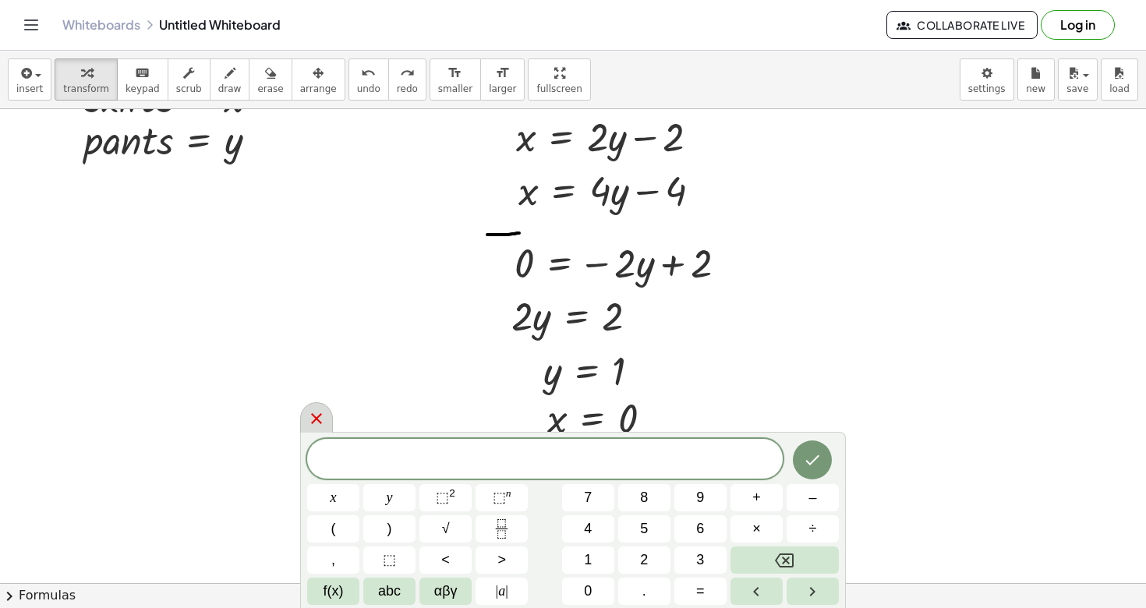
click at [315, 425] on icon at bounding box center [316, 418] width 19 height 19
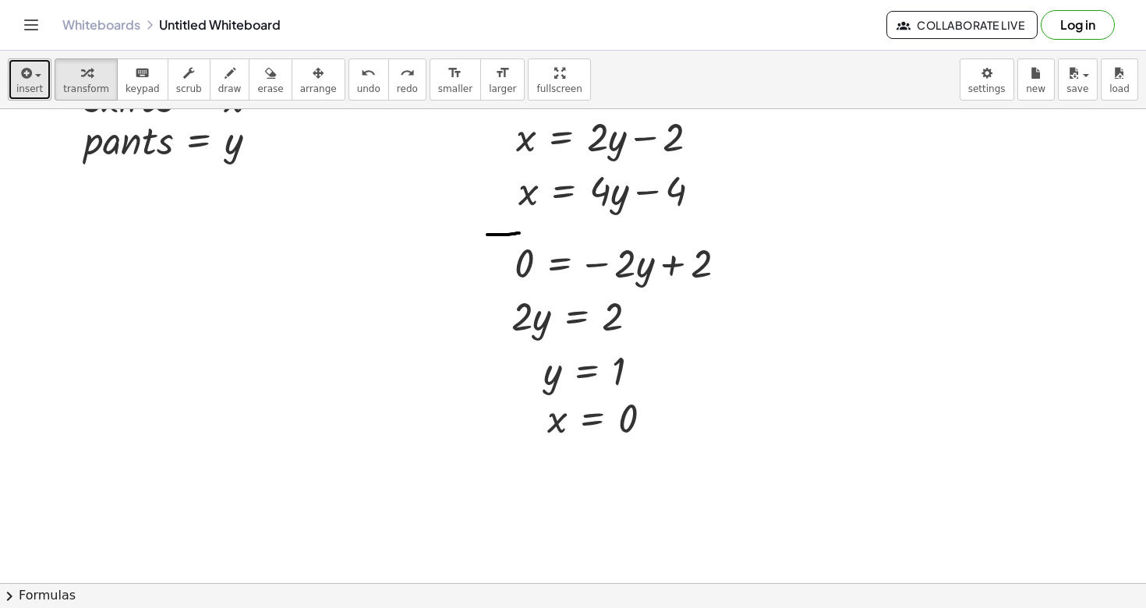
click at [27, 70] on icon "button" at bounding box center [25, 73] width 14 height 19
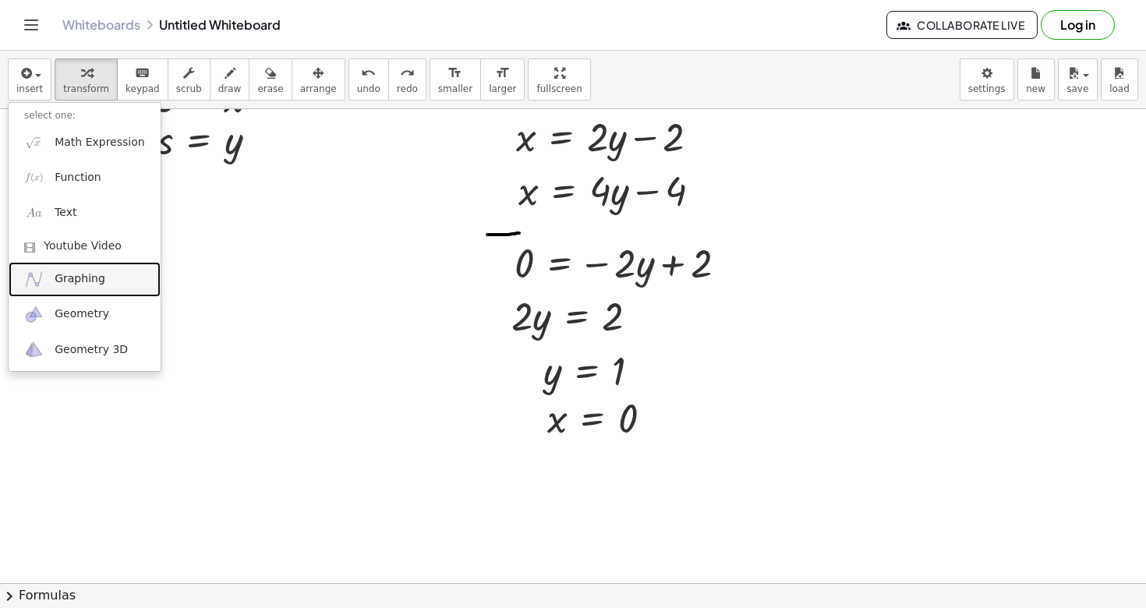
click at [74, 277] on span "Graphing" at bounding box center [80, 279] width 51 height 16
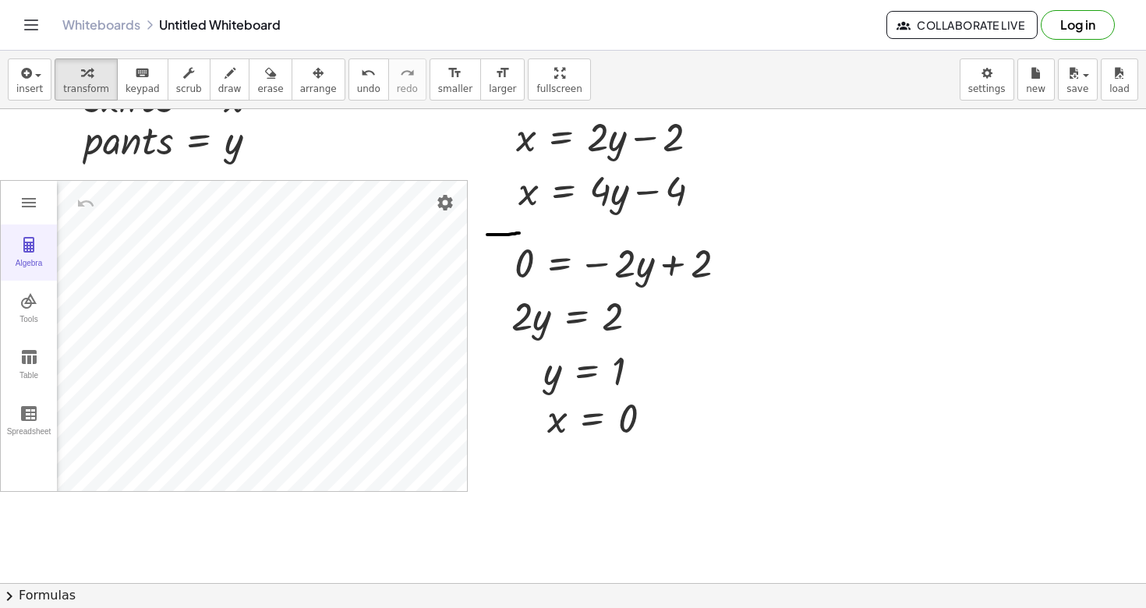
click at [13, 254] on button "Algebra" at bounding box center [29, 252] width 56 height 56
click at [436, 203] on img "Settings" at bounding box center [445, 202] width 19 height 19
click at [37, 197] on img "Graphing Calculator" at bounding box center [28, 202] width 19 height 19
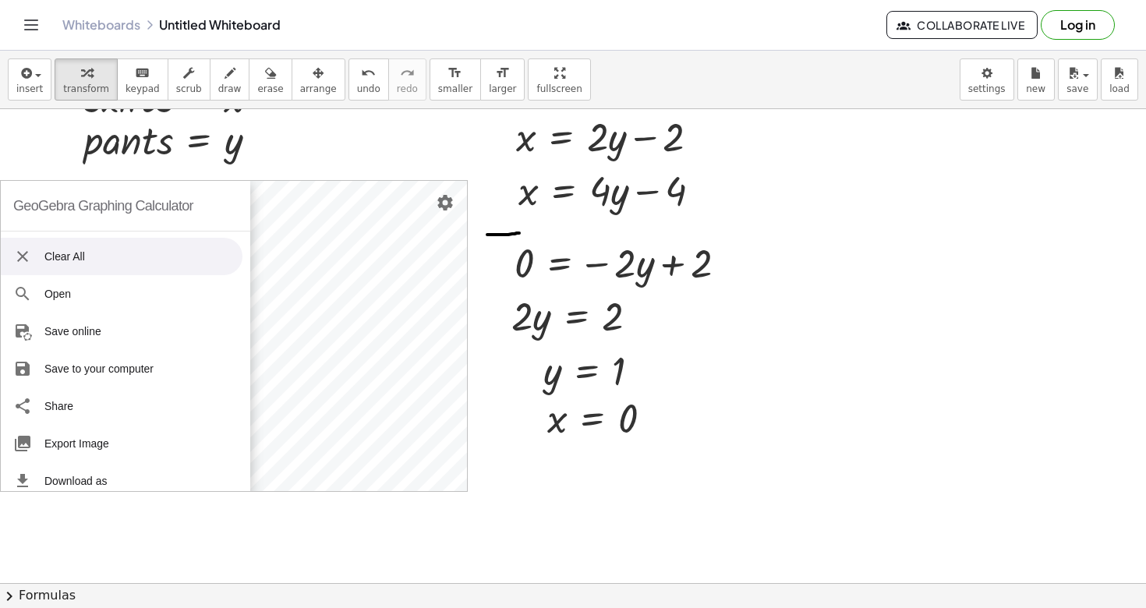
click at [15, 260] on img "Graphing Calculator" at bounding box center [22, 256] width 19 height 19
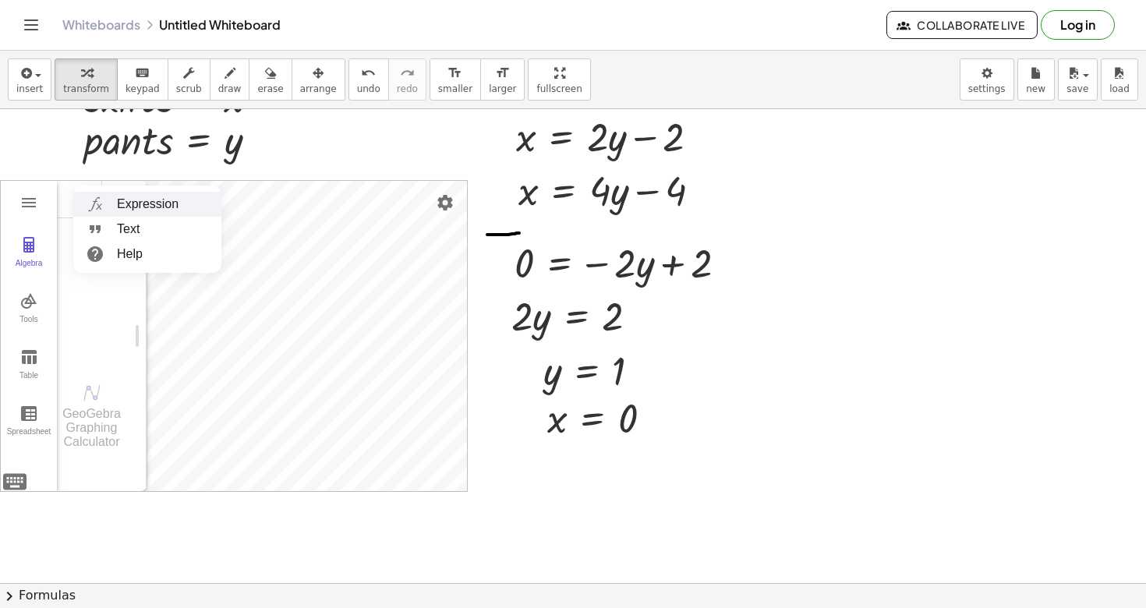
click at [133, 198] on li "Expression" at bounding box center [147, 204] width 148 height 25
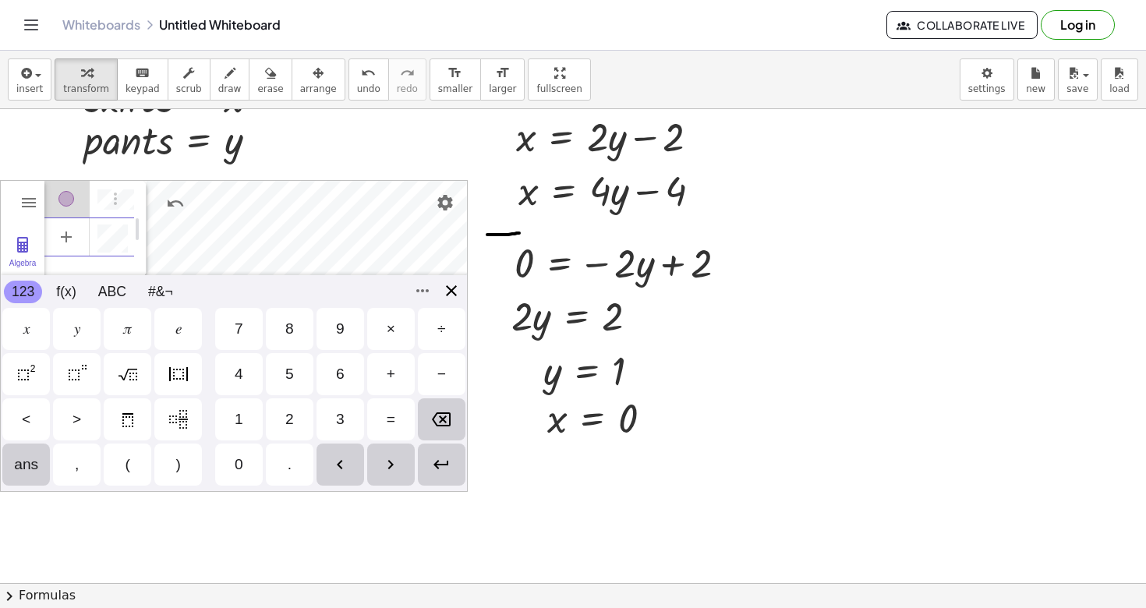
click at [450, 299] on div "GeoGebra Graphing Calculator Clear All Open Save online Save to your computer S…" at bounding box center [234, 336] width 468 height 312
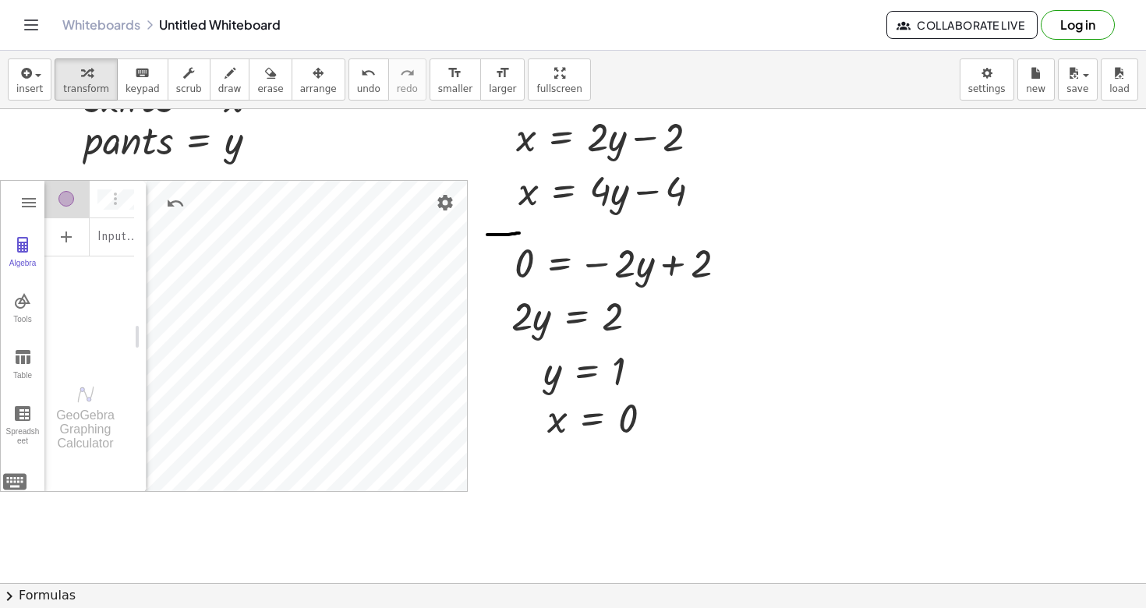
click at [77, 199] on div "Algebra" at bounding box center [66, 198] width 45 height 37
click at [64, 199] on div "Algebra" at bounding box center [66, 199] width 16 height 16
click at [69, 202] on div "Algebra" at bounding box center [66, 199] width 16 height 16
click at [359, 173] on div "**********" at bounding box center [573, 169] width 1146 height 2370
click at [130, 196] on div "Algebra" at bounding box center [120, 198] width 28 height 37
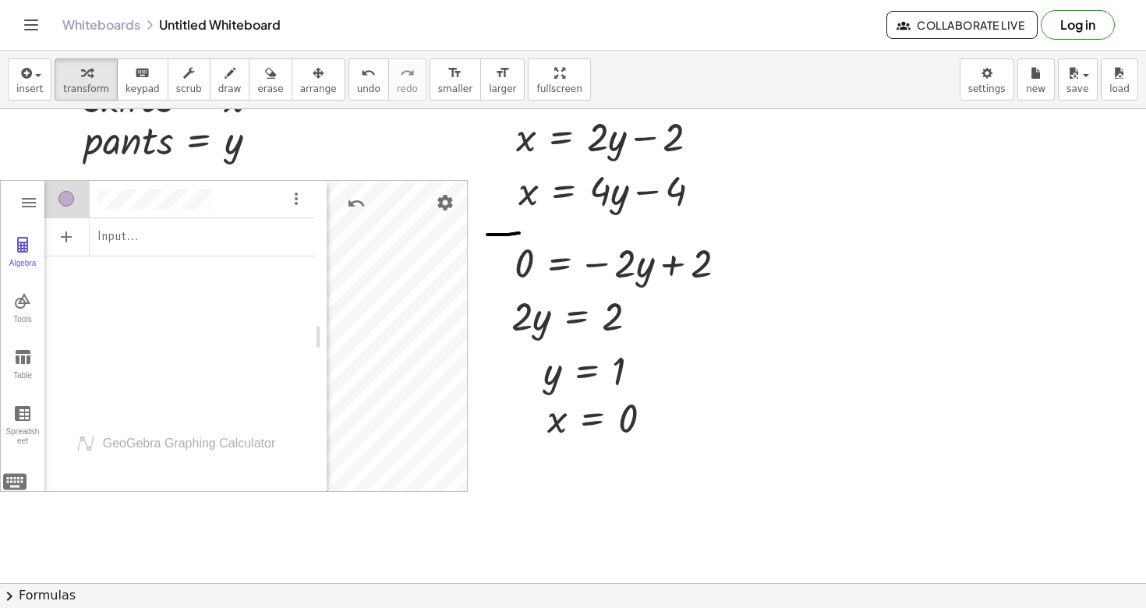
drag, startPoint x: 144, startPoint y: 208, endPoint x: 334, endPoint y: 207, distance: 189.4
click at [255, 195] on div "Algebra" at bounding box center [183, 197] width 279 height 34
click at [139, 234] on div "Input…" at bounding box center [183, 235] width 279 height 35
click at [302, 197] on img "Options" at bounding box center [304, 198] width 19 height 19
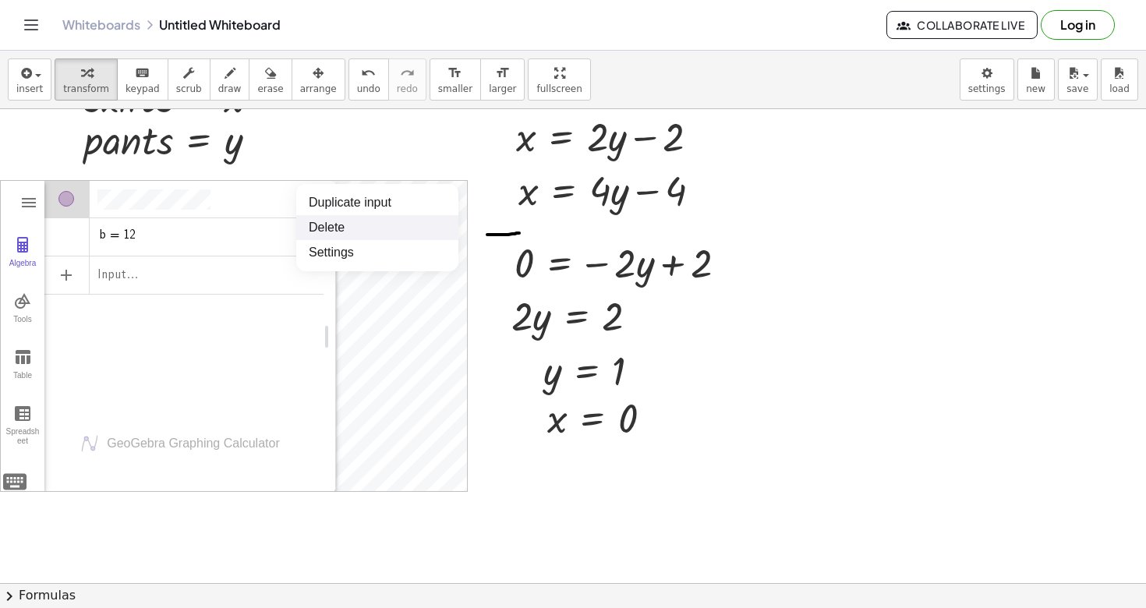
click at [328, 219] on li "Delete" at bounding box center [377, 227] width 162 height 25
click at [302, 203] on img "Options" at bounding box center [304, 198] width 19 height 19
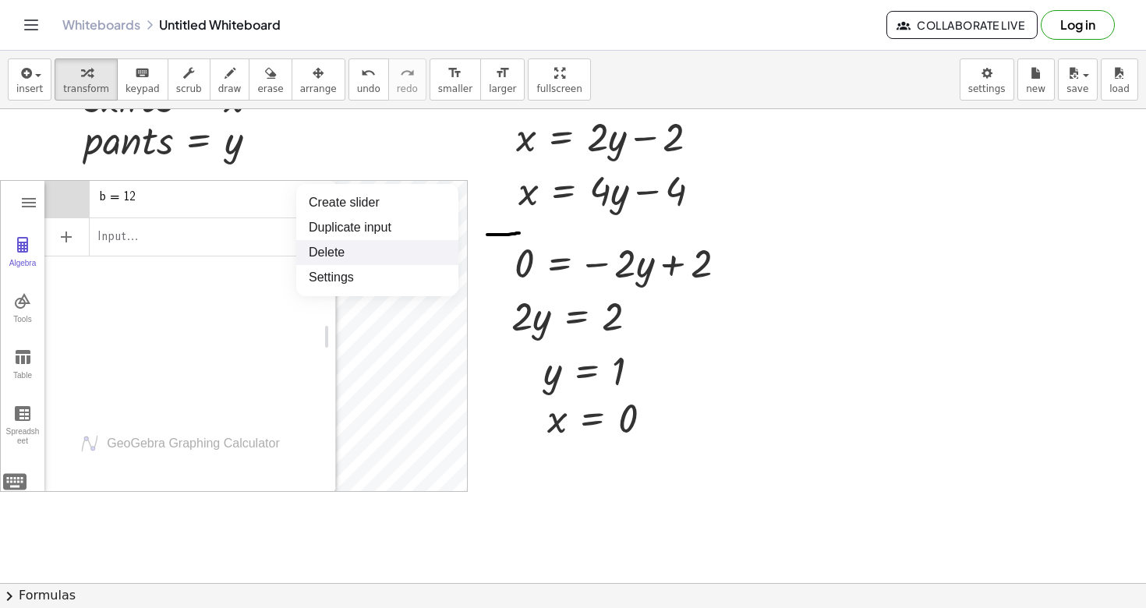
click at [329, 253] on li "Delete" at bounding box center [377, 252] width 162 height 25
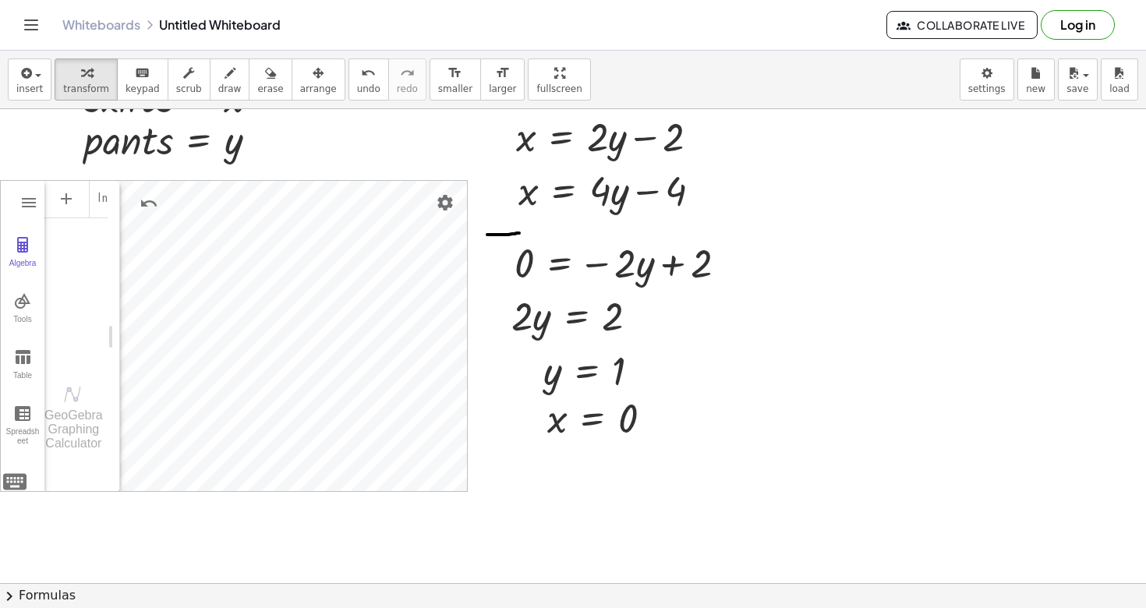
drag, startPoint x: 330, startPoint y: 324, endPoint x: 114, endPoint y: 323, distance: 215.9
click at [442, 193] on img "Settings" at bounding box center [445, 202] width 19 height 19
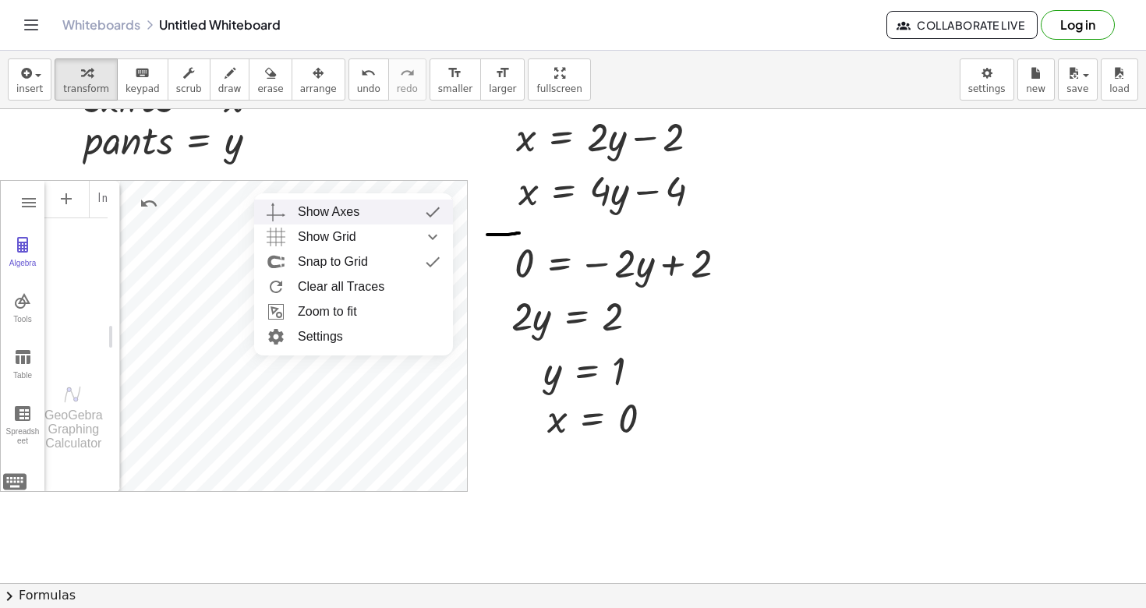
click at [361, 210] on div "Show Axes" at bounding box center [369, 212] width 143 height 25
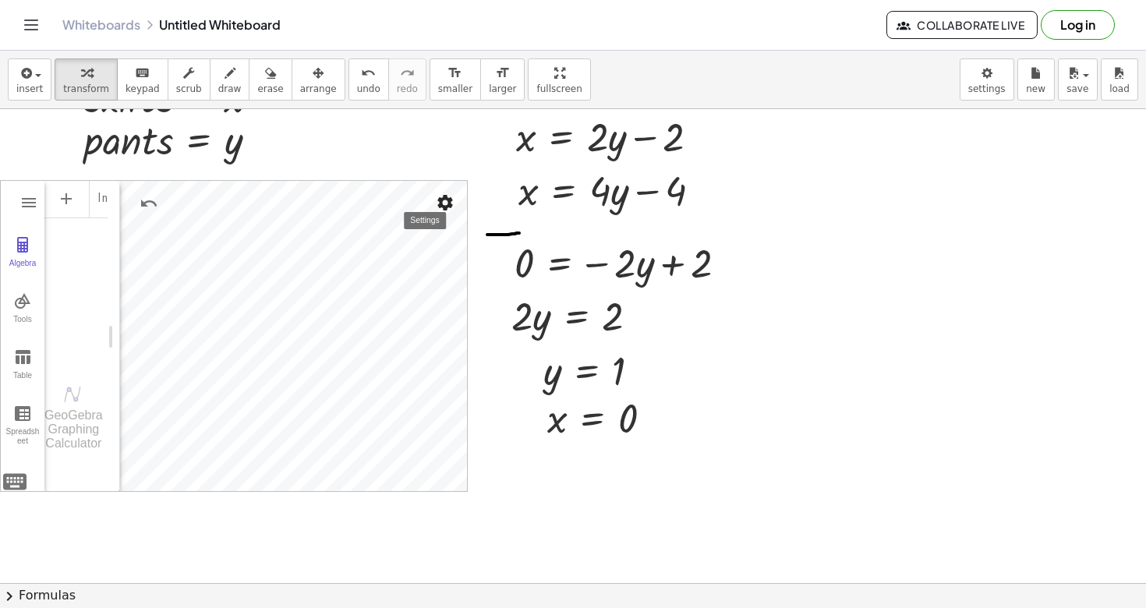
click at [444, 198] on img "Settings" at bounding box center [445, 202] width 19 height 19
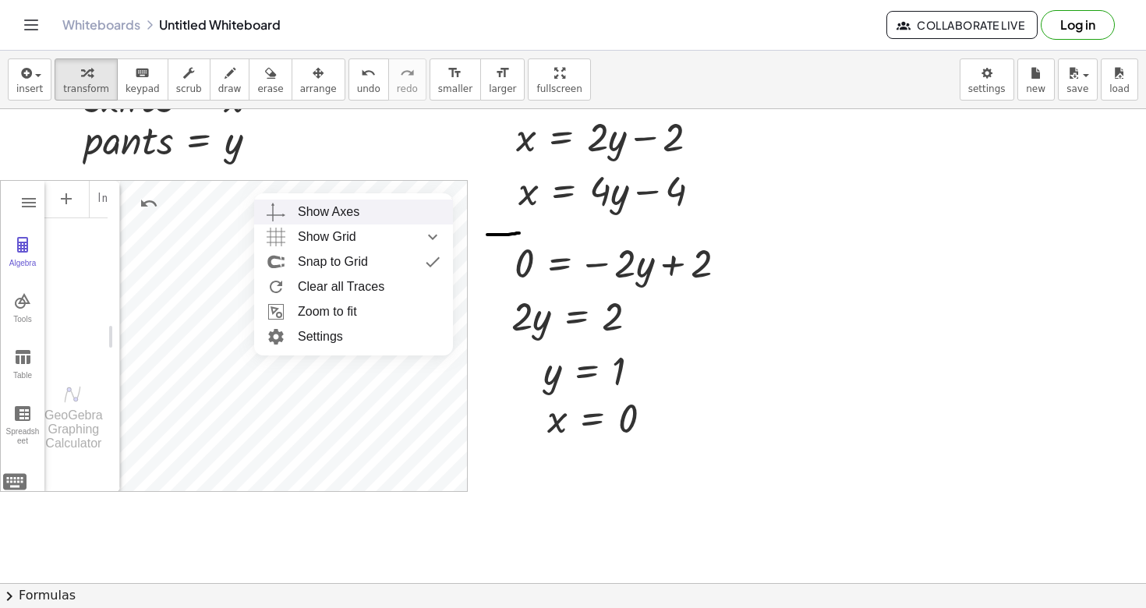
click at [373, 205] on div "Show Axes" at bounding box center [369, 212] width 143 height 25
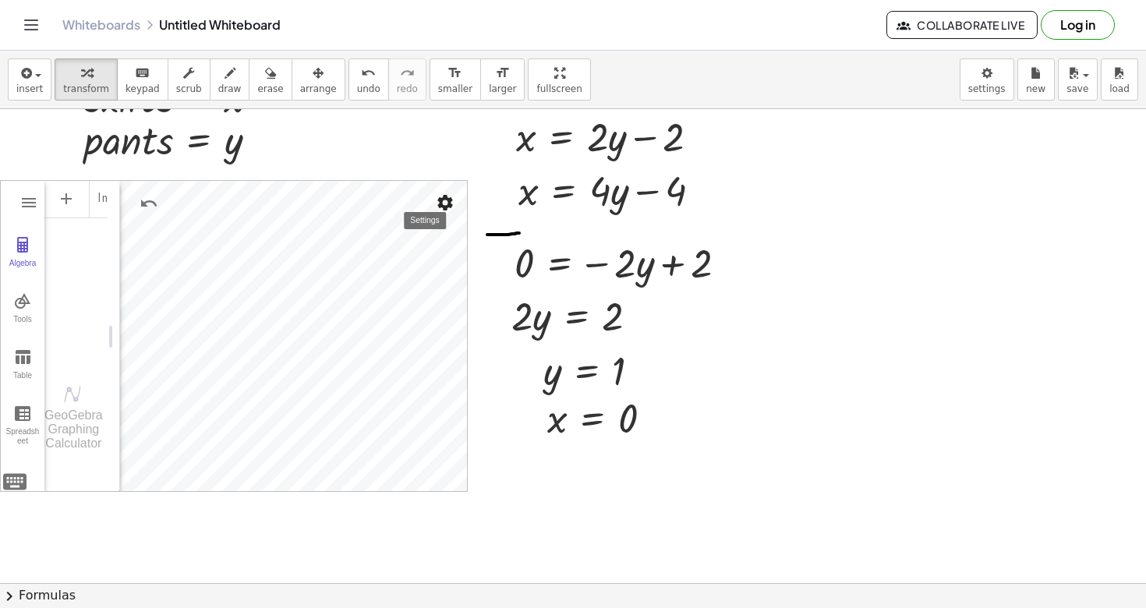
click at [437, 205] on img "Settings" at bounding box center [445, 202] width 19 height 19
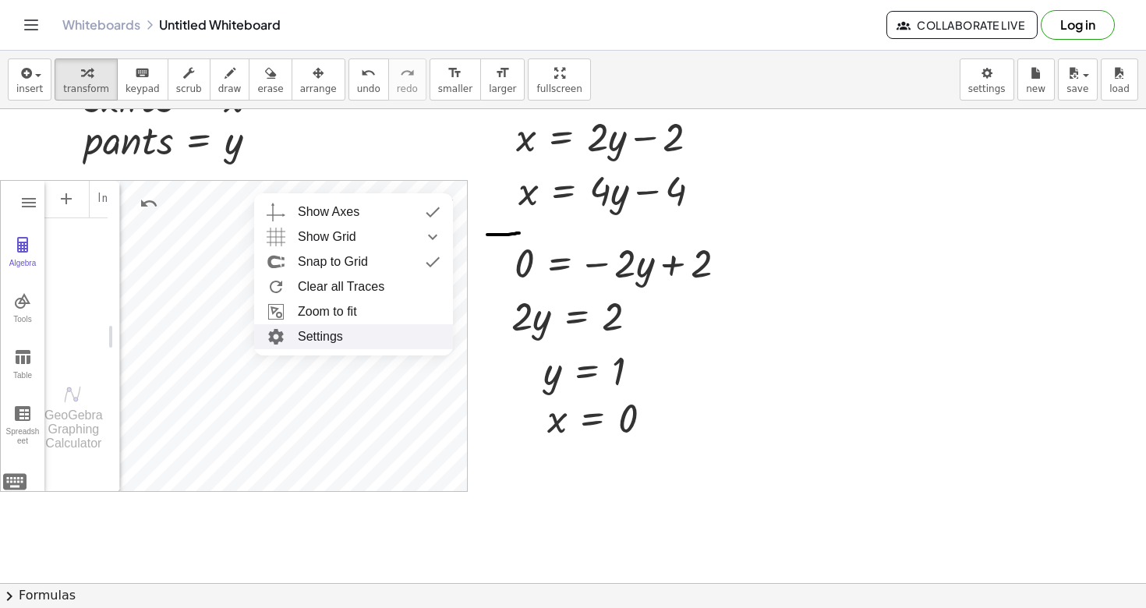
click at [312, 335] on li "Settings" at bounding box center [353, 336] width 199 height 25
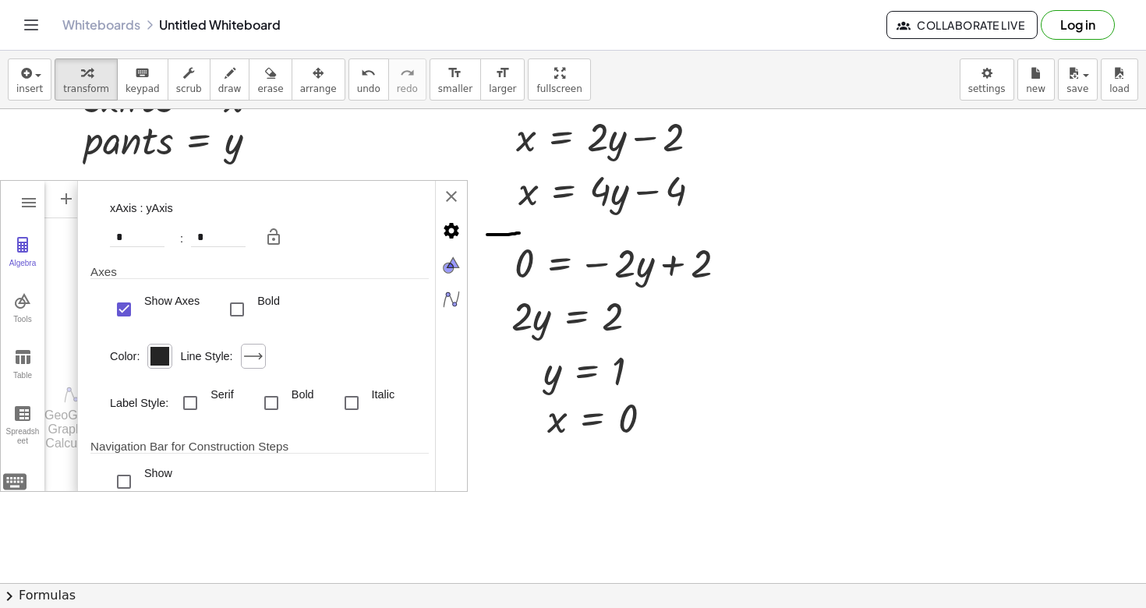
scroll to position [0, 0]
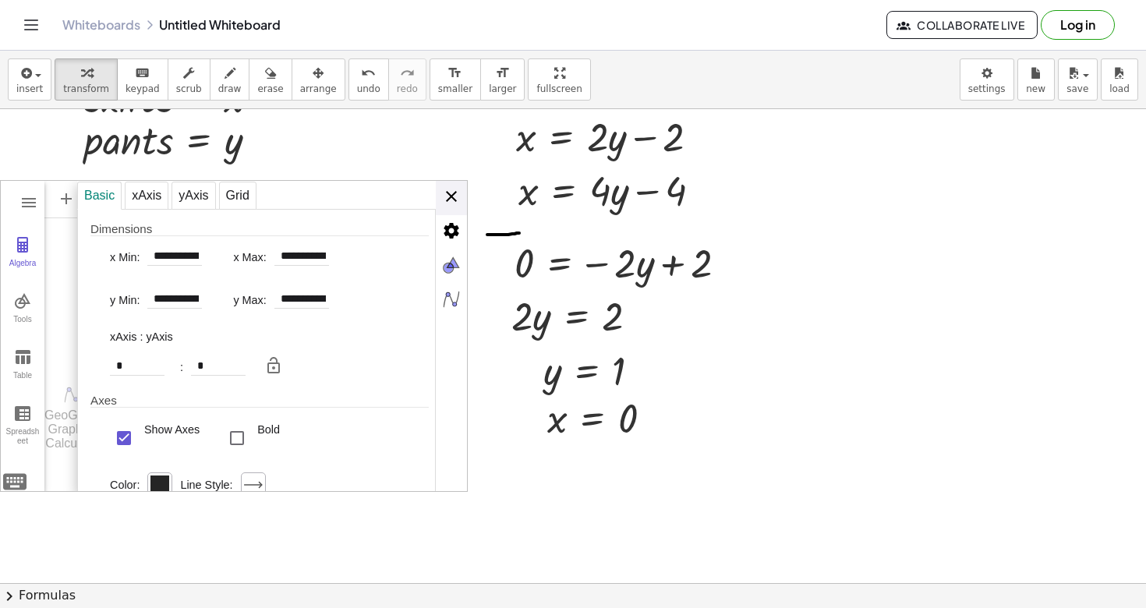
click at [452, 197] on div "**********" at bounding box center [272, 337] width 390 height 312
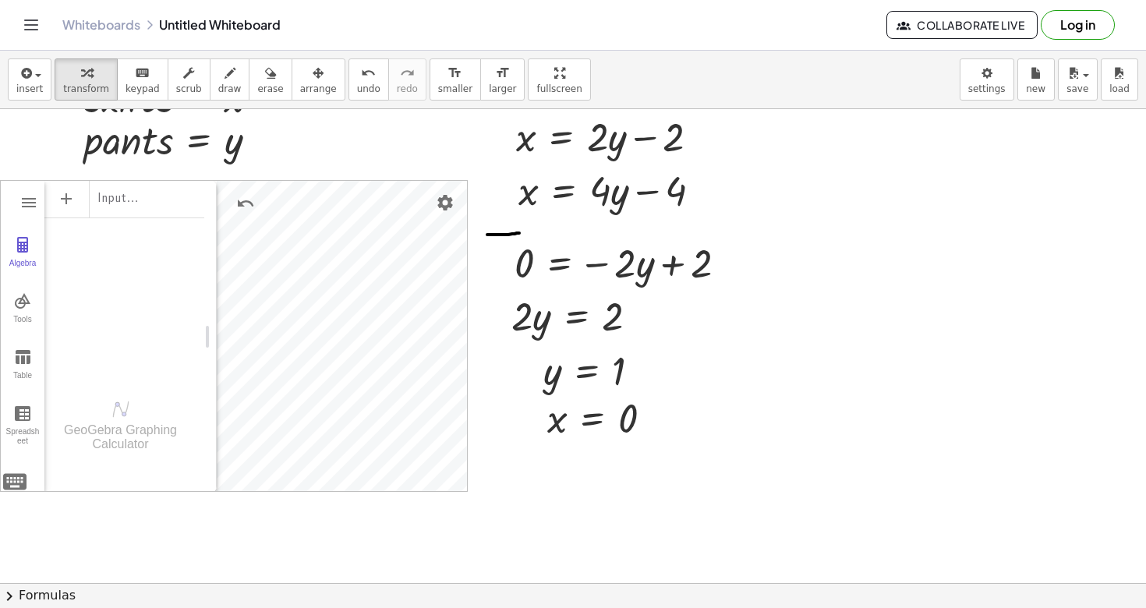
drag, startPoint x: 114, startPoint y: 321, endPoint x: 210, endPoint y: 309, distance: 97.4
click at [140, 207] on div "Input…" at bounding box center [124, 197] width 160 height 35
drag, startPoint x: 210, startPoint y: 338, endPoint x: 48, endPoint y: 321, distance: 163.0
